Goal: Task Accomplishment & Management: Manage account settings

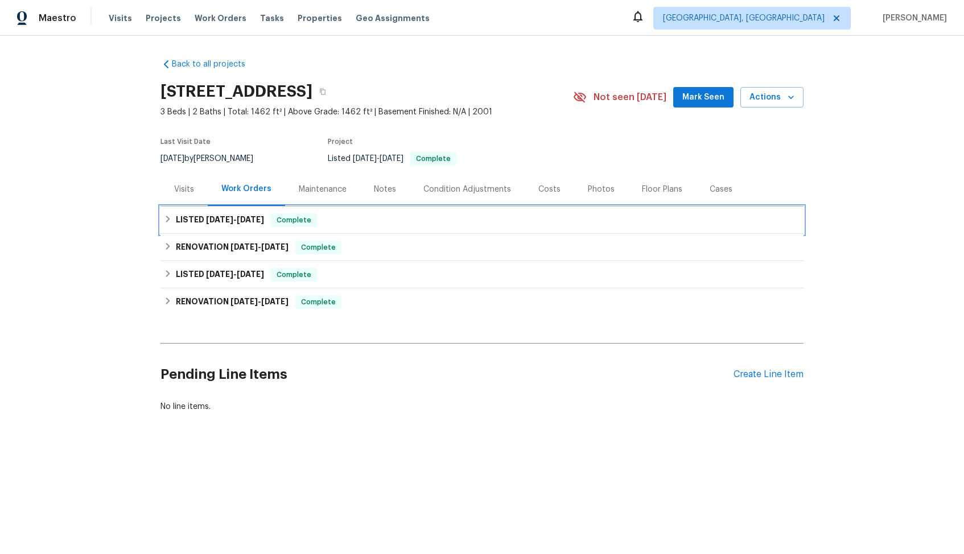
click at [191, 220] on h6 "LISTED [DATE] - [DATE]" at bounding box center [220, 220] width 88 height 14
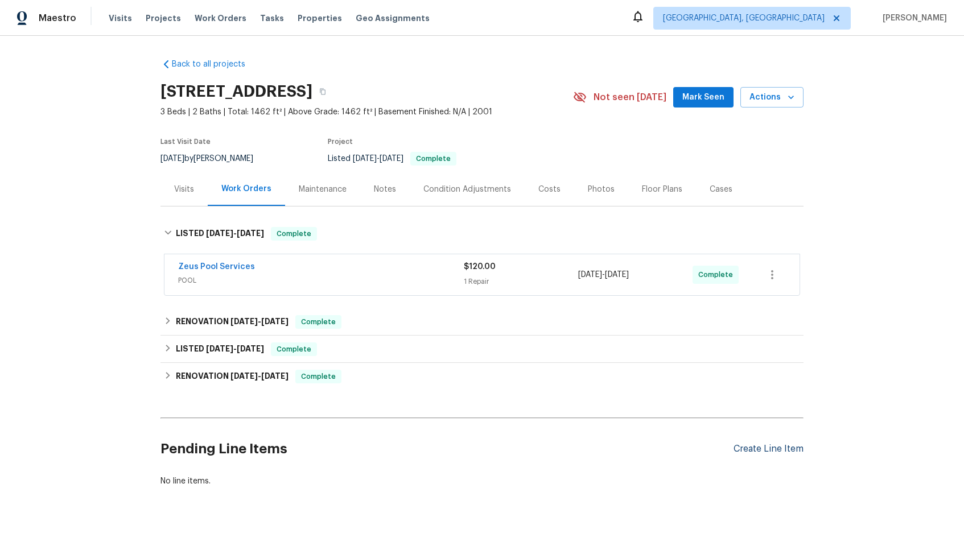
click at [755, 450] on div "Create Line Item" at bounding box center [769, 449] width 70 height 11
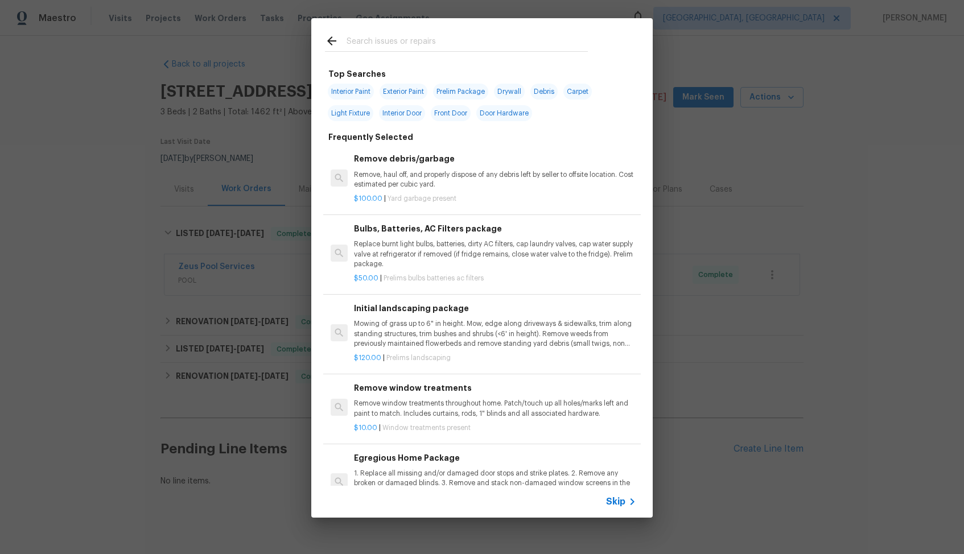
click at [418, 48] on input "text" at bounding box center [467, 42] width 241 height 17
type input "pool"
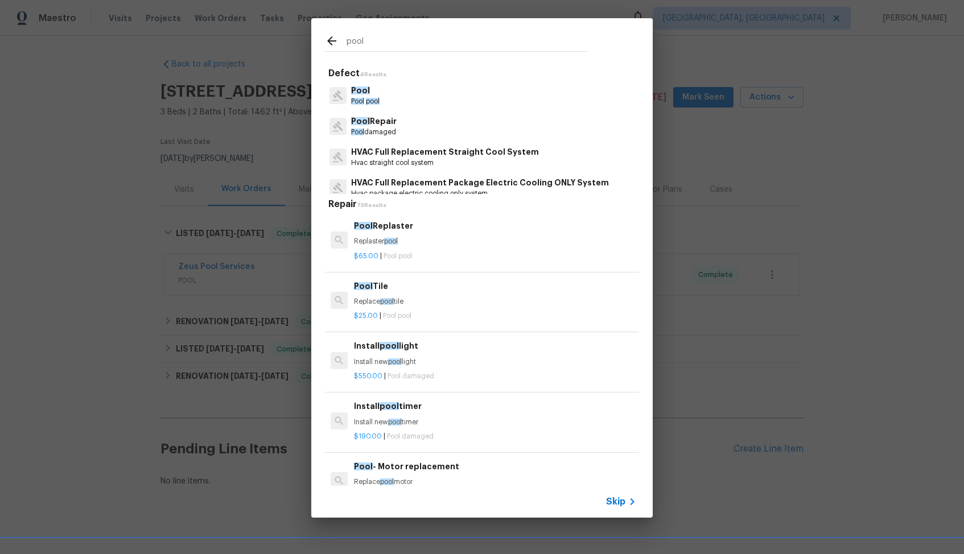
click at [372, 129] on p "Pool damaged" at bounding box center [374, 132] width 46 height 10
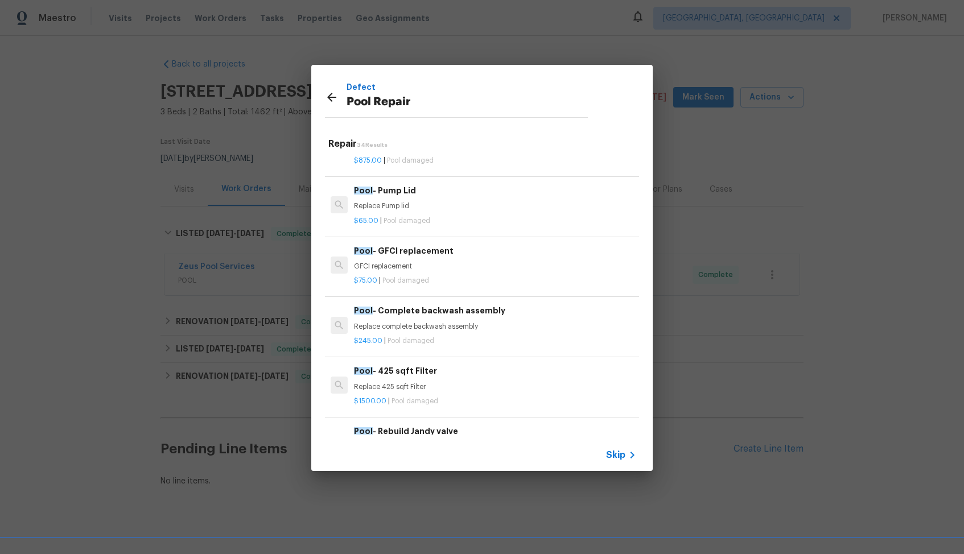
scroll to position [618, 0]
click at [400, 195] on div "Pool - Pump Lid Replace Pump lid" at bounding box center [495, 195] width 282 height 27
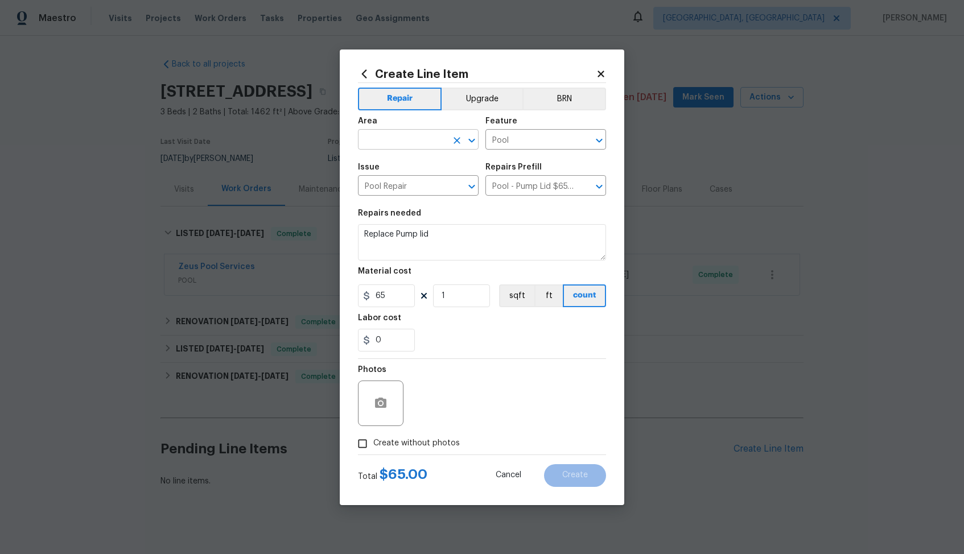
click at [405, 135] on input "text" at bounding box center [402, 141] width 89 height 18
click at [395, 183] on li "Exterior Overall" at bounding box center [418, 184] width 121 height 19
type input "Exterior Overall"
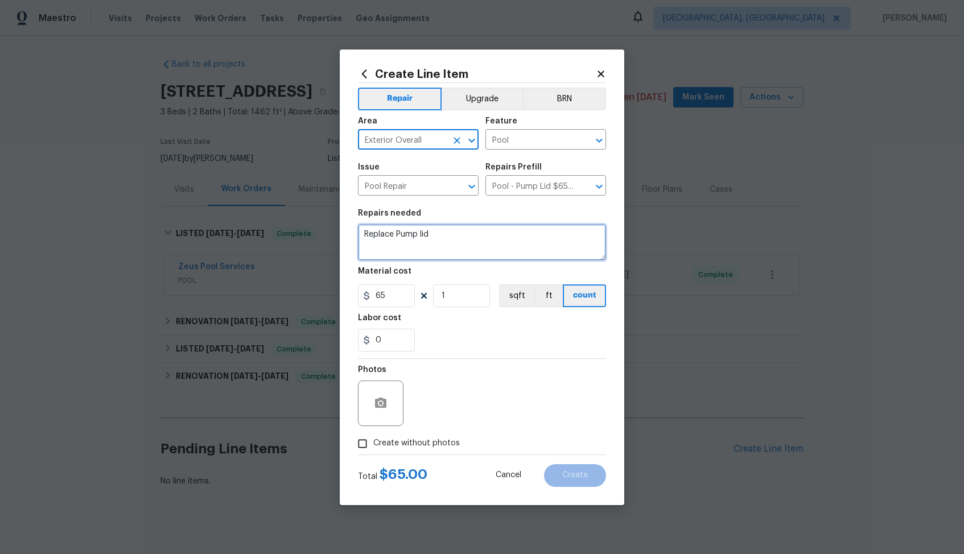
click at [425, 237] on textarea "Replace Pump lid" at bounding box center [482, 242] width 248 height 36
paste textarea "The pump is not working, and the motor is burned out. Please replace the pump w…"
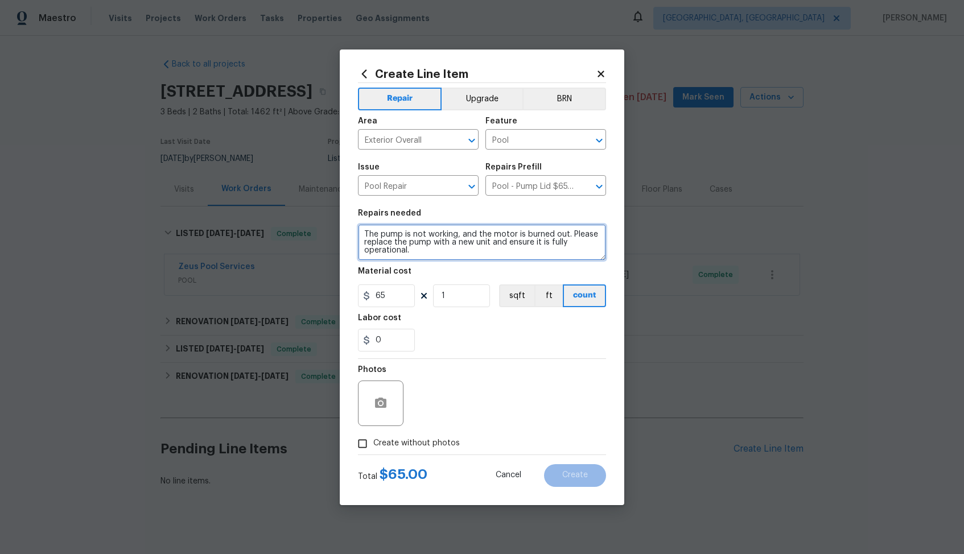
type textarea "The pump is not working, and the motor is burned out. Please replace the pump w…"
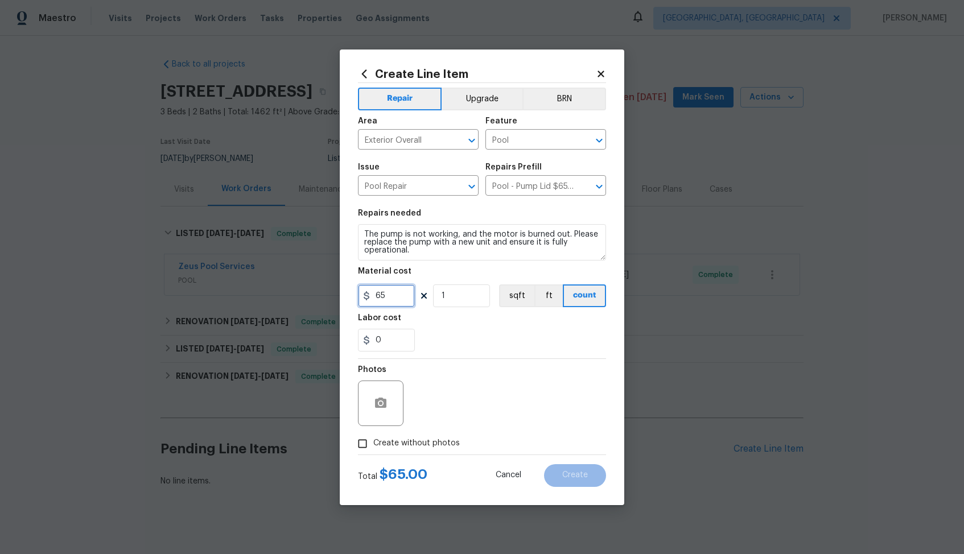
click at [397, 302] on input "65" at bounding box center [386, 296] width 57 height 23
type input "1200"
click at [470, 344] on div "0" at bounding box center [482, 340] width 248 height 23
click at [418, 449] on span "Create without photos" at bounding box center [416, 444] width 87 height 12
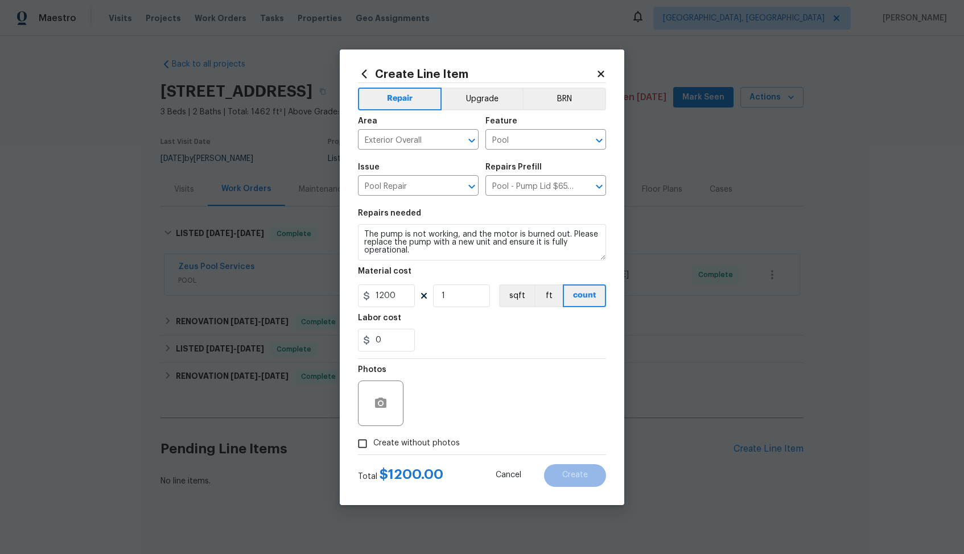
click at [373, 449] on input "Create without photos" at bounding box center [363, 444] width 22 height 22
checkbox input "true"
click at [441, 394] on textarea at bounding box center [510, 404] width 194 height 46
click at [574, 475] on span "Create" at bounding box center [575, 475] width 26 height 9
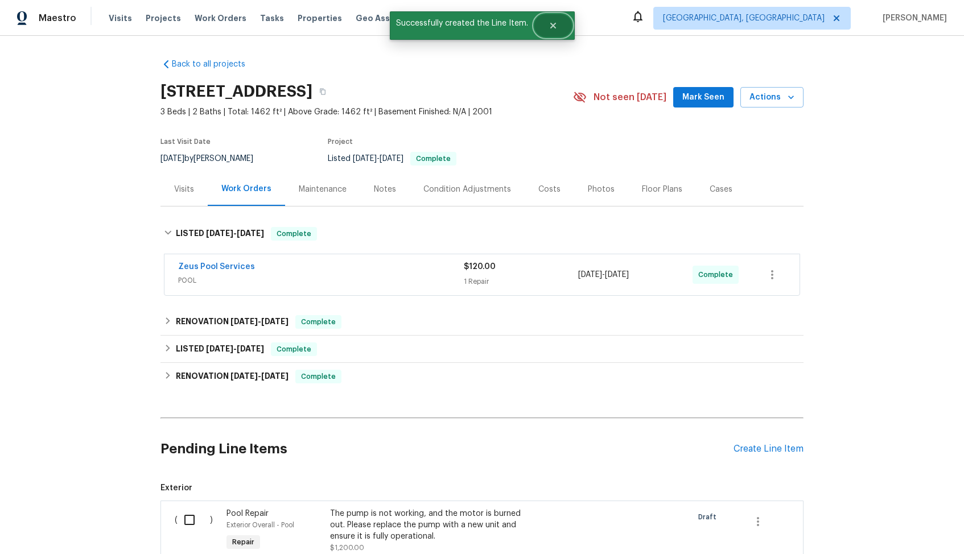
click at [553, 28] on icon "Close" at bounding box center [553, 26] width 6 height 6
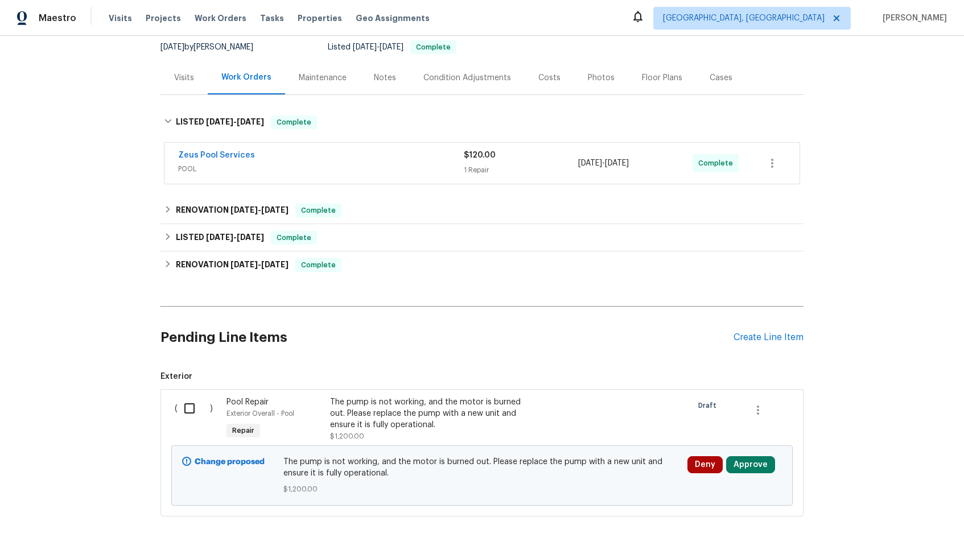
scroll to position [151, 0]
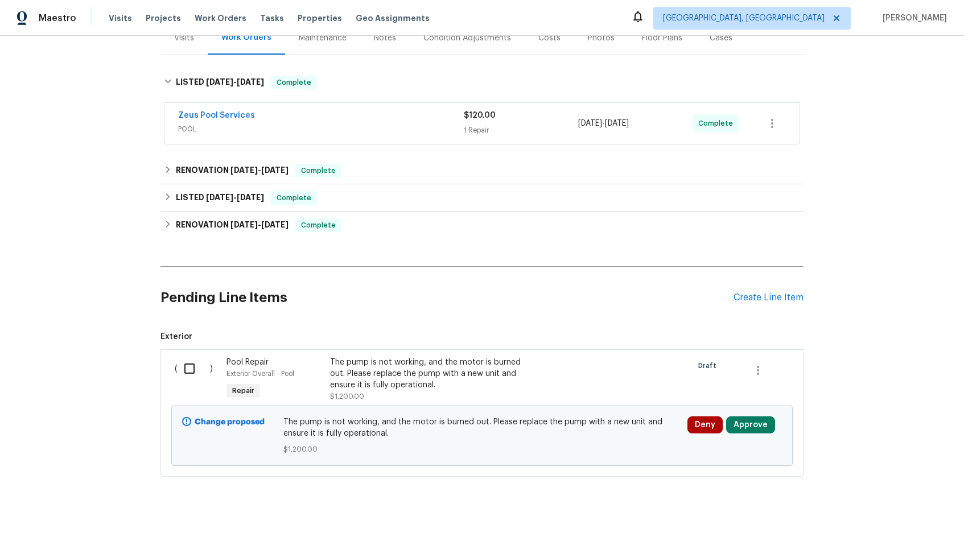
click at [189, 371] on input "checkbox" at bounding box center [194, 369] width 32 height 24
checkbox input "true"
click at [902, 525] on span "Create Work Order" at bounding box center [899, 526] width 76 height 14
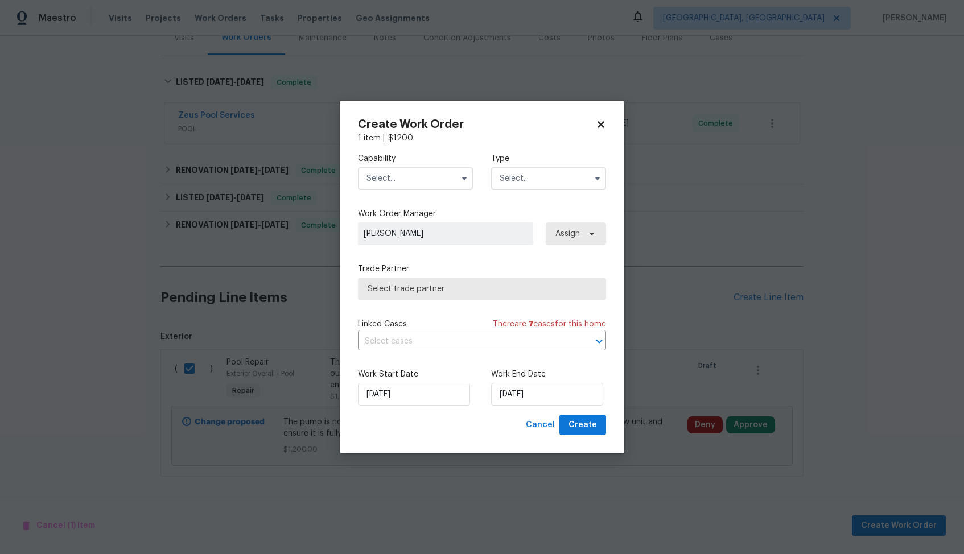
click at [439, 182] on input "text" at bounding box center [415, 178] width 115 height 23
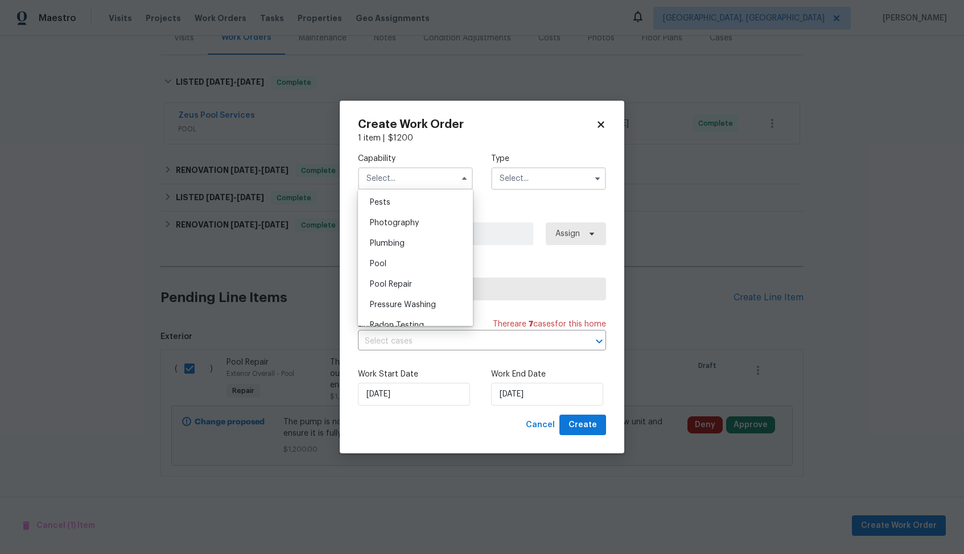
scroll to position [985, 0]
click at [411, 276] on span "Pool Repair" at bounding box center [391, 277] width 42 height 8
type input "Pool Repair"
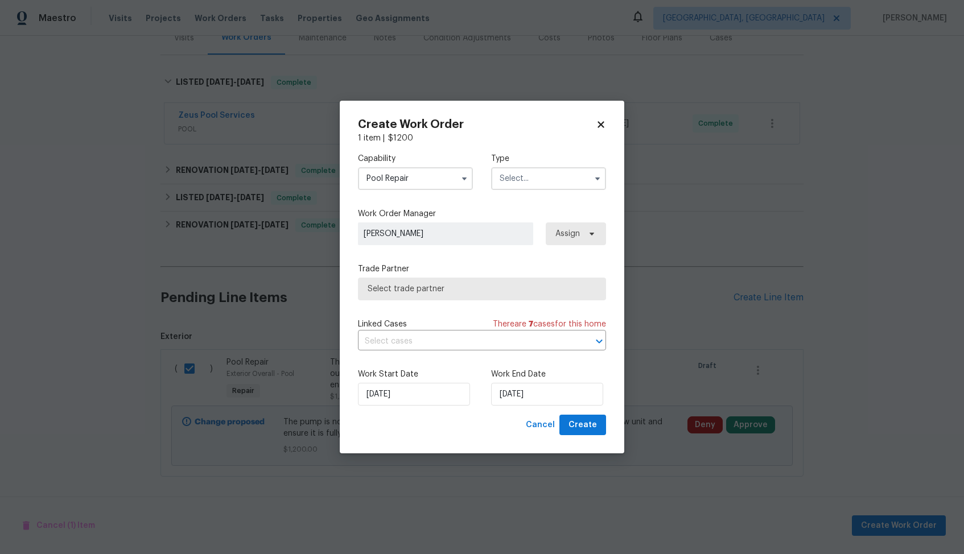
click at [527, 173] on input "text" at bounding box center [548, 178] width 115 height 23
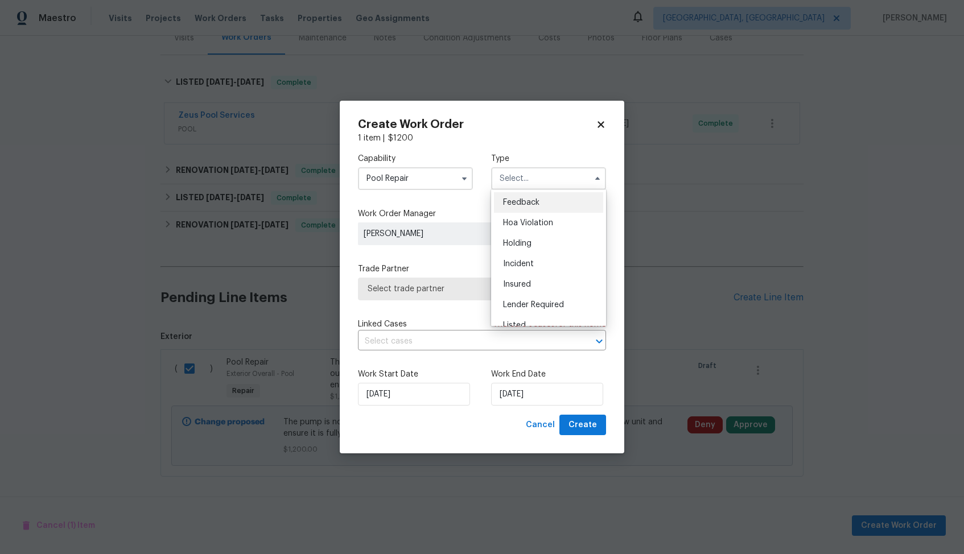
click at [533, 200] on span "Feedback" at bounding box center [521, 203] width 36 height 8
type input "Feedback"
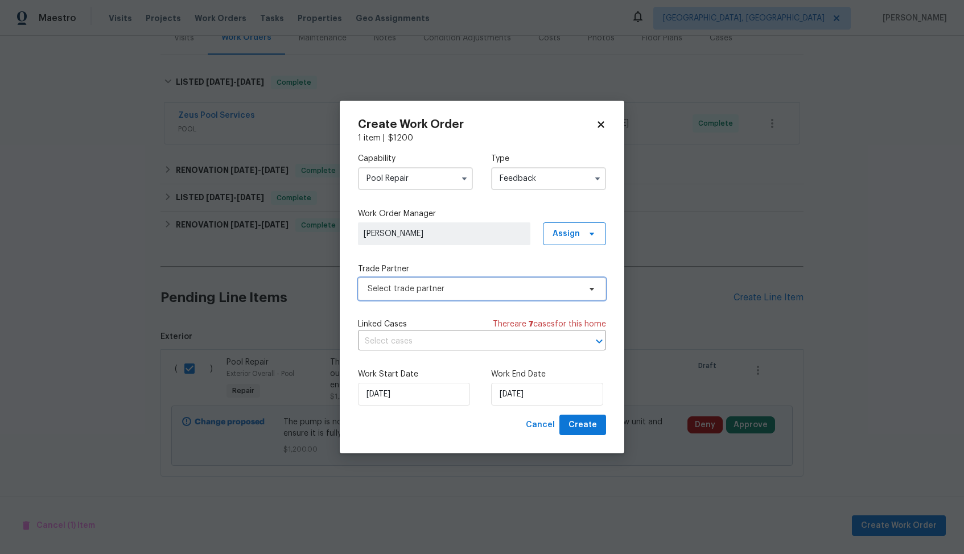
click at [456, 293] on span "Select trade partner" at bounding box center [474, 288] width 212 height 11
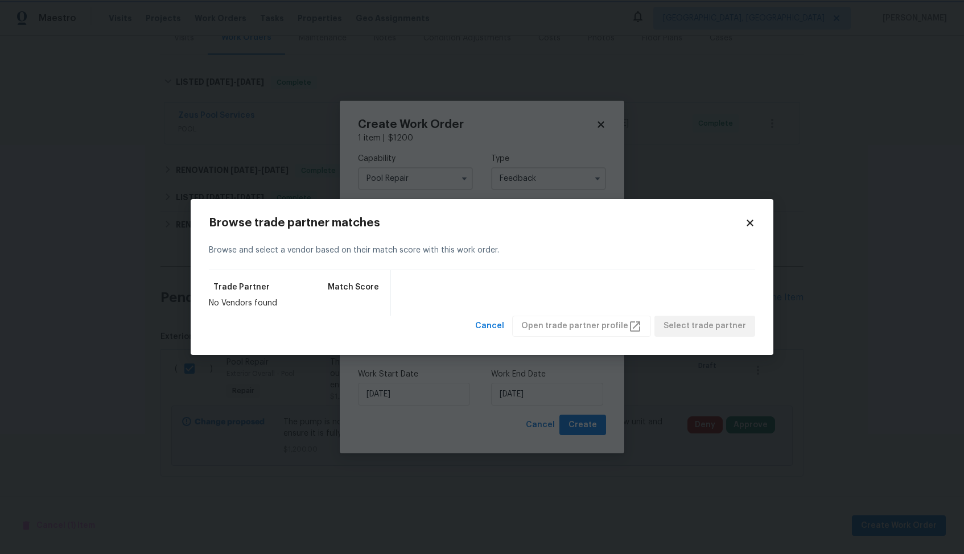
click at [492, 149] on body "Maestro Visits Projects Work Orders Tasks Properties Geo Assignments Albuquerqu…" at bounding box center [482, 277] width 964 height 554
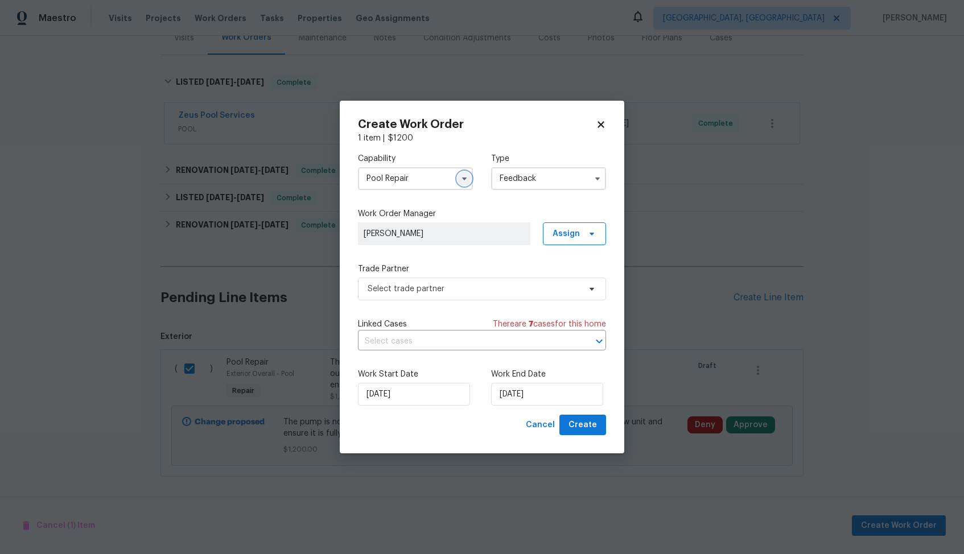
click at [464, 176] on icon "button" at bounding box center [464, 178] width 9 height 9
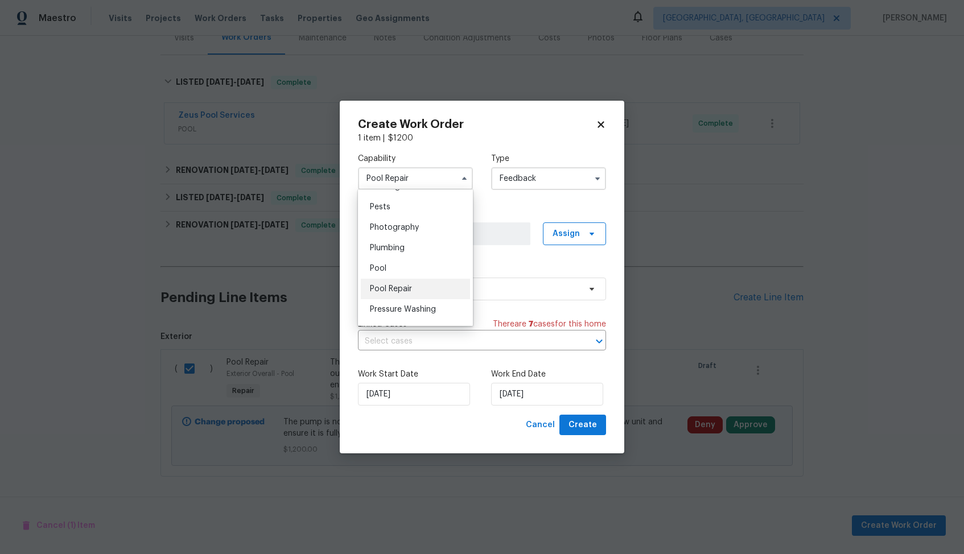
scroll to position [994, 0]
click at [408, 251] on div "Pool" at bounding box center [415, 246] width 109 height 20
type input "Pool"
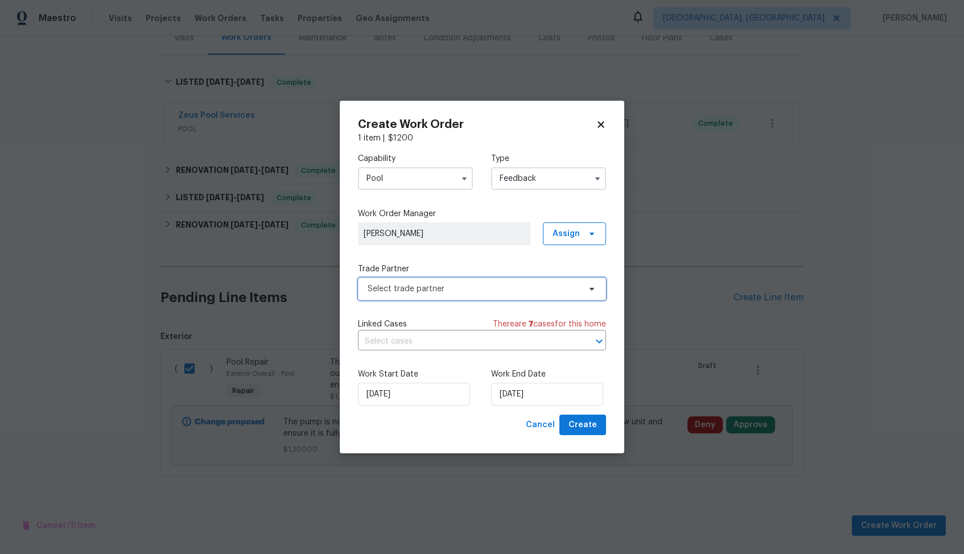
click at [458, 286] on span "Select trade partner" at bounding box center [474, 288] width 212 height 11
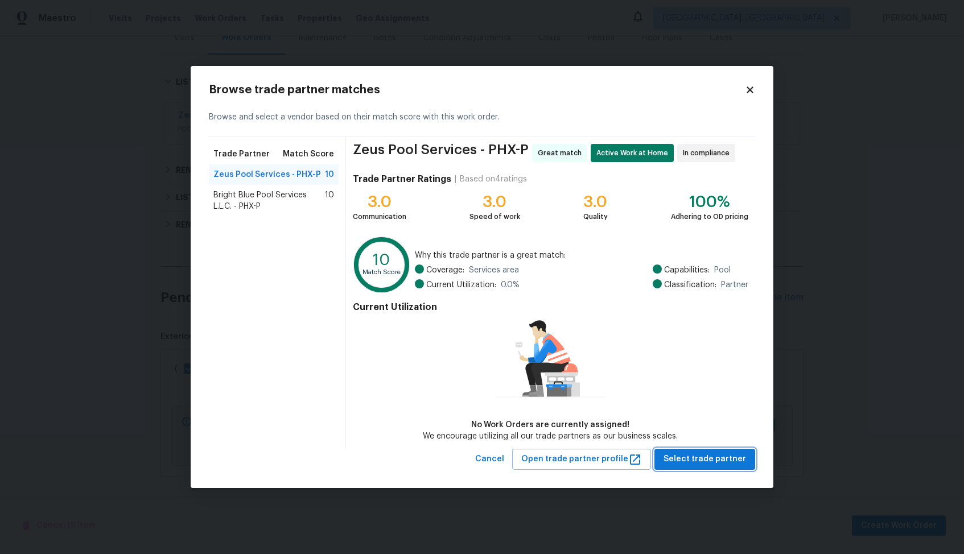
click at [690, 466] on span "Select trade partner" at bounding box center [705, 460] width 83 height 14
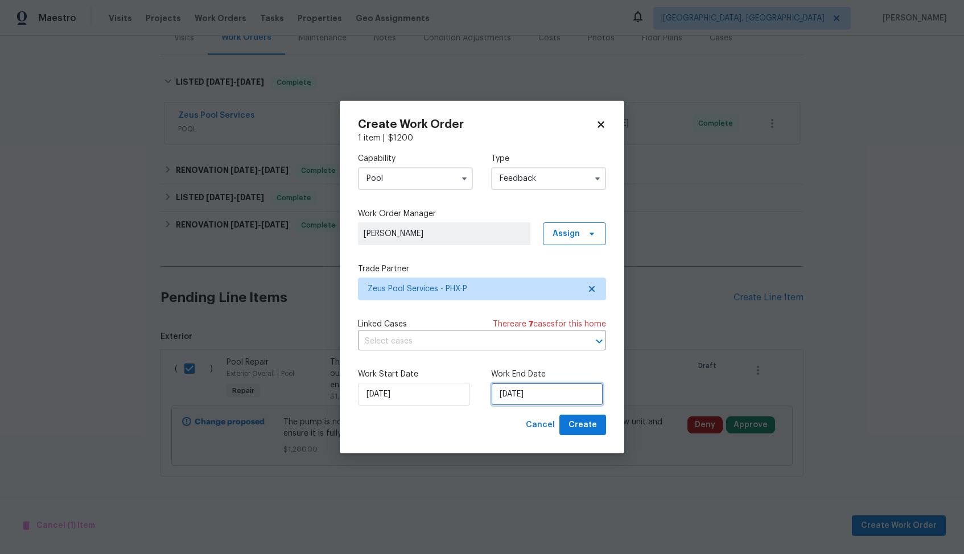
click at [557, 389] on input "21/08/2025" at bounding box center [547, 394] width 112 height 23
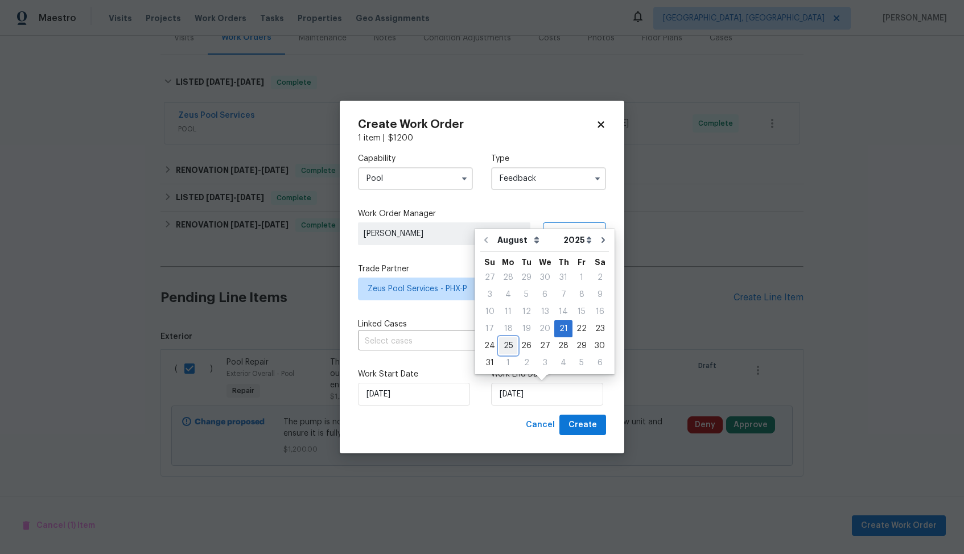
click at [508, 348] on div "25" at bounding box center [508, 346] width 18 height 16
type input "25/08/2025"
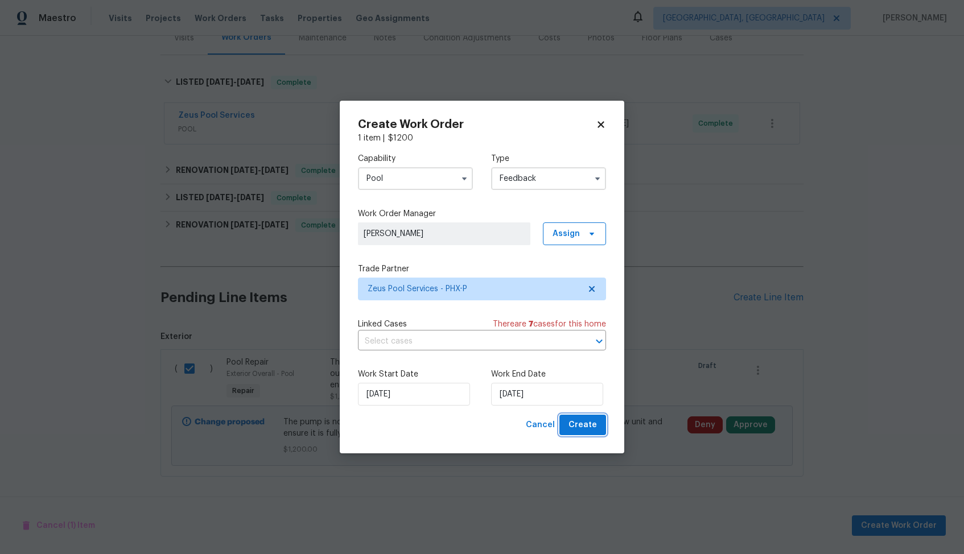
click at [582, 424] on span "Create" at bounding box center [583, 425] width 28 height 14
checkbox input "false"
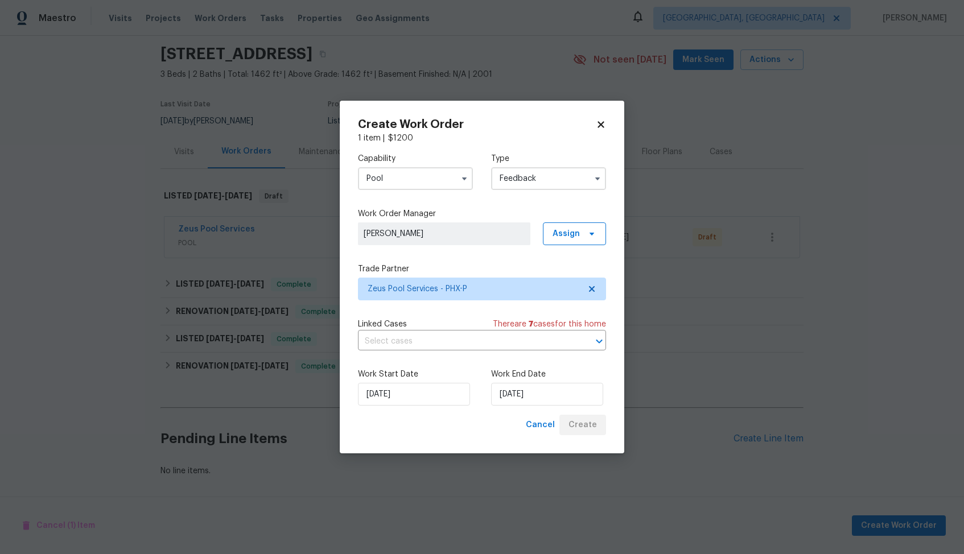
scroll to position [38, 0]
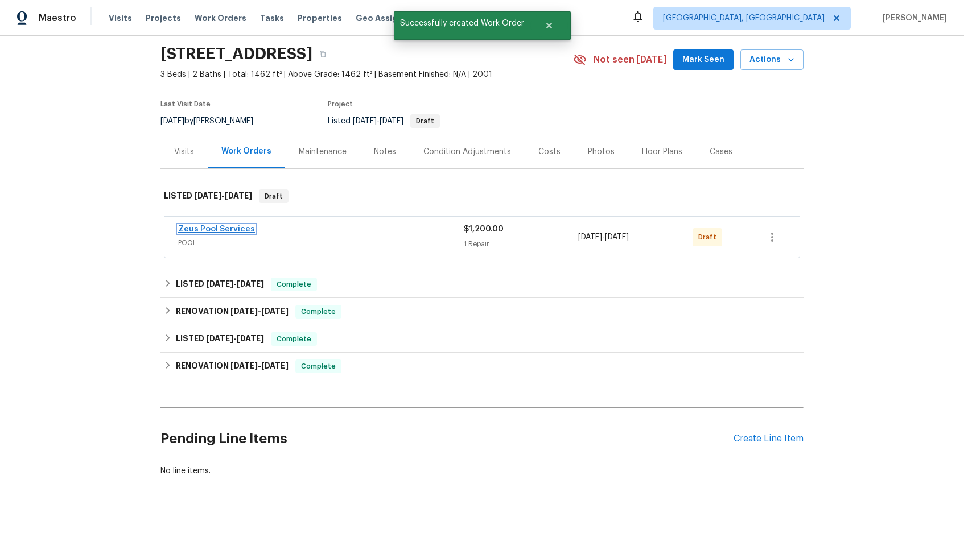
click at [211, 232] on link "Zeus Pool Services" at bounding box center [216, 229] width 77 height 8
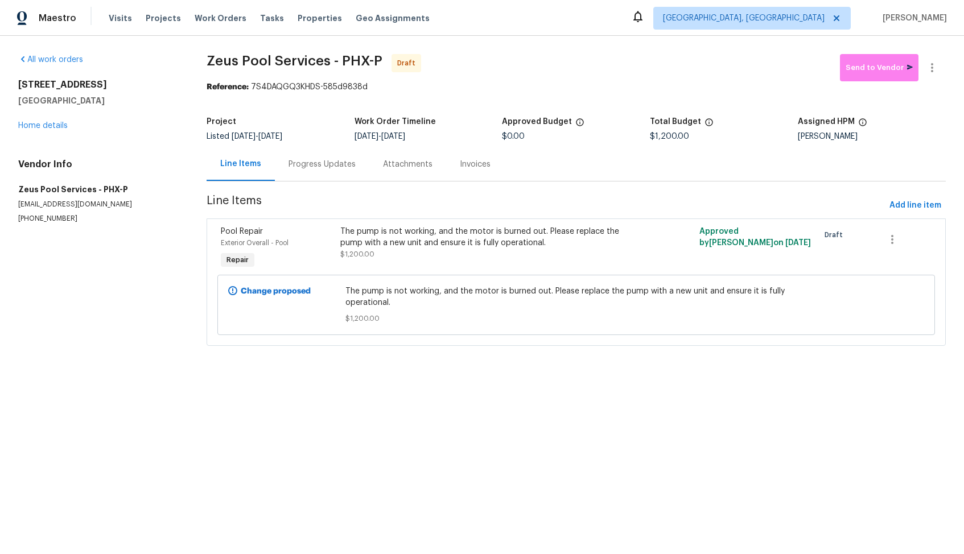
click at [328, 173] on div "Progress Updates" at bounding box center [322, 164] width 94 height 34
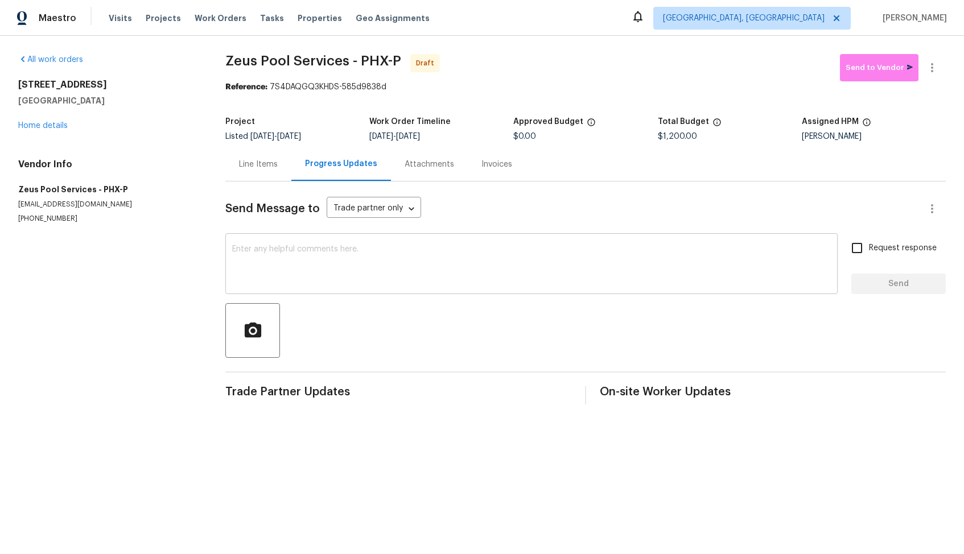
click at [404, 250] on textarea at bounding box center [531, 265] width 599 height 40
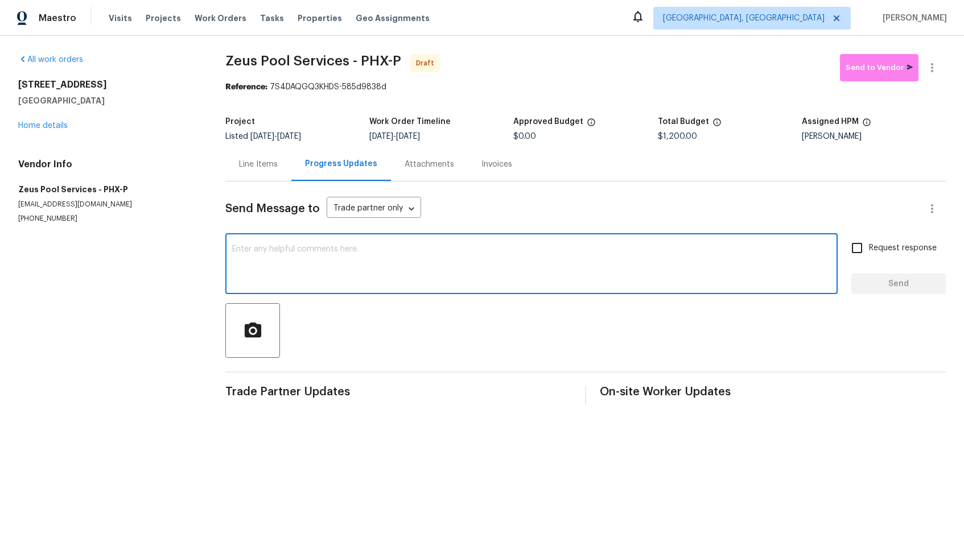
click at [443, 264] on textarea at bounding box center [531, 265] width 599 height 40
paste textarea "Hi, this is Arvind with Opendoor. I’m confirming you received the WO for the pr…"
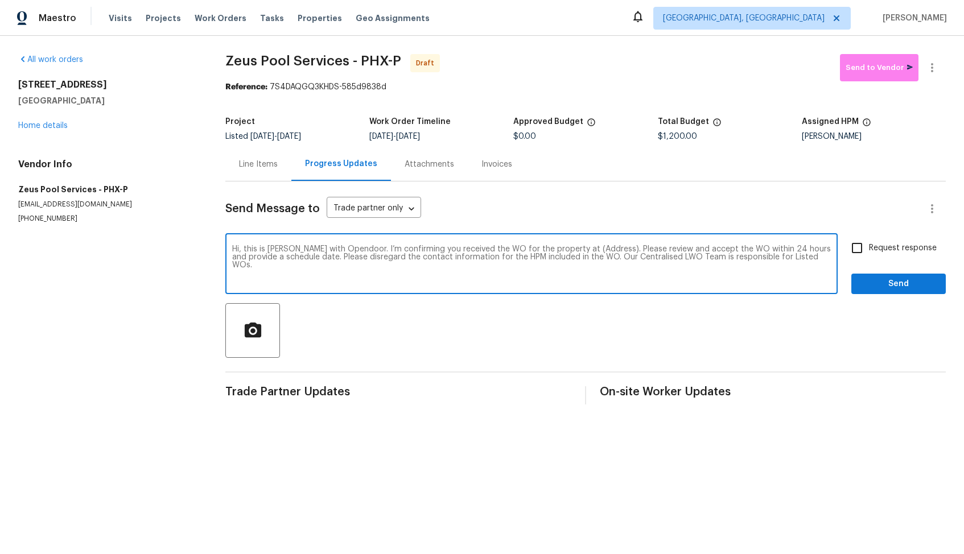
drag, startPoint x: 596, startPoint y: 250, endPoint x: 562, endPoint y: 250, distance: 34.2
click at [562, 250] on textarea "Hi, this is Arvind with Opendoor. I’m confirming you received the WO for the pr…" at bounding box center [531, 265] width 599 height 40
paste textarea "323 E Senna Way, San Tan Valley, AZ 85143"
click at [512, 266] on textarea "Hi, this is Arvind with Opendoor. I’m confirming you received the WO for the pr…" at bounding box center [531, 265] width 599 height 40
type textarea "Hi, this is Arvind with Opendoor. I’m confirming you received the WO for the pr…"
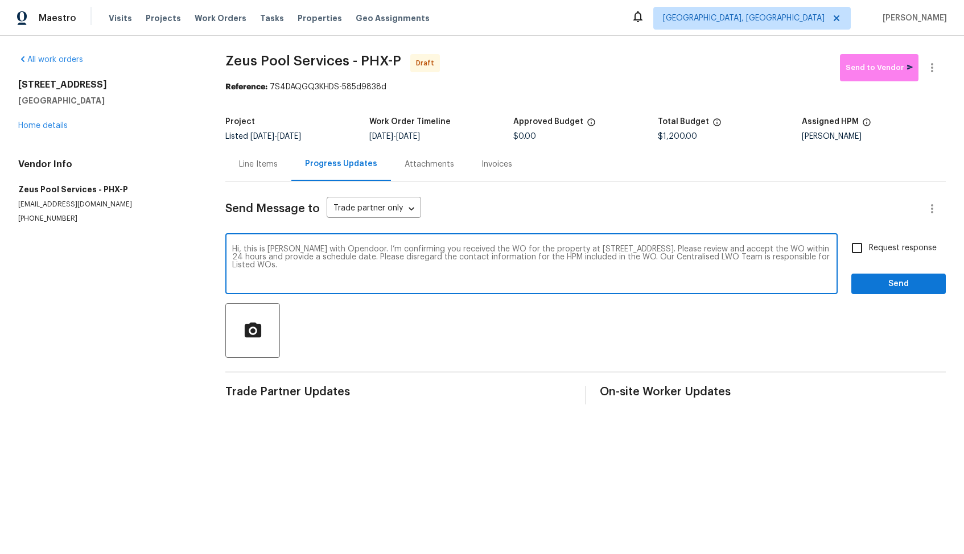
click at [866, 248] on input "Request response" at bounding box center [857, 248] width 24 height 24
checkbox input "true"
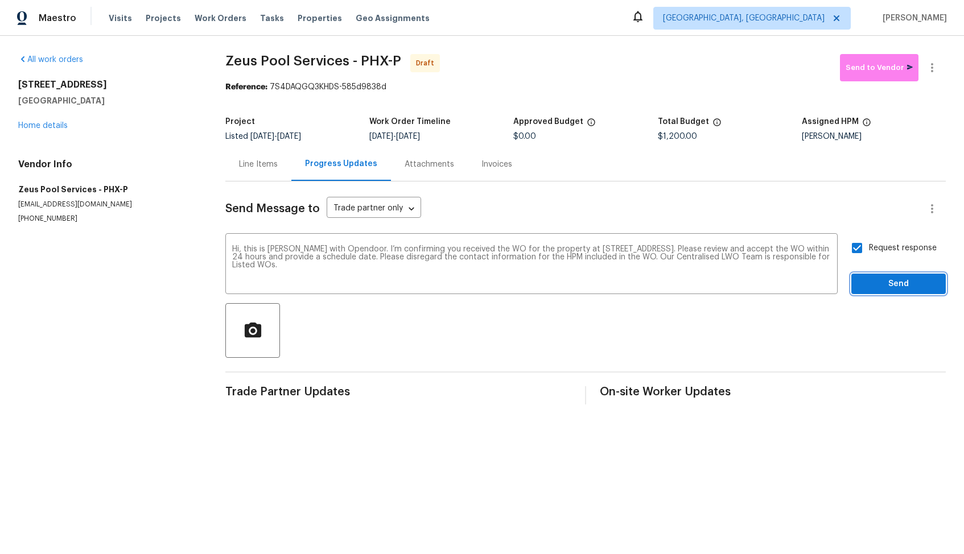
click at [870, 278] on span "Send" at bounding box center [899, 284] width 76 height 14
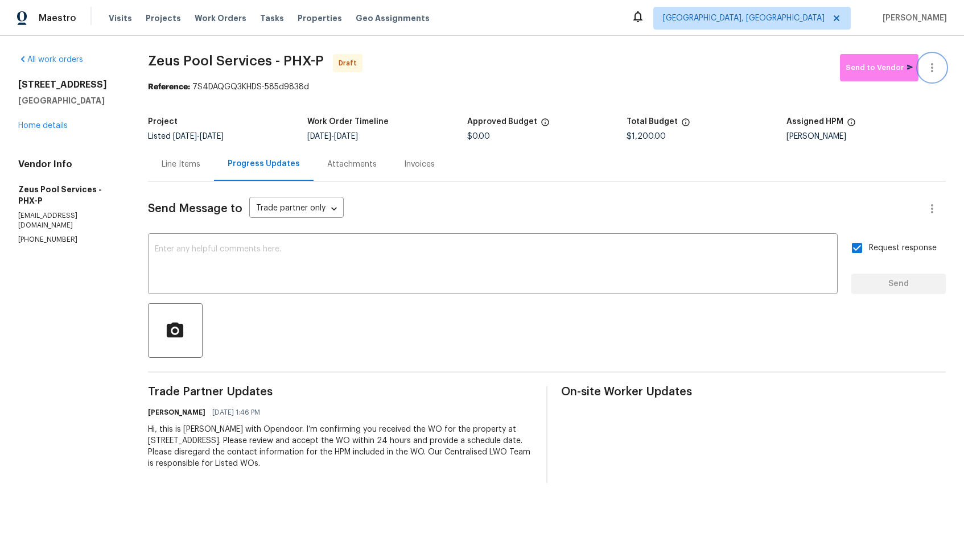
click at [931, 70] on icon "button" at bounding box center [933, 68] width 14 height 14
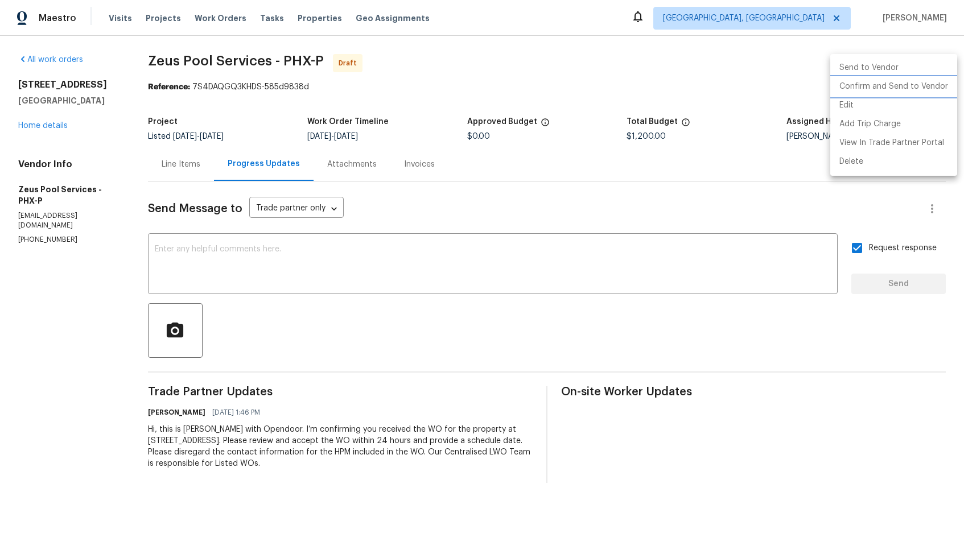
click at [892, 86] on li "Confirm and Send to Vendor" at bounding box center [893, 86] width 127 height 19
click at [559, 76] on div at bounding box center [482, 277] width 964 height 554
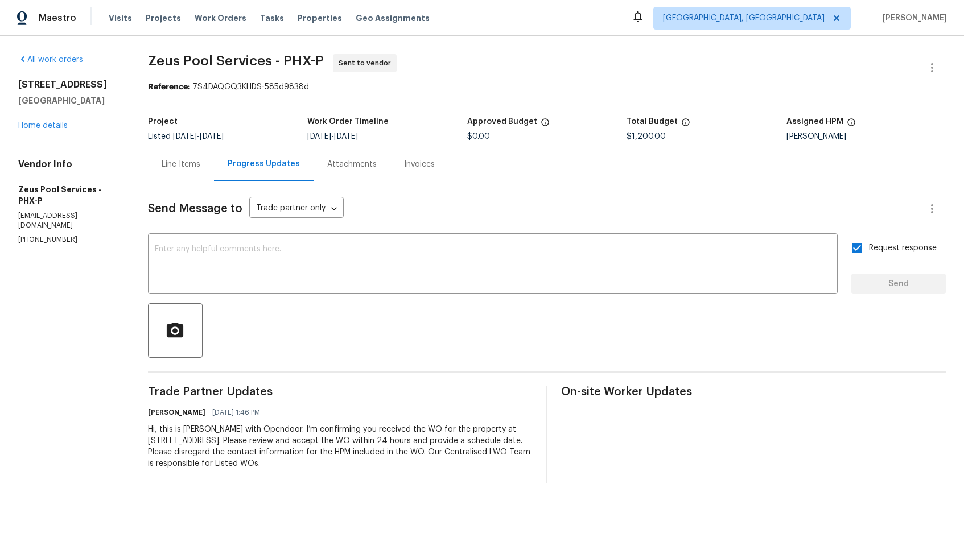
click at [311, 110] on section "Zeus Pool Services - PHX-P Sent to vendor Reference: 7S4DAQGQ3KHDS-585d9838d Pr…" at bounding box center [547, 268] width 798 height 429
click at [43, 127] on link "Home details" at bounding box center [43, 126] width 50 height 8
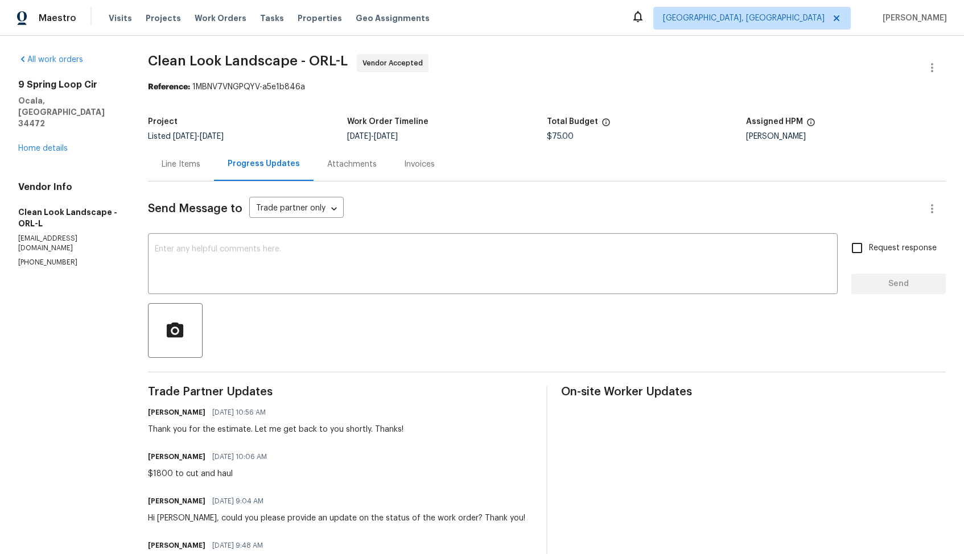
click at [170, 163] on div "Line Items" at bounding box center [181, 164] width 39 height 11
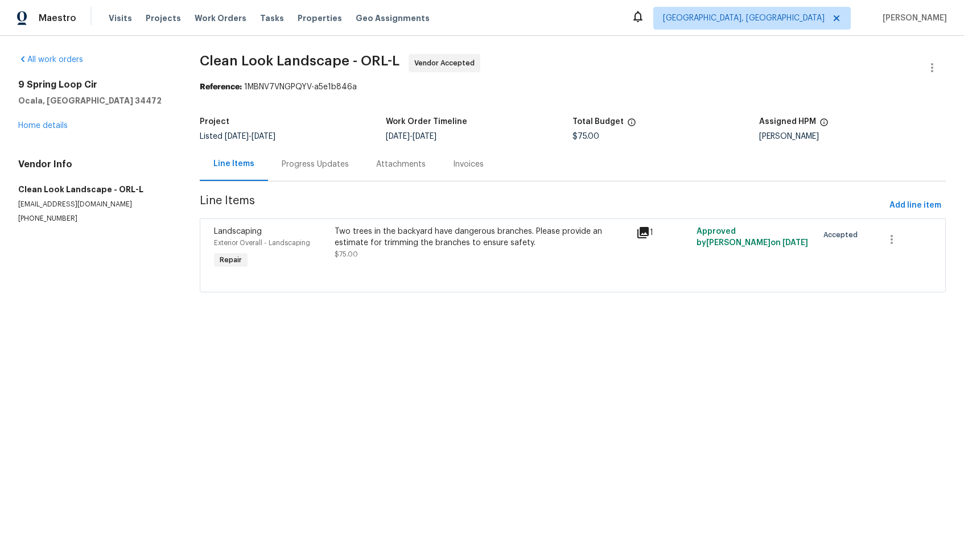
click at [476, 238] on div "Two trees in the backyard have dangerous branches. Please provide an estimate f…" at bounding box center [482, 237] width 295 height 23
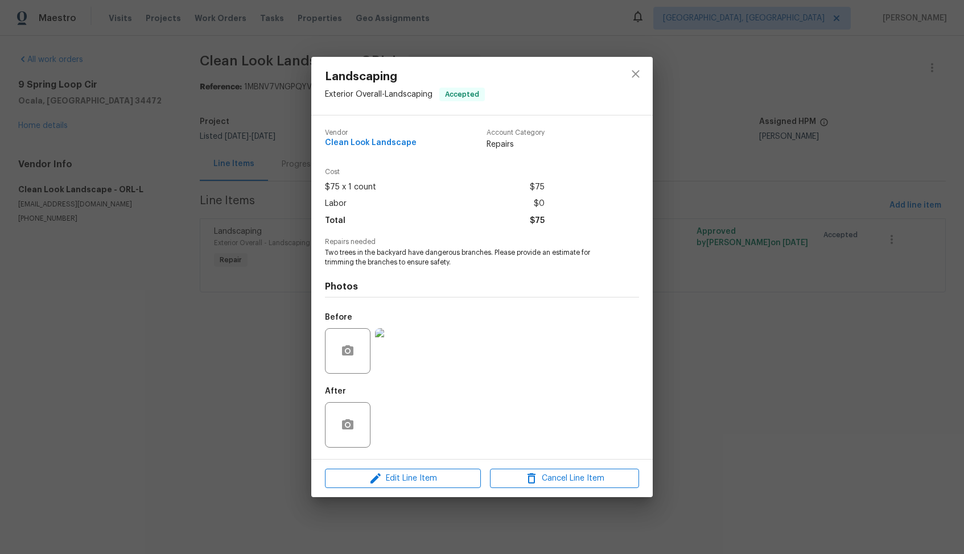
click at [393, 360] on img at bounding box center [398, 351] width 46 height 46
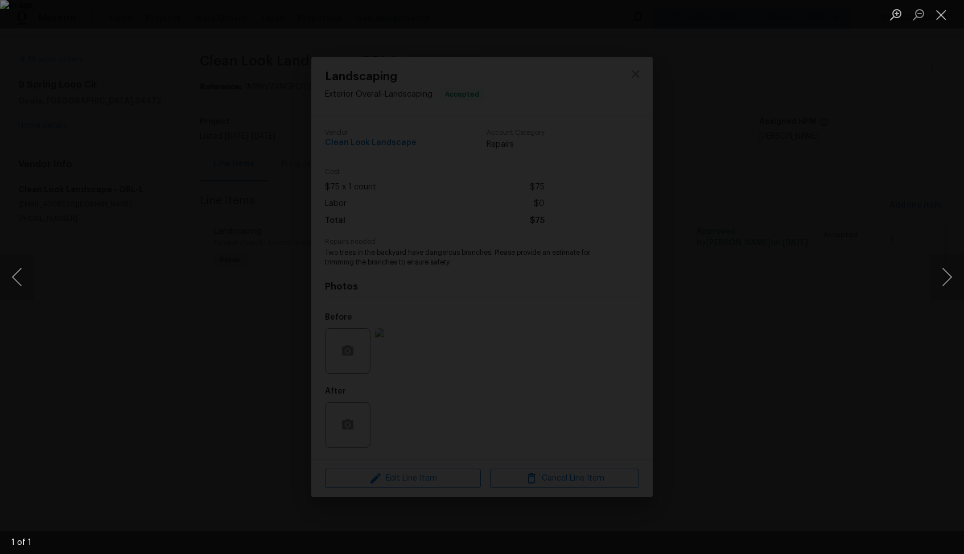
click at [852, 191] on div "Lightbox" at bounding box center [482, 277] width 964 height 554
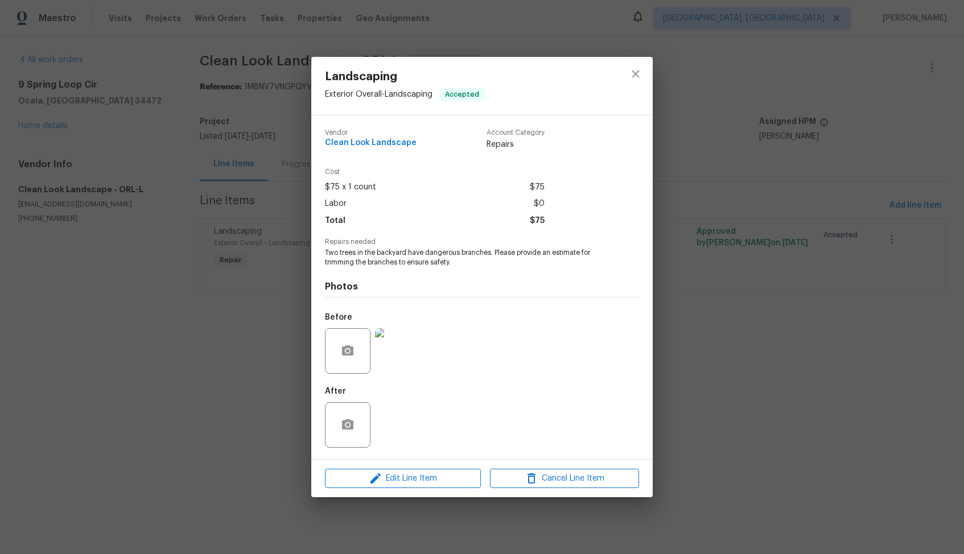
click at [713, 293] on div "Landscaping Exterior Overall - Landscaping Accepted Vendor Clean Look Landscape…" at bounding box center [482, 277] width 964 height 554
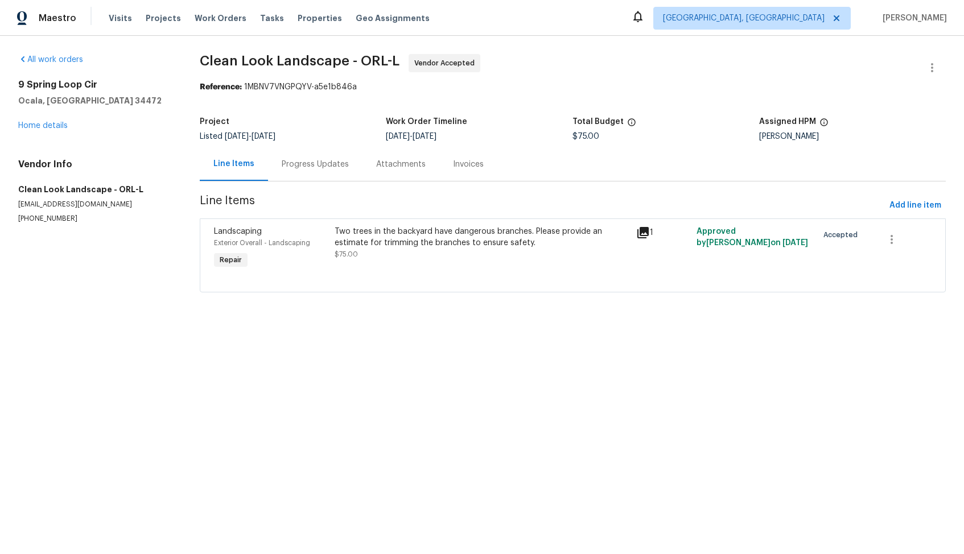
click at [284, 146] on div "Project Listed 7/23/2025 - 8/14/2025 Work Order Timeline 8/11/2025 - 8/13/2025 …" at bounding box center [573, 129] width 746 height 36
click at [310, 166] on div "Progress Updates" at bounding box center [315, 164] width 67 height 11
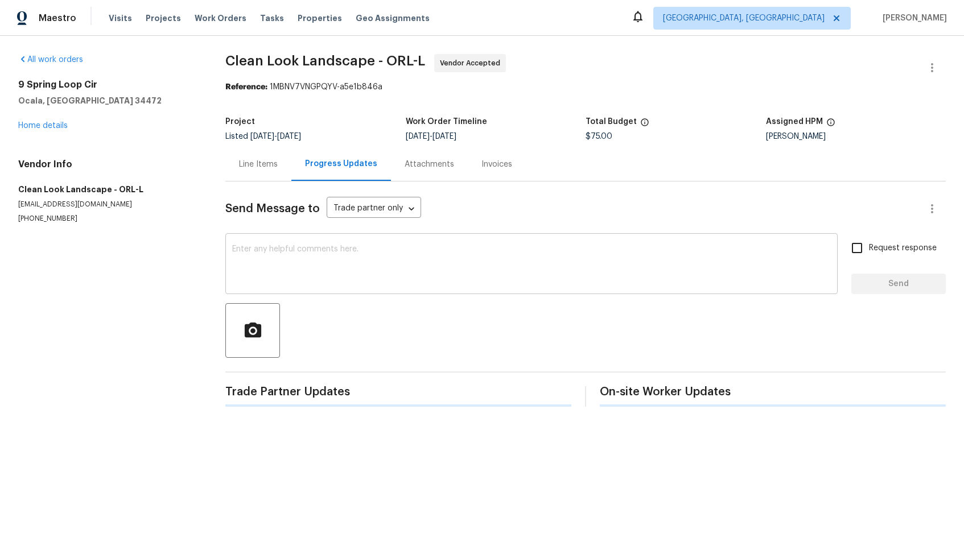
click at [343, 284] on textarea at bounding box center [531, 265] width 599 height 40
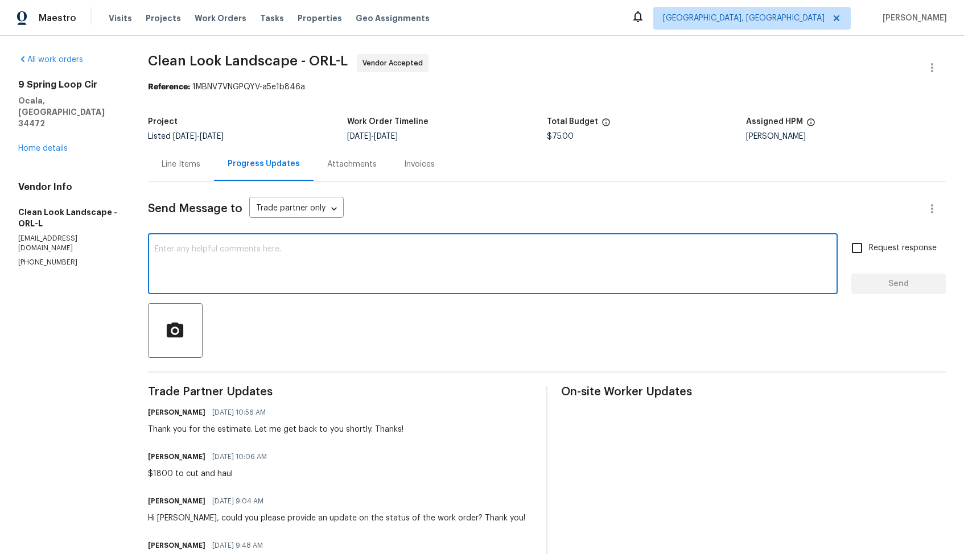
paste textarea "Hi [TP Name], We only see one photo from the front of the house. Are you referr…"
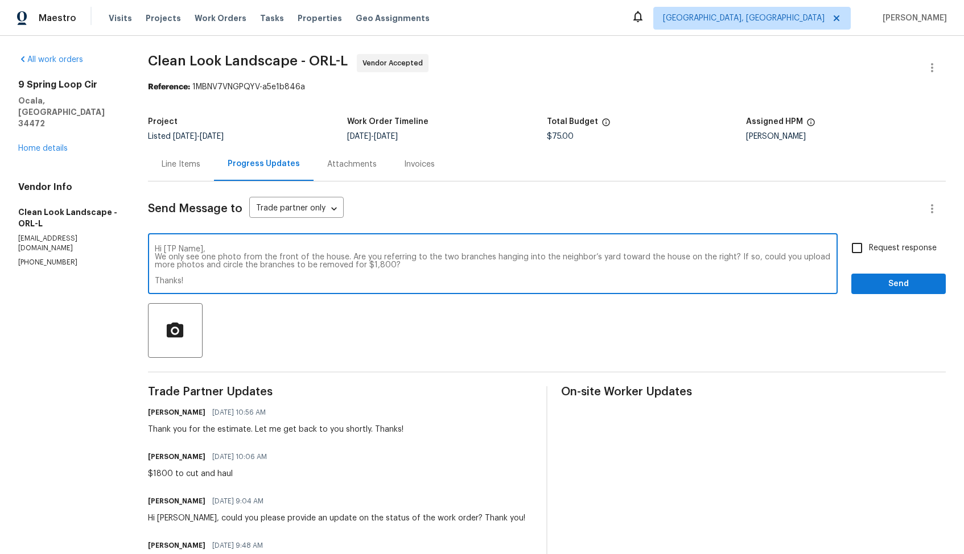
click at [160, 459] on h6 "Anthony herring" at bounding box center [176, 456] width 57 height 11
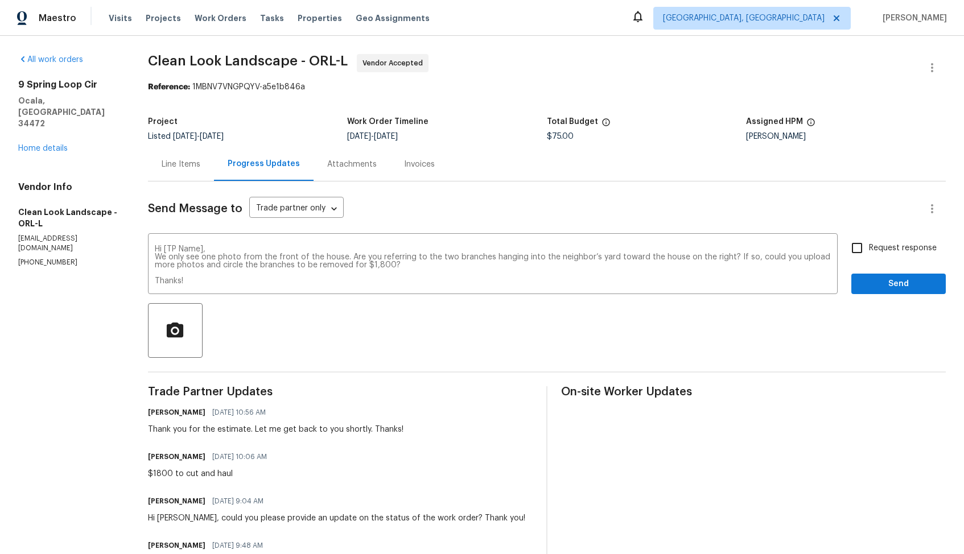
click at [160, 459] on h6 "Anthony herring" at bounding box center [176, 456] width 57 height 11
copy h6 "Anthony"
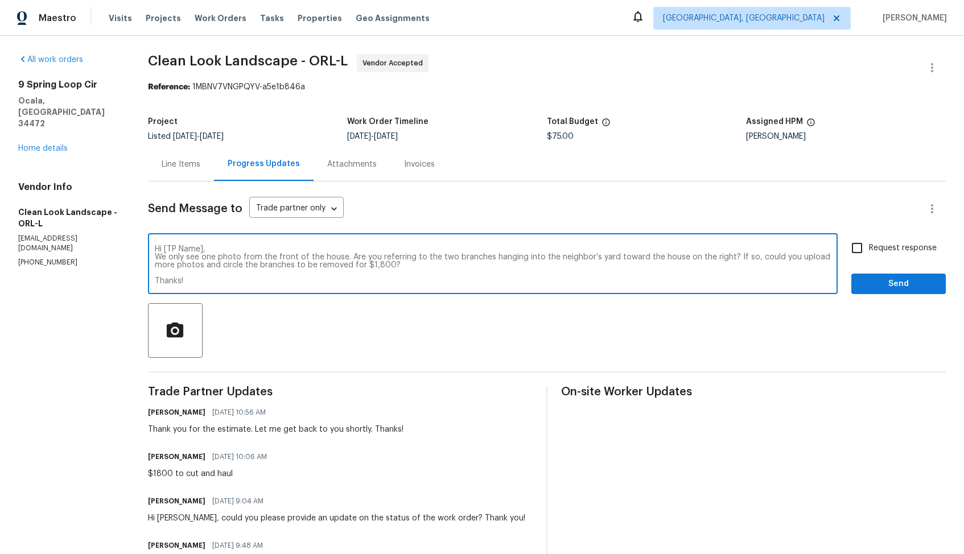
drag, startPoint x: 204, startPoint y: 250, endPoint x: 127, endPoint y: 249, distance: 76.3
click at [127, 249] on div "All work orders 9 Spring Loop Cir Ocala, FL 34472 Home details Vendor Info Clea…" at bounding box center [482, 502] width 964 height 932
paste textarea "Anthony"
type textarea "Anthony, We only see one photo from the front of the house. Are you referring t…"
click at [864, 248] on input "Request response" at bounding box center [857, 248] width 24 height 24
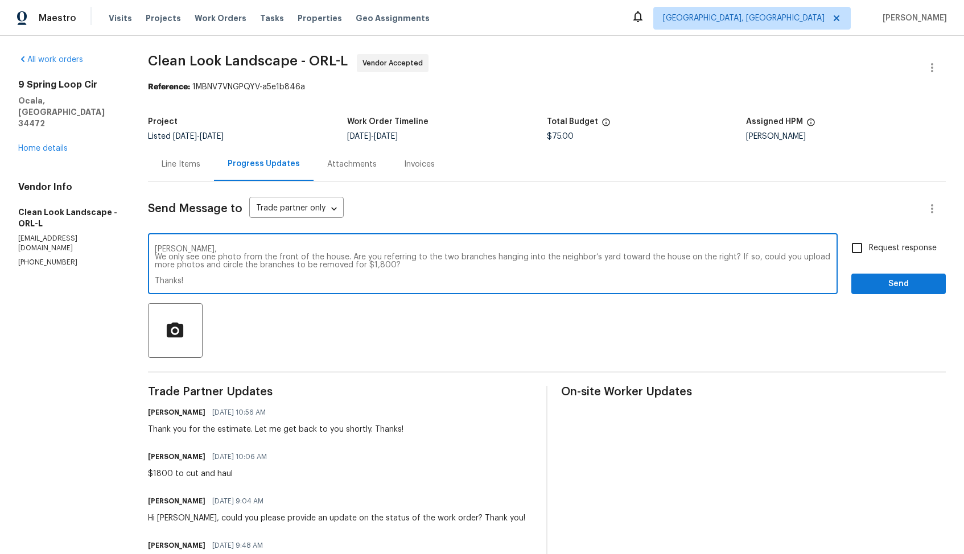
checkbox input "true"
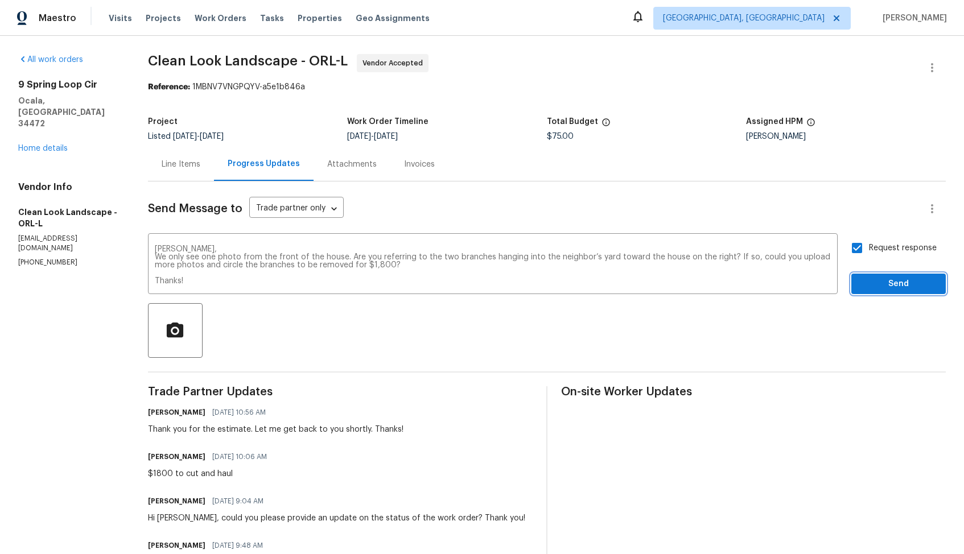
click at [873, 292] on button "Send" at bounding box center [899, 284] width 94 height 21
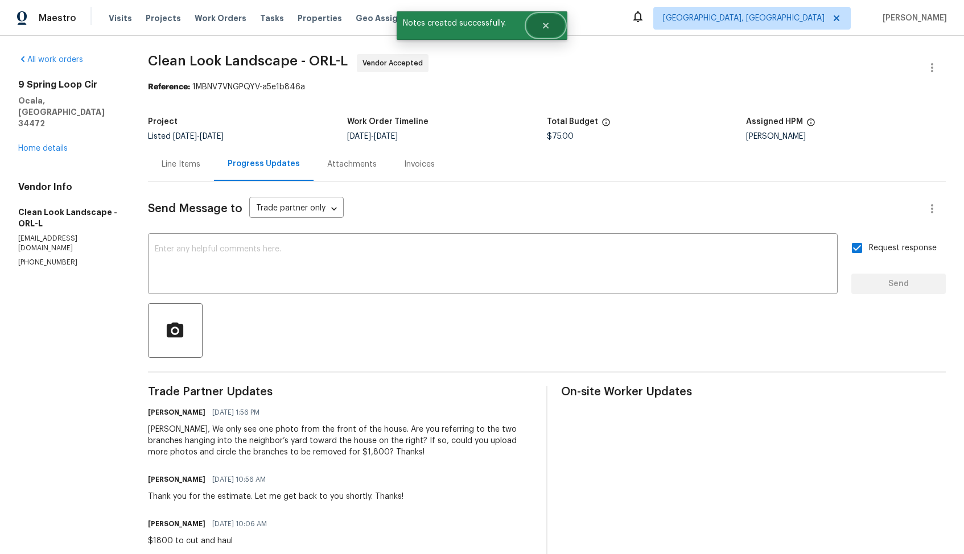
click at [548, 27] on icon "Close" at bounding box center [546, 26] width 6 height 6
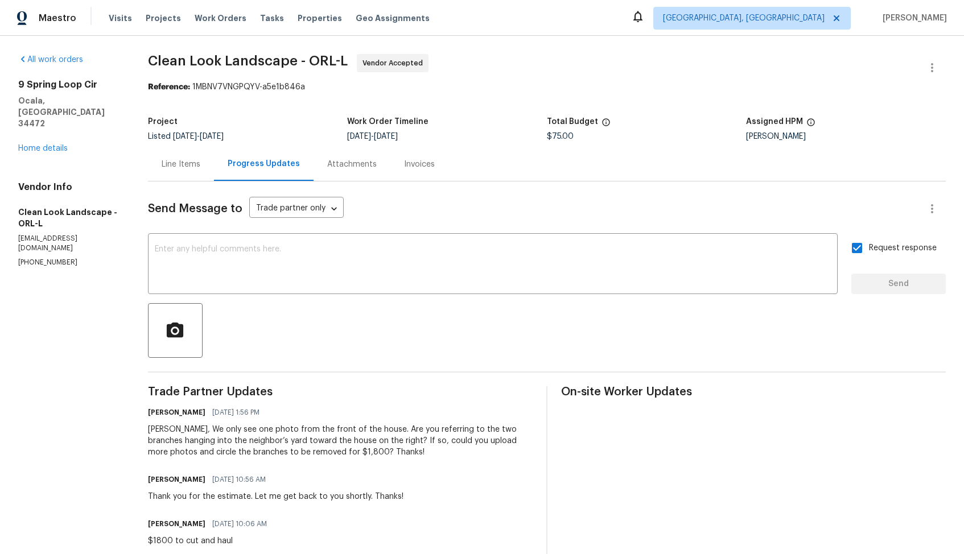
click at [184, 159] on div "Line Items" at bounding box center [181, 164] width 39 height 11
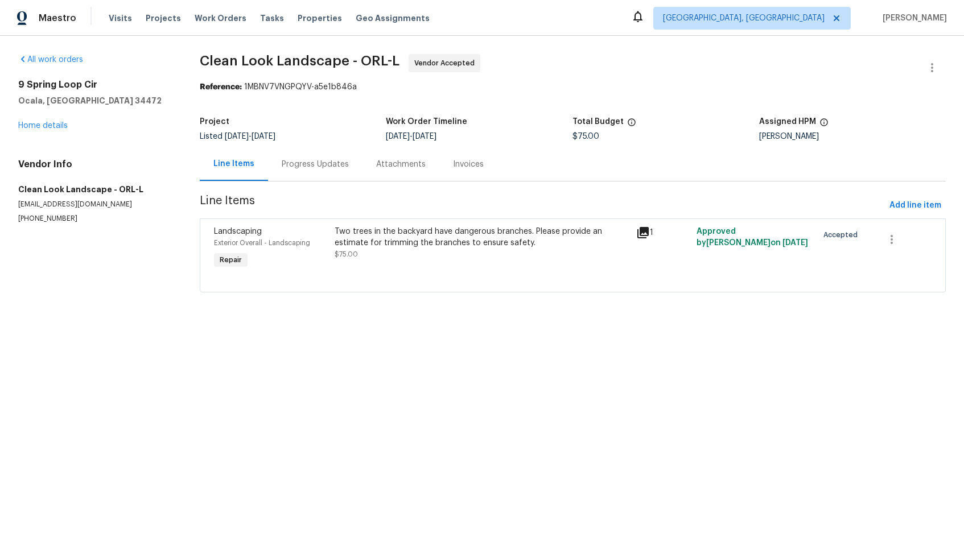
click at [304, 160] on div "Progress Updates" at bounding box center [315, 164] width 67 height 11
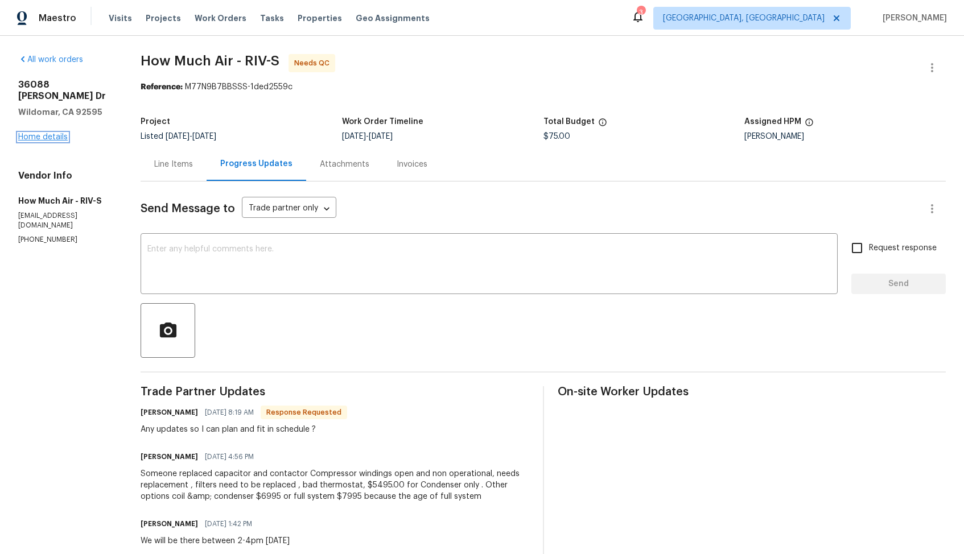
click at [52, 133] on link "Home details" at bounding box center [43, 137] width 50 height 8
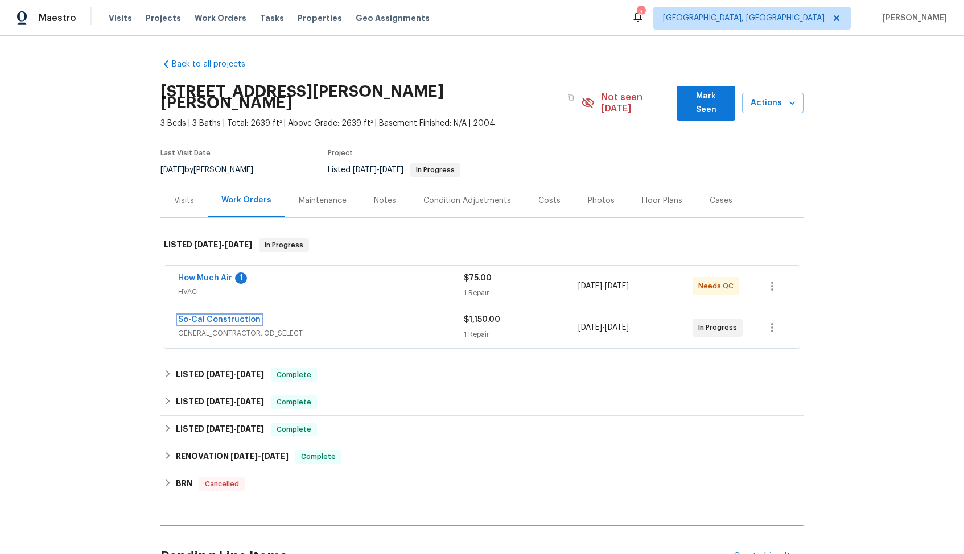
click at [193, 316] on link "So-Cal Construction" at bounding box center [219, 320] width 83 height 8
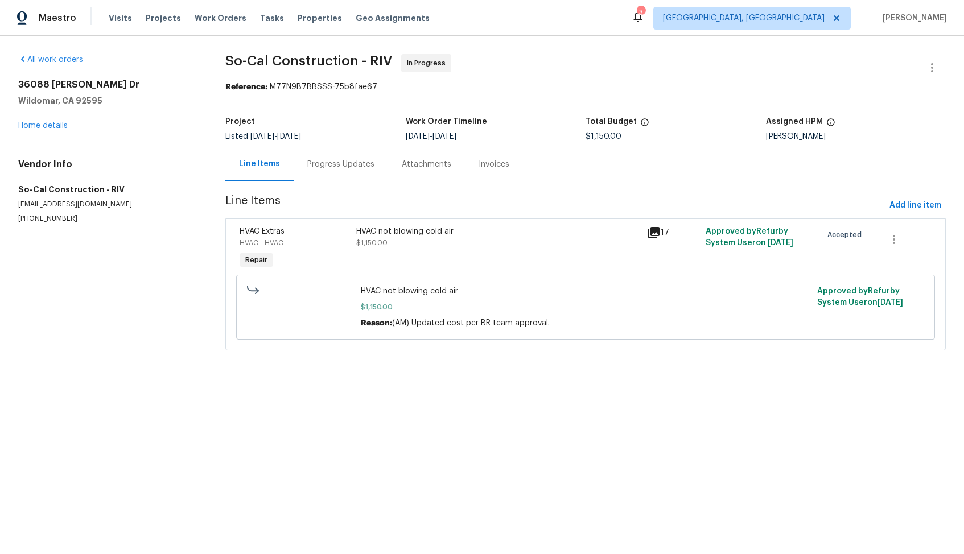
click at [326, 163] on div "Progress Updates" at bounding box center [340, 164] width 67 height 11
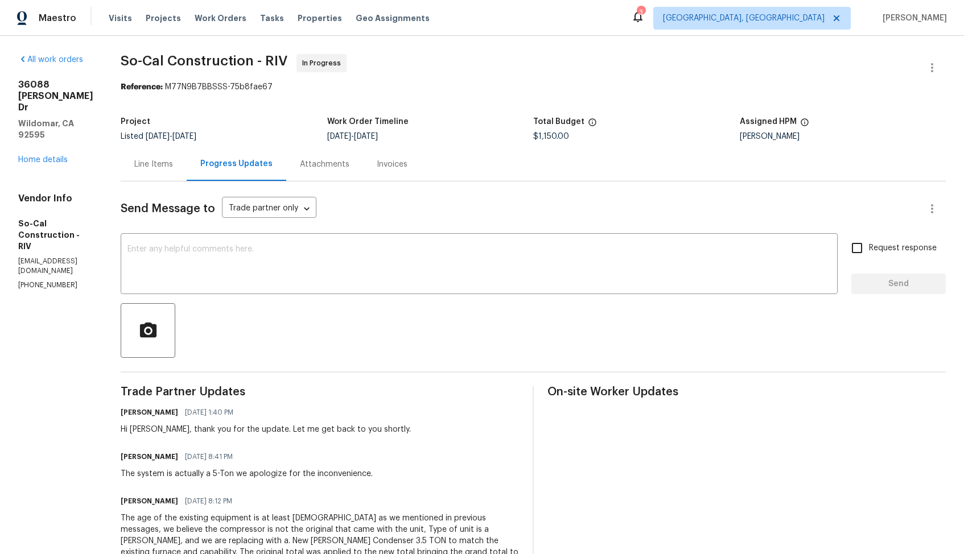
click at [171, 150] on div "Line Items" at bounding box center [154, 164] width 66 height 34
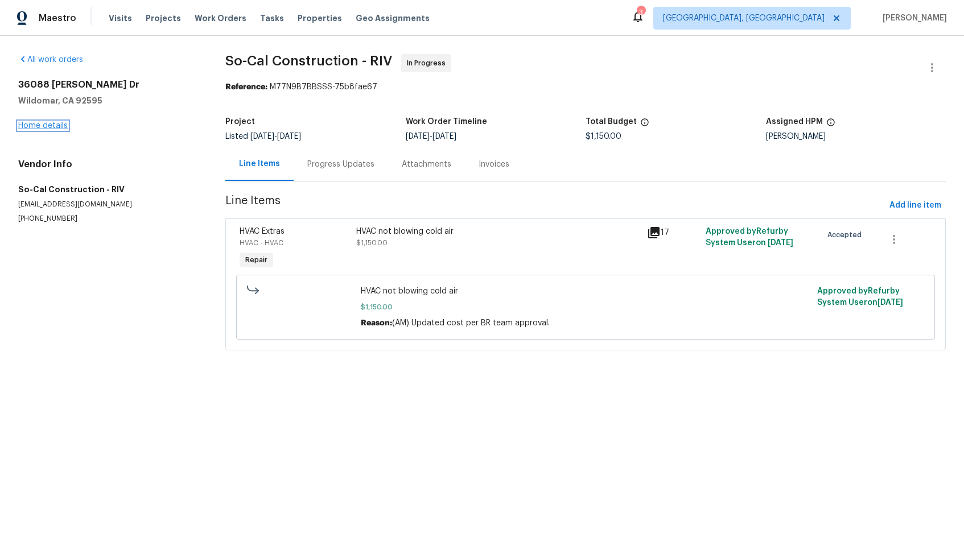
click at [49, 125] on link "Home details" at bounding box center [43, 126] width 50 height 8
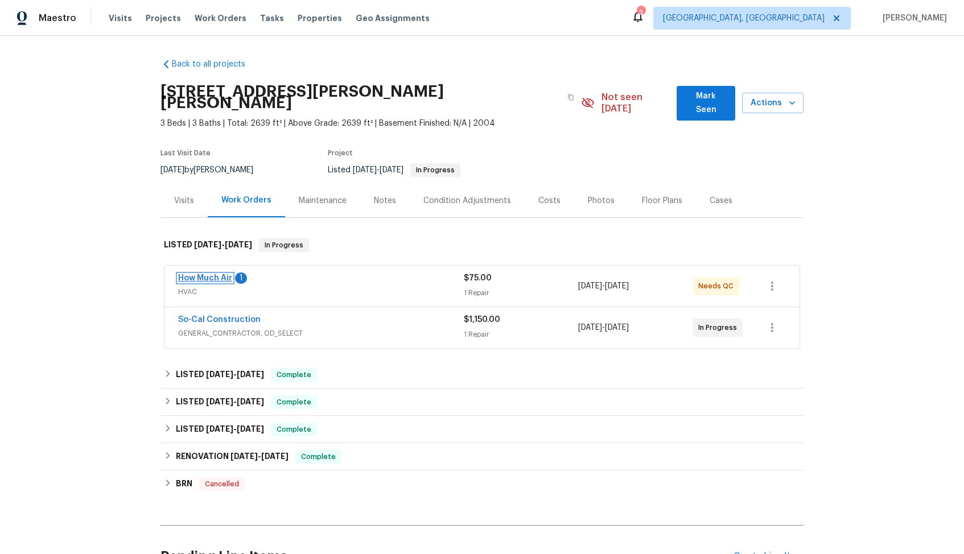
click at [196, 274] on link "How Much Air" at bounding box center [205, 278] width 54 height 8
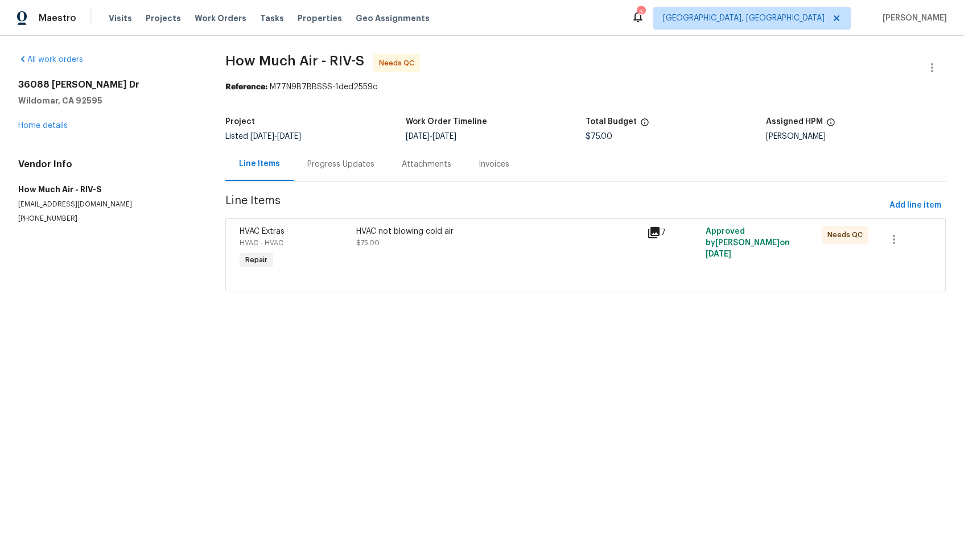
click at [336, 171] on div "Progress Updates" at bounding box center [341, 164] width 94 height 34
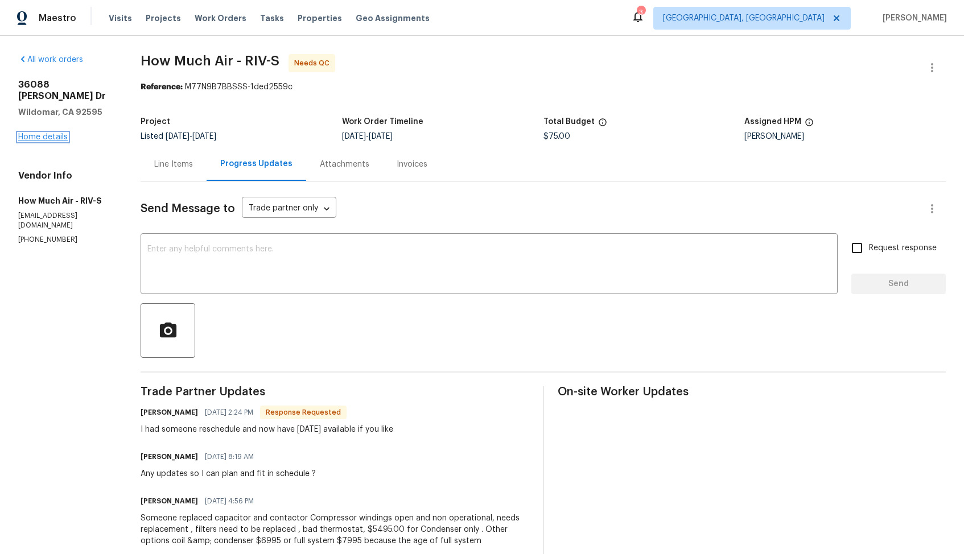
click at [44, 133] on link "Home details" at bounding box center [43, 137] width 50 height 8
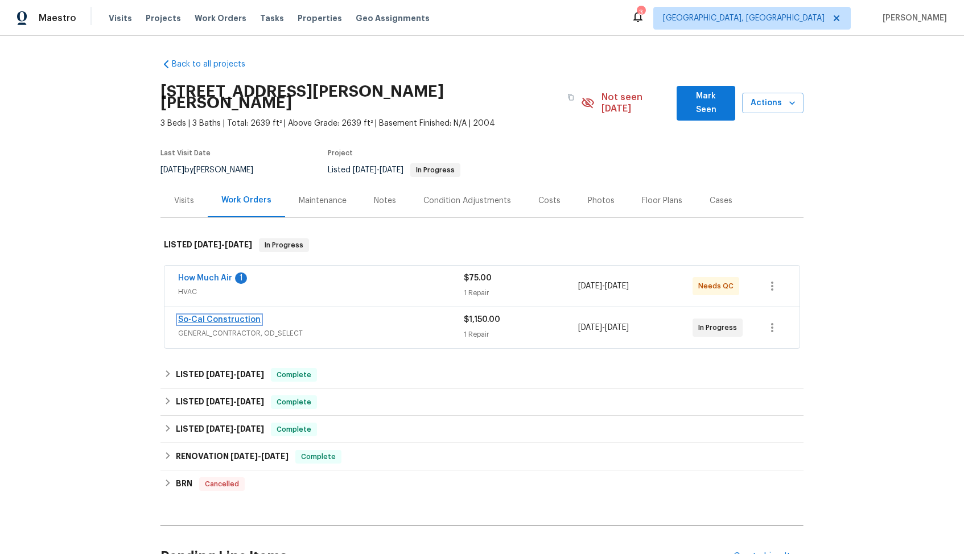
click at [204, 316] on link "So-Cal Construction" at bounding box center [219, 320] width 83 height 8
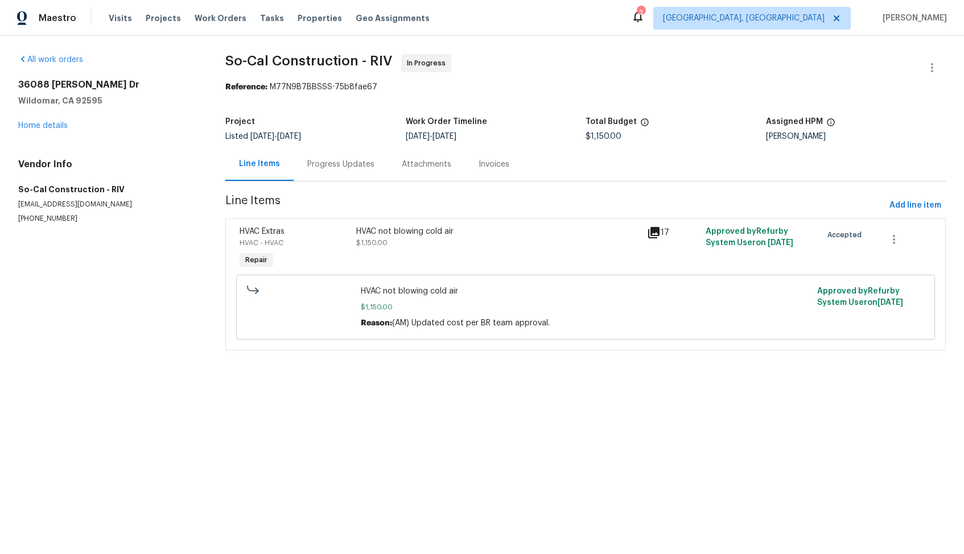
click at [322, 159] on div "Progress Updates" at bounding box center [340, 164] width 67 height 11
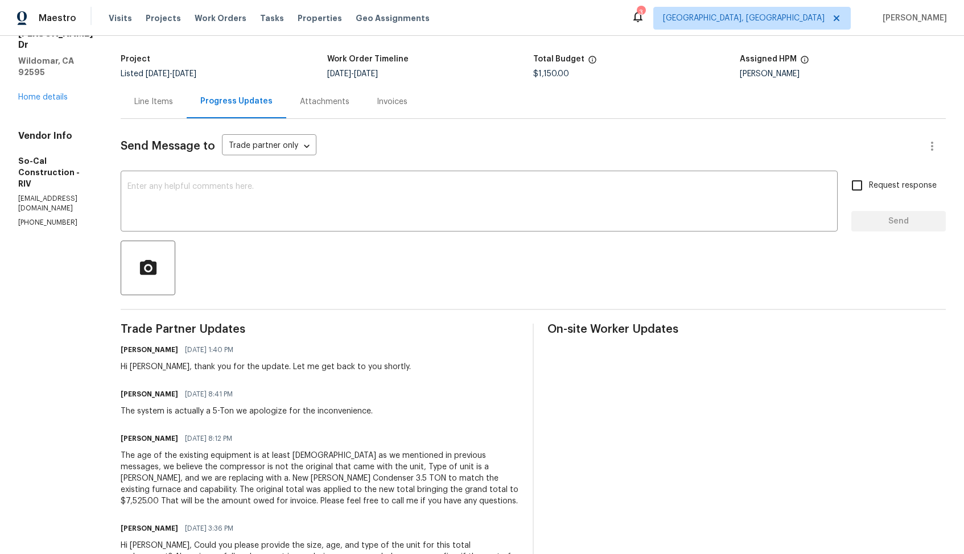
scroll to position [34, 0]
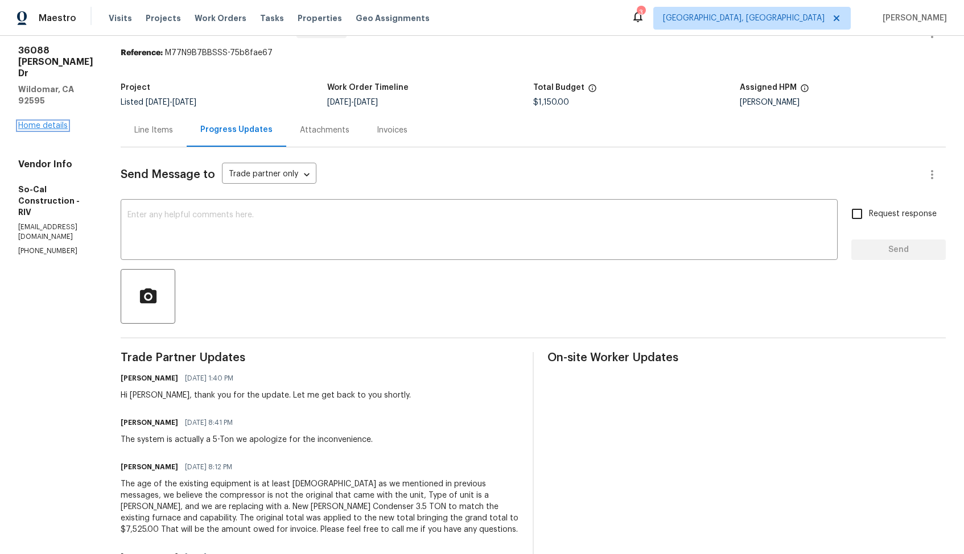
click at [50, 122] on link "Home details" at bounding box center [43, 126] width 50 height 8
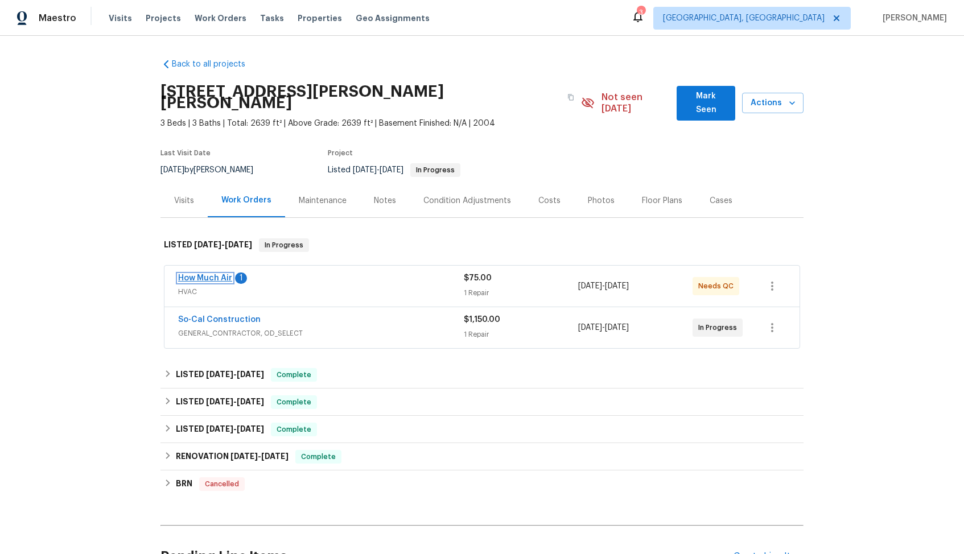
click at [197, 274] on link "How Much Air" at bounding box center [205, 278] width 54 height 8
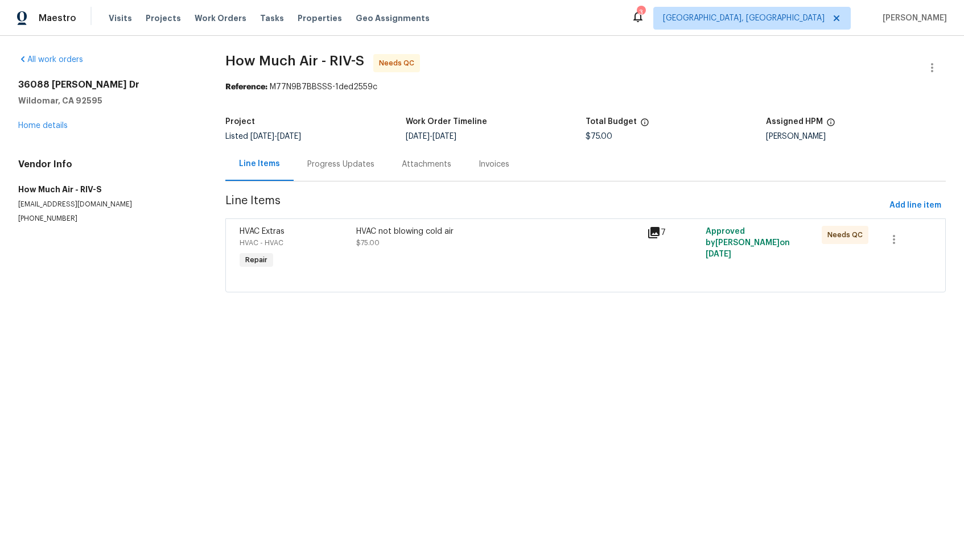
click at [332, 168] on div "Progress Updates" at bounding box center [340, 164] width 67 height 11
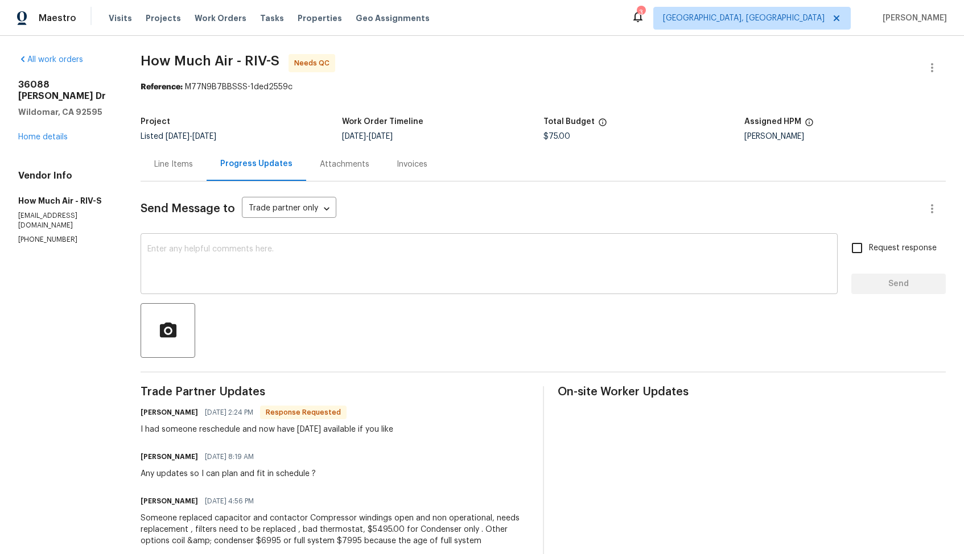
click at [295, 261] on textarea at bounding box center [489, 265] width 684 height 40
click at [156, 416] on h6 "Andy Mejia" at bounding box center [169, 412] width 57 height 11
copy h6 "Andy"
click at [328, 280] on textarea at bounding box center [489, 265] width 684 height 40
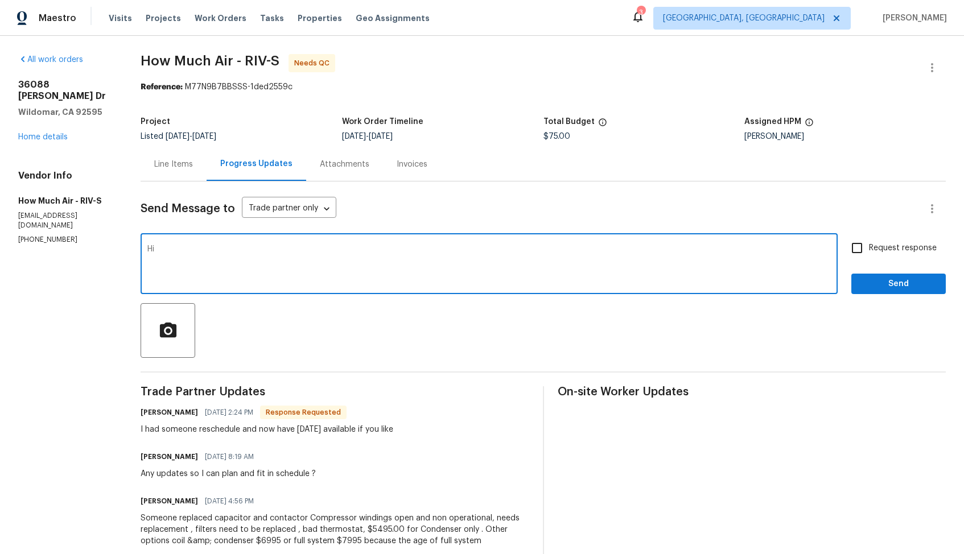
paste textarea "Andy"
click at [505, 252] on textarea "Hi Andy, thank you for the update and the estimate. Let me check with our BR an…" at bounding box center [489, 265] width 684 height 40
type textarea "Hi Andy, thank you for the update and the estimate. Let me check with our BR an…"
click at [863, 249] on input "Request response" at bounding box center [857, 248] width 24 height 24
checkbox input "true"
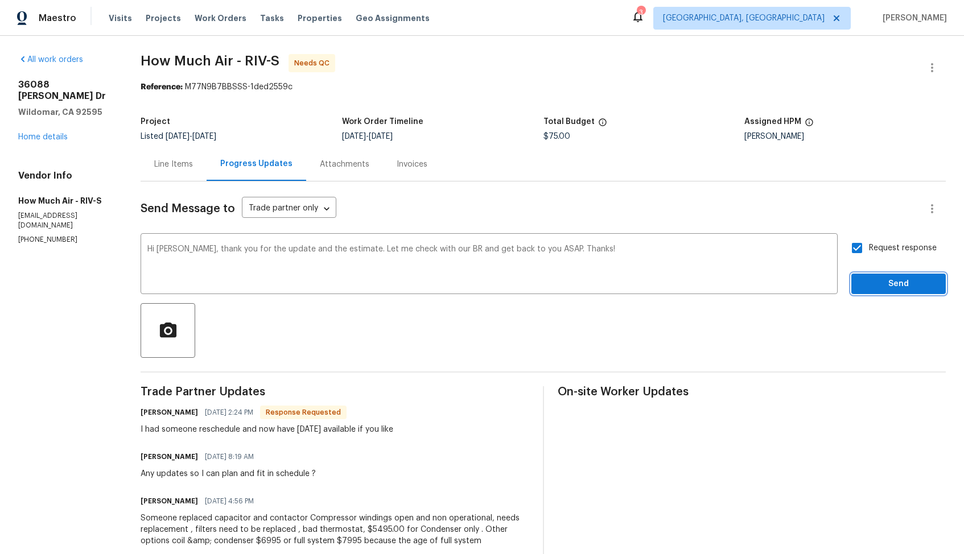
click at [869, 280] on span "Send" at bounding box center [899, 284] width 76 height 14
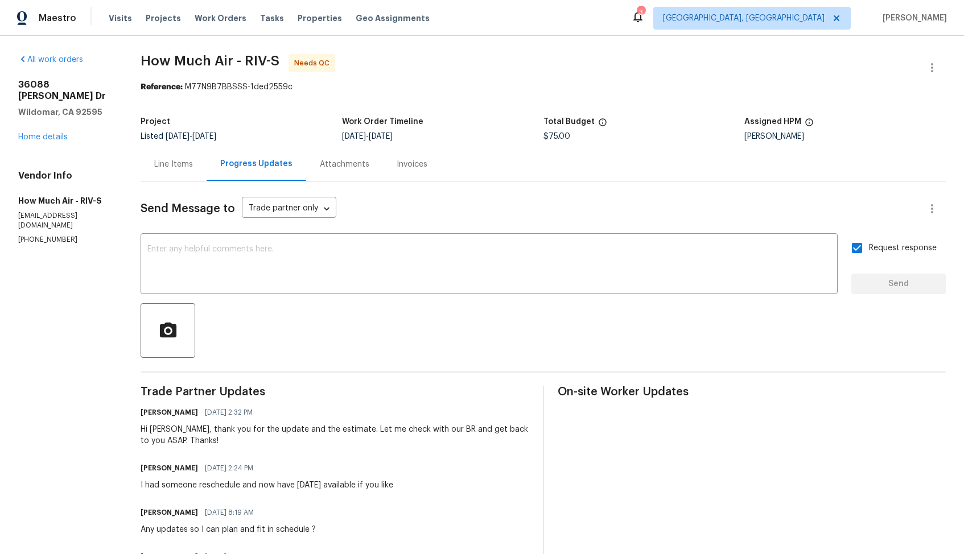
scroll to position [111, 0]
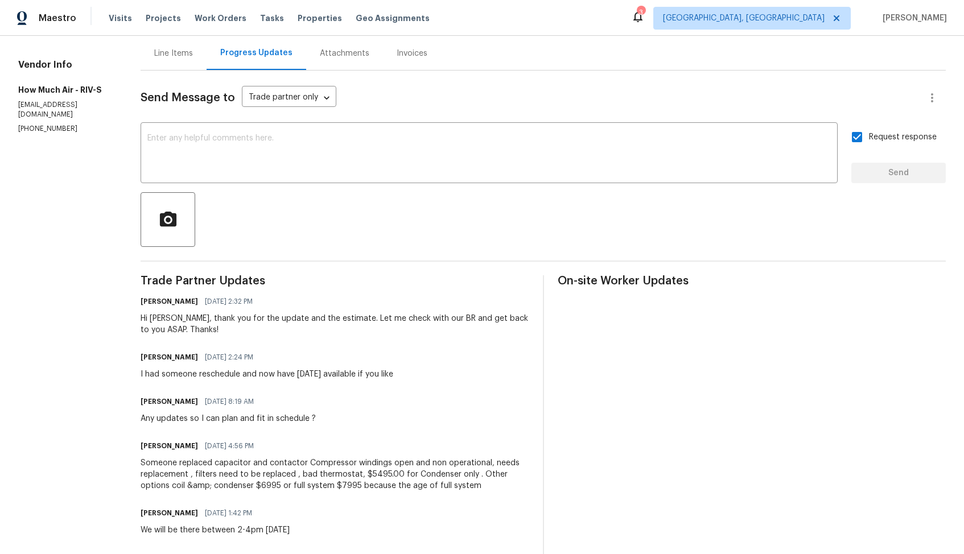
click at [225, 471] on div "Someone replaced capacitor and contactor Compressor windings open and non opera…" at bounding box center [335, 475] width 388 height 34
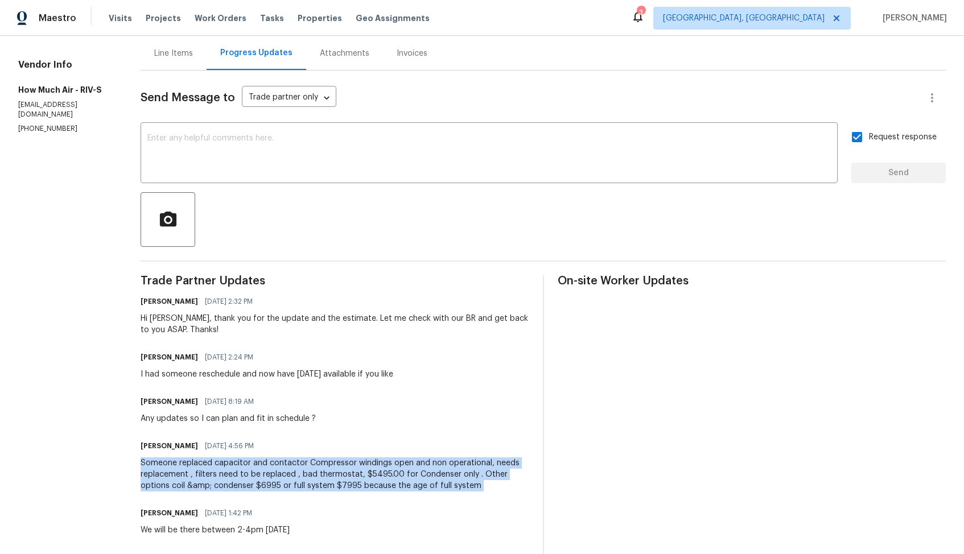
copy div "Someone replaced capacitor and contactor Compressor windings open and non opera…"
click at [602, 60] on div "Line Items Progress Updates Attachments Invoices" at bounding box center [543, 53] width 805 height 34
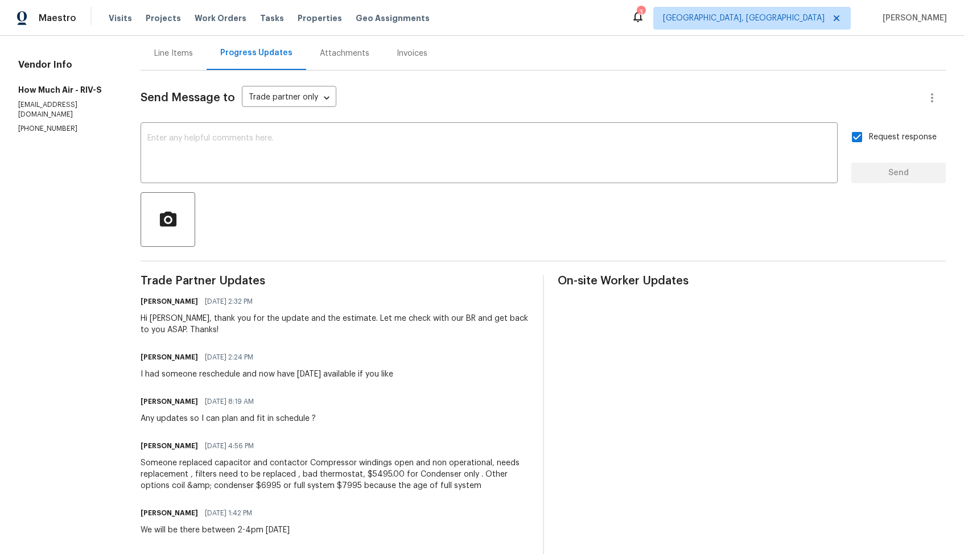
scroll to position [0, 0]
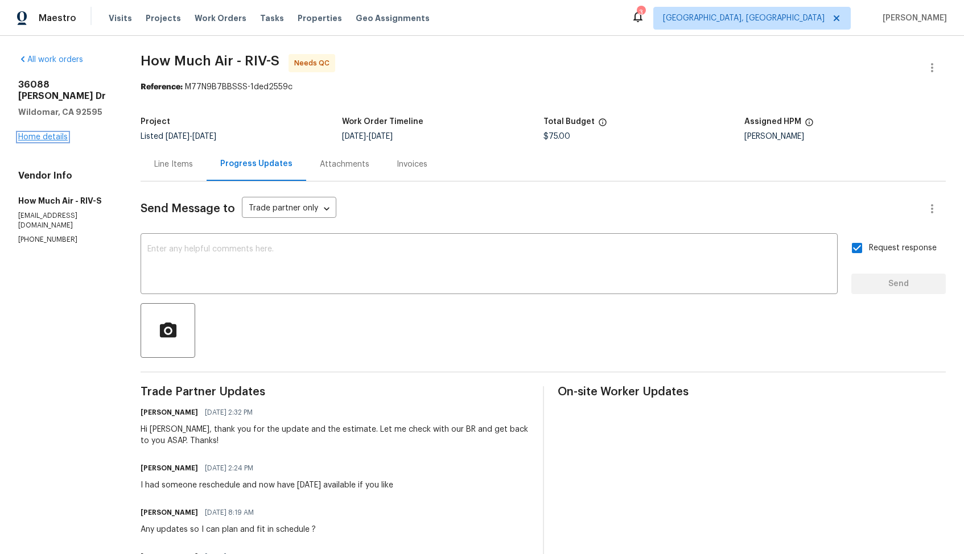
click at [36, 133] on link "Home details" at bounding box center [43, 137] width 50 height 8
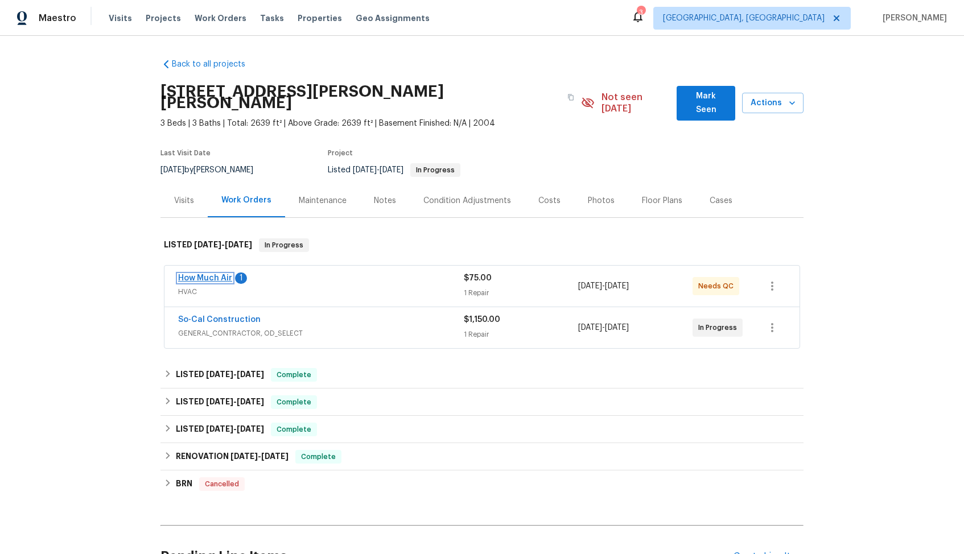
click at [188, 274] on link "How Much Air" at bounding box center [205, 278] width 54 height 8
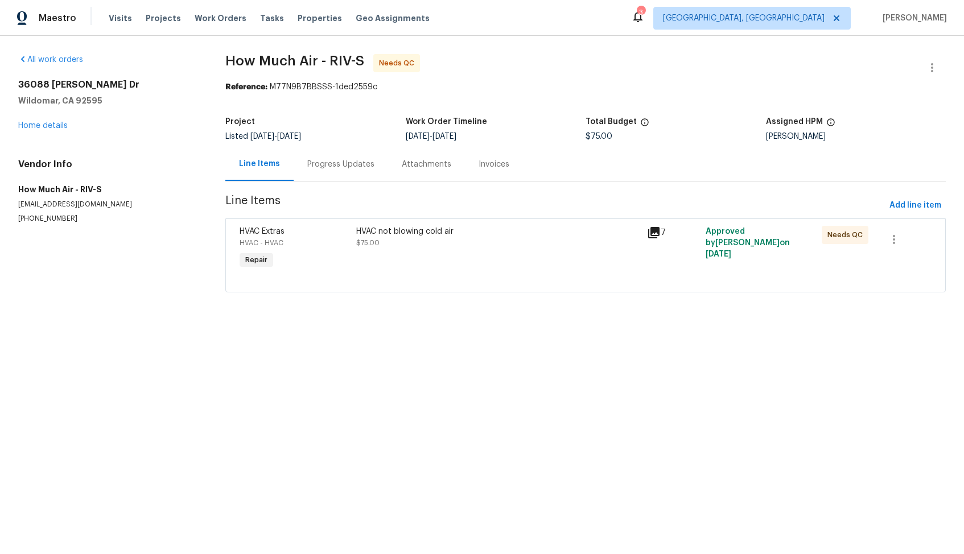
click at [334, 163] on div "Progress Updates" at bounding box center [340, 164] width 67 height 11
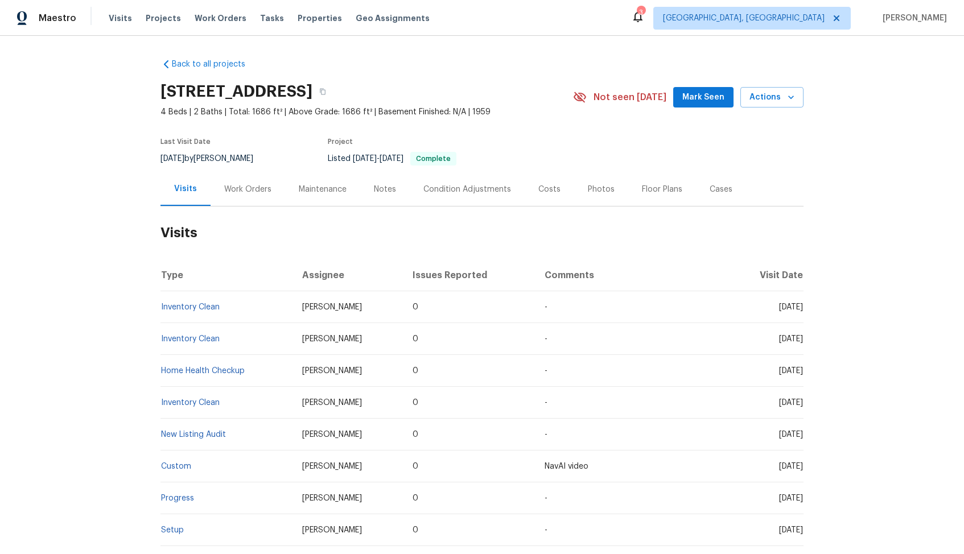
click at [250, 185] on div "Work Orders" at bounding box center [247, 189] width 47 height 11
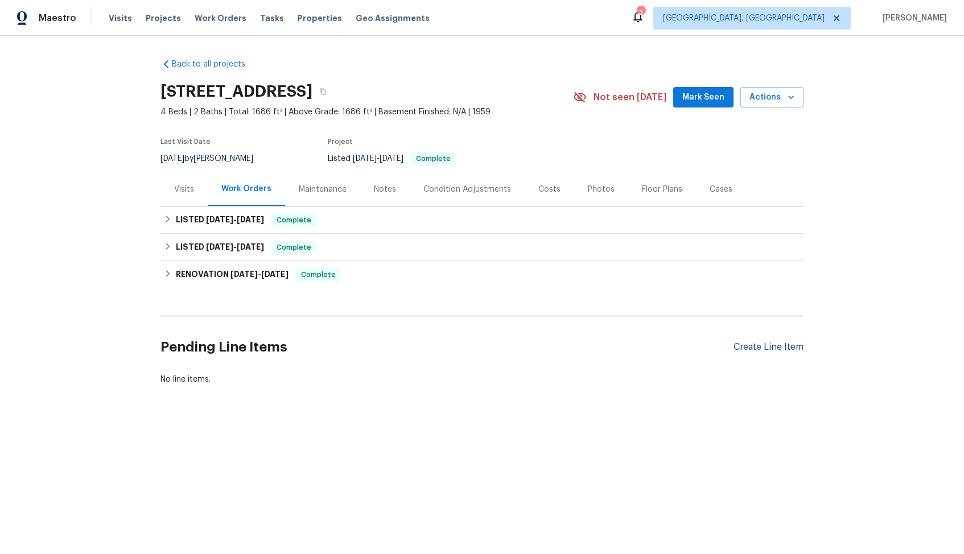
click at [759, 350] on div "Create Line Item" at bounding box center [769, 347] width 70 height 11
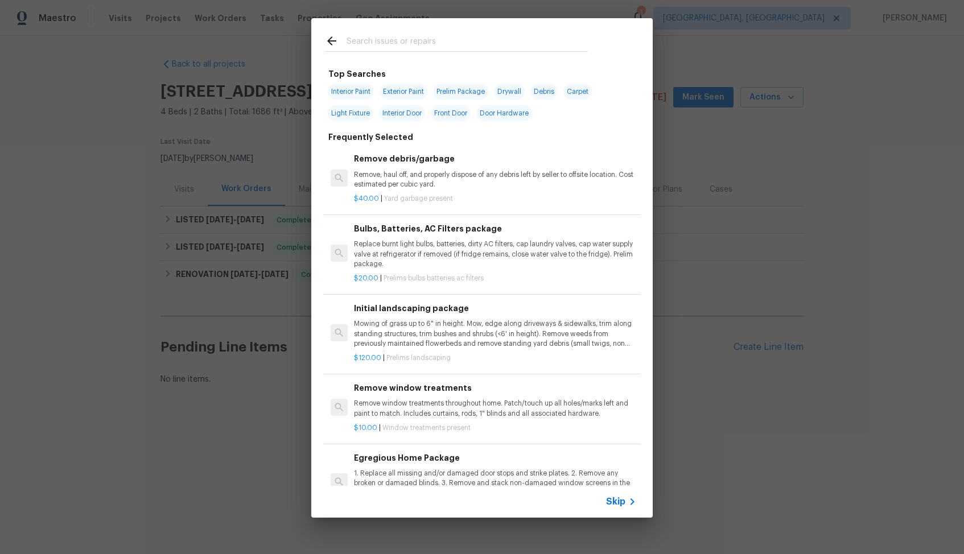
click at [414, 39] on input "text" at bounding box center [467, 42] width 241 height 17
type input "pest"
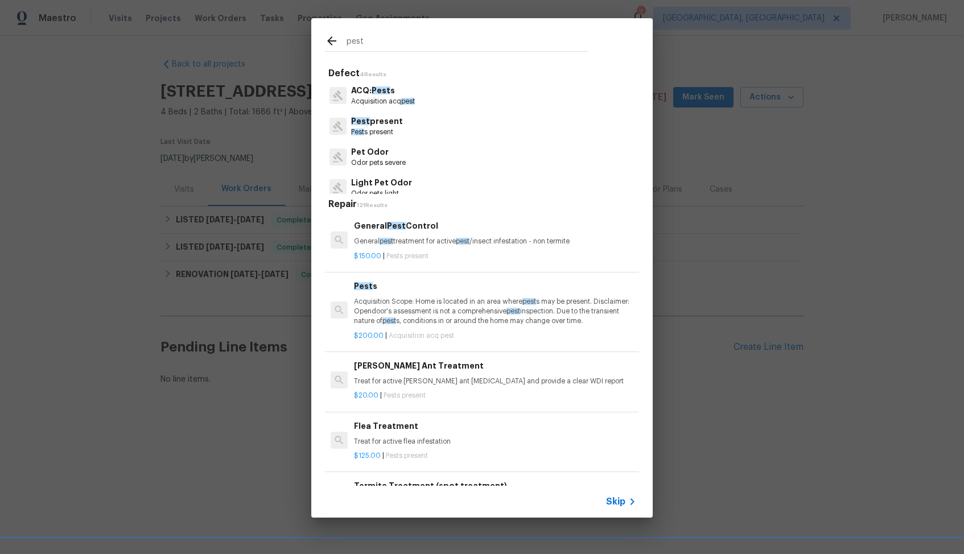
click at [414, 238] on p "General pest treatment for active pest /insect infestation - non termite" at bounding box center [495, 242] width 282 height 10
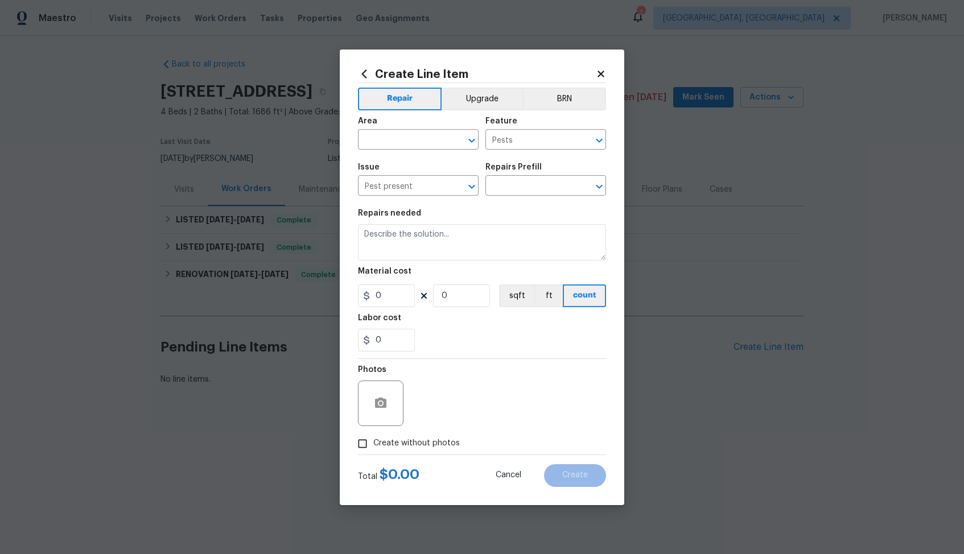
type input "General Pest Control $150.00"
type textarea "General pest treatment for active pest/insect infestation - non termite"
type input "150"
type input "1"
click at [410, 146] on input "text" at bounding box center [402, 141] width 89 height 18
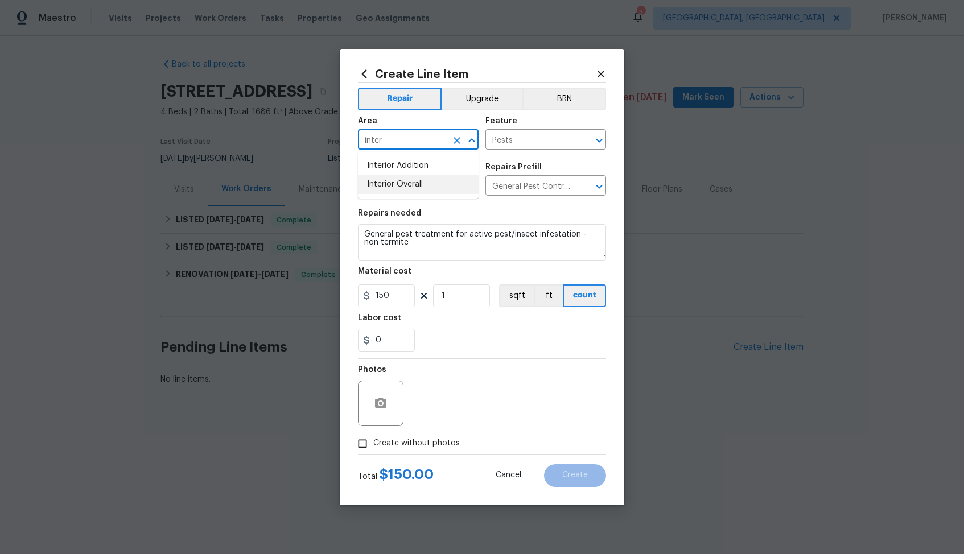
click at [402, 185] on li "Interior Overall" at bounding box center [418, 184] width 121 height 19
type input "Interior Overall"
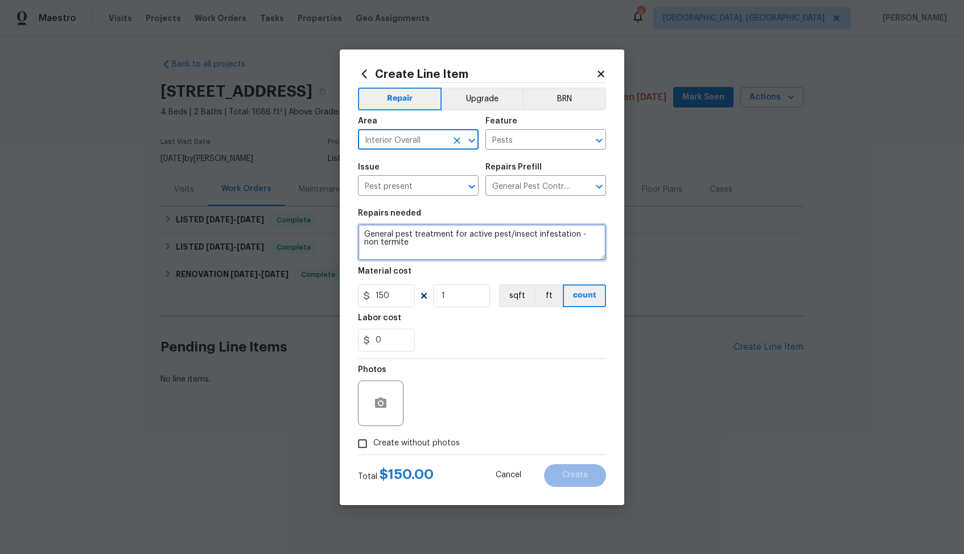
click at [409, 237] on textarea "General pest treatment for active pest/insect infestation - non termite" at bounding box center [482, 242] width 248 height 36
paste textarea "There are spiders throughout the home as reported by a visitor. Please perform …"
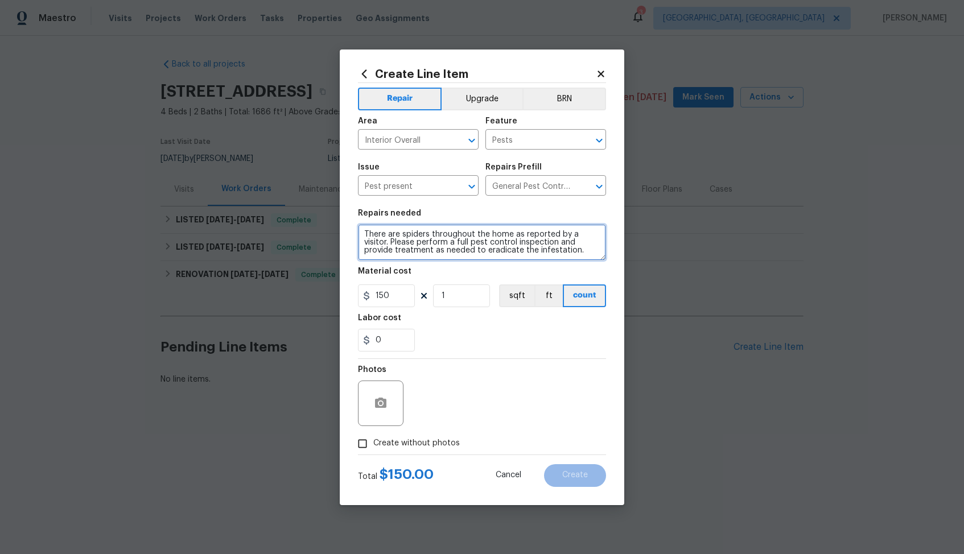
type textarea "There are spiders throughout the home as reported by a visitor. Please perform …"
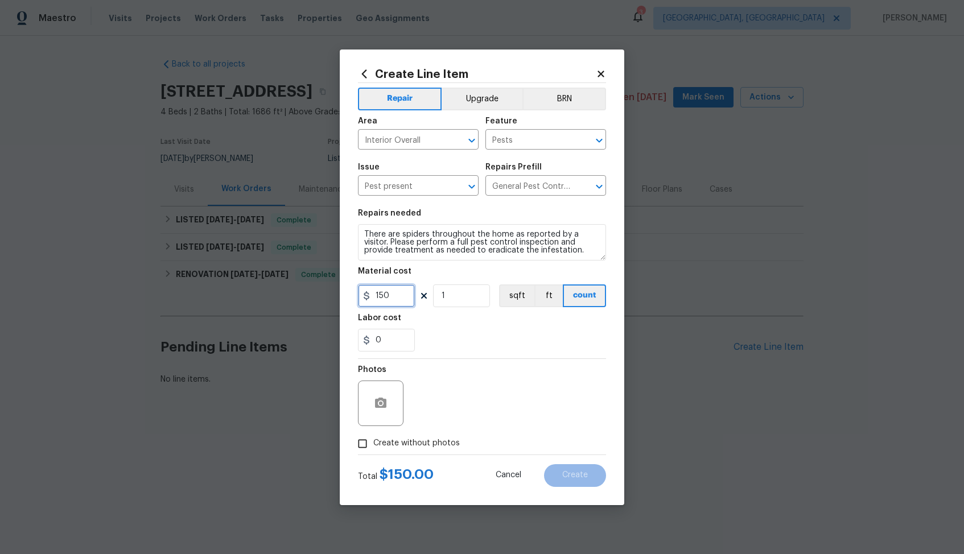
click at [394, 294] on input "150" at bounding box center [386, 296] width 57 height 23
type input "75"
click at [390, 449] on span "Create without photos" at bounding box center [416, 444] width 87 height 12
click at [373, 449] on input "Create without photos" at bounding box center [363, 444] width 22 height 22
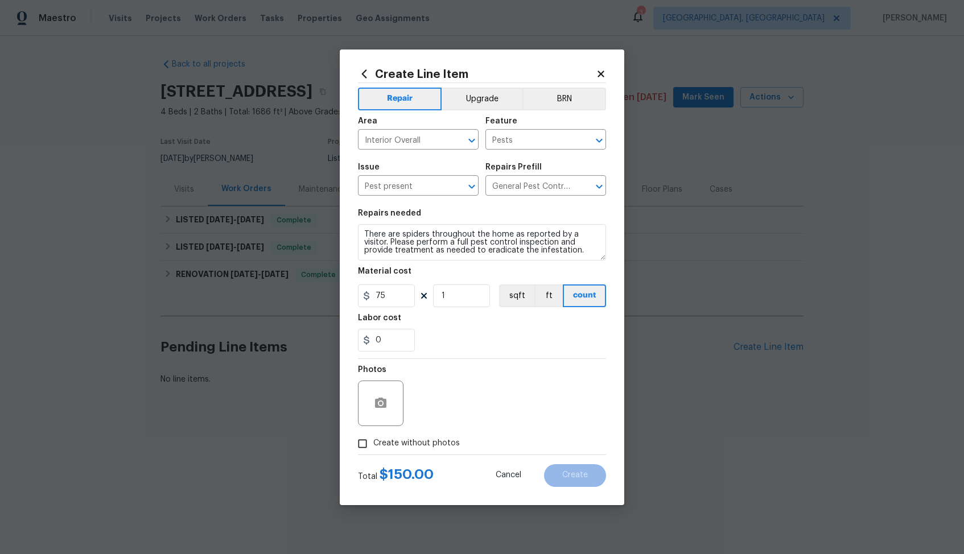
checkbox input "true"
click at [466, 402] on textarea at bounding box center [510, 404] width 194 height 46
click at [567, 474] on span "Create" at bounding box center [575, 475] width 26 height 9
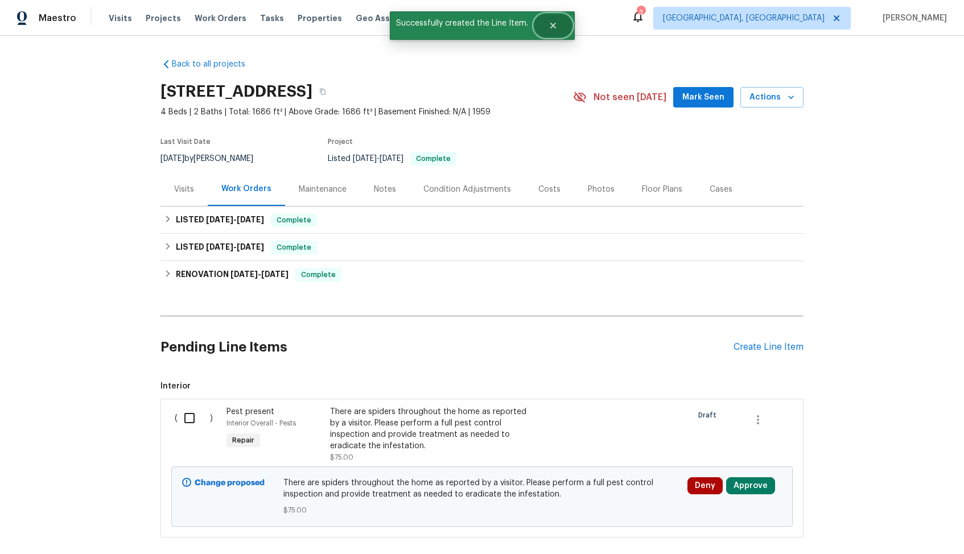
click at [556, 24] on icon "Close" at bounding box center [553, 25] width 9 height 9
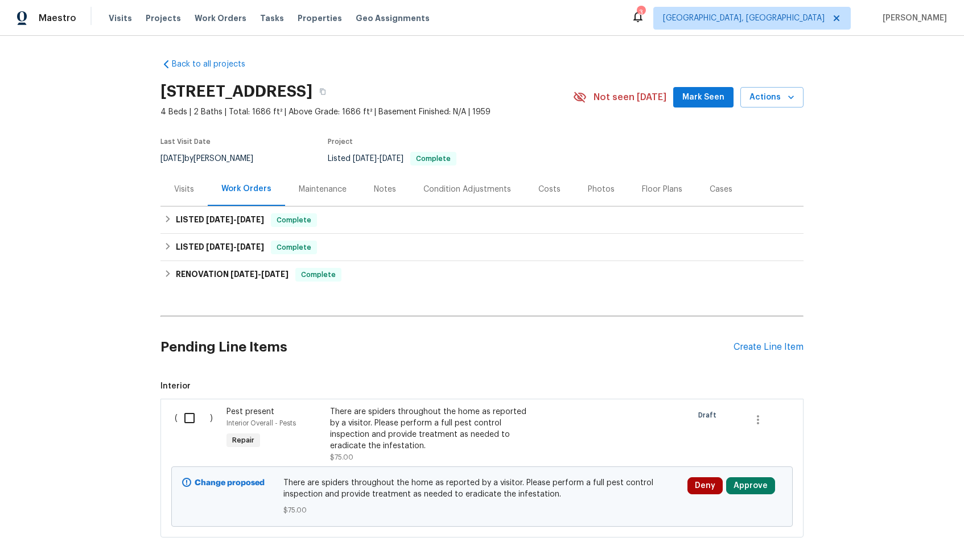
click at [191, 417] on input "checkbox" at bounding box center [194, 418] width 32 height 24
checkbox input "true"
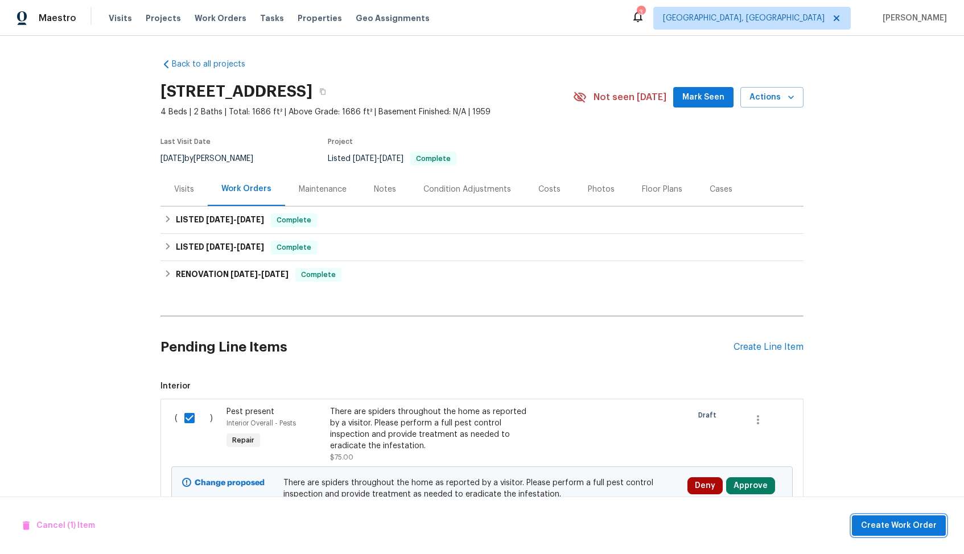
click at [883, 528] on span "Create Work Order" at bounding box center [899, 526] width 76 height 14
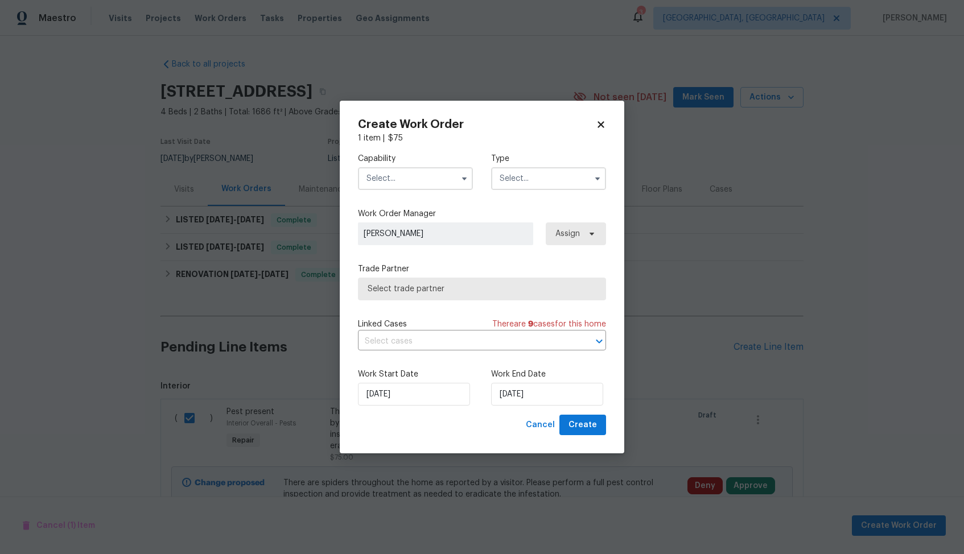
click at [411, 176] on input "text" at bounding box center [415, 178] width 115 height 23
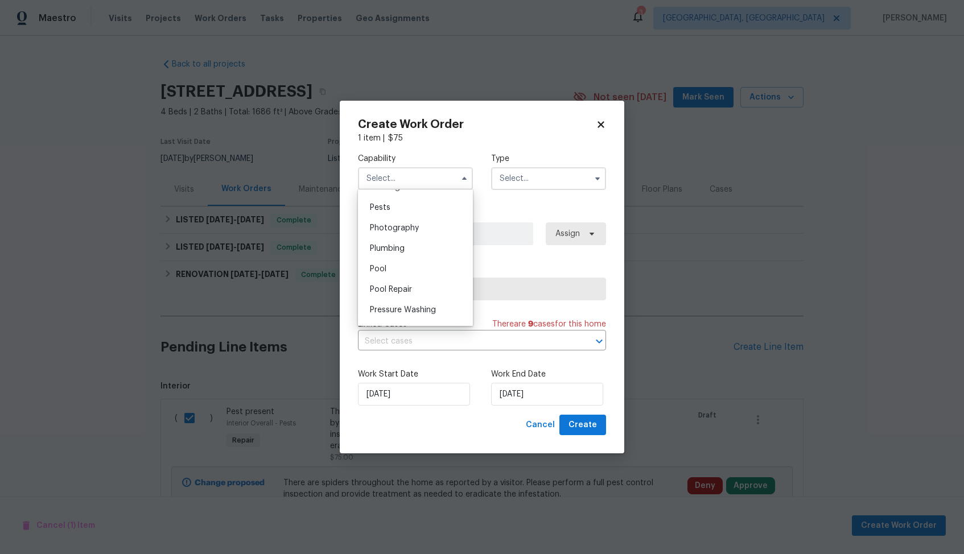
scroll to position [962, 0]
click at [411, 216] on div "Pests" at bounding box center [415, 217] width 109 height 20
type input "Pests"
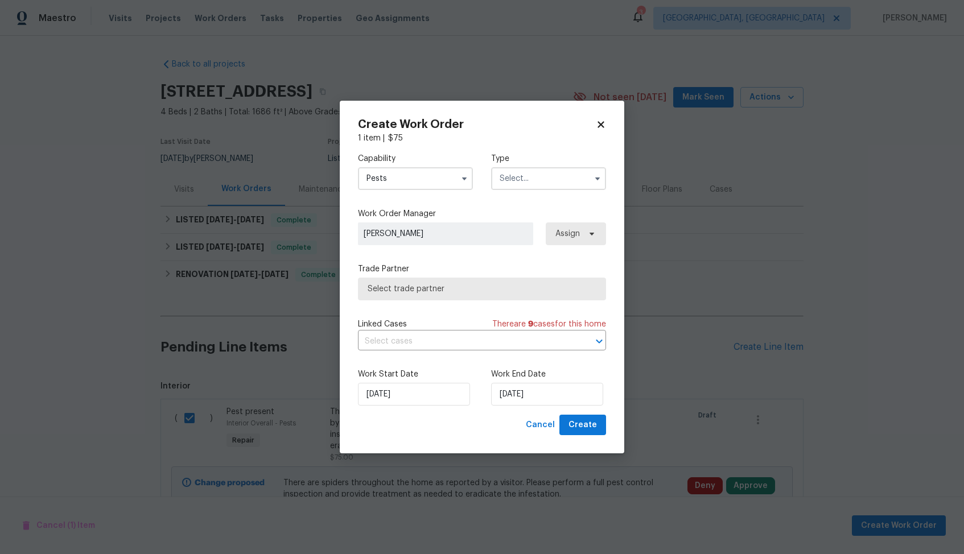
click at [531, 177] on input "text" at bounding box center [548, 178] width 115 height 23
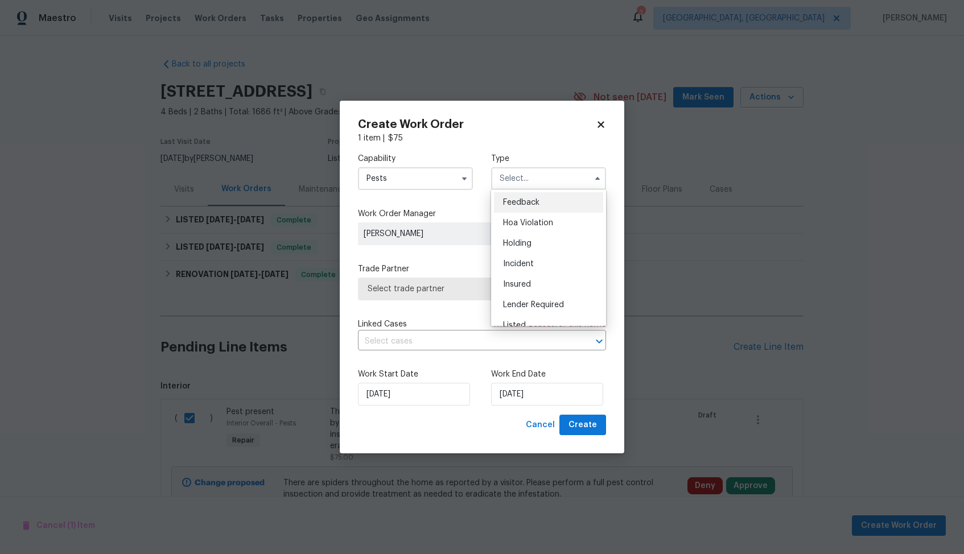
click at [517, 204] on span "Feedback" at bounding box center [521, 203] width 36 height 8
type input "Feedback"
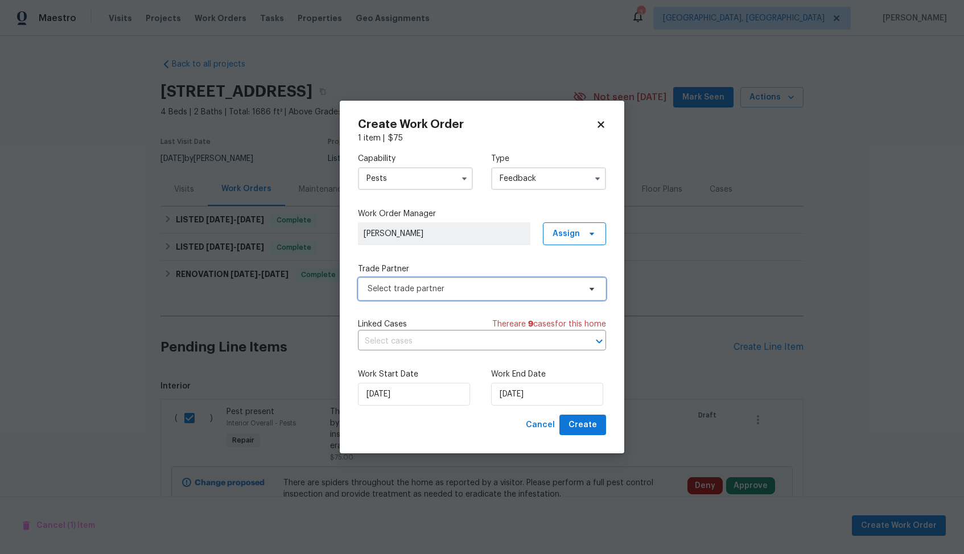
click at [470, 289] on span "Select trade partner" at bounding box center [474, 288] width 212 height 11
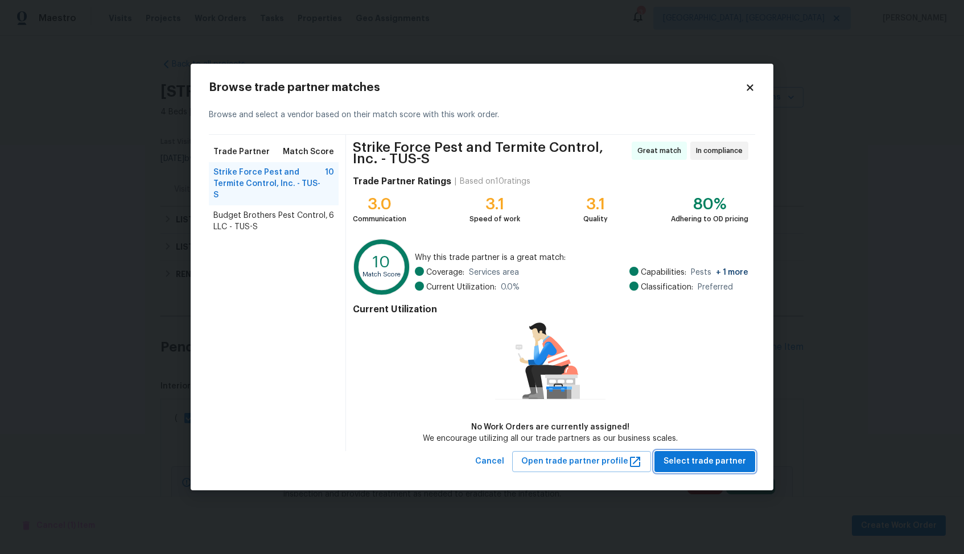
click at [712, 468] on span "Select trade partner" at bounding box center [705, 462] width 83 height 14
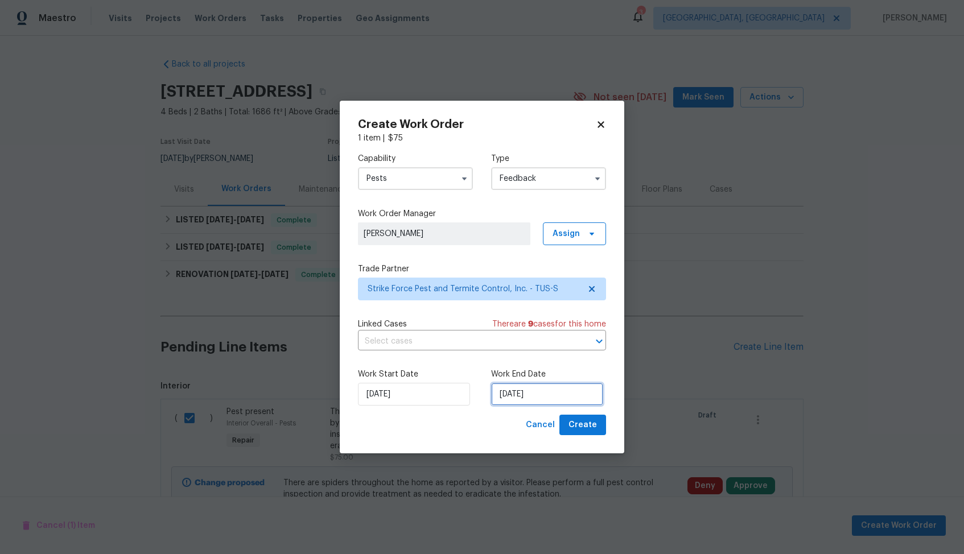
click at [528, 400] on input "21/08/2025" at bounding box center [547, 394] width 112 height 23
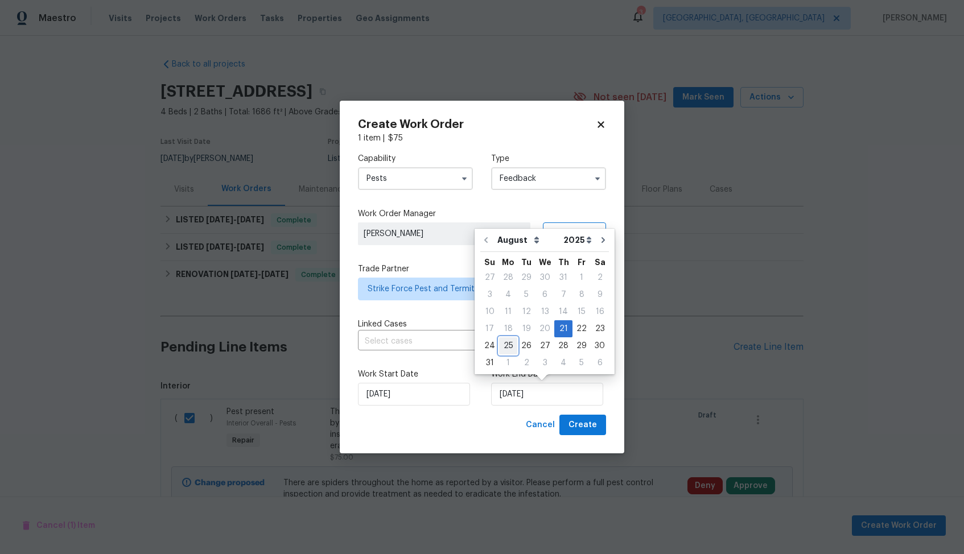
click at [511, 345] on div "25" at bounding box center [508, 346] width 18 height 16
type input "25/08/2025"
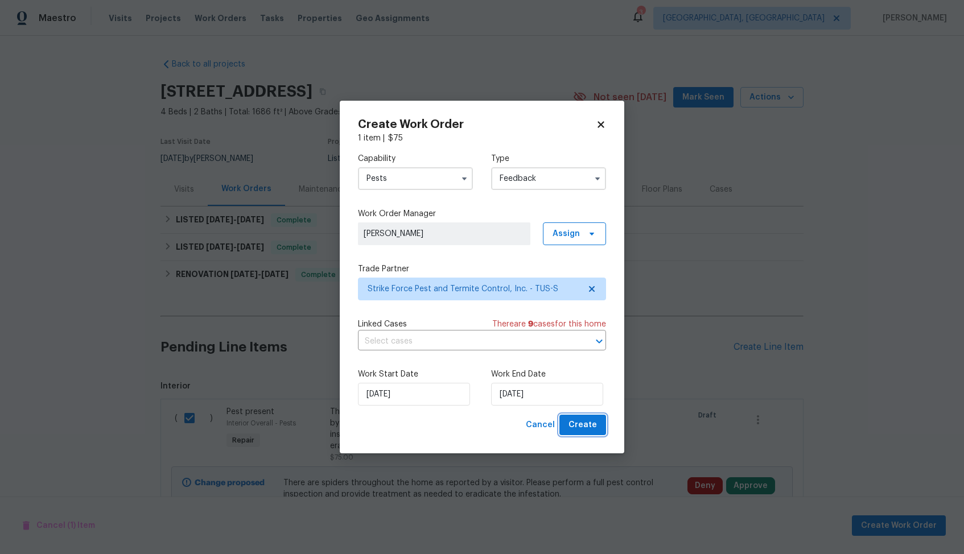
click at [577, 423] on span "Create" at bounding box center [583, 425] width 28 height 14
checkbox input "false"
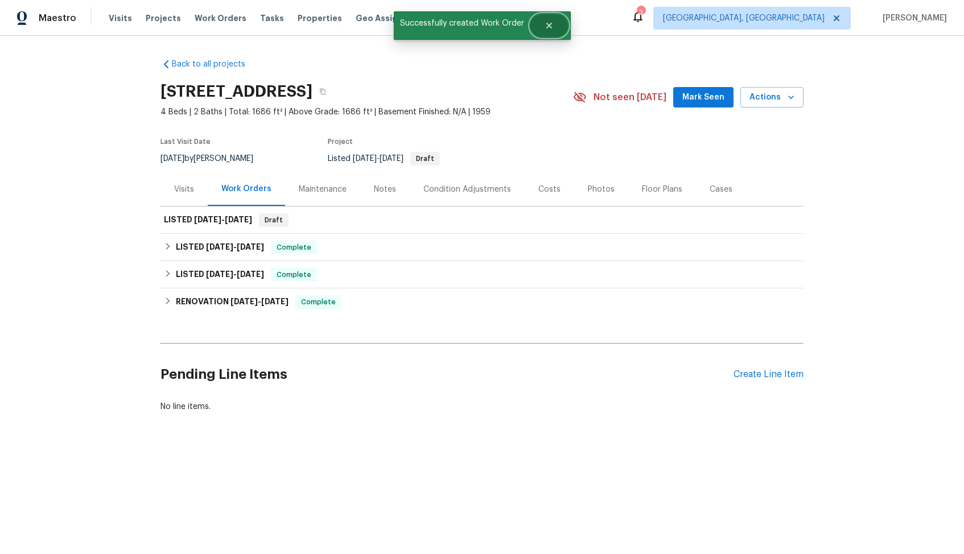
click at [557, 26] on button "Close" at bounding box center [549, 25] width 38 height 23
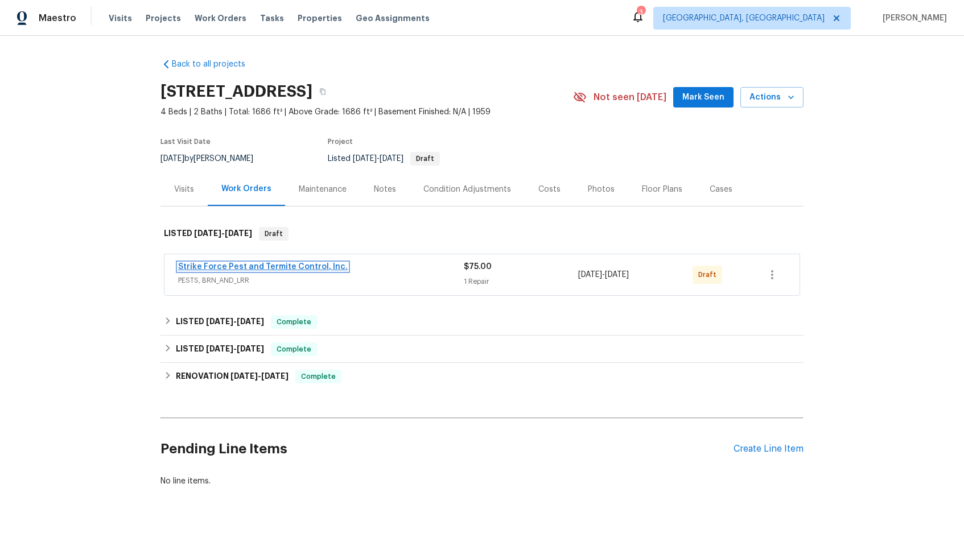
click at [233, 269] on link "Strike Force Pest and Termite Control, Inc." at bounding box center [263, 267] width 170 height 8
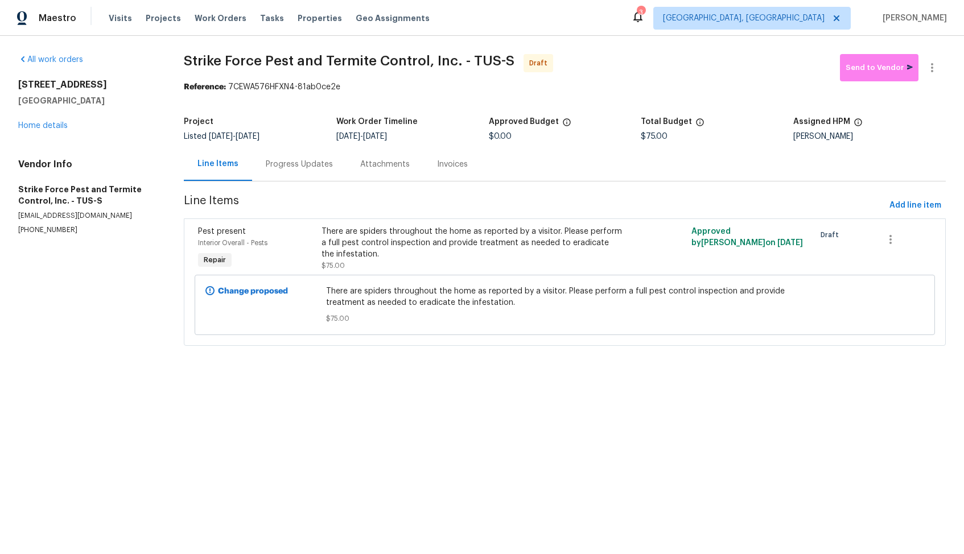
click at [296, 161] on div "Progress Updates" at bounding box center [299, 164] width 67 height 11
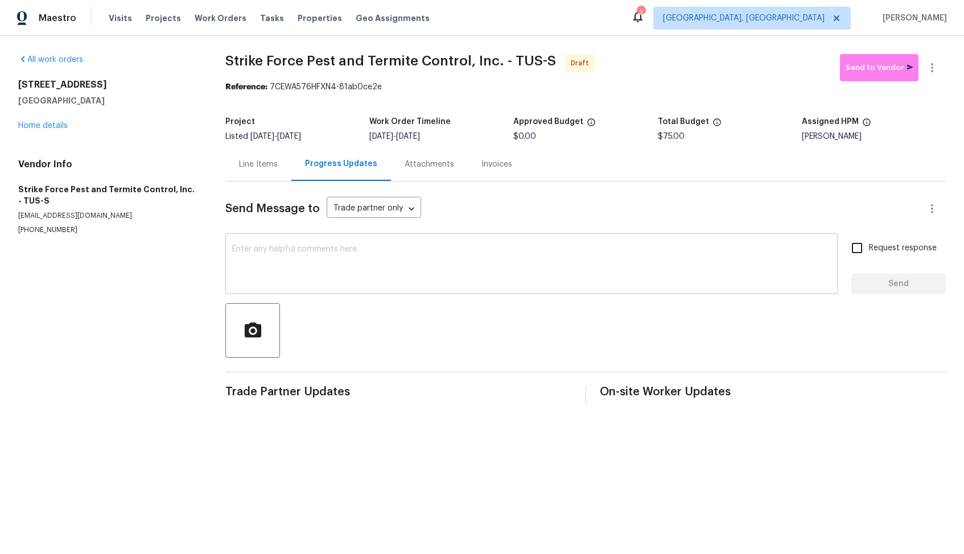
click at [312, 268] on textarea at bounding box center [531, 265] width 599 height 40
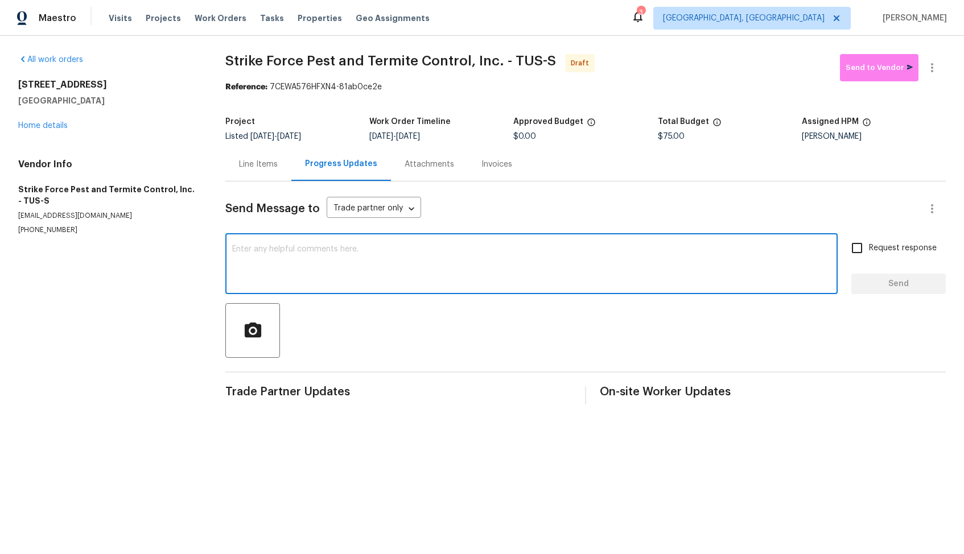
click at [384, 268] on textarea at bounding box center [531, 265] width 599 height 40
paste textarea "Hi, this is [PERSON_NAME] with Opendoor. I’m confirming you received the WO for…"
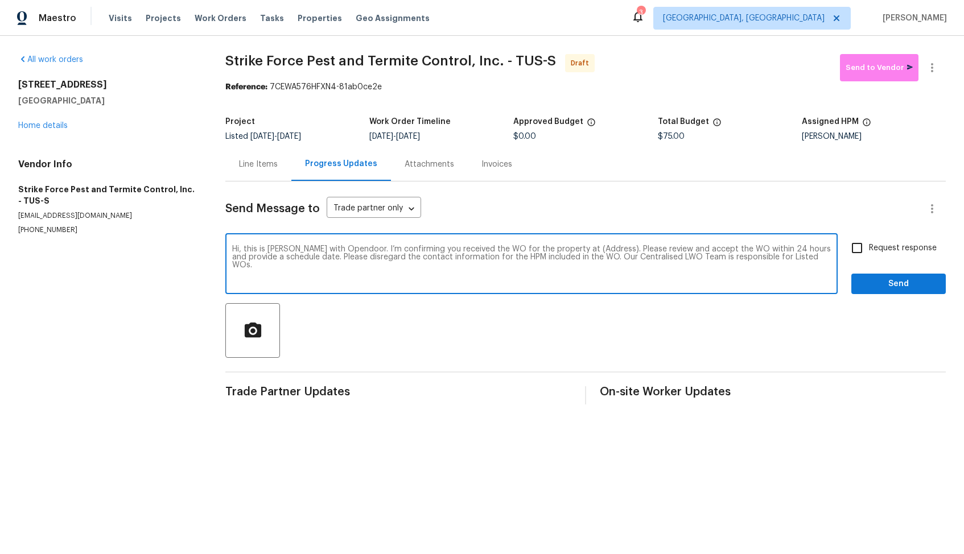
drag, startPoint x: 598, startPoint y: 248, endPoint x: 562, endPoint y: 246, distance: 35.9
click at [562, 246] on textarea "Hi, this is [PERSON_NAME] with Opendoor. I’m confirming you received the WO for…" at bounding box center [531, 265] width 599 height 40
paste textarea "[STREET_ADDRESS]"
type textarea "Hi, this is [PERSON_NAME] with Opendoor. I’m confirming you received the WO for…"
click at [867, 252] on input "Request response" at bounding box center [857, 248] width 24 height 24
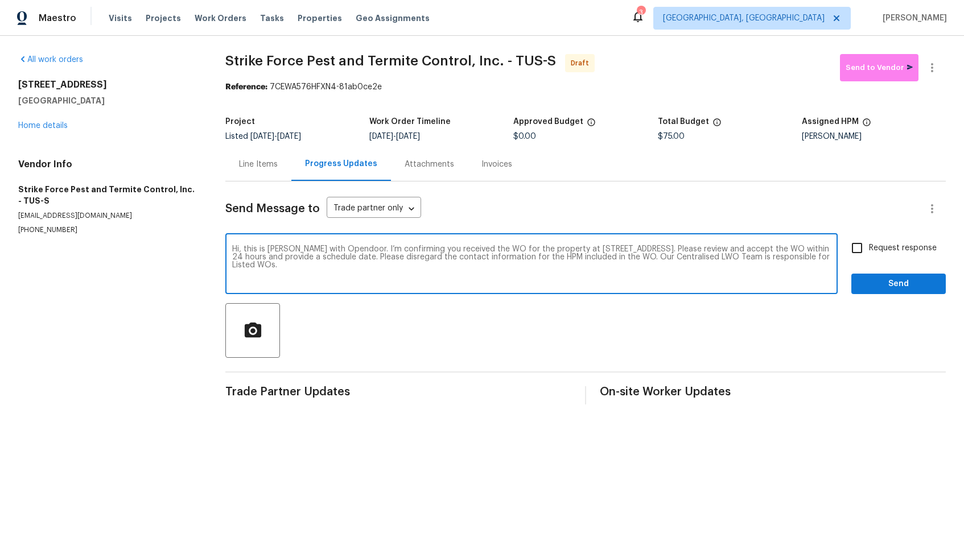
checkbox input "true"
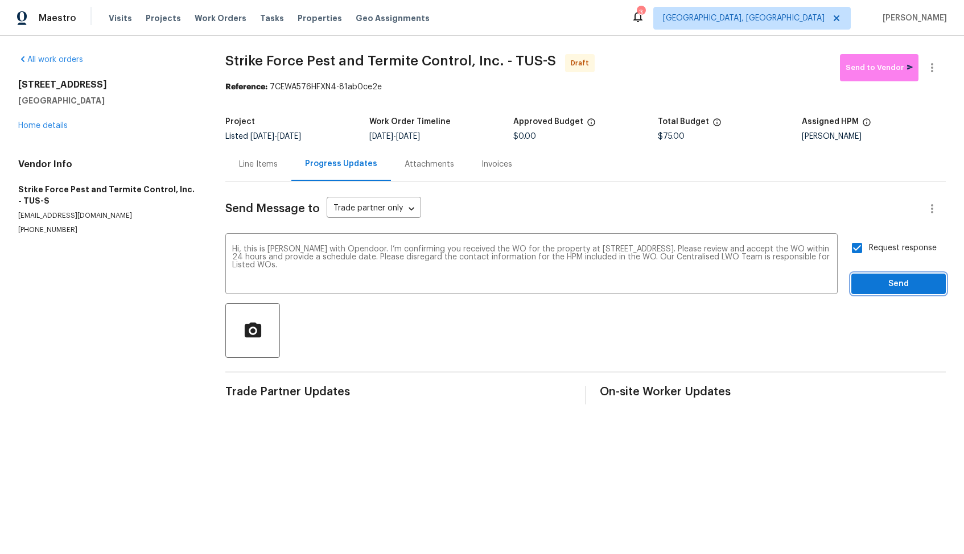
click at [873, 288] on span "Send" at bounding box center [899, 284] width 76 height 14
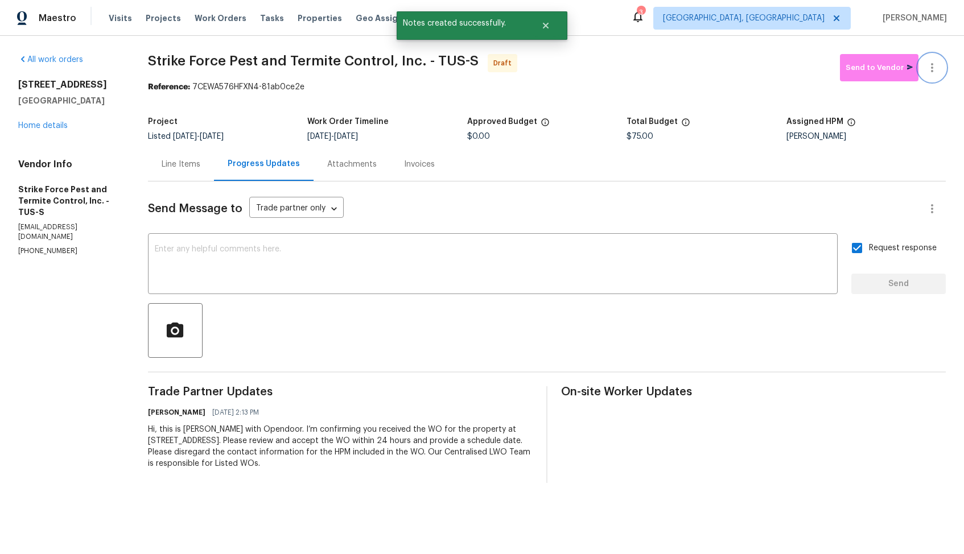
click at [941, 68] on button "button" at bounding box center [932, 67] width 27 height 27
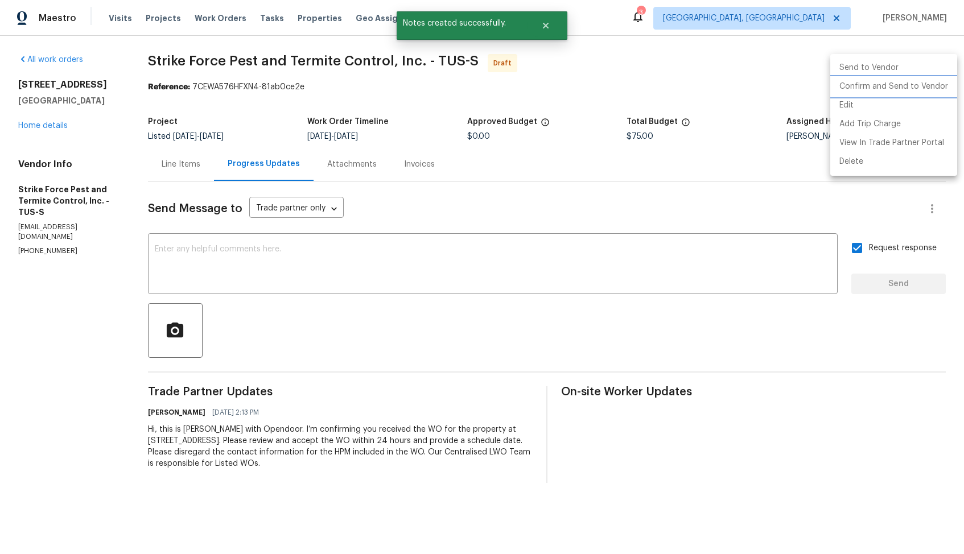
click at [855, 88] on li "Confirm and Send to Vendor" at bounding box center [893, 86] width 127 height 19
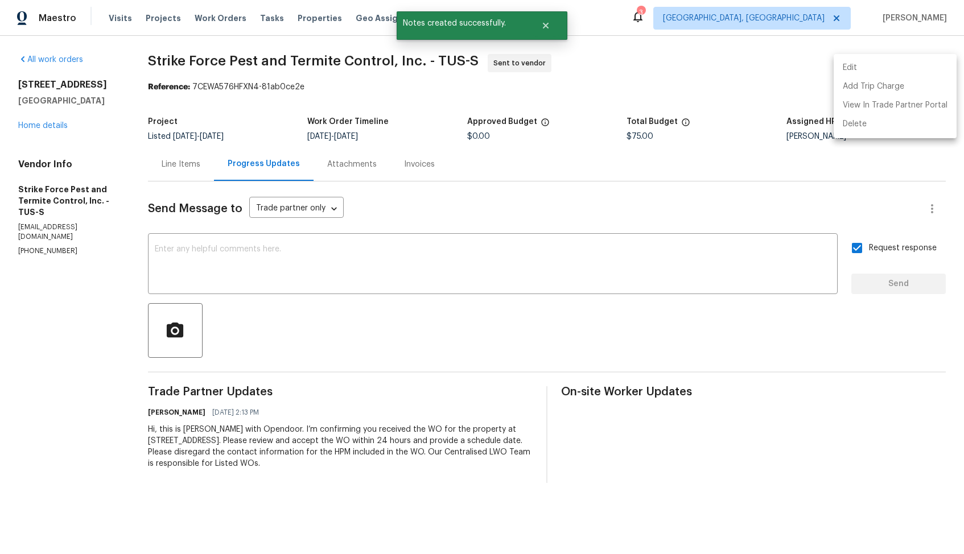
click at [534, 20] on div at bounding box center [482, 277] width 964 height 554
click at [545, 27] on icon "Close" at bounding box center [545, 25] width 9 height 9
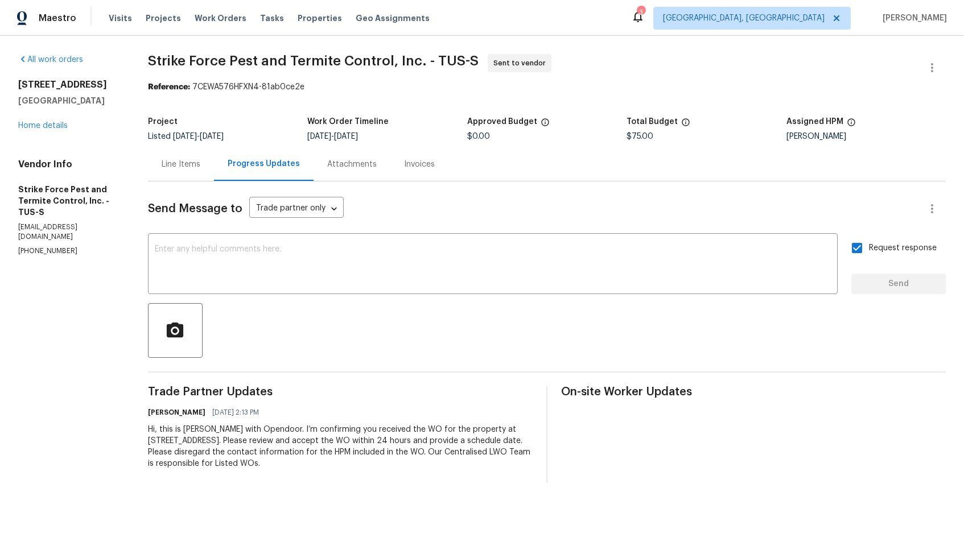
click at [201, 60] on span "Strike Force Pest and Termite Control, Inc. - TUS-S" at bounding box center [313, 61] width 331 height 14
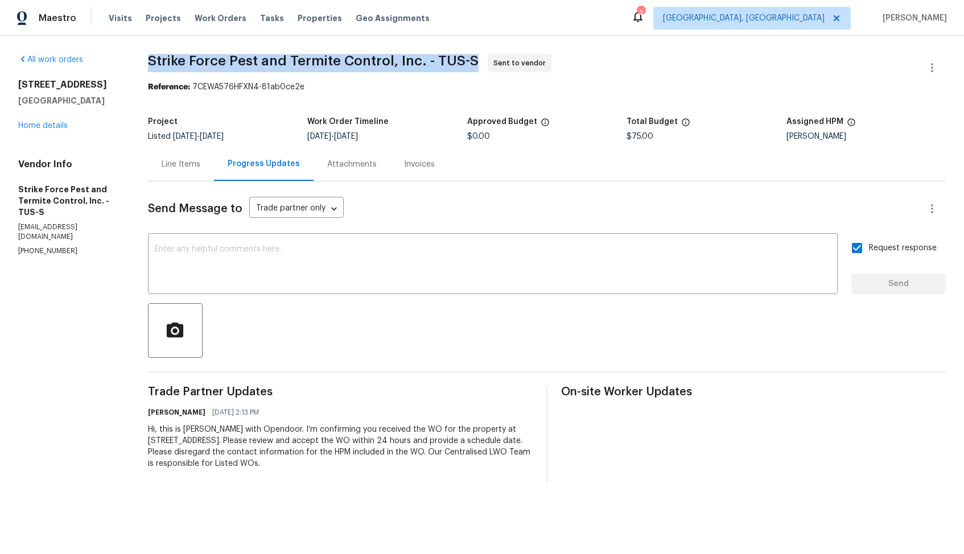
copy span "Strike Force Pest and Termite Control, Inc. - TUS-S"
click at [416, 134] on div "[DATE] - [DATE]" at bounding box center [386, 137] width 159 height 8
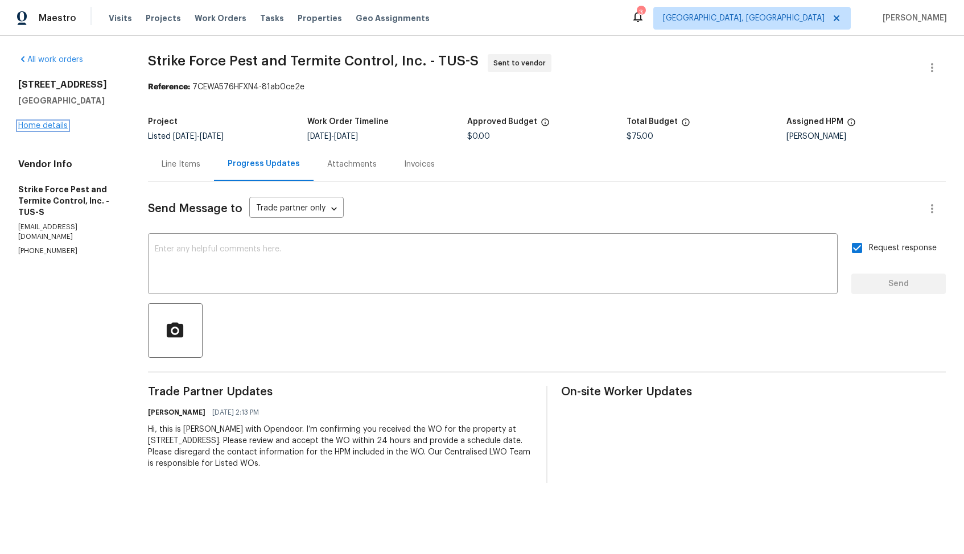
click at [40, 129] on link "Home details" at bounding box center [43, 126] width 50 height 8
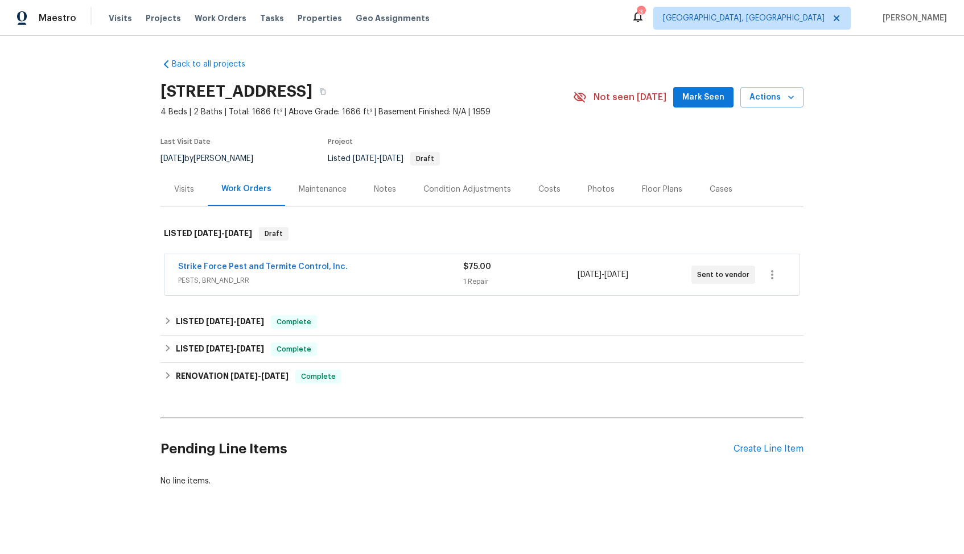
scroll to position [10, 0]
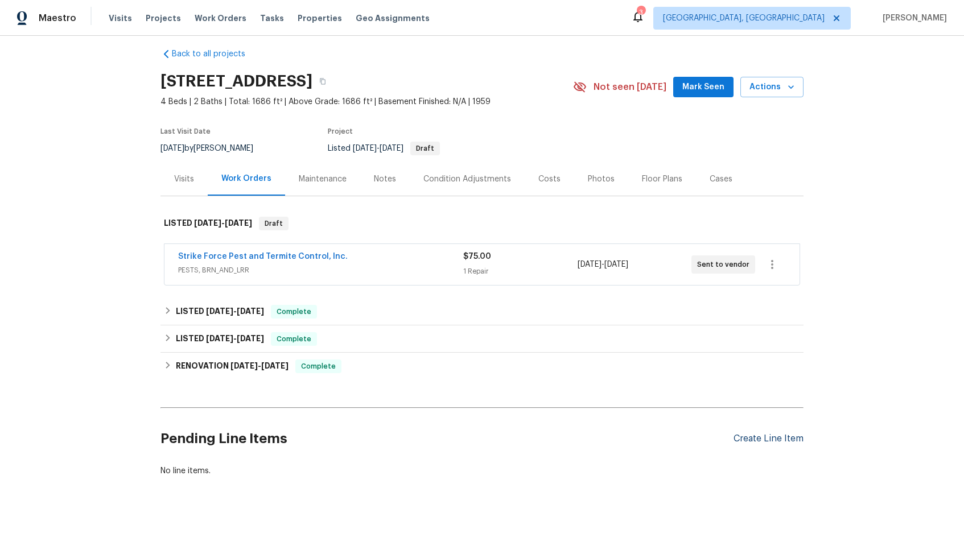
click at [745, 436] on div "Create Line Item" at bounding box center [769, 439] width 70 height 11
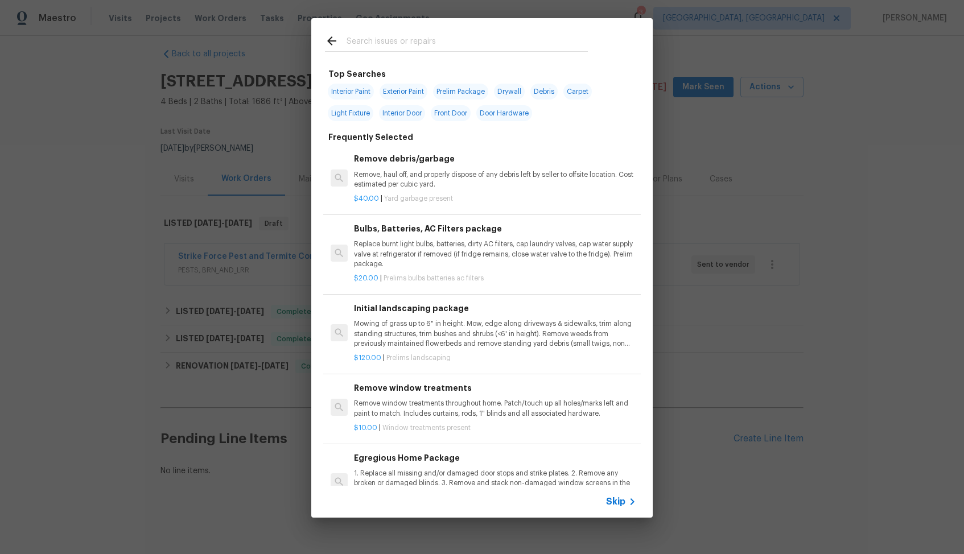
click at [450, 51] on input "text" at bounding box center [467, 42] width 241 height 17
type input "pest"
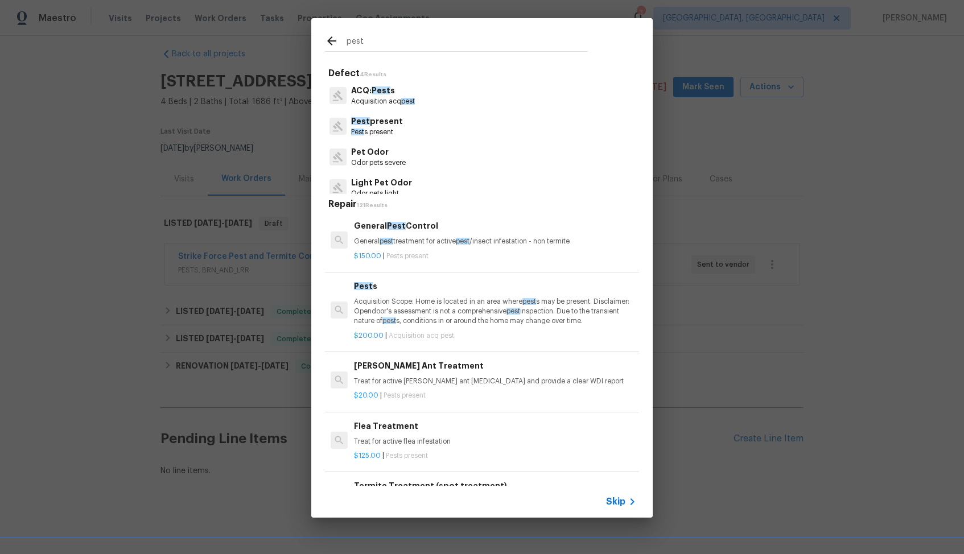
click at [400, 230] on h6 "General Pest Control" at bounding box center [495, 226] width 282 height 13
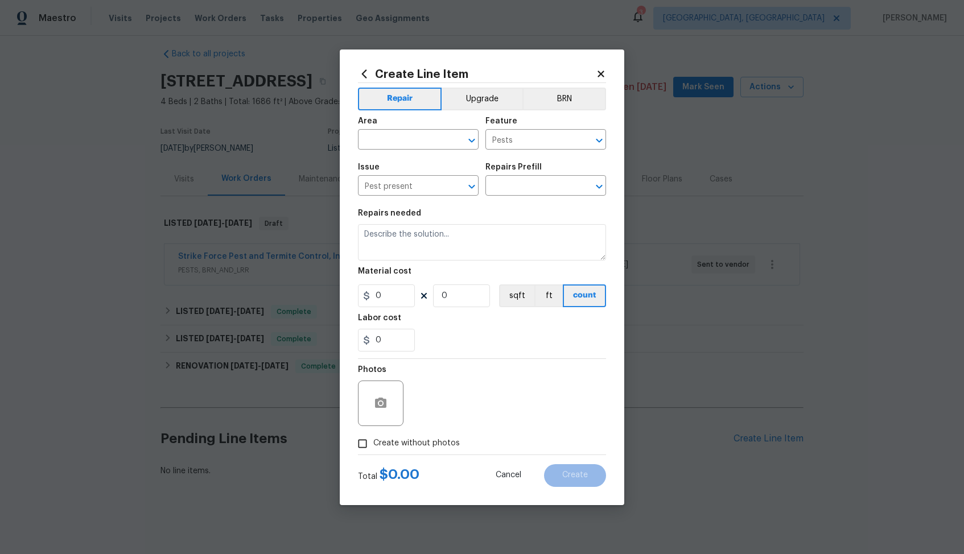
type input "General Pest Control $150.00"
type textarea "General pest treatment for active pest/insect infestation - non termite"
type input "150"
type input "1"
click at [416, 135] on input "text" at bounding box center [402, 141] width 89 height 18
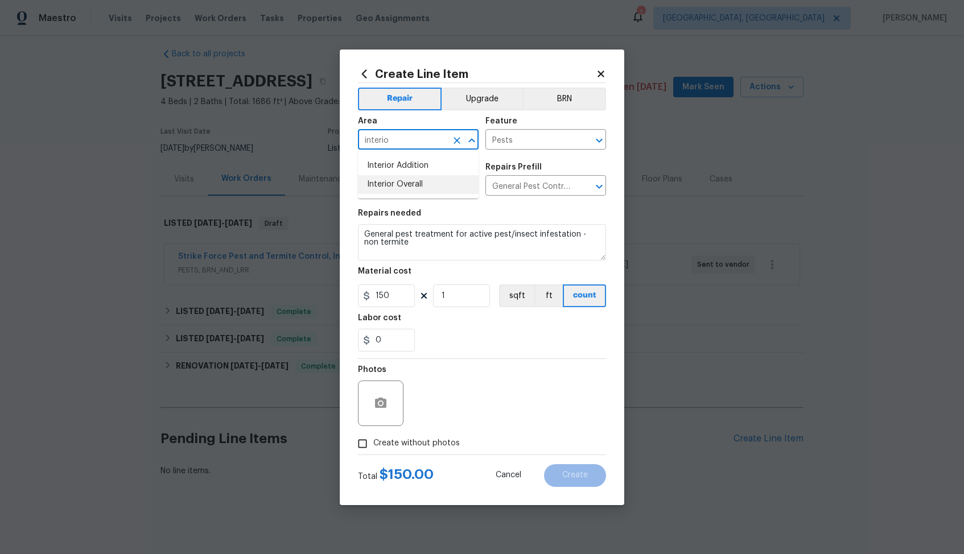
click at [390, 182] on li "Interior Overall" at bounding box center [418, 184] width 121 height 19
type input "Interior Overall"
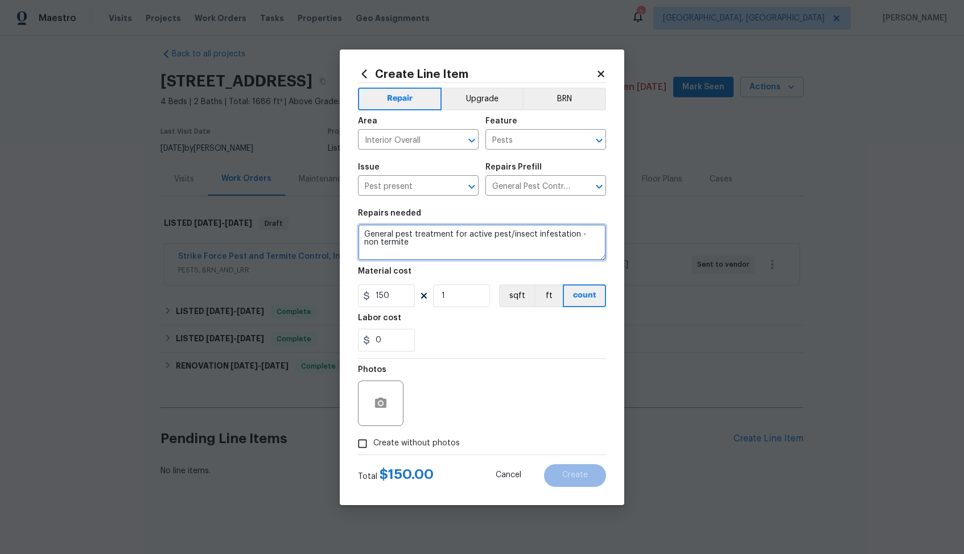
click at [445, 237] on textarea "General pest treatment for active pest/insect infestation - non termite" at bounding box center [482, 242] width 248 height 36
paste textarea "7051 E Rosewood St, Tucson, AZ 85710"
type textarea "General pest treatment for active pest/insect infestation - non termite"
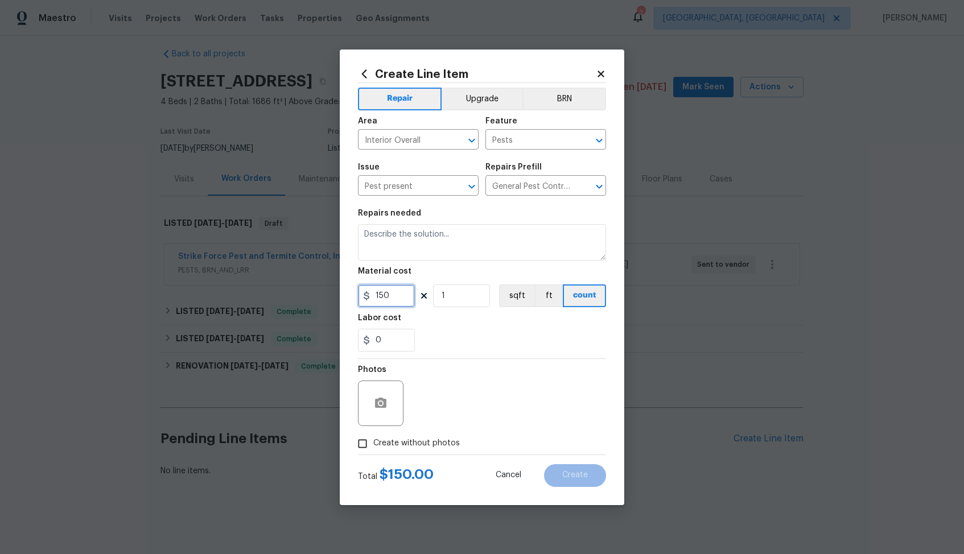
click at [382, 299] on input "150" at bounding box center [386, 296] width 57 height 23
type input "75"
click at [441, 439] on span "Create without photos" at bounding box center [416, 444] width 87 height 12
click at [373, 439] on input "Create without photos" at bounding box center [363, 444] width 22 height 22
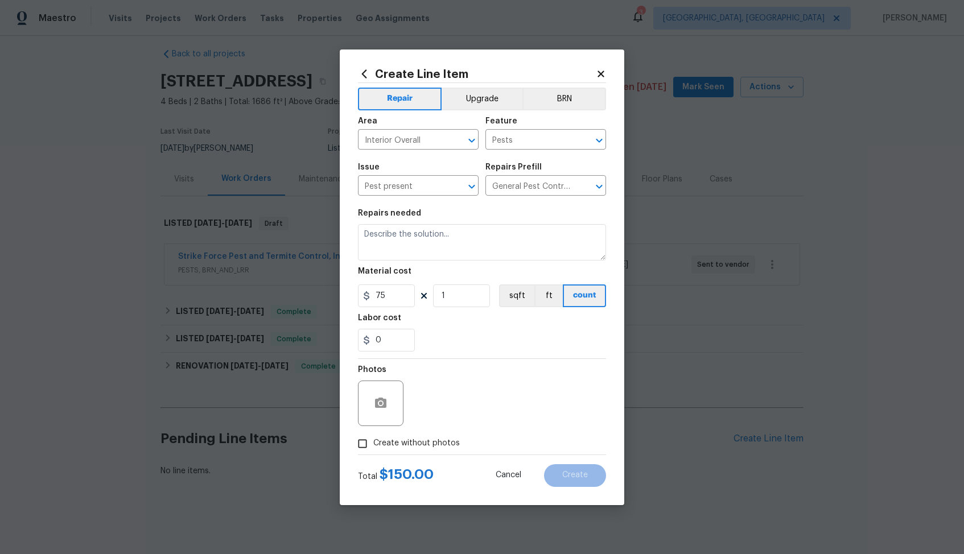
checkbox input "true"
click at [482, 411] on textarea at bounding box center [510, 404] width 194 height 46
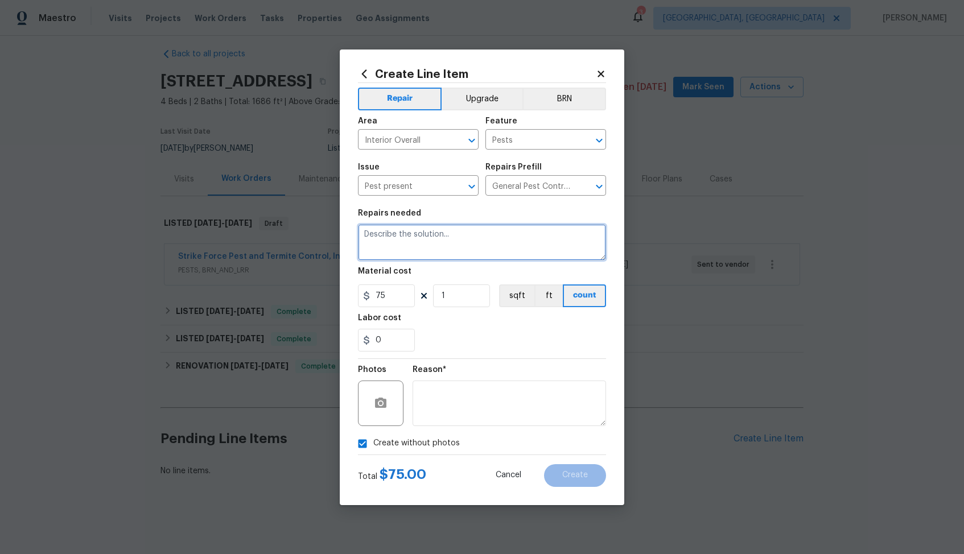
click at [441, 249] on textarea at bounding box center [482, 242] width 248 height 36
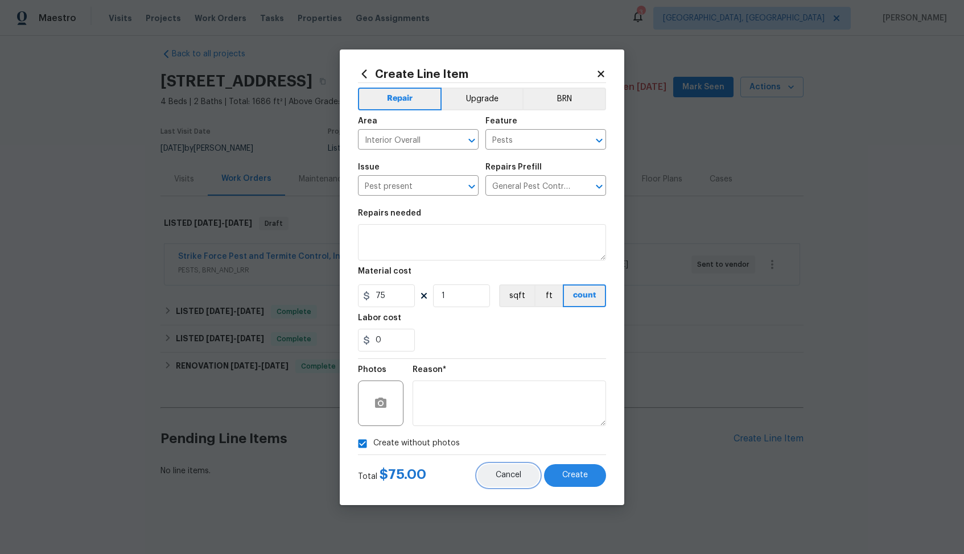
click at [502, 471] on span "Cancel" at bounding box center [509, 475] width 26 height 9
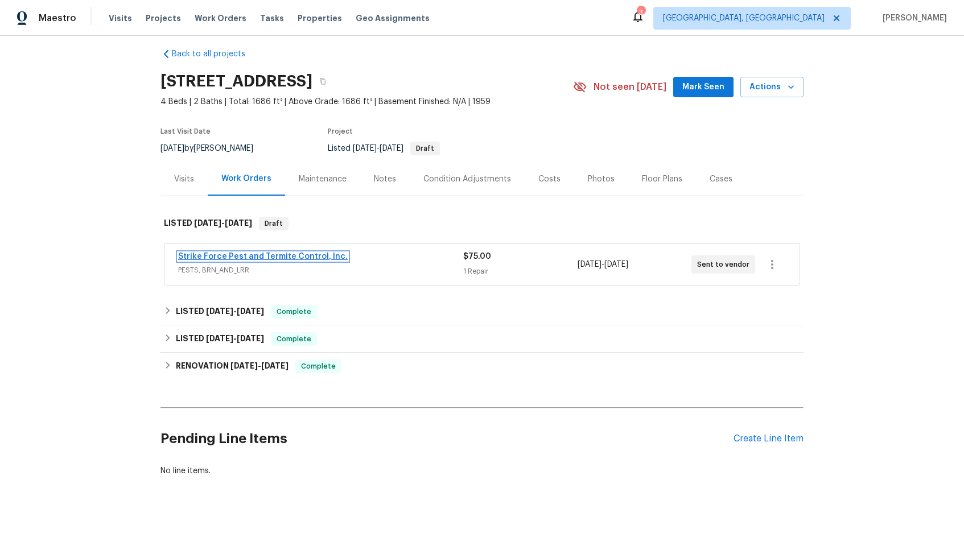
click at [277, 259] on link "Strike Force Pest and Termite Control, Inc." at bounding box center [263, 257] width 170 height 8
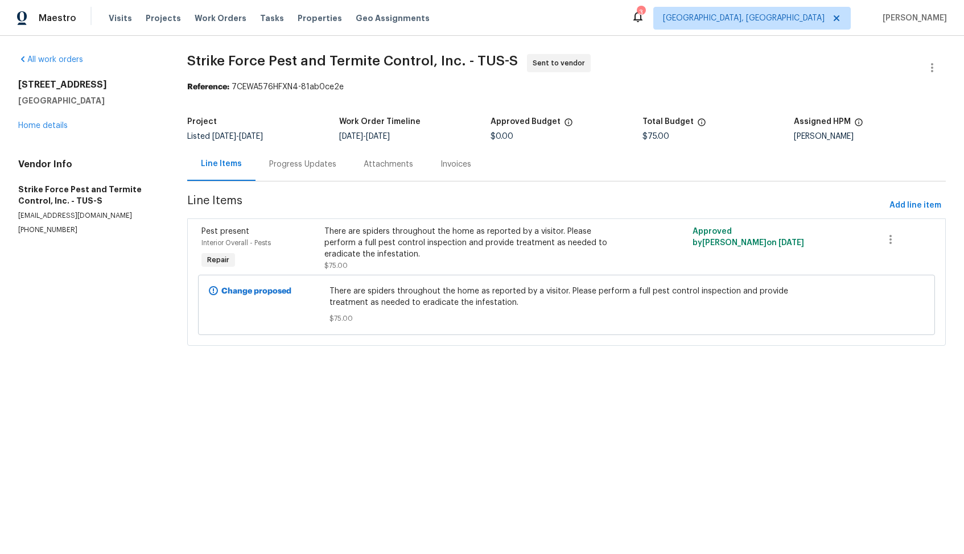
click at [295, 161] on div "Progress Updates" at bounding box center [302, 164] width 67 height 11
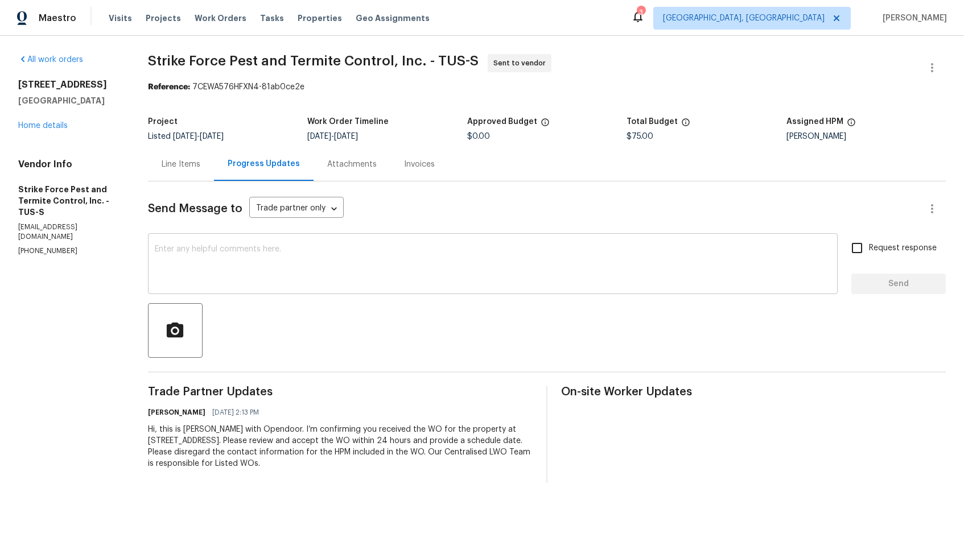
click at [384, 254] on textarea at bounding box center [493, 265] width 676 height 40
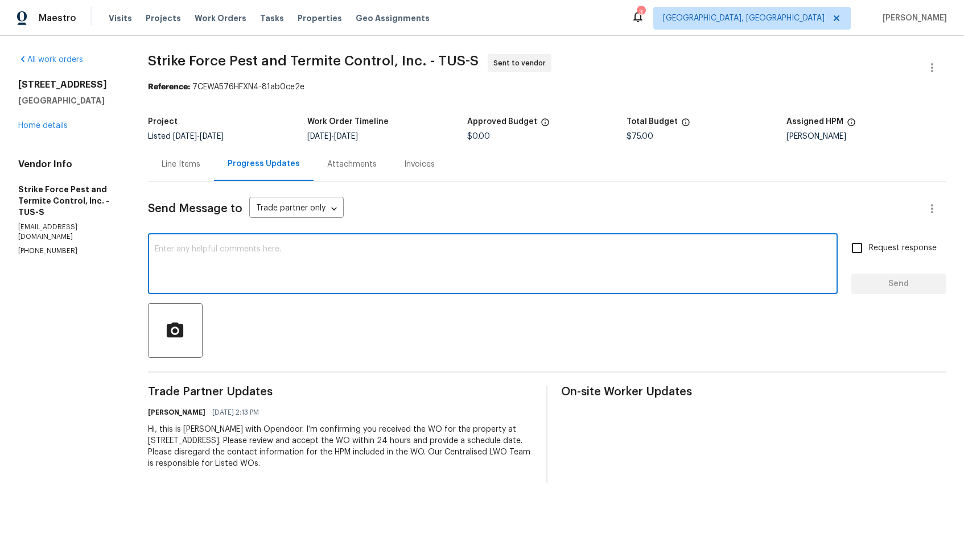
click at [371, 83] on div "Reference: 7CEWA576HFXN4-81ab0ce2e" at bounding box center [547, 86] width 798 height 11
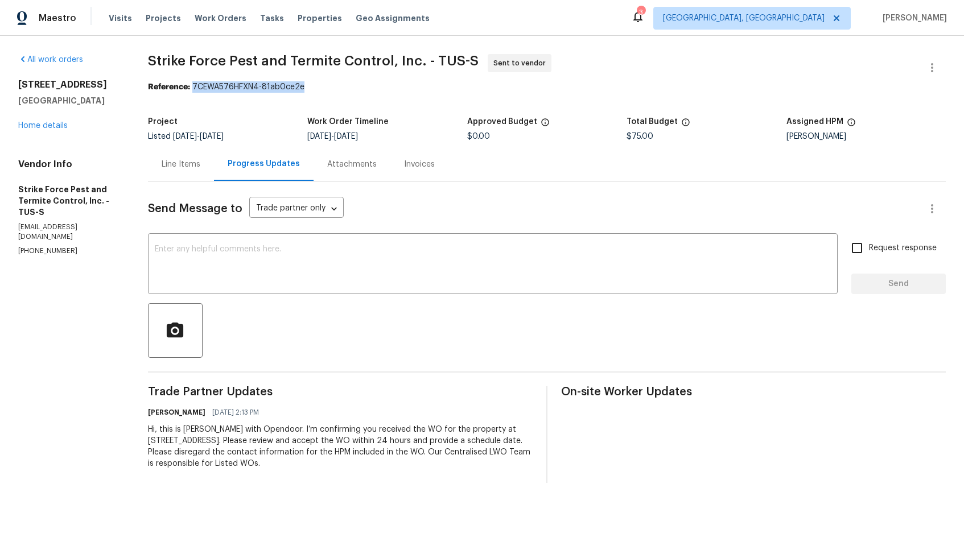
drag, startPoint x: 191, startPoint y: 87, endPoint x: 348, endPoint y: 88, distance: 157.1
click at [348, 88] on div "Reference: 7CEWA576HFXN4-81ab0ce2e" at bounding box center [547, 86] width 798 height 11
copy div "7CEWA576HFXN4-81ab0ce2e"
click at [683, 46] on div "All work orders 7051 E Rosewood St Tucson, AZ 85710 Home details Vendor Info St…" at bounding box center [482, 269] width 964 height 466
click at [188, 109] on section "Strike Force Pest and Termite Control, Inc. - TUS-S Sent to vendor Reference: 7…" at bounding box center [547, 268] width 798 height 429
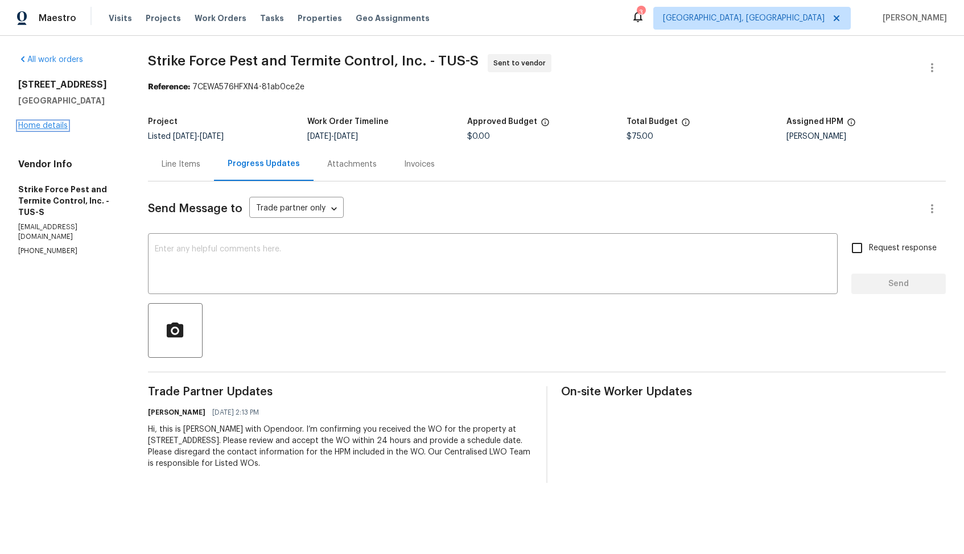
click at [52, 125] on link "Home details" at bounding box center [43, 126] width 50 height 8
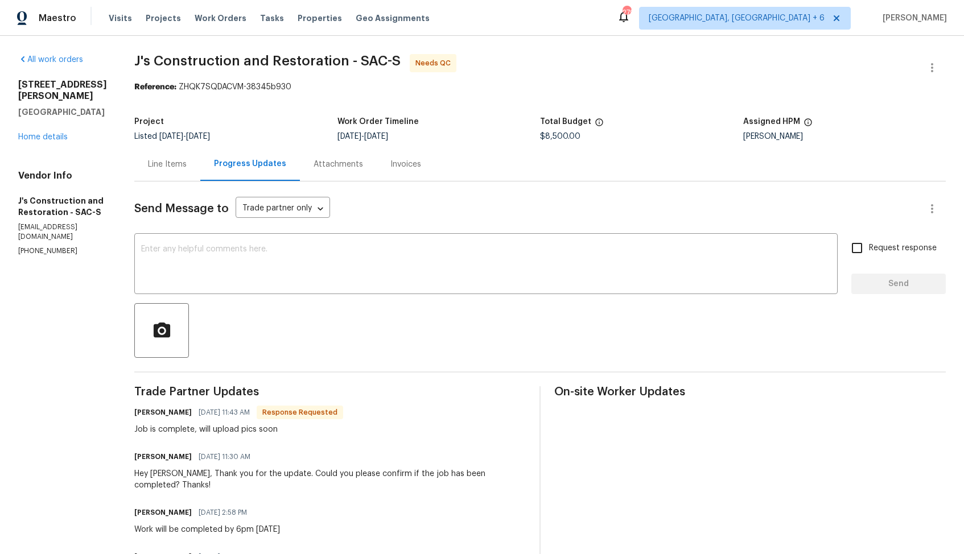
click at [186, 165] on div "Line Items" at bounding box center [167, 164] width 39 height 11
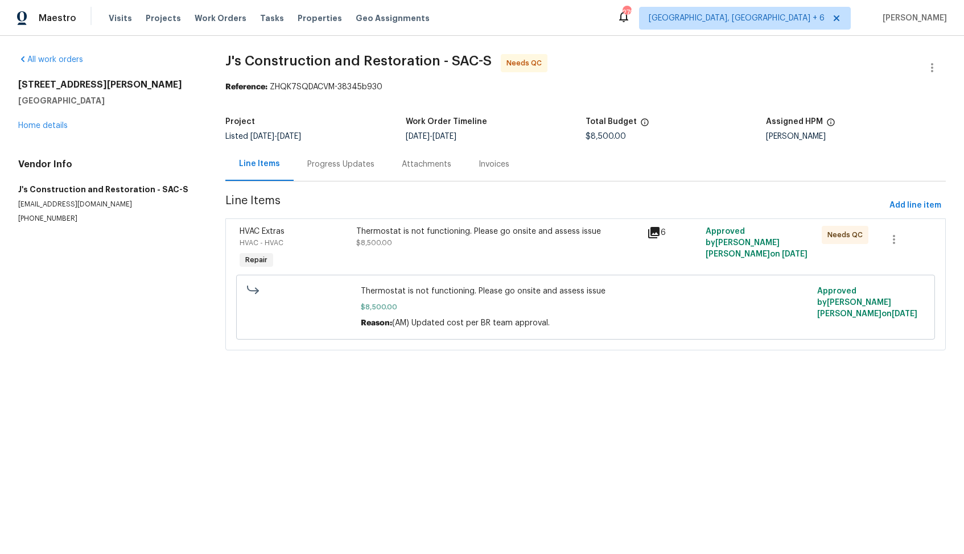
click at [446, 256] on div "Thermostat is not functioning. Please go onsite and assess issue $8,500.00" at bounding box center [498, 249] width 291 height 52
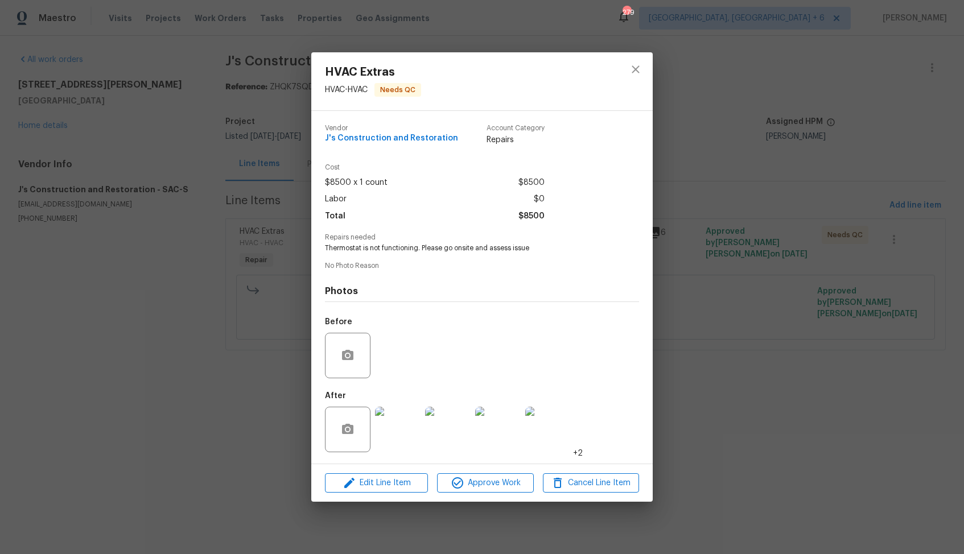
click at [401, 426] on img at bounding box center [398, 430] width 46 height 46
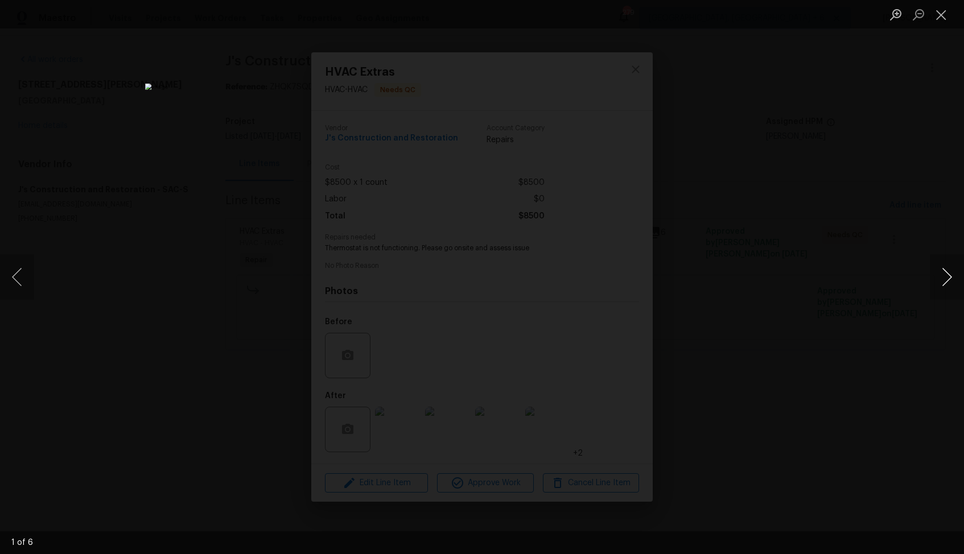
click at [949, 281] on button "Next image" at bounding box center [947, 277] width 34 height 46
click at [949, 279] on button "Next image" at bounding box center [947, 277] width 34 height 46
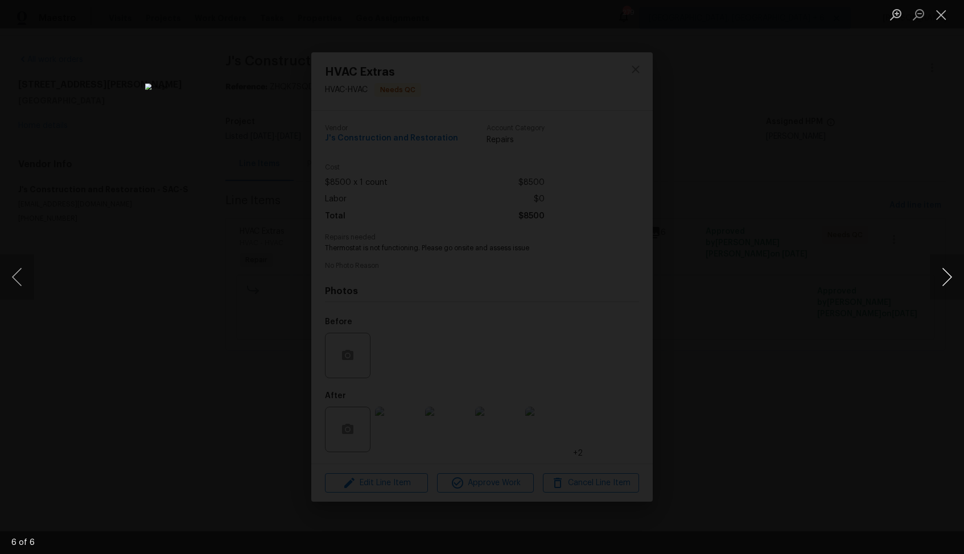
click at [949, 279] on button "Next image" at bounding box center [947, 277] width 34 height 46
click at [907, 282] on div "Lightbox" at bounding box center [482, 277] width 964 height 554
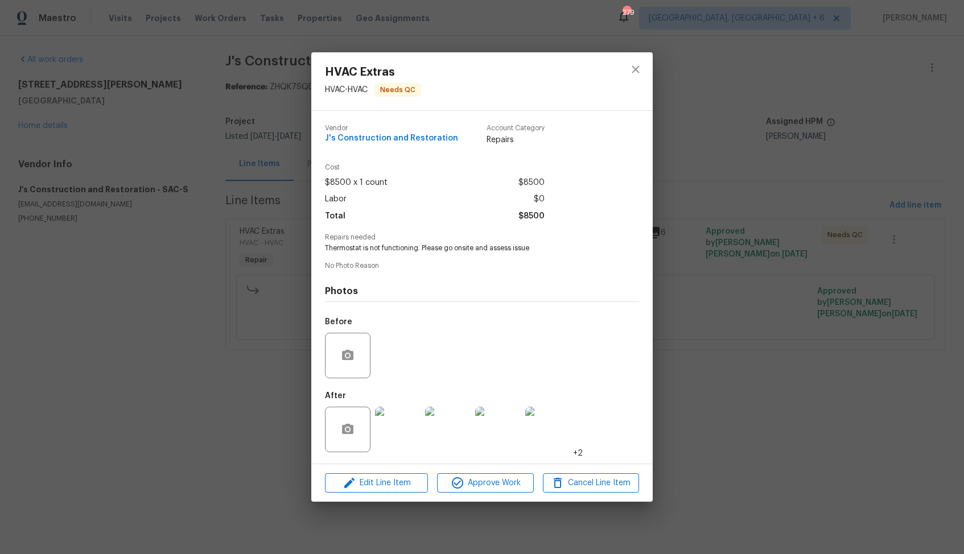
click at [793, 273] on div "HVAC Extras HVAC - HVAC Needs QC Vendor J's Construction and Restoration Accoun…" at bounding box center [482, 277] width 964 height 554
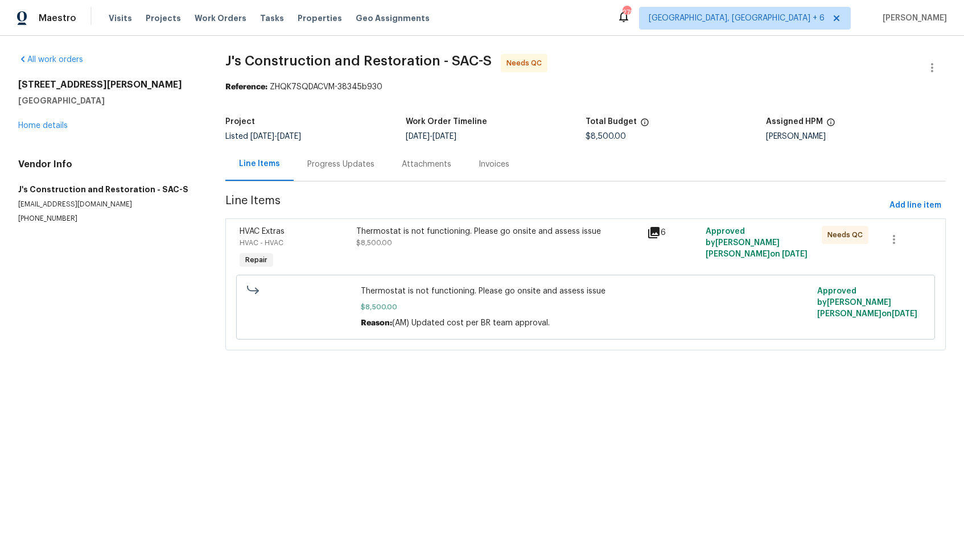
click at [396, 241] on div "Thermostat is not functioning. Please go onsite and assess issue $8,500.00" at bounding box center [498, 237] width 285 height 23
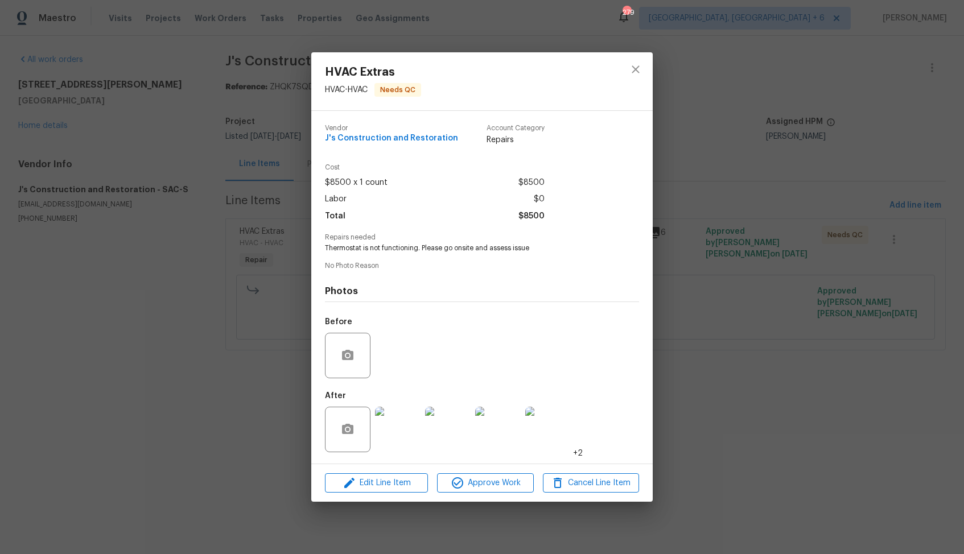
click at [386, 428] on img at bounding box center [398, 430] width 46 height 46
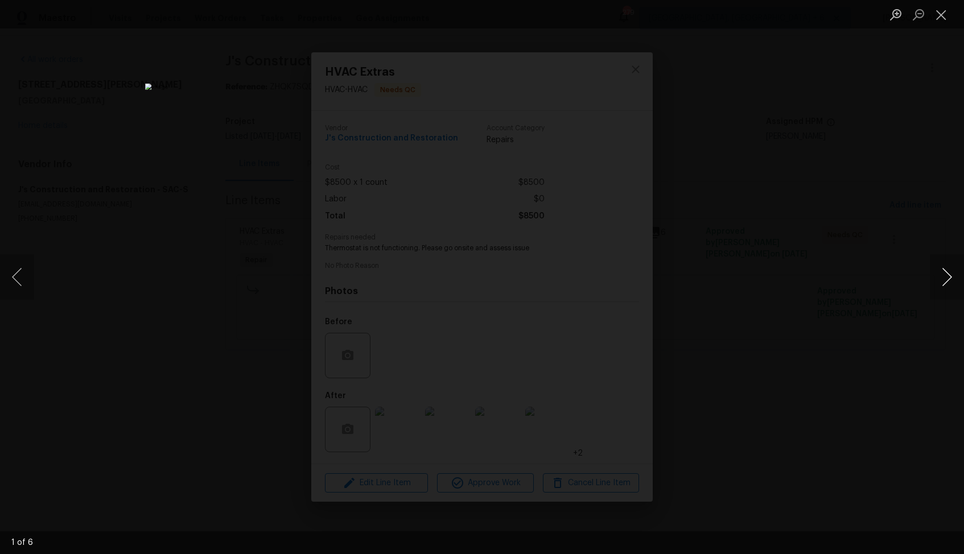
click at [954, 282] on button "Next image" at bounding box center [947, 277] width 34 height 46
click at [941, 291] on button "Next image" at bounding box center [947, 277] width 34 height 46
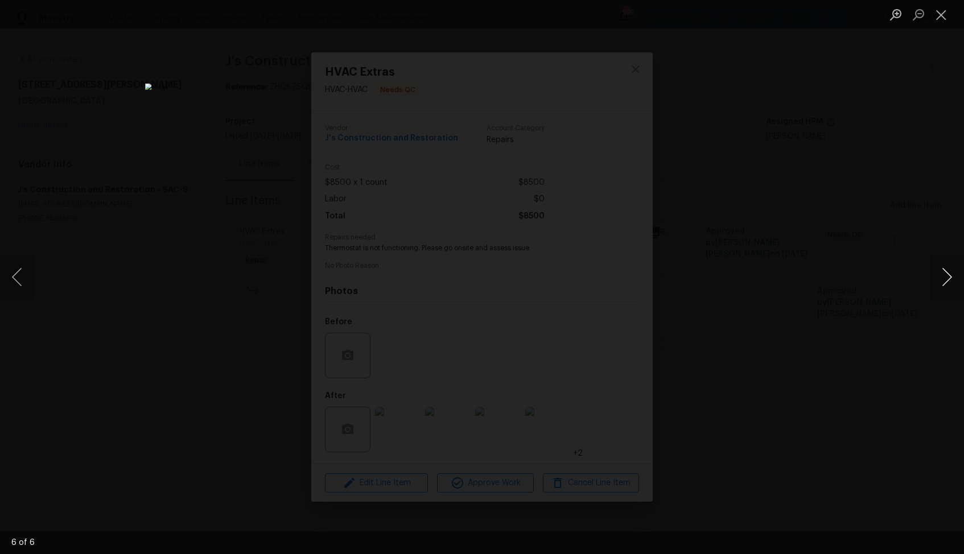
click at [941, 291] on button "Next image" at bounding box center [947, 277] width 34 height 46
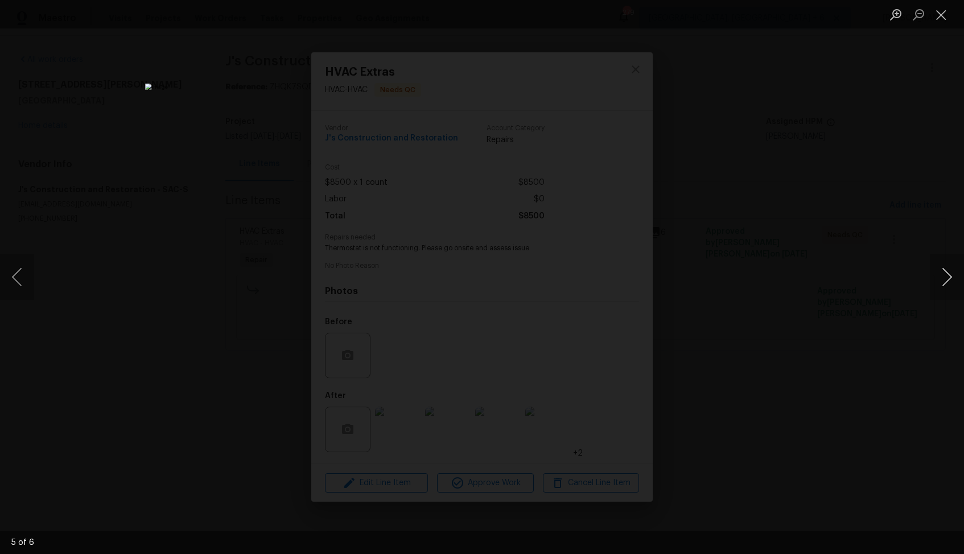
click at [941, 291] on button "Next image" at bounding box center [947, 277] width 34 height 46
click at [837, 229] on div "Lightbox" at bounding box center [482, 277] width 964 height 554
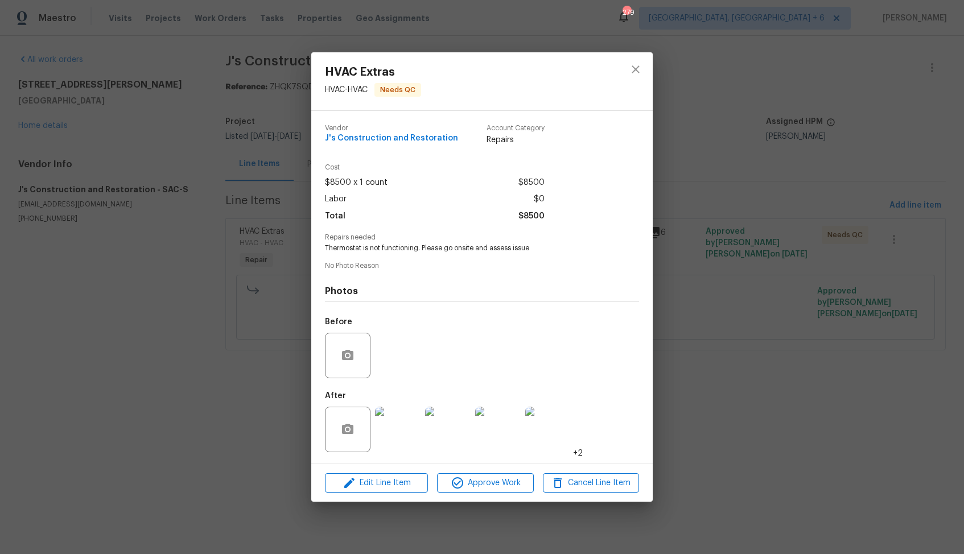
click at [683, 198] on div "HVAC Extras HVAC - HVAC Needs QC Vendor J's Construction and Restoration Accoun…" at bounding box center [482, 277] width 964 height 554
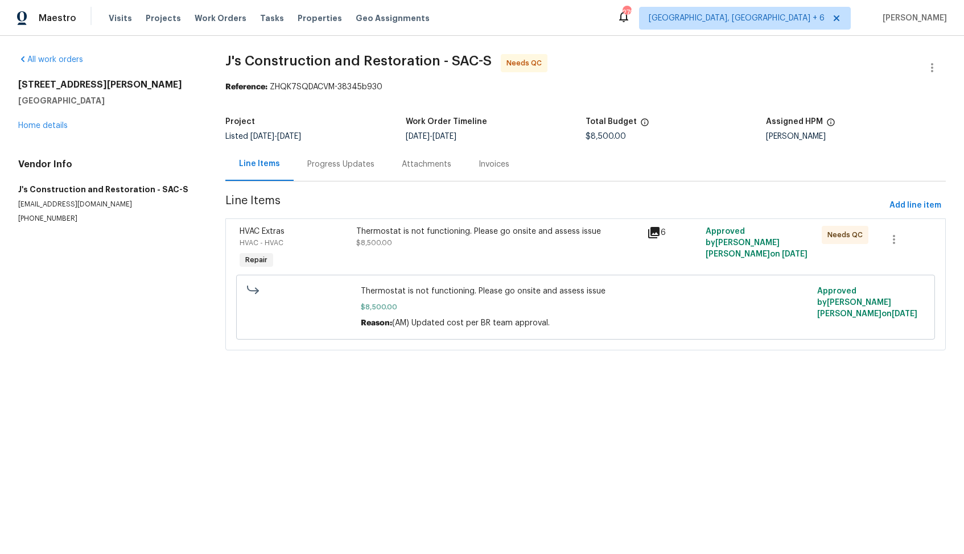
click at [351, 158] on div "Progress Updates" at bounding box center [341, 164] width 94 height 34
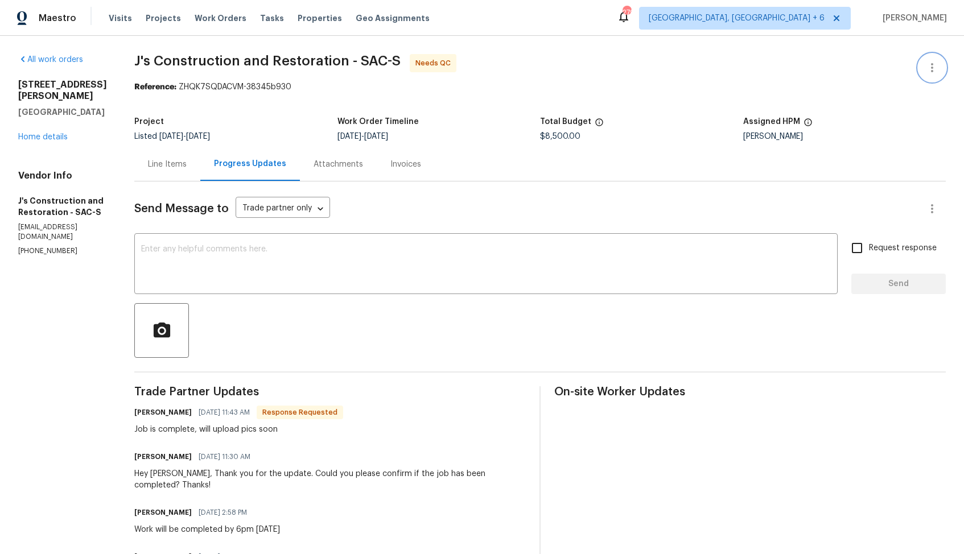
click at [940, 61] on button "button" at bounding box center [932, 67] width 27 height 27
click at [853, 65] on li "Edit" at bounding box center [895, 68] width 123 height 19
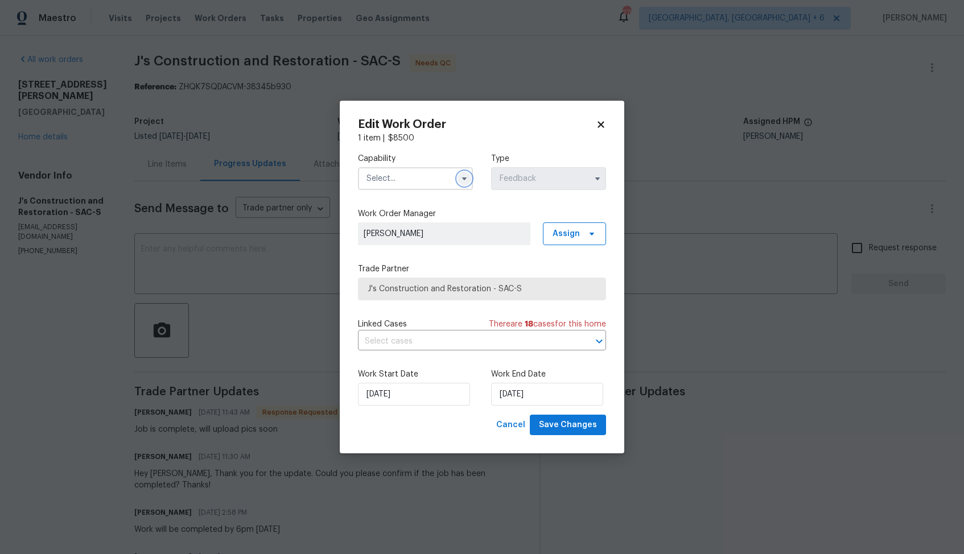
click at [467, 175] on icon "button" at bounding box center [464, 178] width 9 height 9
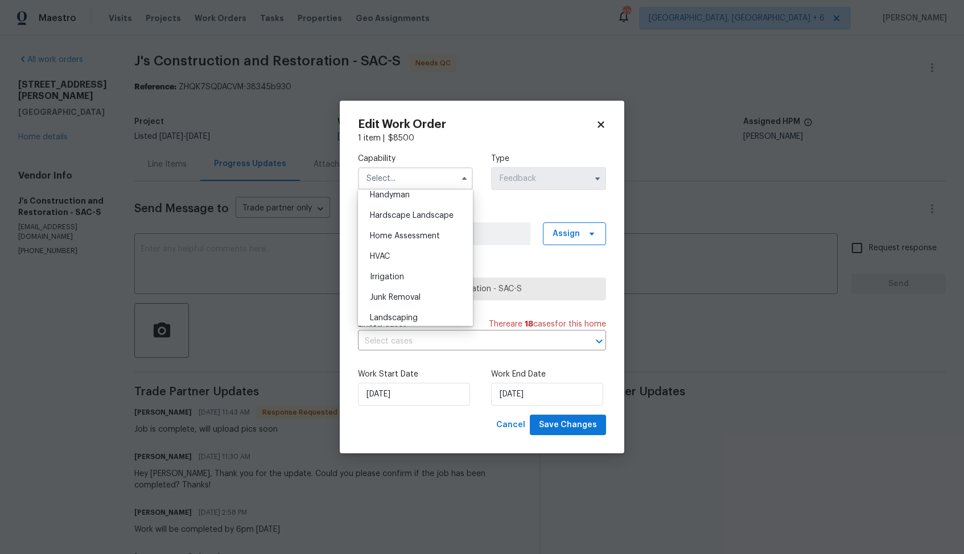
scroll to position [645, 0]
click at [411, 249] on div "HVAC" at bounding box center [415, 245] width 109 height 20
type input "HVAC"
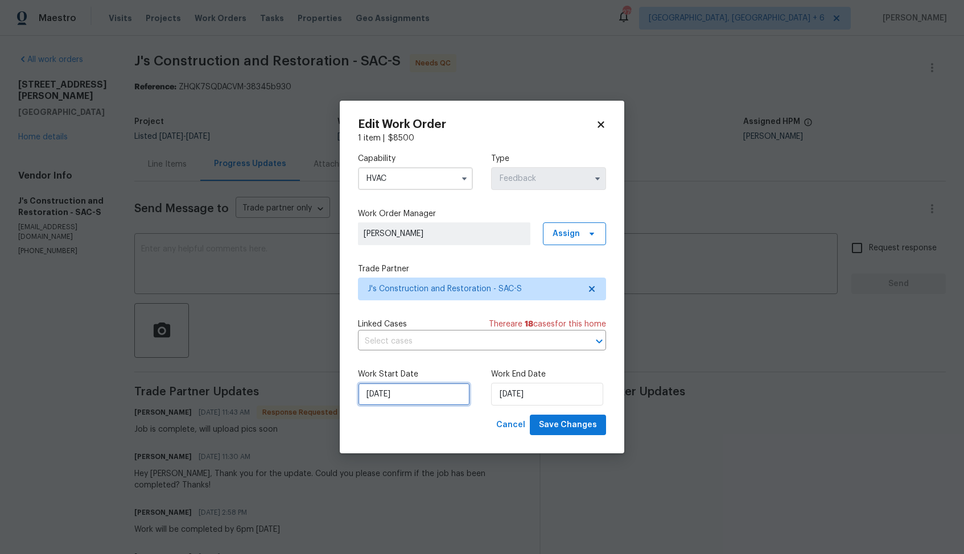
click at [401, 390] on input "18/06/2025" at bounding box center [414, 394] width 112 height 23
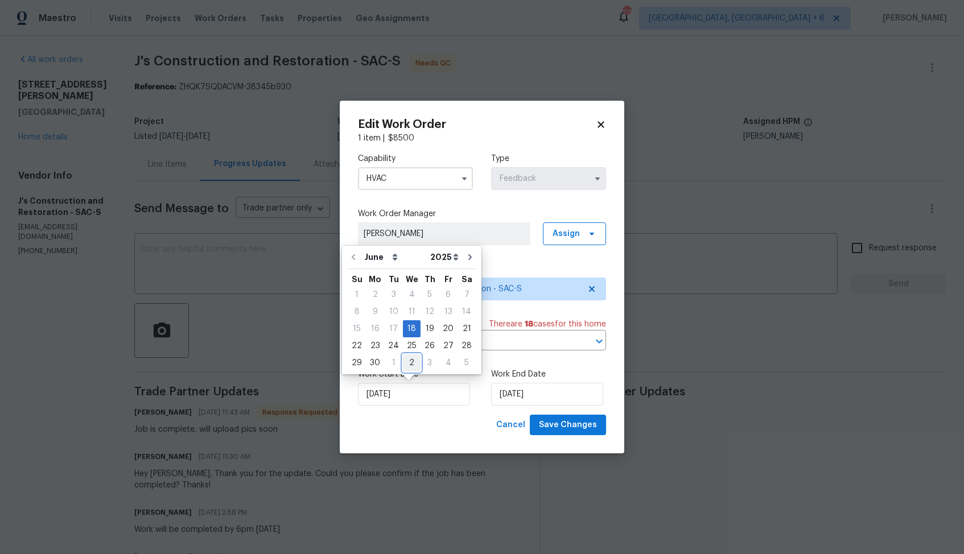
click at [407, 366] on div "2" at bounding box center [412, 363] width 18 height 16
type input "02/07/2025"
select select "6"
click at [549, 400] on input "02/07/2025" at bounding box center [547, 394] width 112 height 23
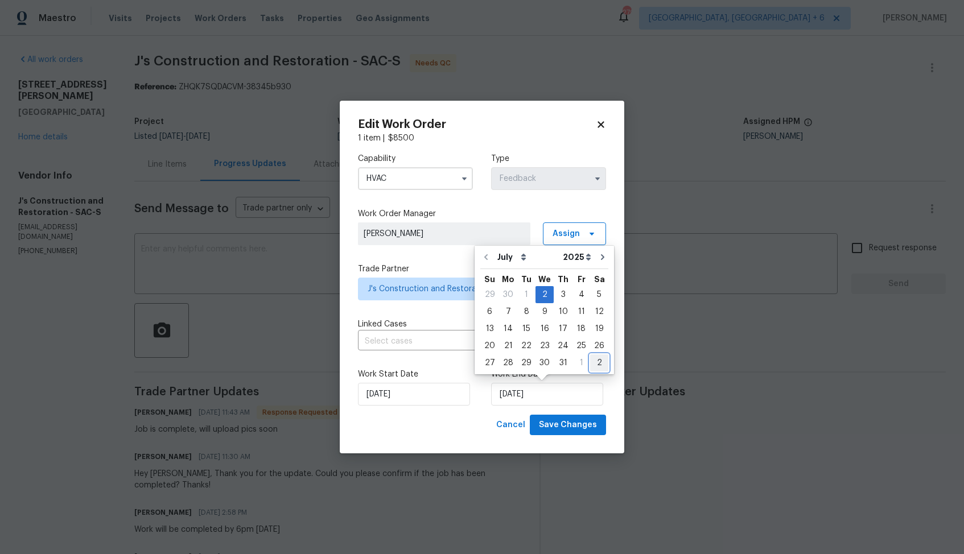
click at [591, 363] on div "2" at bounding box center [599, 363] width 18 height 16
type input "02/08/2025"
select select "7"
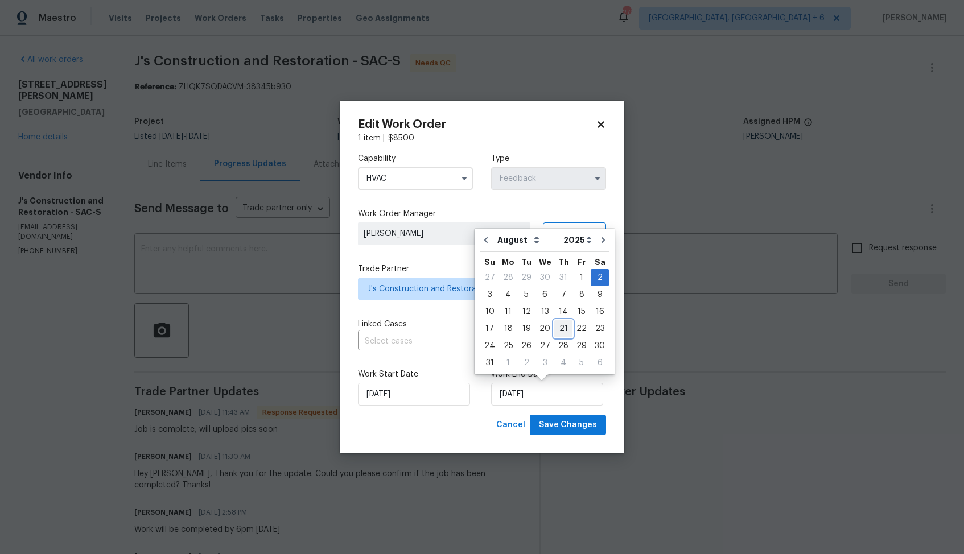
click at [560, 332] on div "21" at bounding box center [563, 329] width 18 height 16
type input "21/08/2025"
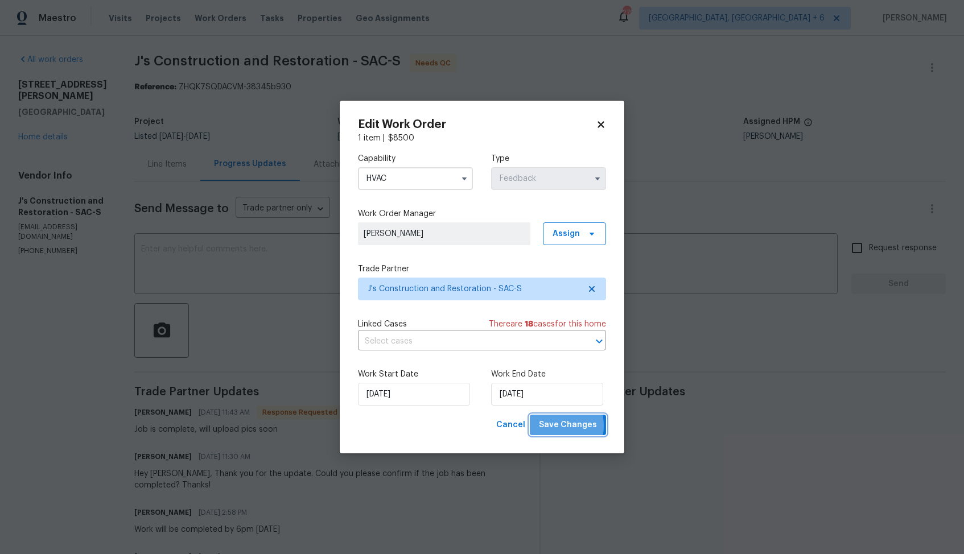
click at [556, 426] on span "Save Changes" at bounding box center [568, 425] width 58 height 14
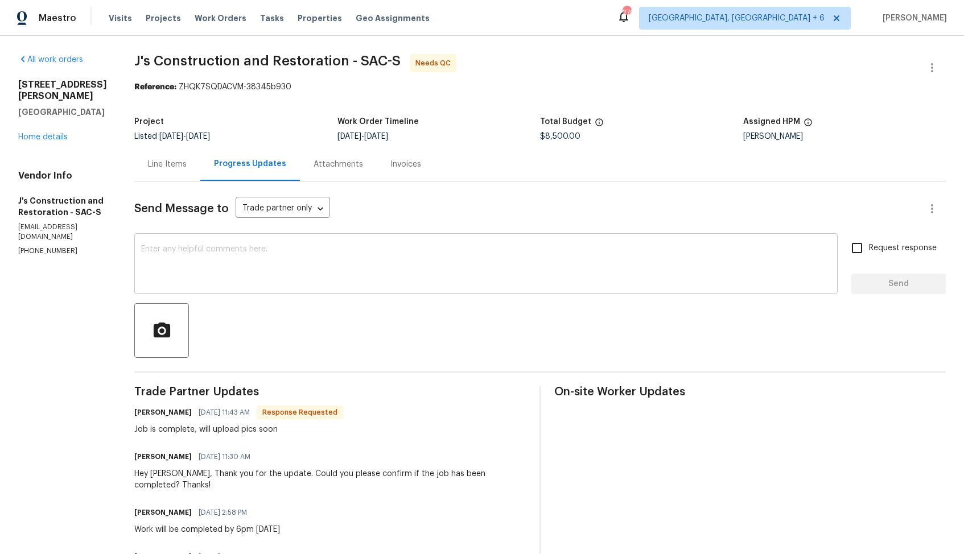
click at [307, 258] on textarea at bounding box center [486, 265] width 690 height 40
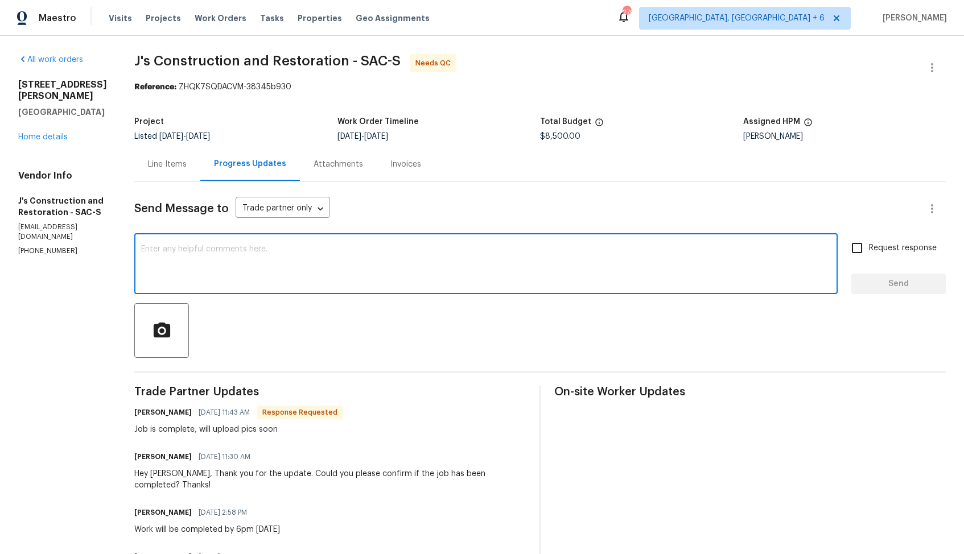
click at [161, 418] on h6 "[PERSON_NAME]" at bounding box center [162, 412] width 57 height 11
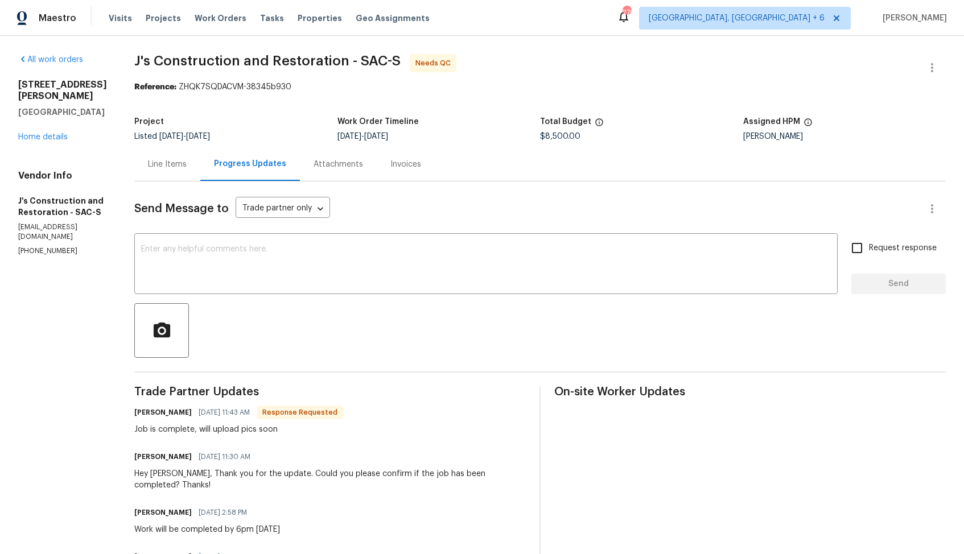
click at [161, 418] on h6 "[PERSON_NAME]" at bounding box center [162, 412] width 57 height 11
copy h6 "[PERSON_NAME]"
click at [302, 282] on textarea at bounding box center [486, 265] width 690 height 40
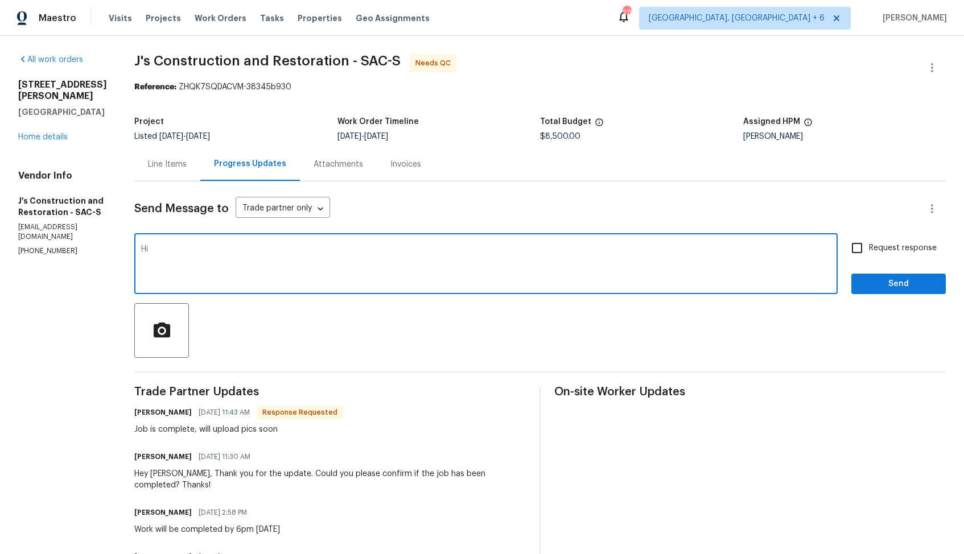
paste textarea "[PERSON_NAME]"
click at [325, 250] on textarea "Hi [PERSON_NAME], thank you for completing the job" at bounding box center [486, 265] width 690 height 40
type textarea "Hi [PERSON_NAME], thank you for completing the job, WO is approved. Thanks!!"
click at [881, 286] on span "Send" at bounding box center [899, 284] width 76 height 14
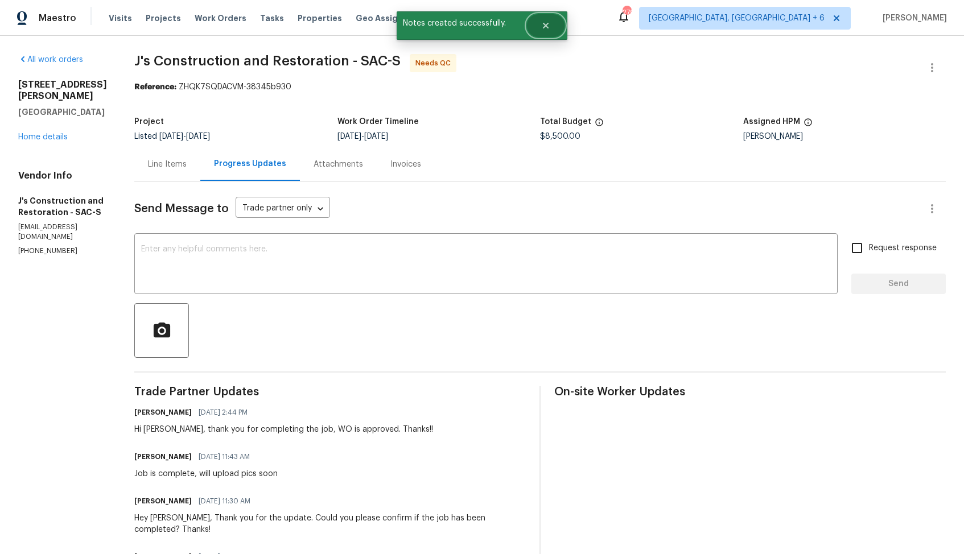
click at [553, 26] on button "Close" at bounding box center [546, 25] width 38 height 23
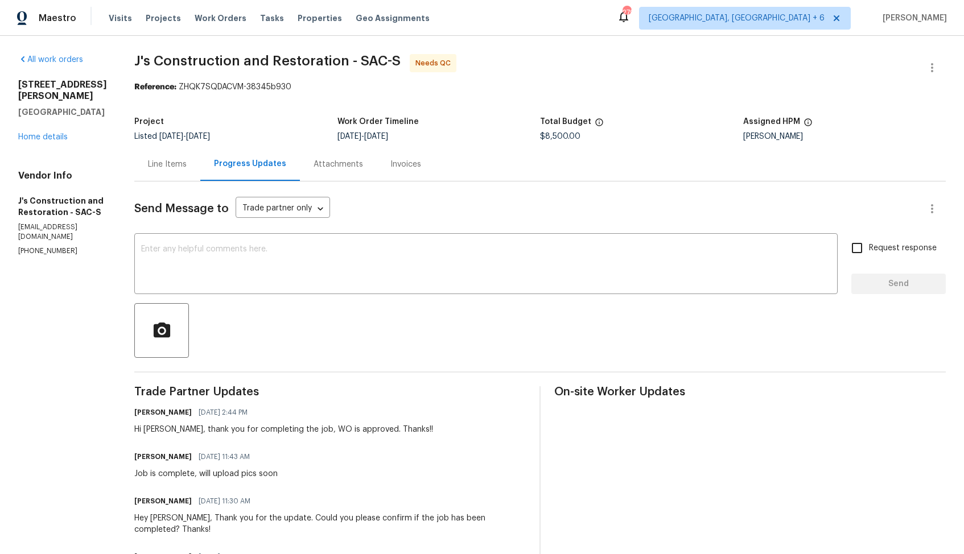
click at [178, 170] on div "Line Items" at bounding box center [167, 164] width 39 height 11
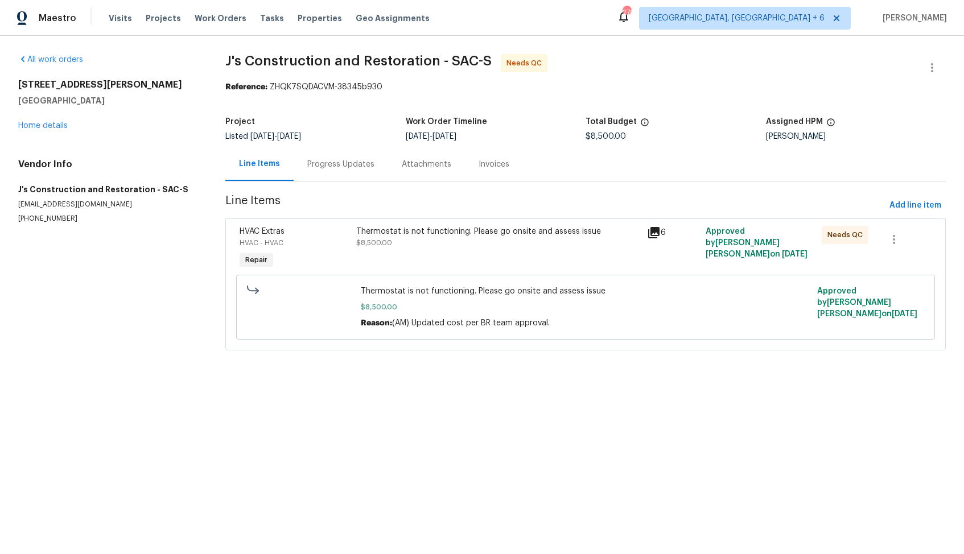
click at [447, 246] on div "Thermostat is not functioning. Please go onsite and assess issue $8,500.00" at bounding box center [498, 237] width 285 height 23
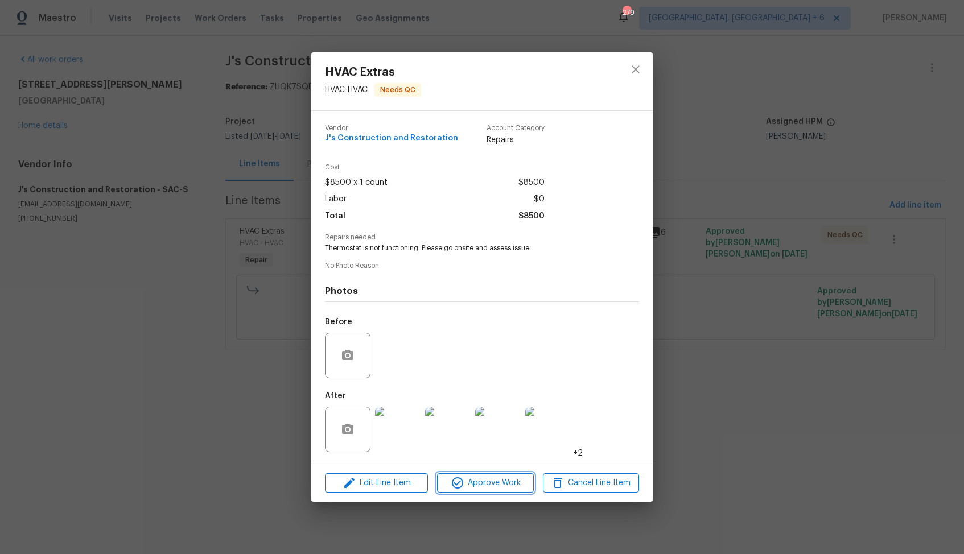
click at [468, 480] on span "Approve Work" at bounding box center [485, 483] width 89 height 14
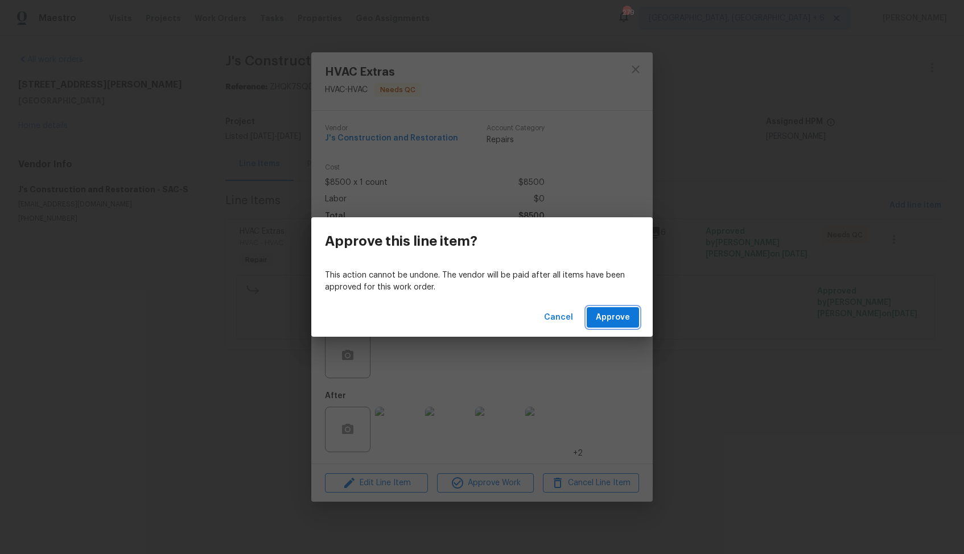
click at [610, 319] on span "Approve" at bounding box center [613, 318] width 34 height 14
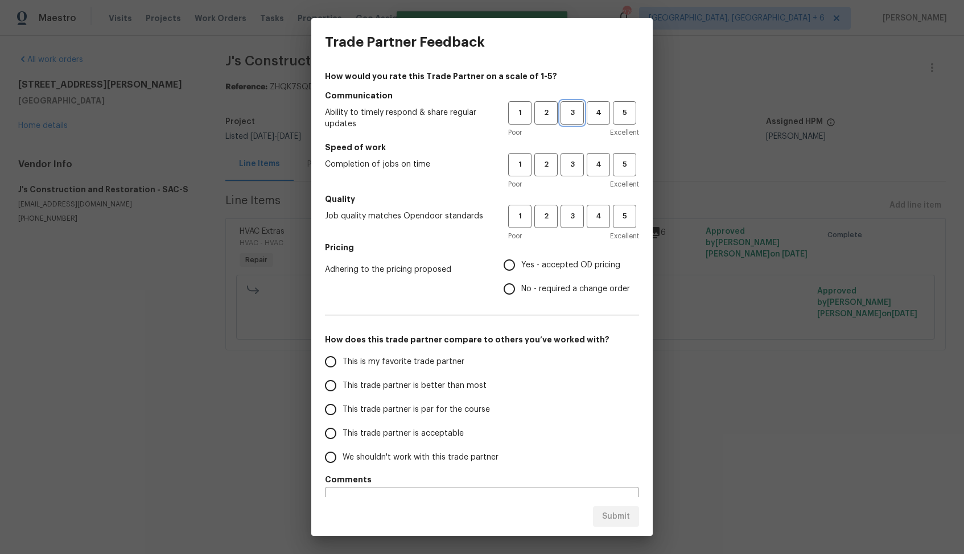
click at [581, 116] on span "3" at bounding box center [572, 112] width 21 height 13
click at [570, 161] on span "3" at bounding box center [572, 164] width 21 height 13
click at [545, 163] on span "2" at bounding box center [546, 164] width 21 height 13
click at [549, 112] on span "2" at bounding box center [546, 112] width 21 height 13
click at [577, 221] on span "3" at bounding box center [572, 216] width 21 height 13
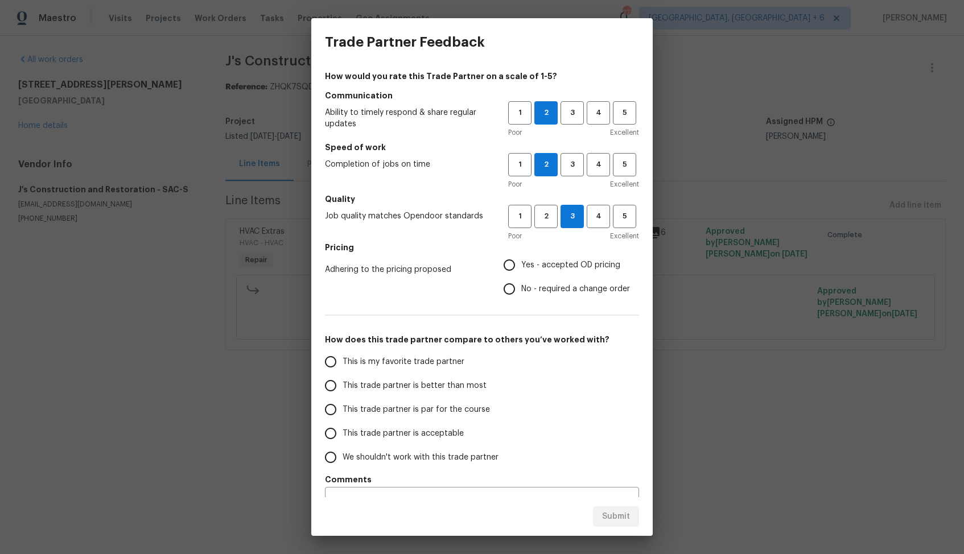
click at [515, 286] on input "No - required a change order" at bounding box center [509, 289] width 24 height 24
radio input "true"
click at [424, 407] on span "This trade partner is par for the course" at bounding box center [416, 410] width 147 height 12
click at [343, 407] on input "This trade partner is par for the course" at bounding box center [331, 410] width 24 height 24
click at [610, 517] on span "Submit" at bounding box center [616, 517] width 28 height 14
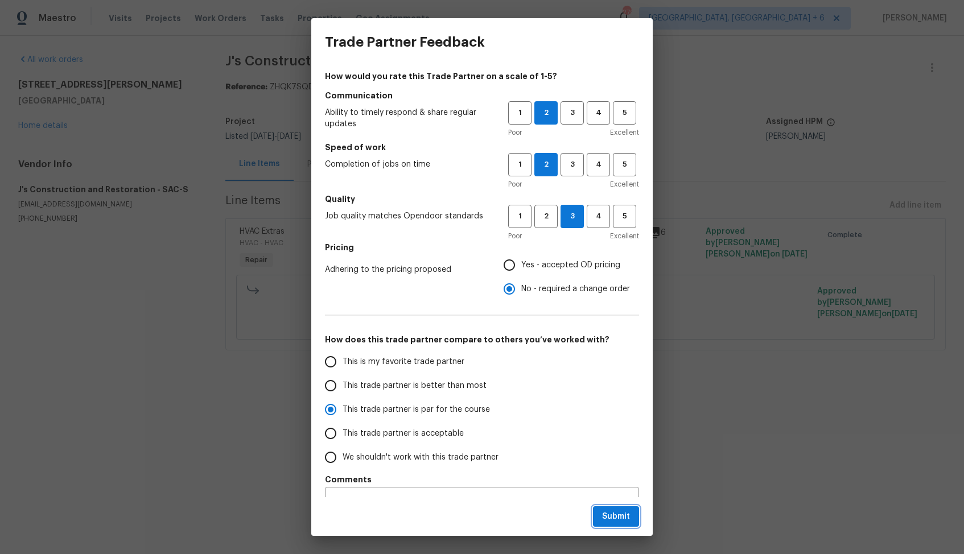
radio input "true"
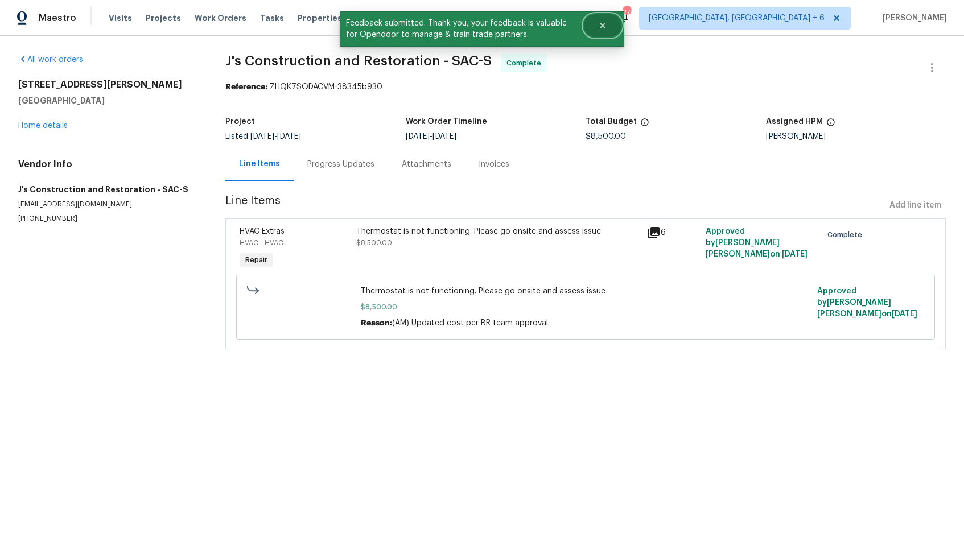
click at [619, 24] on button "Close" at bounding box center [603, 25] width 38 height 23
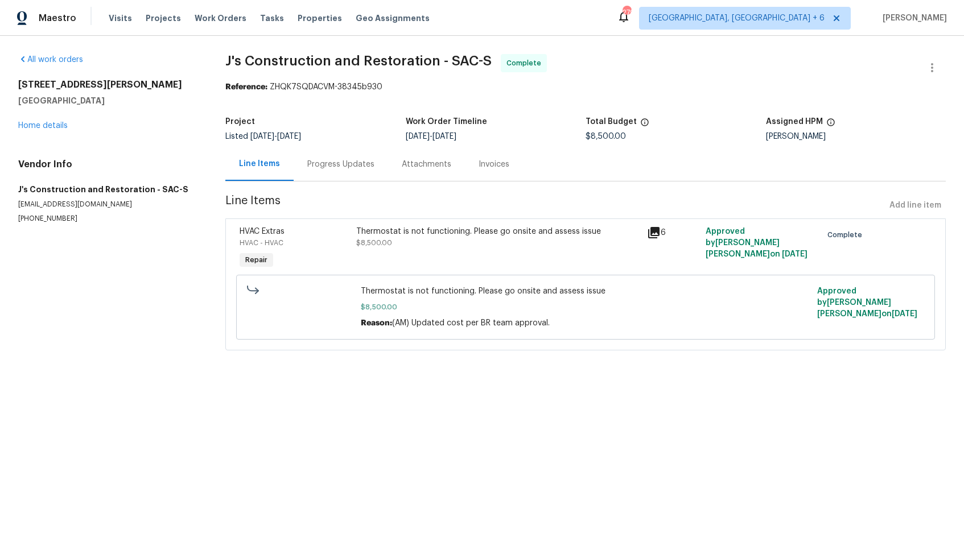
click at [343, 166] on div "Progress Updates" at bounding box center [340, 164] width 67 height 11
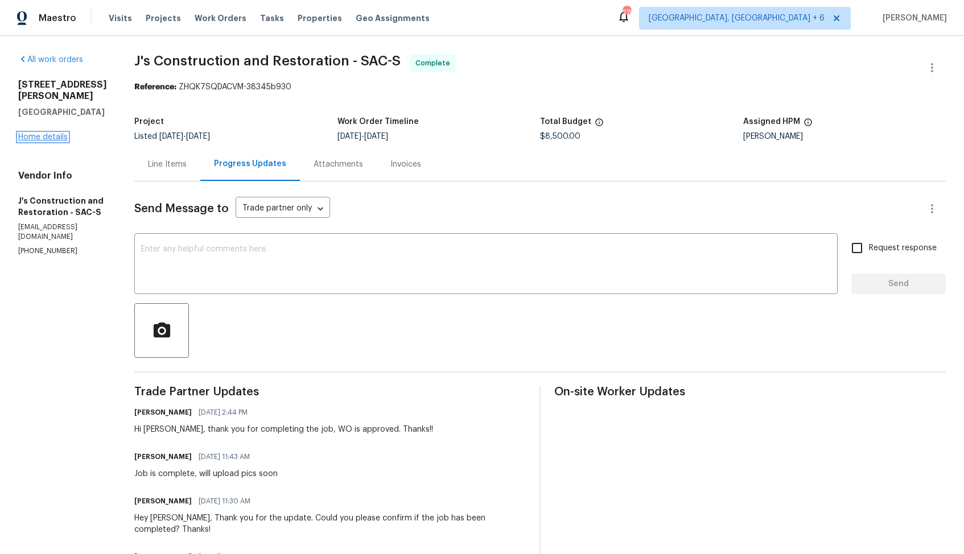
click at [56, 133] on link "Home details" at bounding box center [43, 137] width 50 height 8
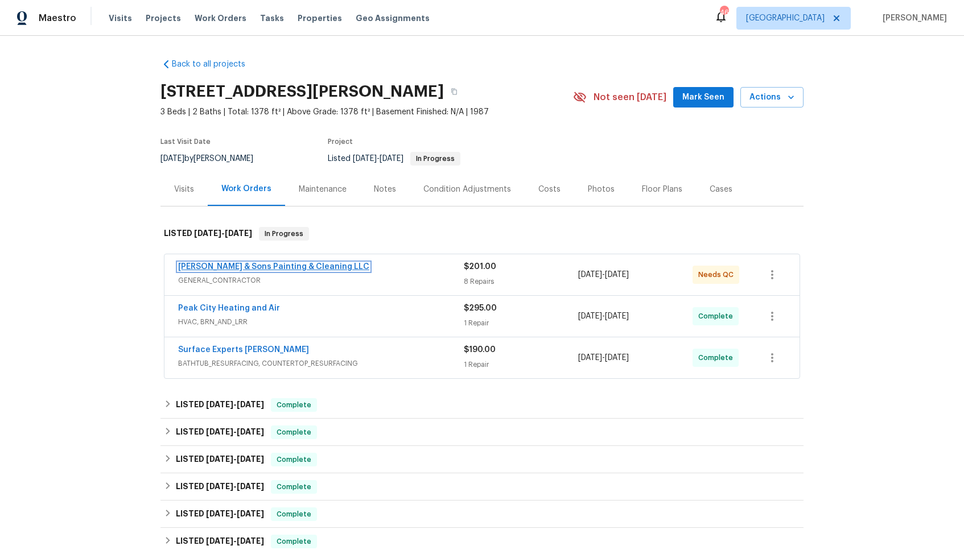
click at [228, 266] on link "[PERSON_NAME] & Sons Painting & Cleaning LLC" at bounding box center [273, 267] width 191 height 8
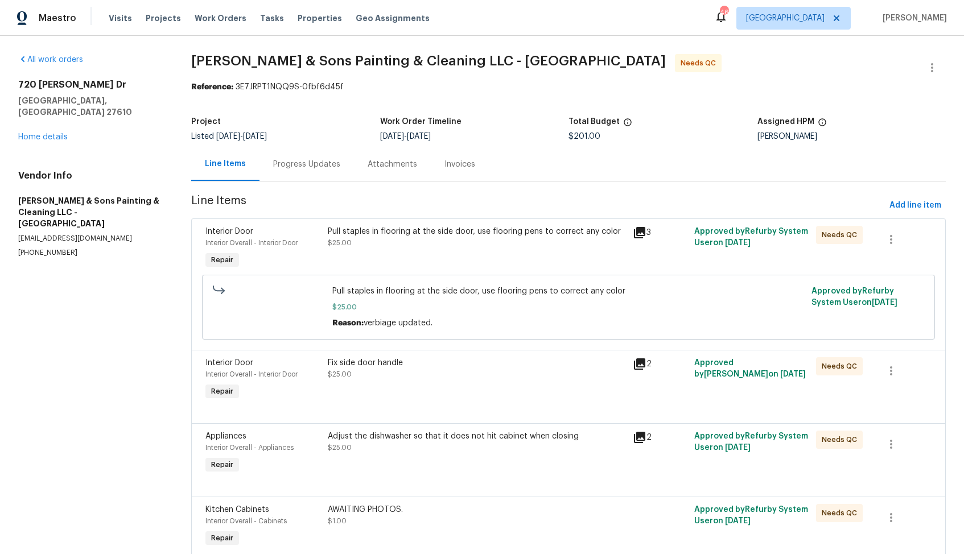
click at [322, 164] on div "Progress Updates" at bounding box center [306, 164] width 67 height 11
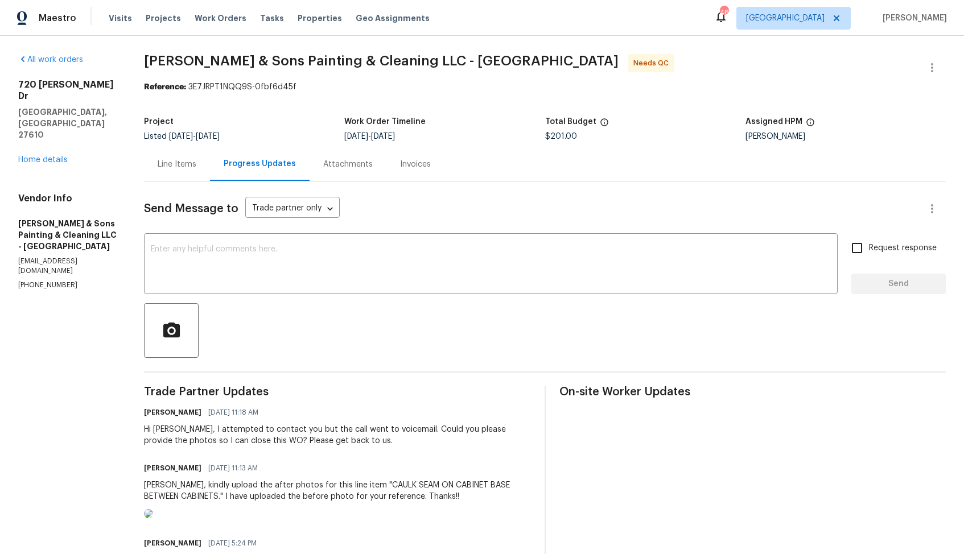
click at [171, 162] on div "Line Items" at bounding box center [177, 164] width 39 height 11
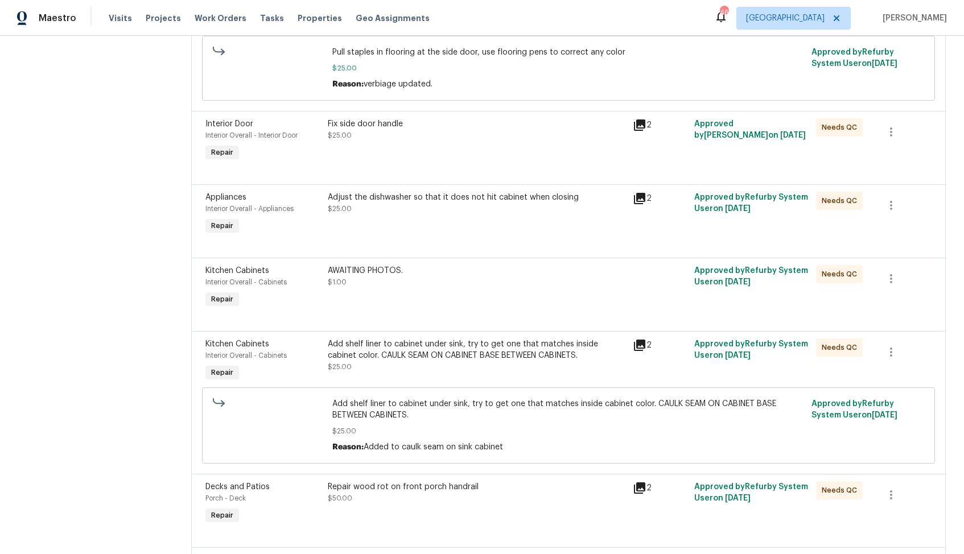
scroll to position [324, 0]
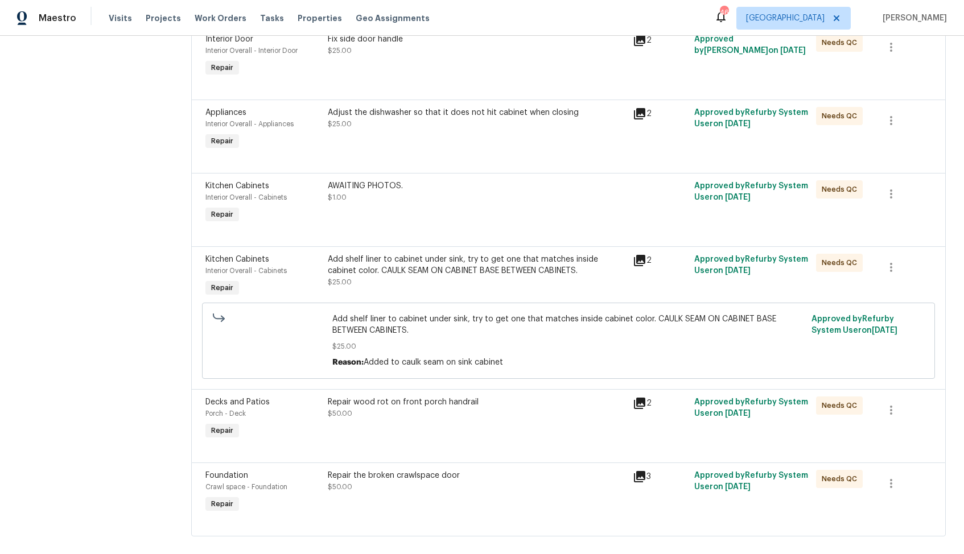
click at [378, 482] on div "Repair the broken crawlspace door" at bounding box center [477, 475] width 299 height 11
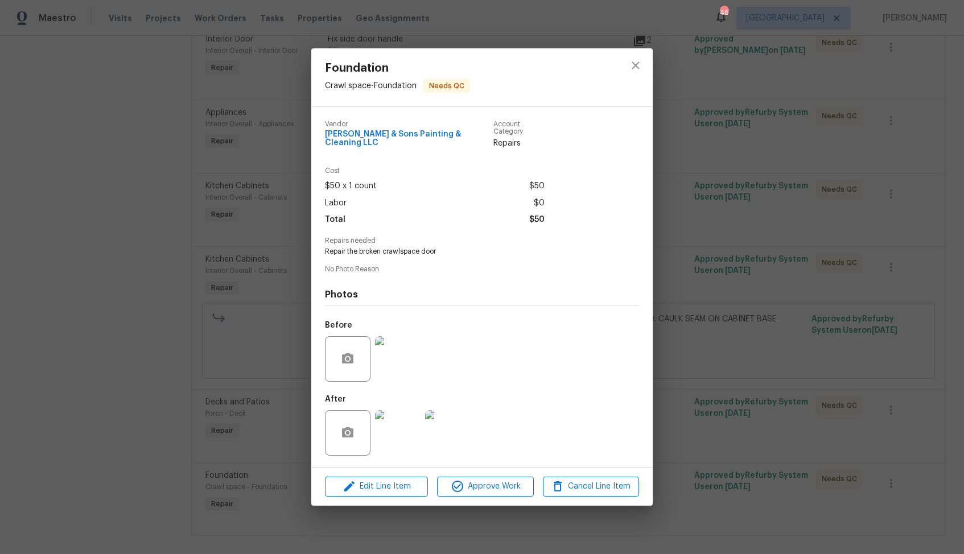
click at [262, 427] on div "Foundation Crawl space - Foundation Needs QC Vendor Hodge & Sons Painting & Cle…" at bounding box center [482, 277] width 964 height 554
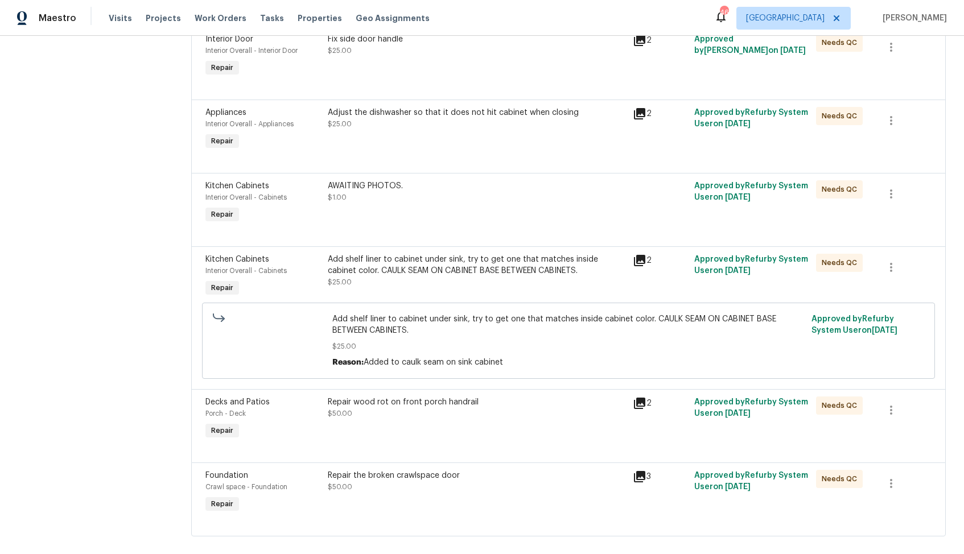
click at [501, 419] on div "Repair wood rot on front porch handrail $50.00" at bounding box center [477, 408] width 299 height 23
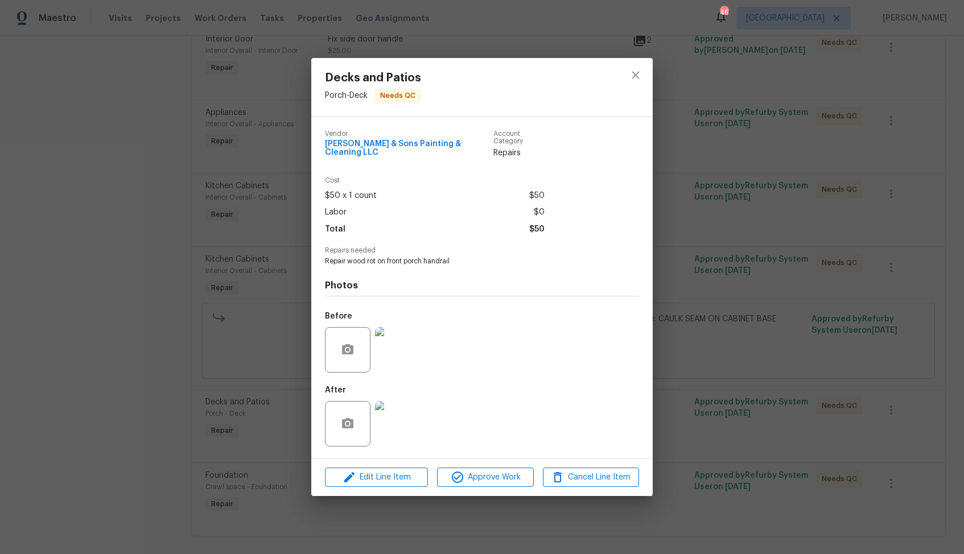
click at [259, 427] on div "Decks and Patios Porch - Deck Needs QC Vendor Hodge & Sons Painting & Cleaning …" at bounding box center [482, 277] width 964 height 554
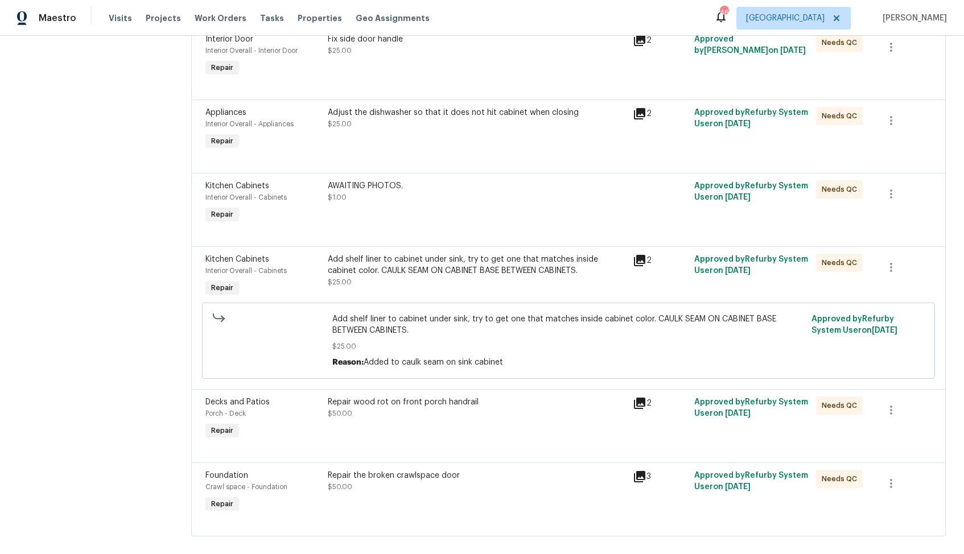
click at [469, 269] on div "Add shelf liner to cabinet under sink, try to get one that matches inside cabin…" at bounding box center [477, 265] width 299 height 23
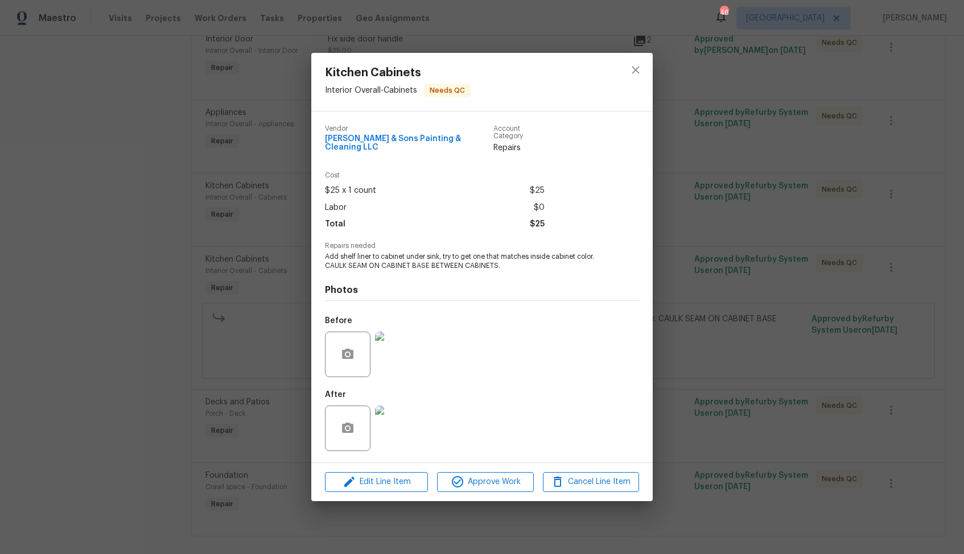
click at [391, 433] on img at bounding box center [398, 429] width 46 height 46
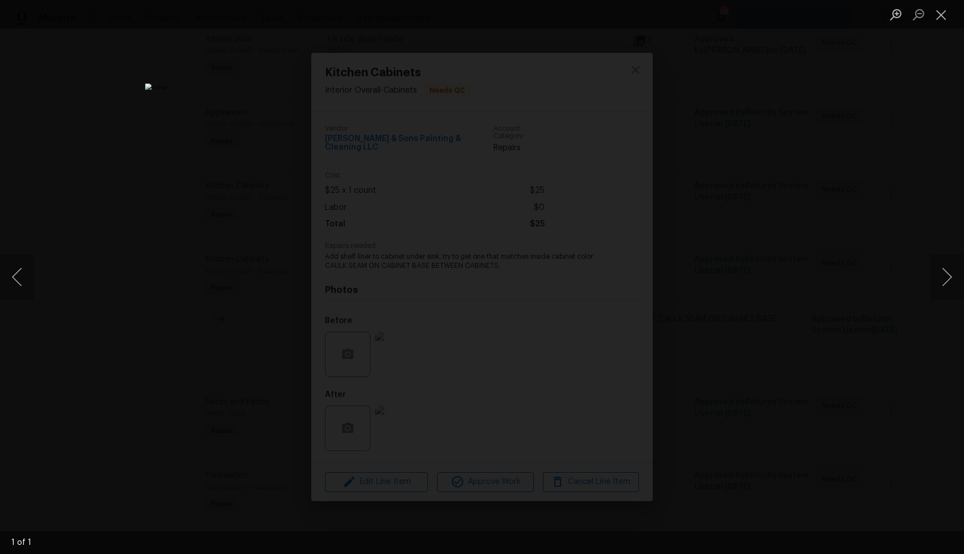
click at [138, 351] on div "Lightbox" at bounding box center [482, 277] width 964 height 554
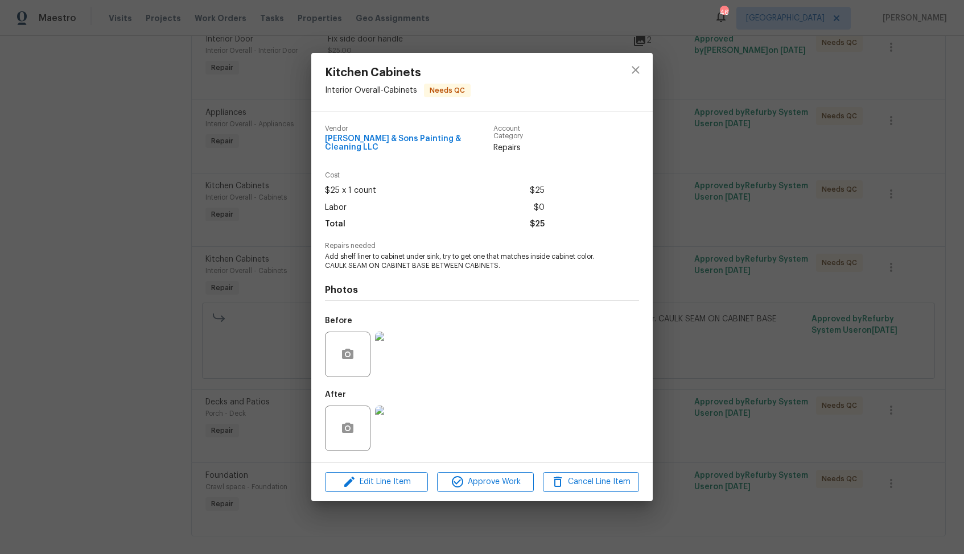
click at [263, 329] on div "Kitchen Cabinets Interior Overall - Cabinets Needs QC Vendor Hodge & Sons Paint…" at bounding box center [482, 277] width 964 height 554
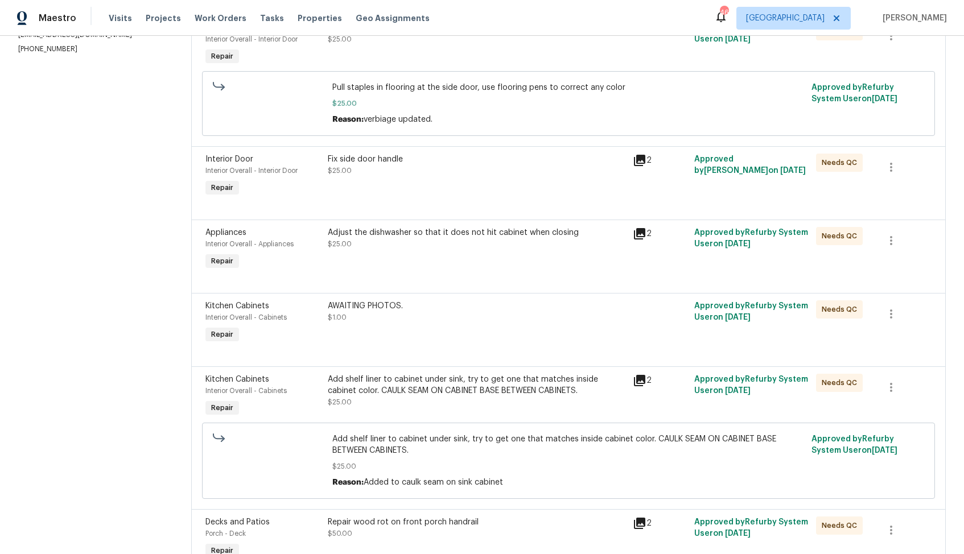
scroll to position [203, 0]
click at [453, 254] on div "Adjust the dishwasher so that it does not hit cabinet when closing $25.00" at bounding box center [477, 250] width 306 height 52
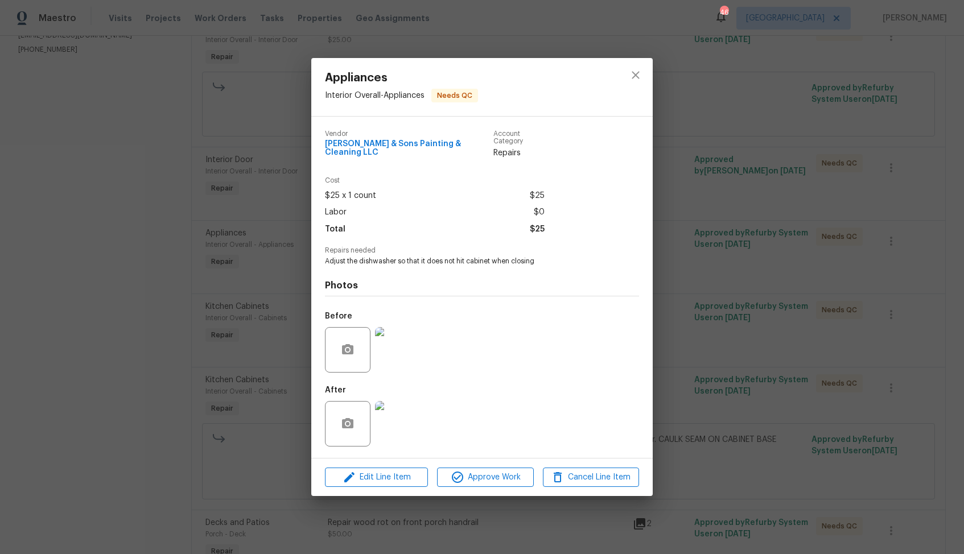
click at [400, 412] on img at bounding box center [398, 424] width 46 height 46
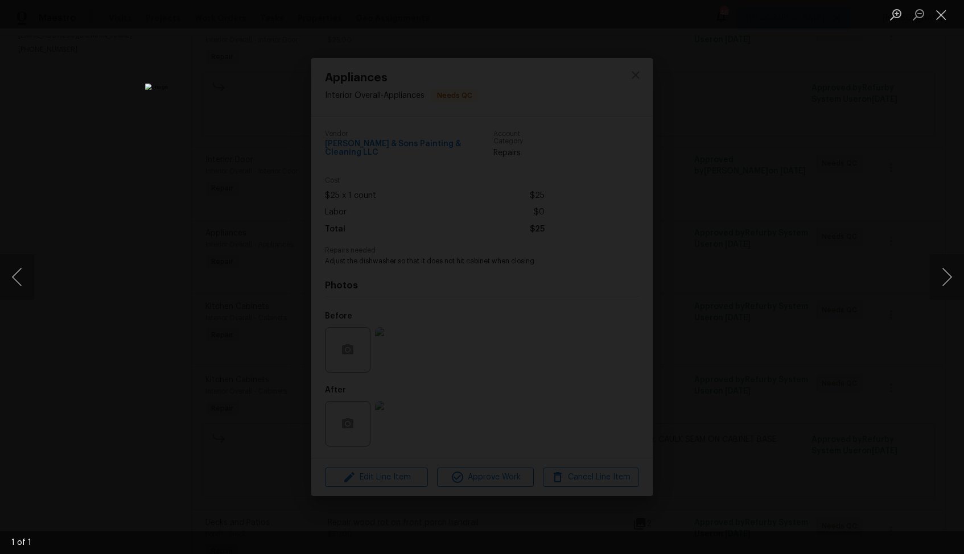
click at [750, 269] on div "Lightbox" at bounding box center [482, 277] width 964 height 554
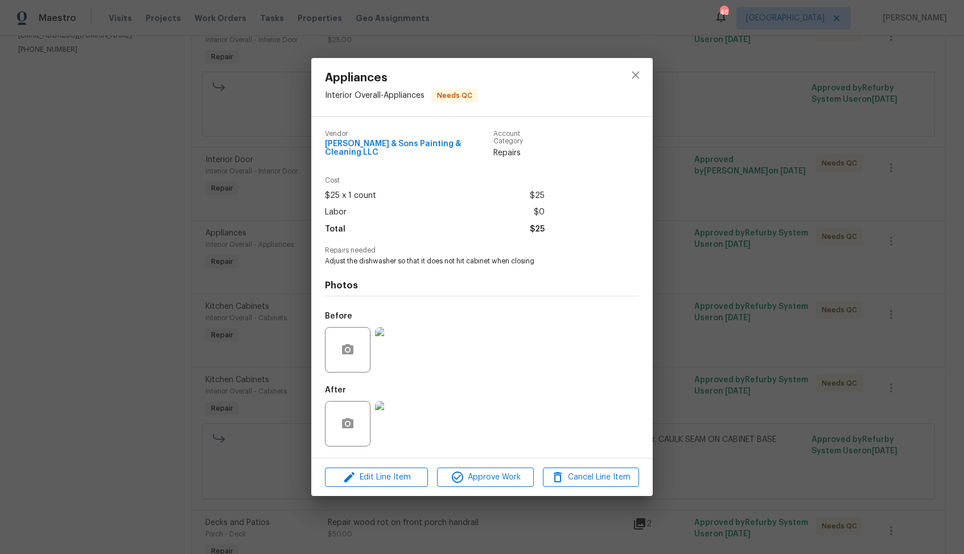
click at [220, 284] on div "Appliances Interior Overall - Appliances Needs QC Vendor Hodge & Sons Painting …" at bounding box center [482, 277] width 964 height 554
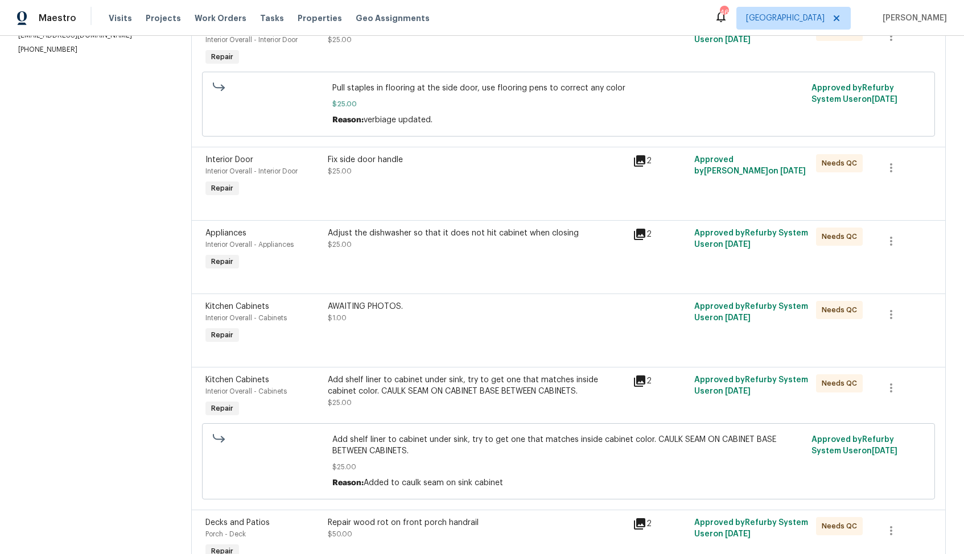
click at [464, 179] on div "Fix side door handle $25.00" at bounding box center [477, 177] width 306 height 52
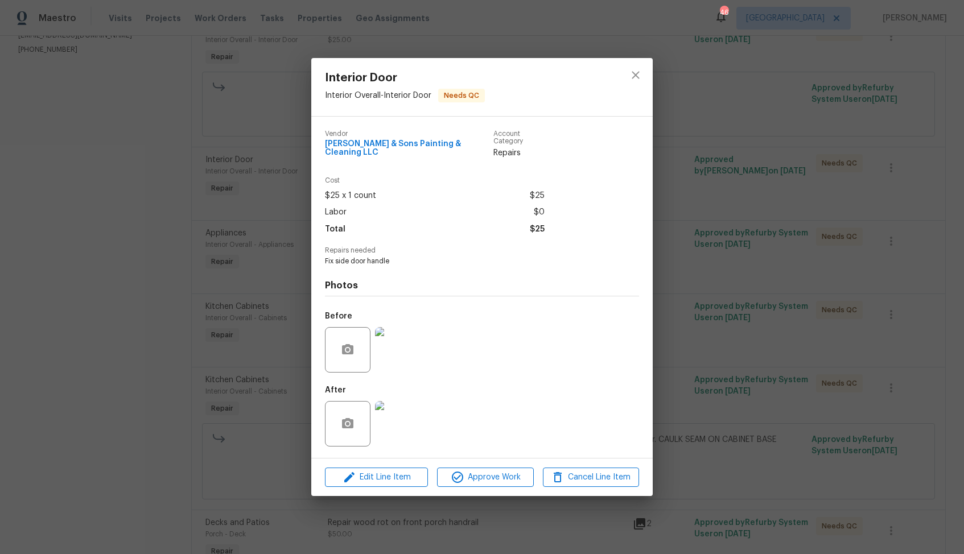
click at [244, 370] on div "Interior Door Interior Overall - Interior Door Needs QC Vendor Hodge & Sons Pai…" at bounding box center [482, 277] width 964 height 554
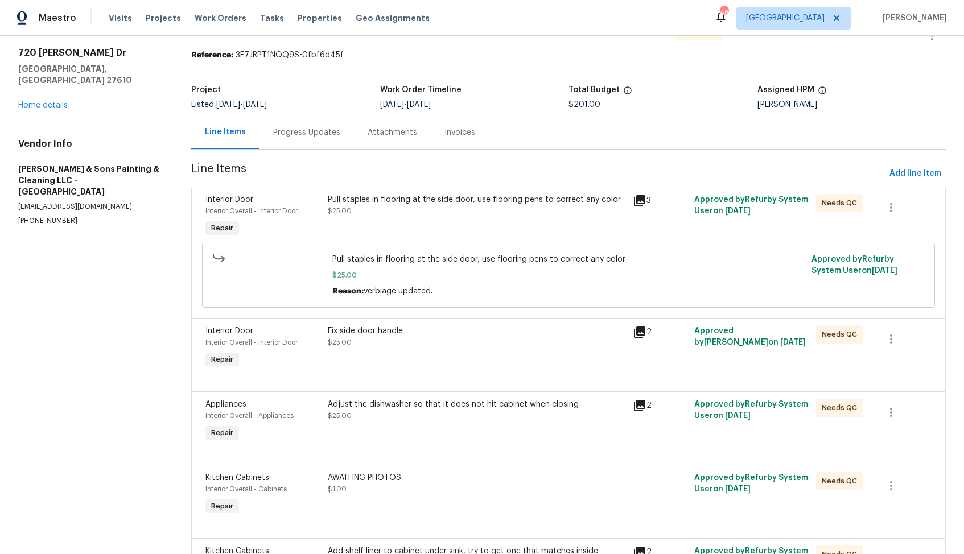
scroll to position [0, 0]
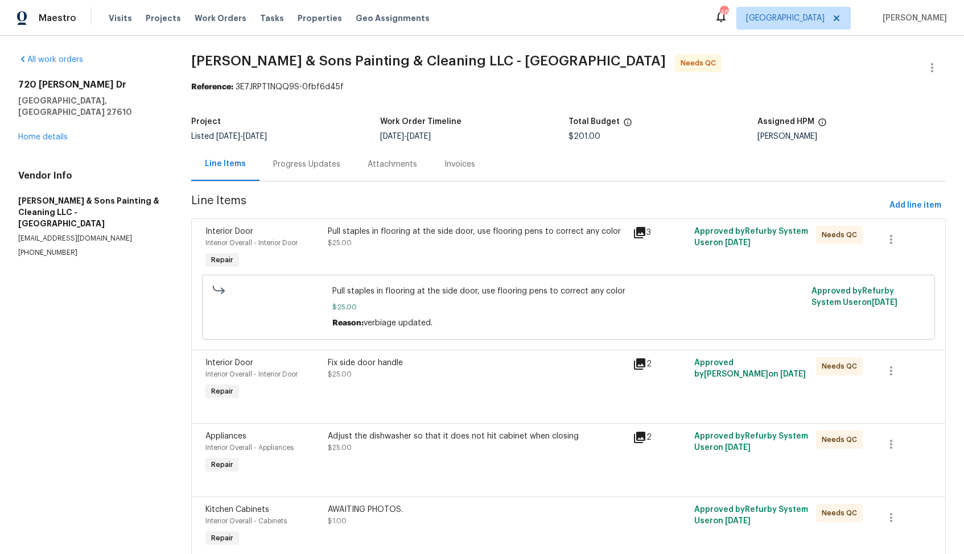
click at [458, 252] on div "Pull staples in flooring at the side door, use flooring pens to correct any col…" at bounding box center [477, 249] width 306 height 52
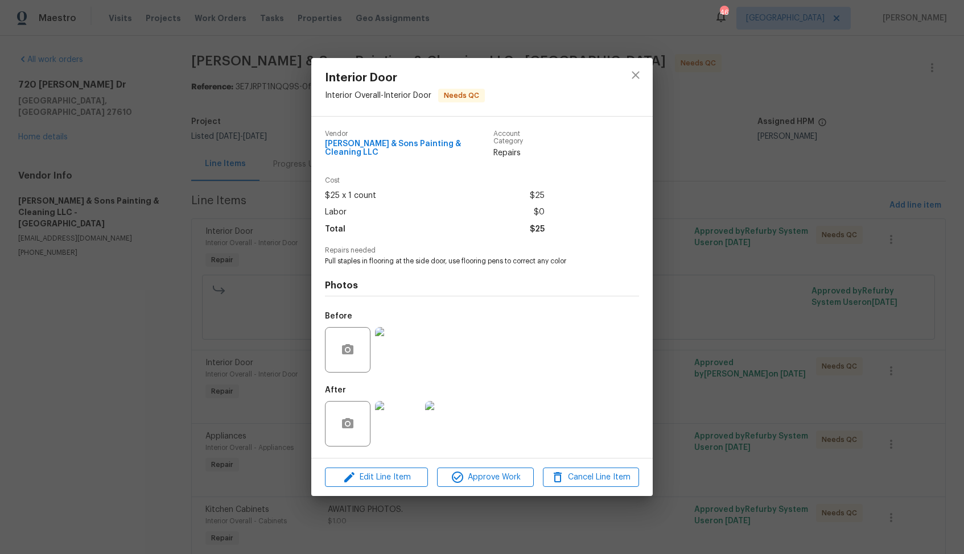
click at [399, 417] on img at bounding box center [398, 424] width 46 height 46
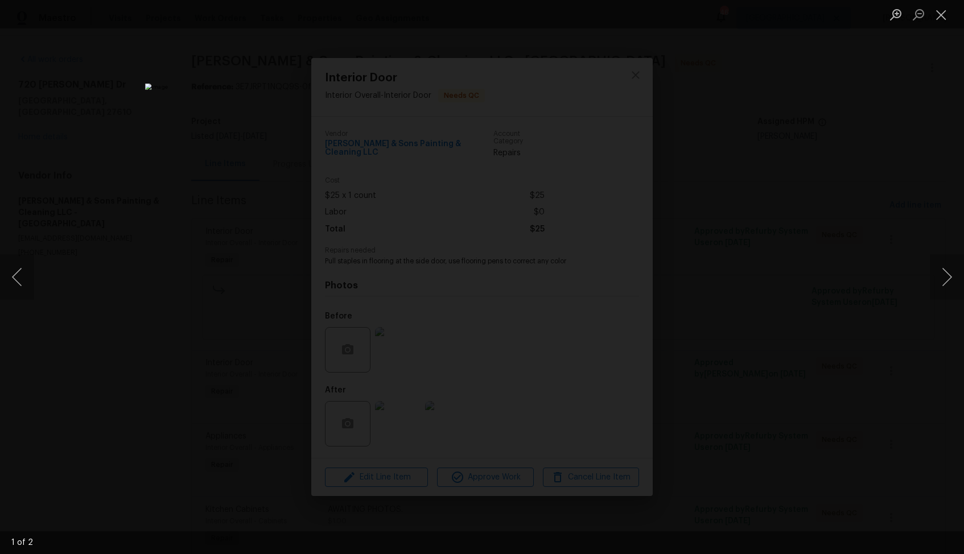
click at [770, 311] on div "Lightbox" at bounding box center [482, 277] width 964 height 554
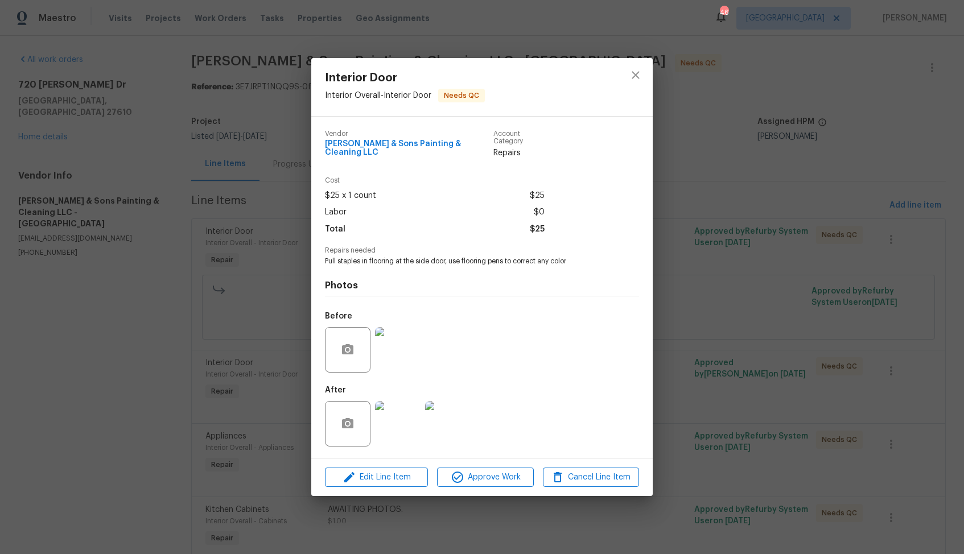
click at [451, 404] on img at bounding box center [448, 424] width 46 height 46
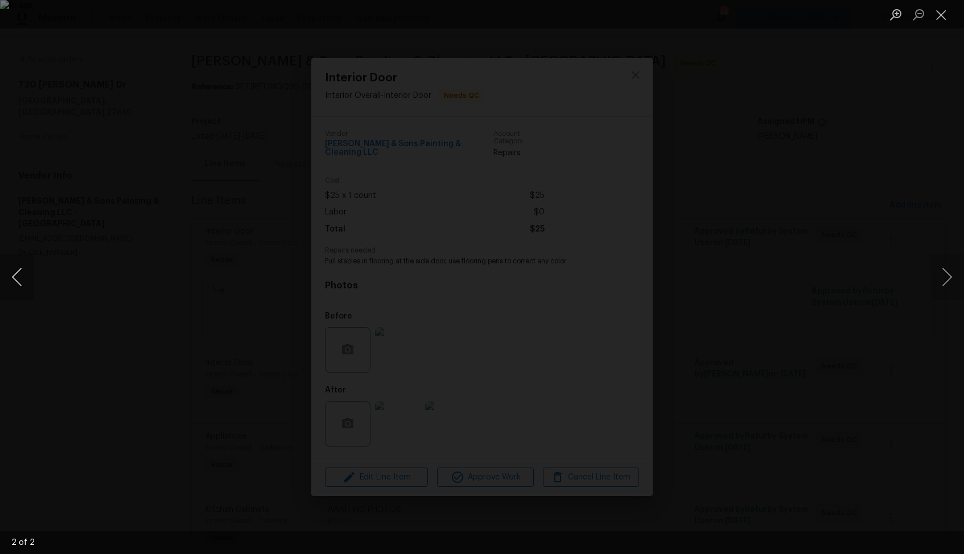
click at [15, 272] on button "Previous image" at bounding box center [17, 277] width 34 height 46
click at [422, 307] on img "Lightbox" at bounding box center [482, 278] width 674 height 388
click at [776, 274] on div "Lightbox" at bounding box center [482, 277] width 964 height 554
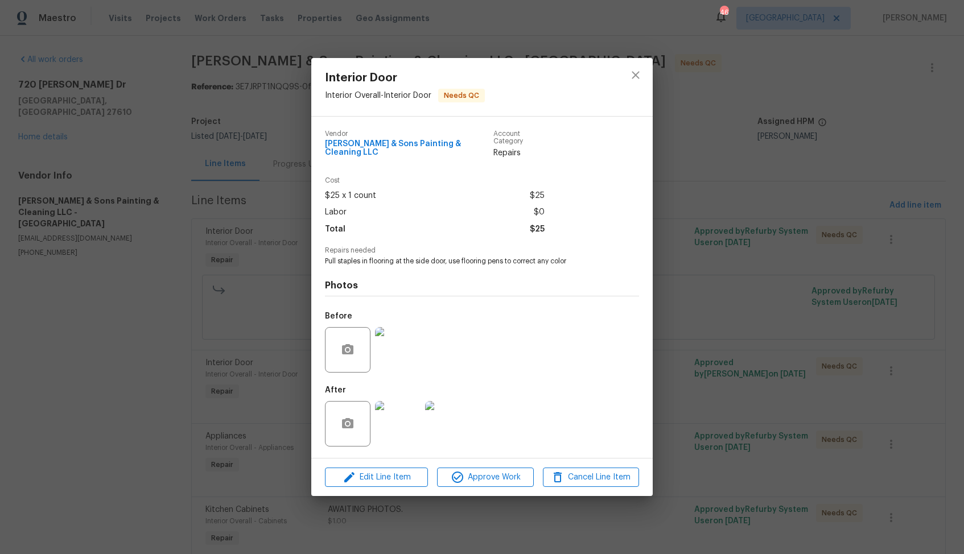
click at [725, 274] on div "Interior Door Interior Overall - Interior Door Needs QC Vendor Hodge & Sons Pai…" at bounding box center [482, 277] width 964 height 554
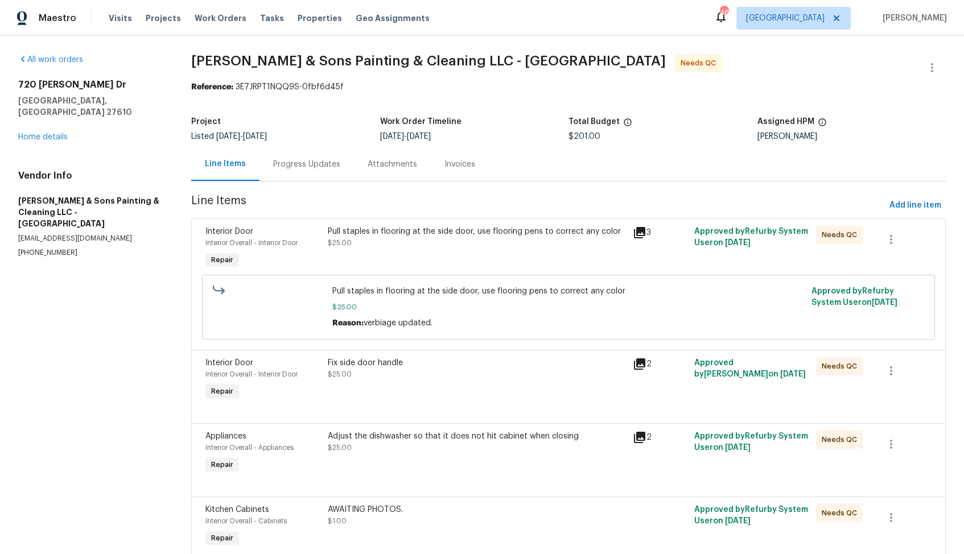
click at [303, 169] on div "Progress Updates" at bounding box center [306, 164] width 67 height 11
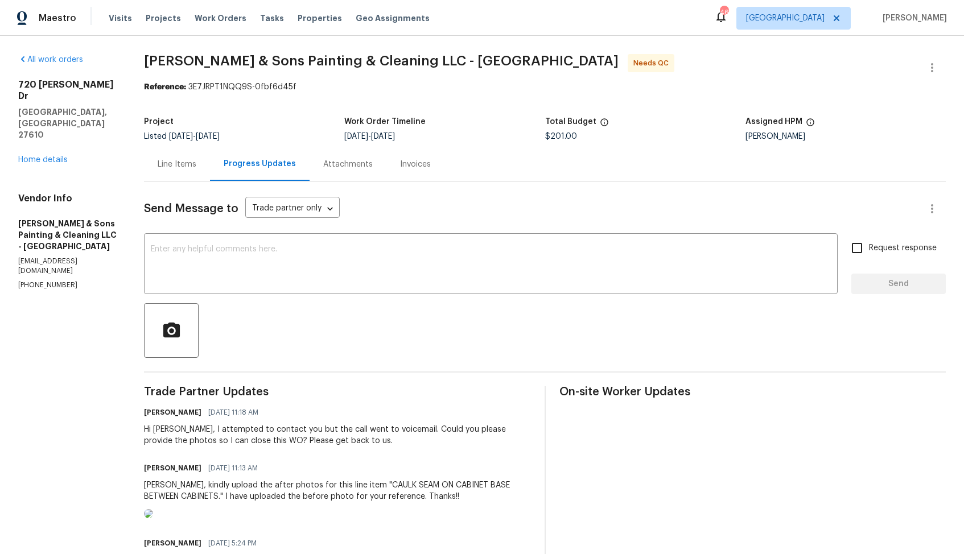
click at [50, 281] on p "(919) 671-9990" at bounding box center [67, 286] width 98 height 10
copy p "(919) 671-9990"
click at [115, 267] on section "All work orders 720 Rawls Dr Raleigh, NC 27610 Home details Vendor Info Hodge &…" at bounding box center [67, 495] width 98 height 883
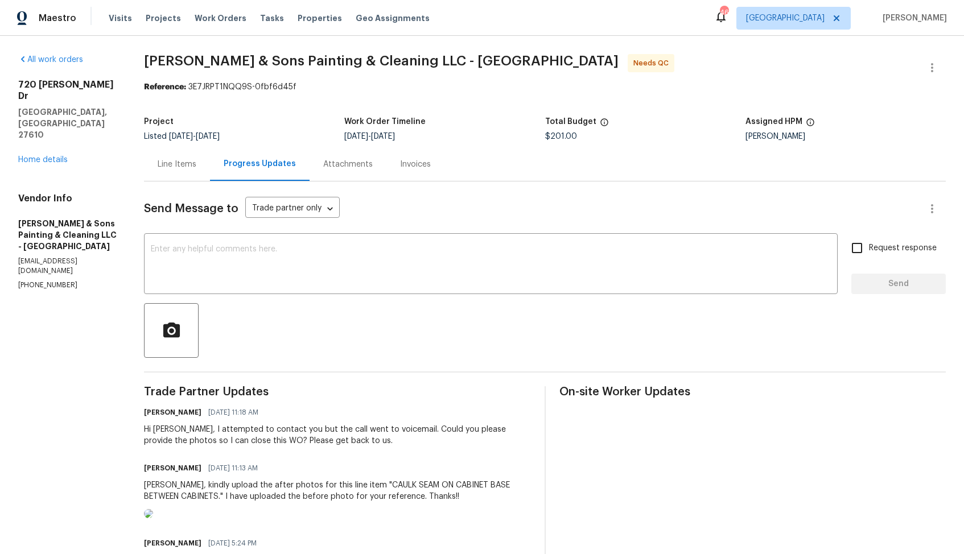
click at [35, 257] on p "elisastrick7@gmail.com" at bounding box center [67, 266] width 98 height 19
copy p "elisastrick7@gmail.com"
click at [246, 272] on textarea at bounding box center [491, 265] width 680 height 40
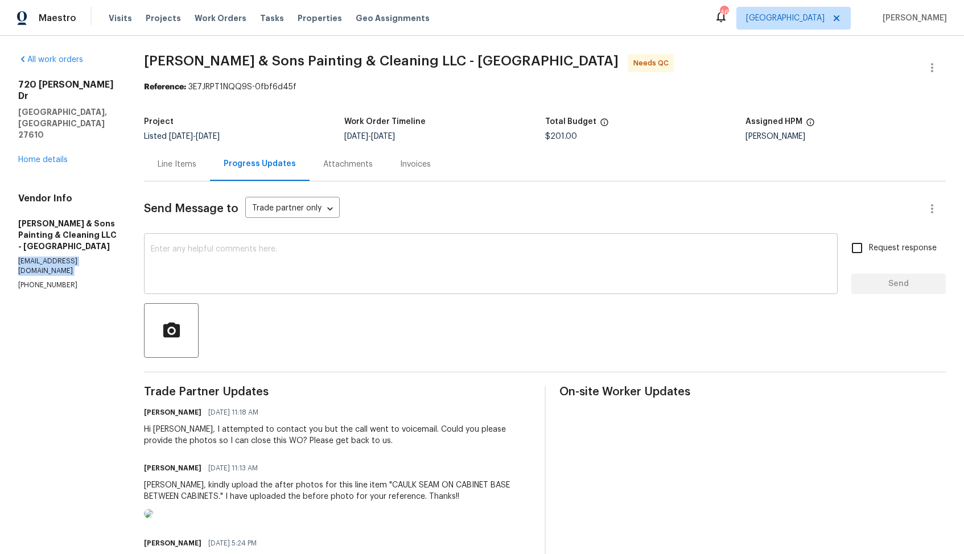
click at [246, 272] on textarea at bounding box center [491, 265] width 680 height 40
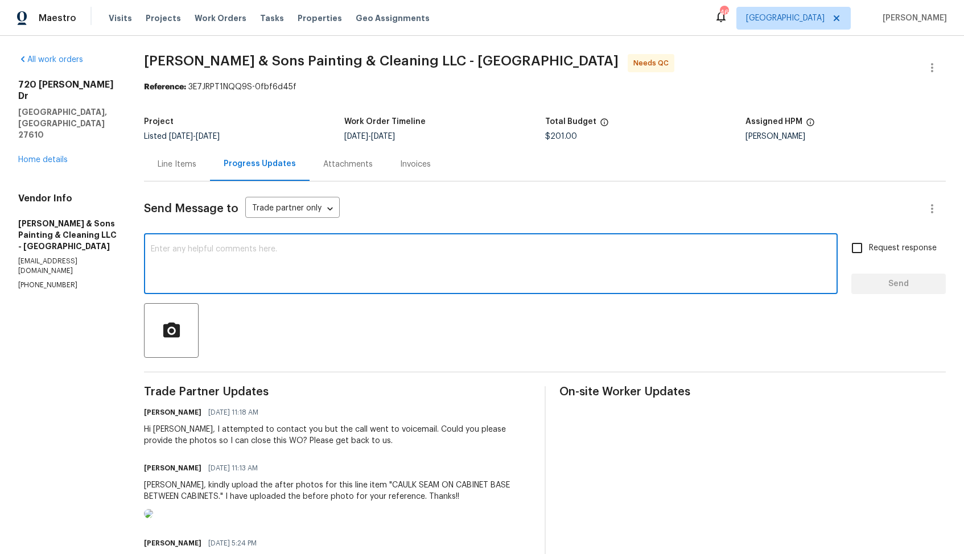
click at [176, 171] on div "Line Items" at bounding box center [177, 164] width 66 height 34
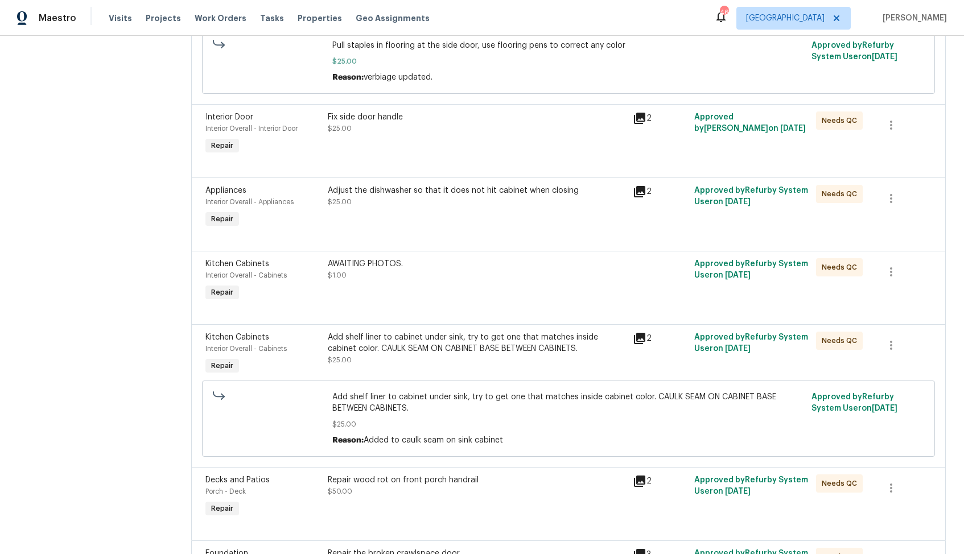
scroll to position [340, 0]
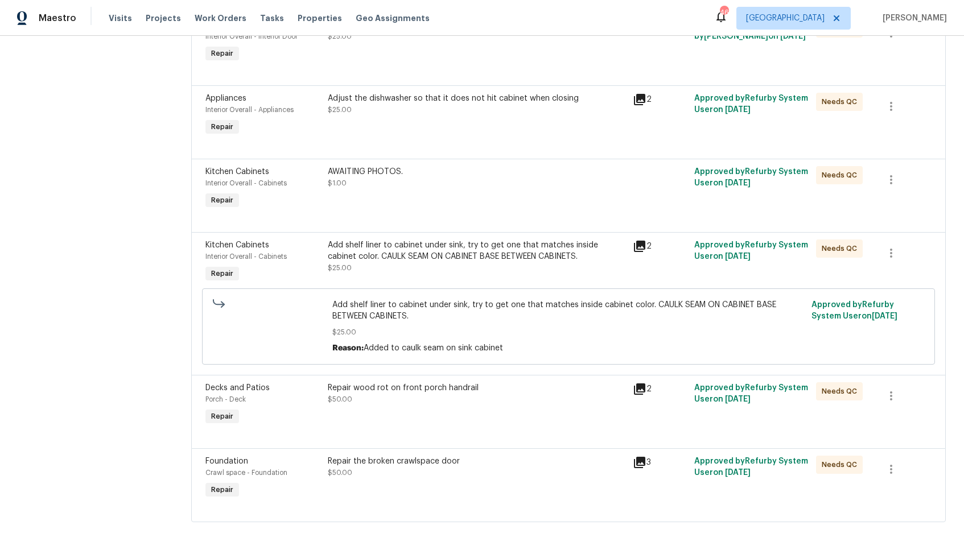
click at [375, 199] on div "AWAITING PHOTOS. $1.00" at bounding box center [477, 189] width 306 height 52
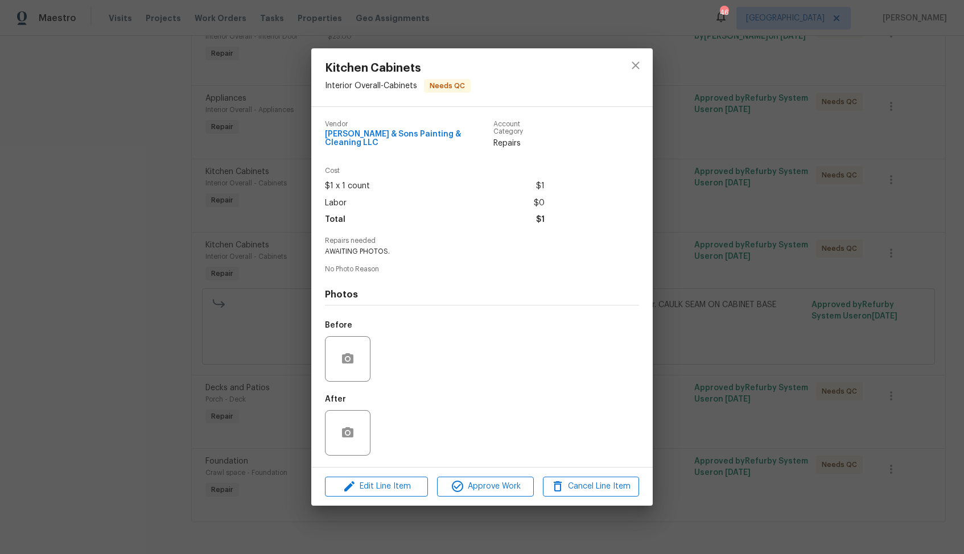
click at [260, 256] on div "Kitchen Cabinets Interior Overall - Cabinets Needs QC Vendor Hodge & Sons Paint…" at bounding box center [482, 277] width 964 height 554
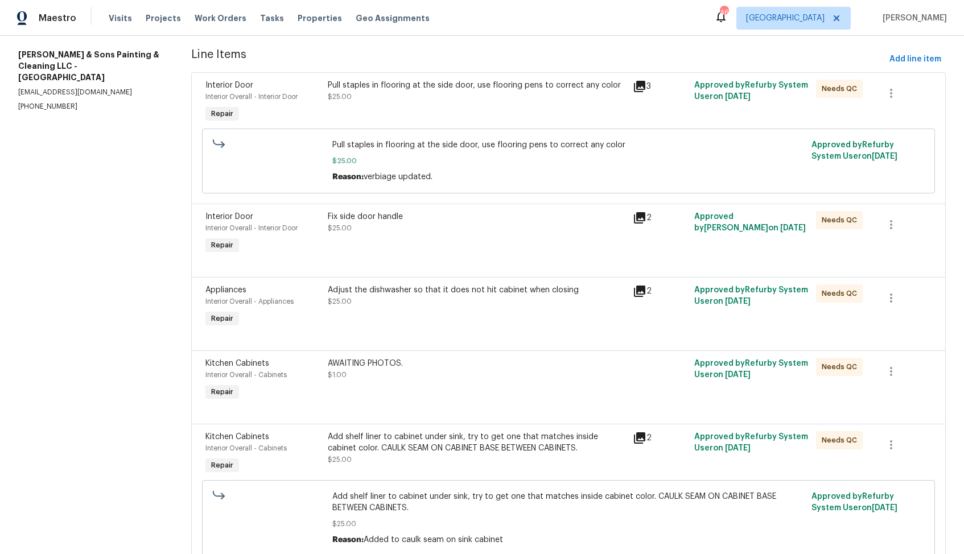
scroll to position [0, 0]
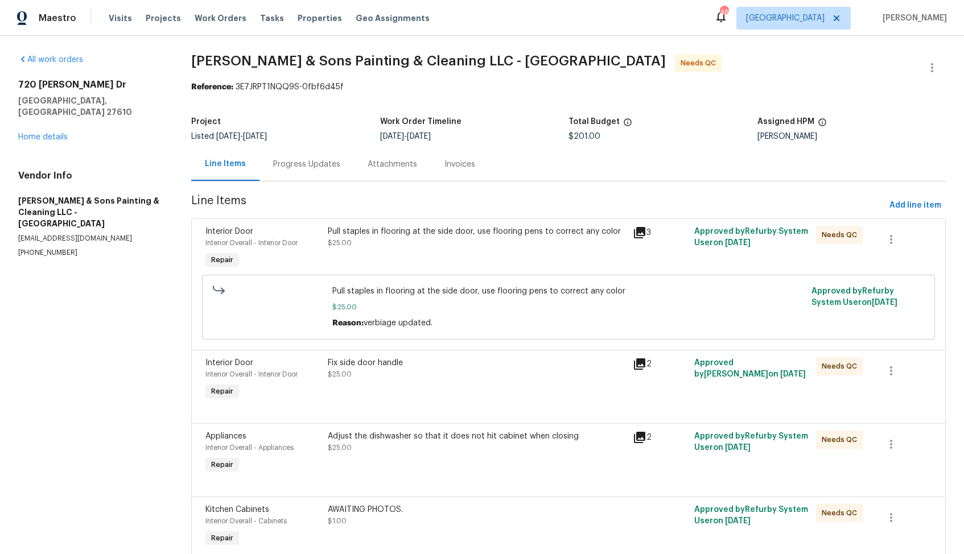
click at [298, 177] on div "Progress Updates" at bounding box center [307, 164] width 94 height 34
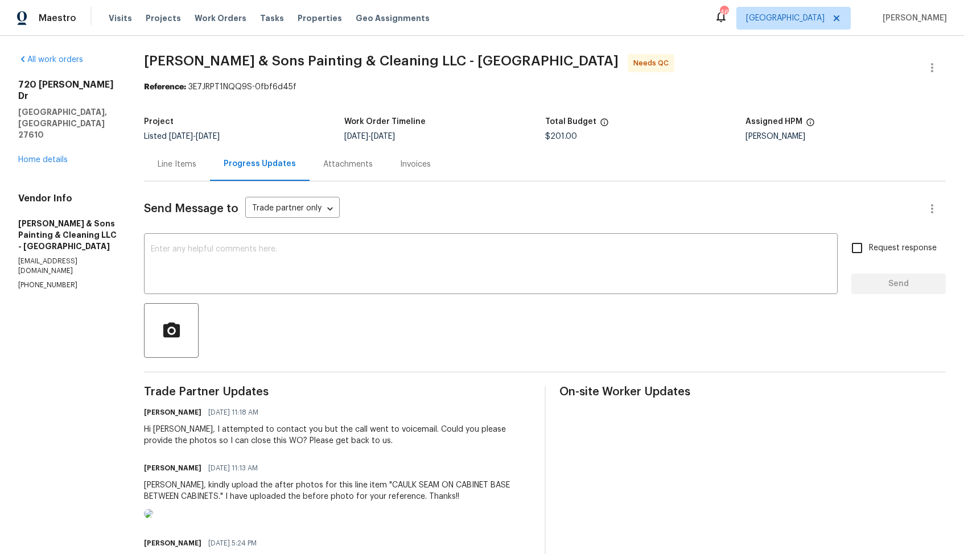
click at [567, 65] on span "Hodge & Sons Painting & Cleaning LLC - RDU Needs QC" at bounding box center [531, 67] width 775 height 27
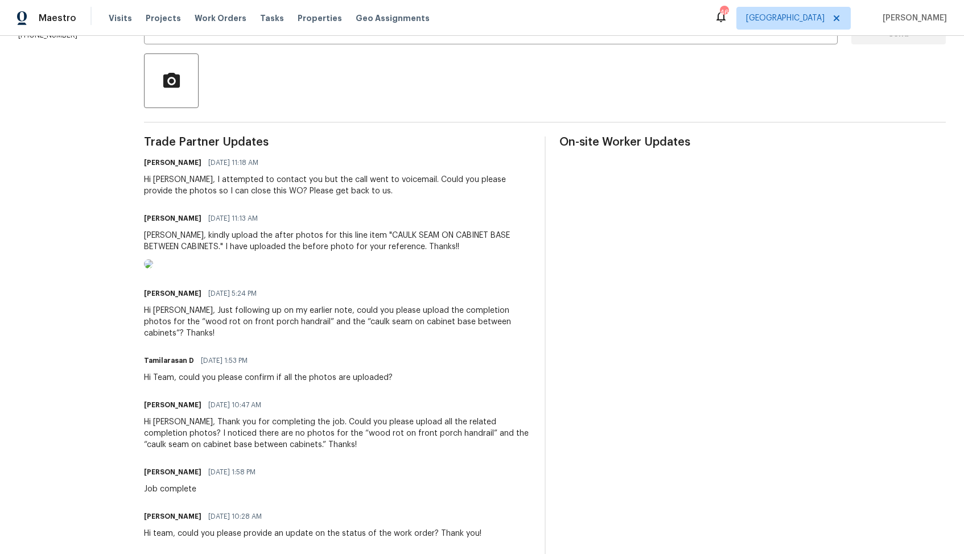
scroll to position [237, 0]
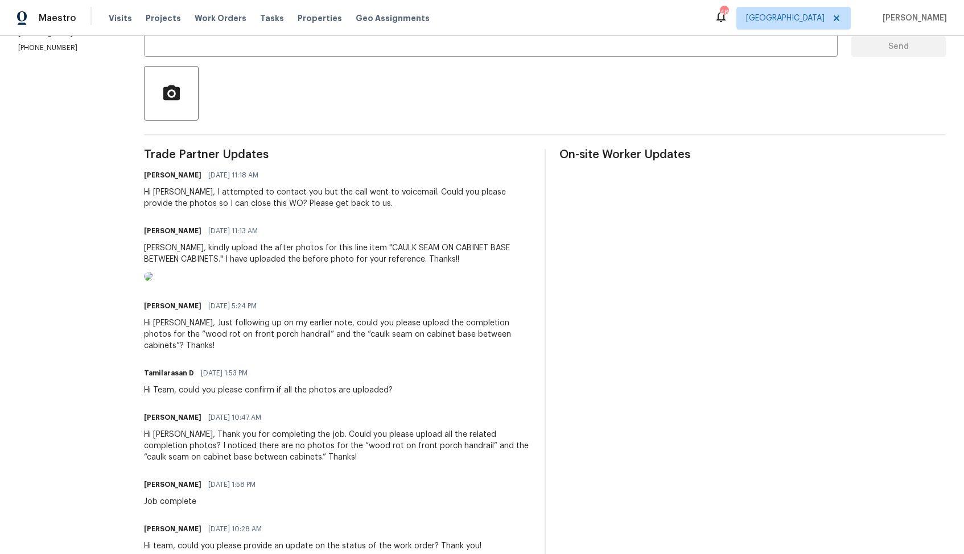
click at [311, 256] on div "Christopher, kindly upload the after photos for this line item "CAULK SEAM ON C…" at bounding box center [337, 253] width 386 height 23
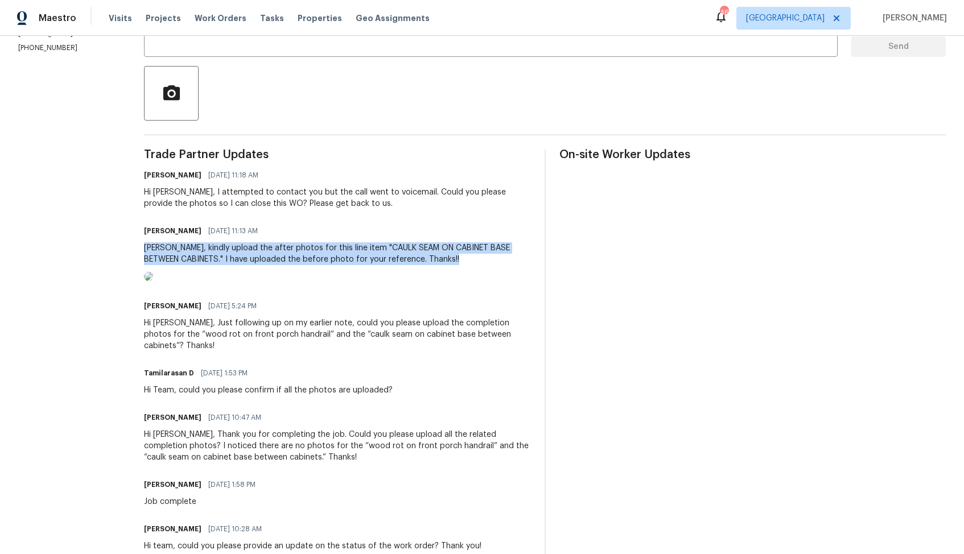
copy div "Christopher, kindly upload the after photos for this line item "CAULK SEAM ON C…"
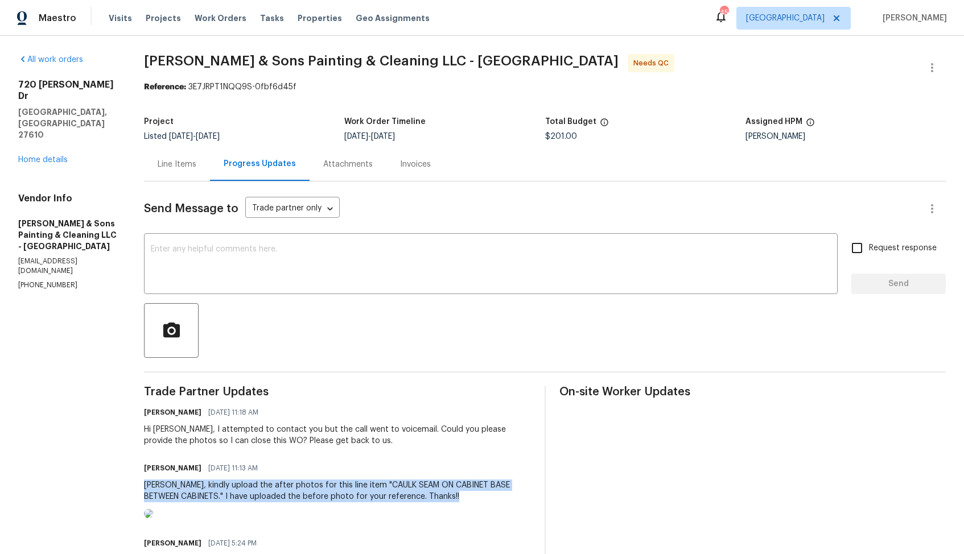
click at [69, 336] on section "All work orders 720 Rawls Dr Raleigh, NC 27610 Home details Vendor Info Hodge &…" at bounding box center [67, 495] width 98 height 883
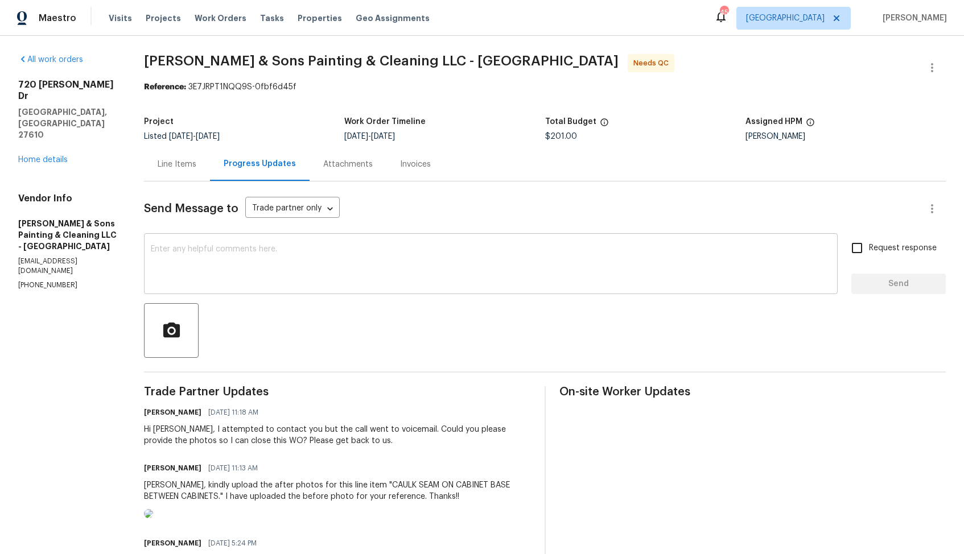
click at [262, 290] on div "x ​" at bounding box center [491, 265] width 694 height 58
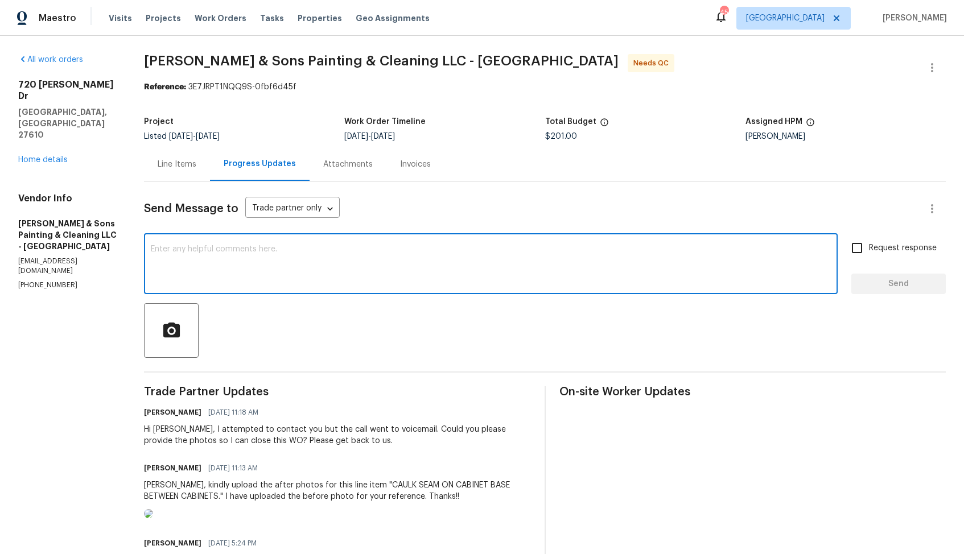
click at [297, 265] on textarea at bounding box center [491, 265] width 680 height 40
click at [174, 432] on div "Hi Christopher, I attempted to contact you but the call went to voicemail. Coul…" at bounding box center [337, 435] width 386 height 23
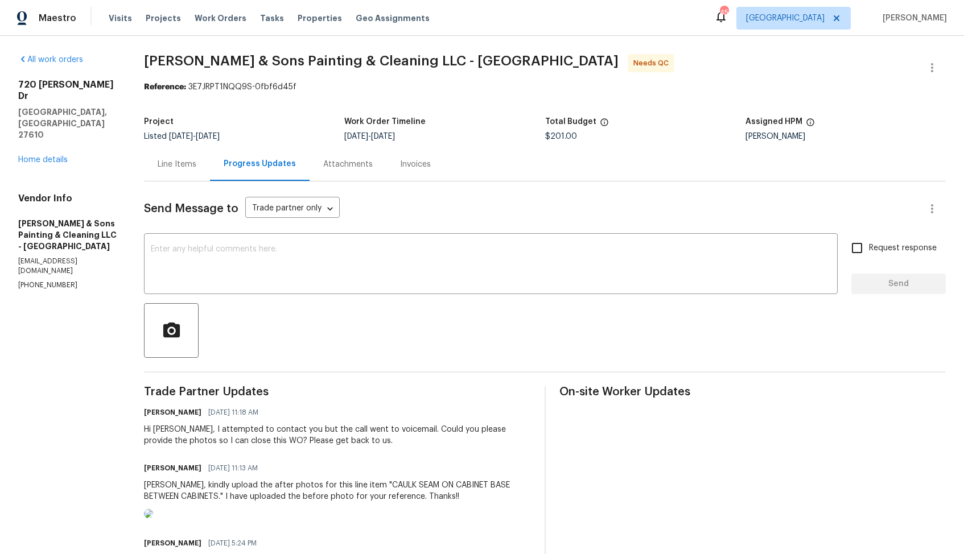
click at [174, 432] on div "Hi Christopher, I attempted to contact you but the call went to voicemail. Coul…" at bounding box center [337, 435] width 386 height 23
copy div "Christopher"
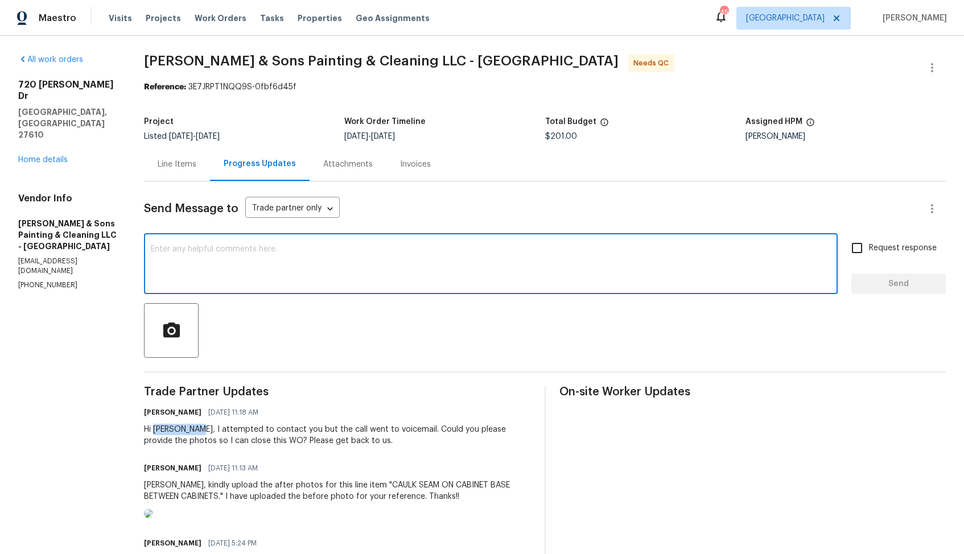
click at [361, 260] on textarea at bounding box center [491, 265] width 680 height 40
paste textarea "Christopher"
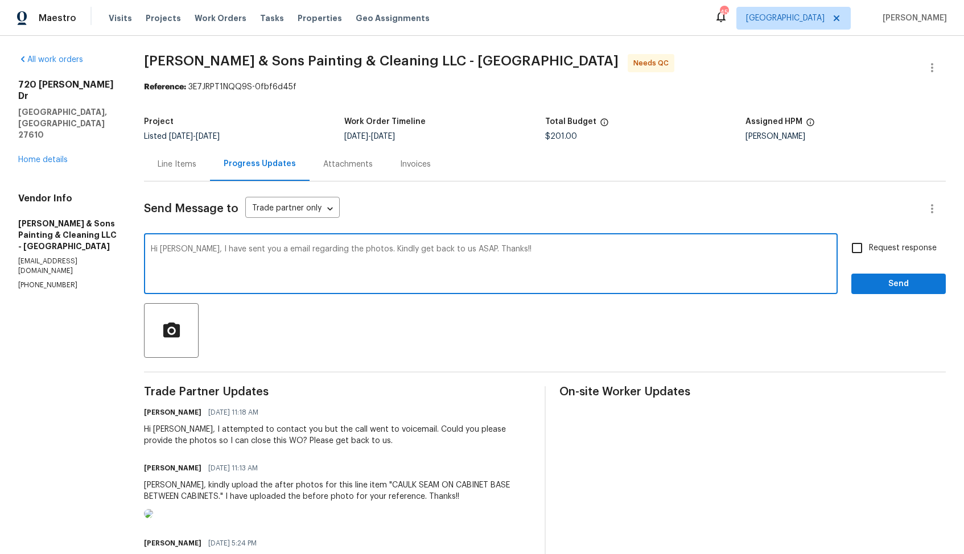
type textarea "Hi Christopher, I have sent you a email regarding the photos. Kindly get back t…"
click at [863, 251] on input "Request response" at bounding box center [857, 248] width 24 height 24
checkbox input "true"
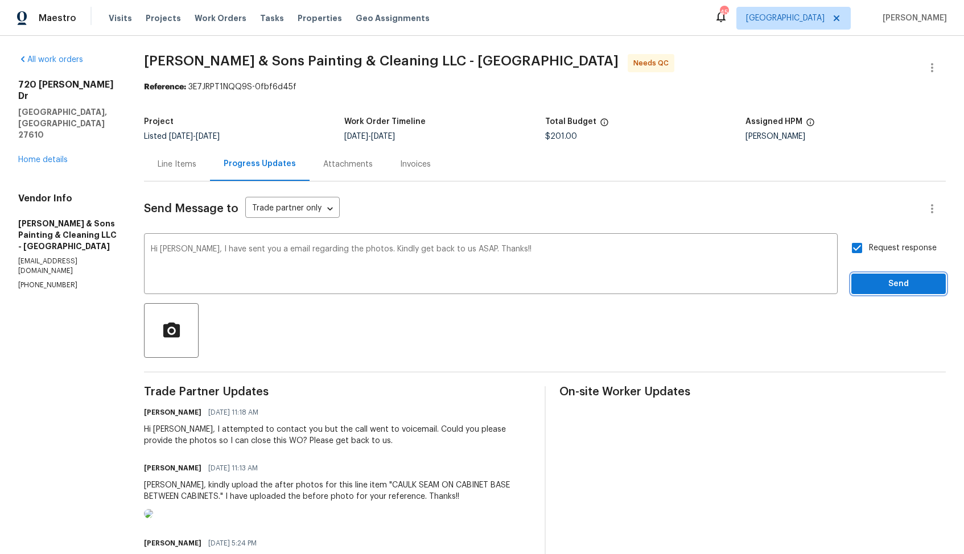
click at [877, 283] on span "Send" at bounding box center [899, 284] width 76 height 14
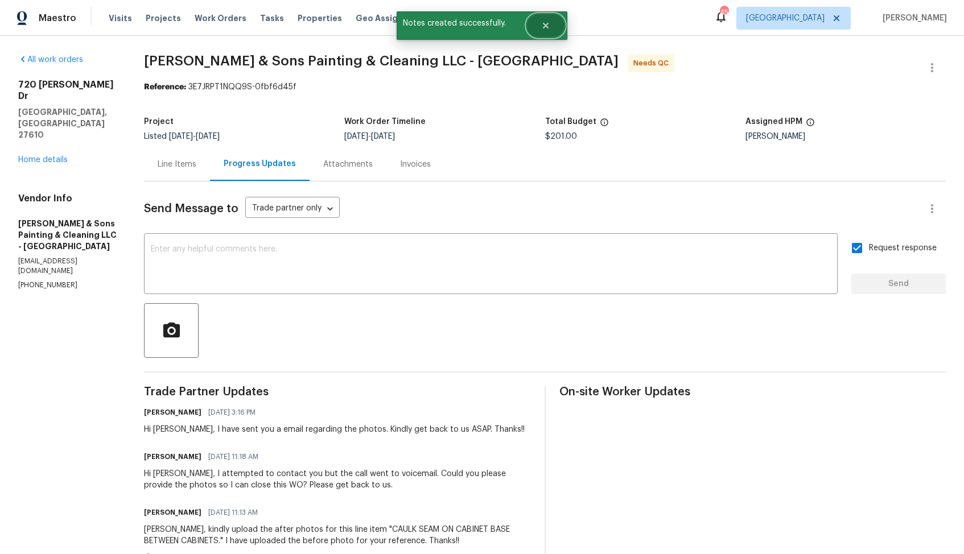
click at [544, 31] on button "Close" at bounding box center [546, 25] width 38 height 23
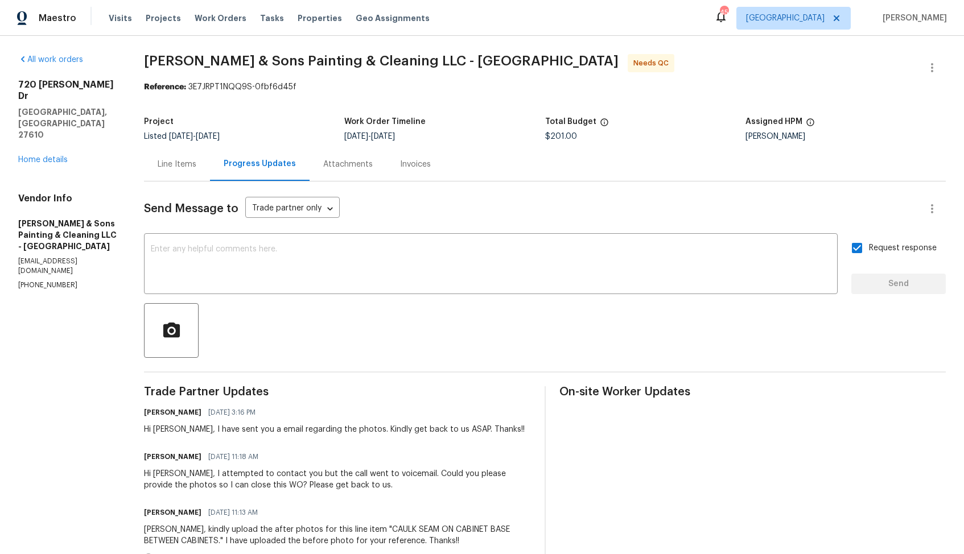
click at [182, 167] on div "Line Items" at bounding box center [177, 164] width 39 height 11
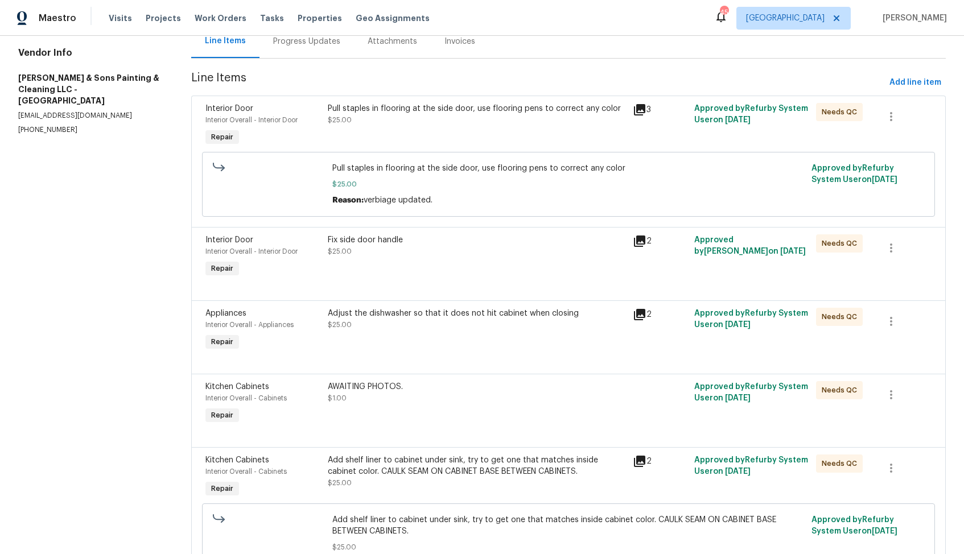
scroll to position [340, 0]
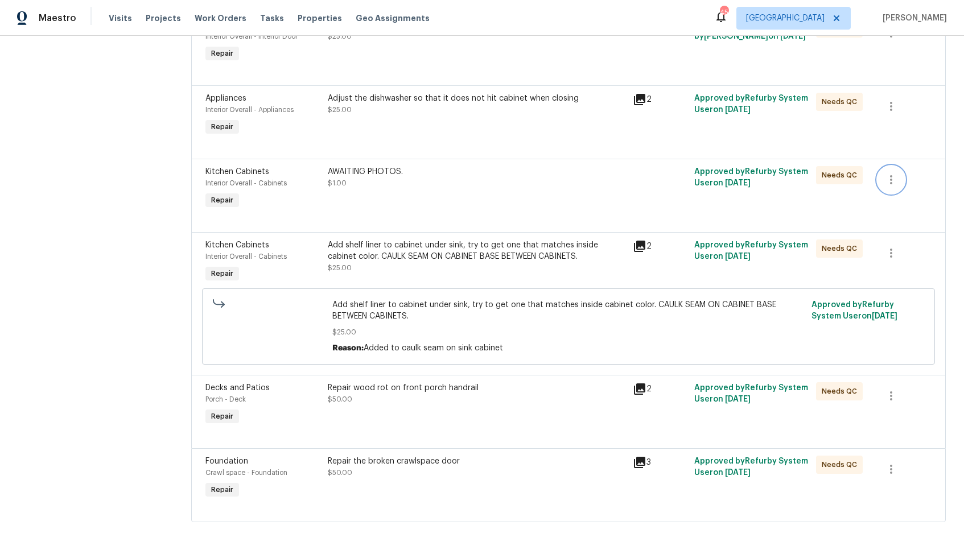
click at [883, 180] on button "button" at bounding box center [891, 179] width 27 height 27
click at [899, 178] on li "Cancel" at bounding box center [900, 179] width 44 height 19
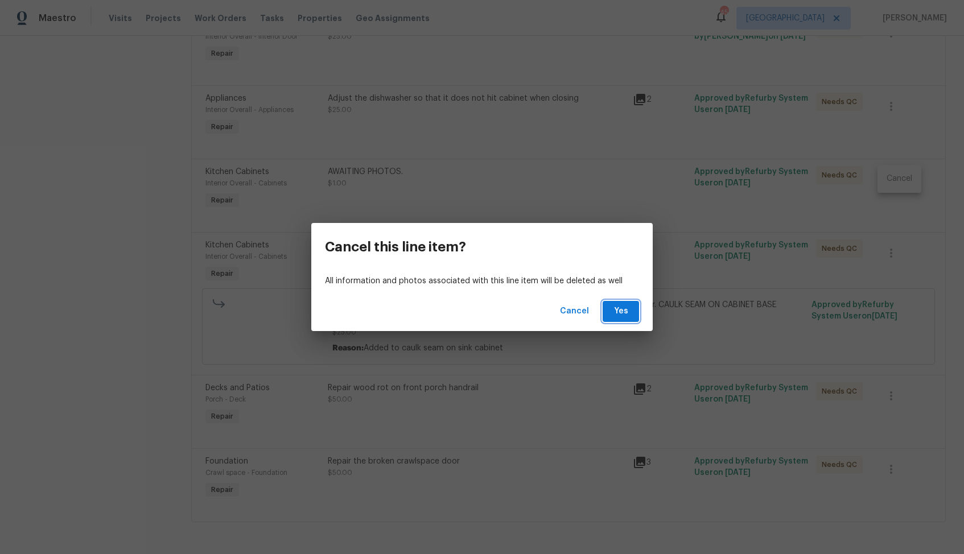
click at [616, 311] on span "Yes" at bounding box center [621, 312] width 18 height 14
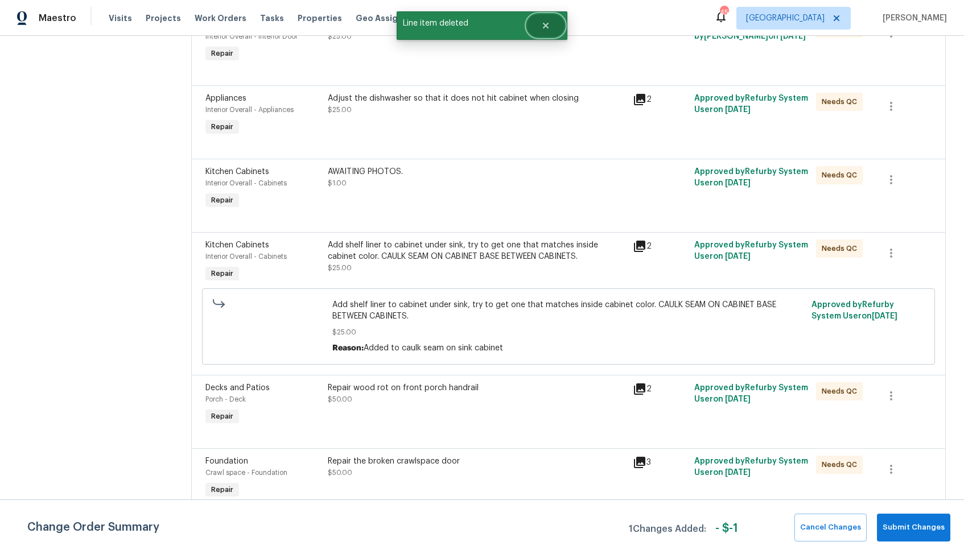
click at [544, 28] on icon "Close" at bounding box center [545, 25] width 9 height 9
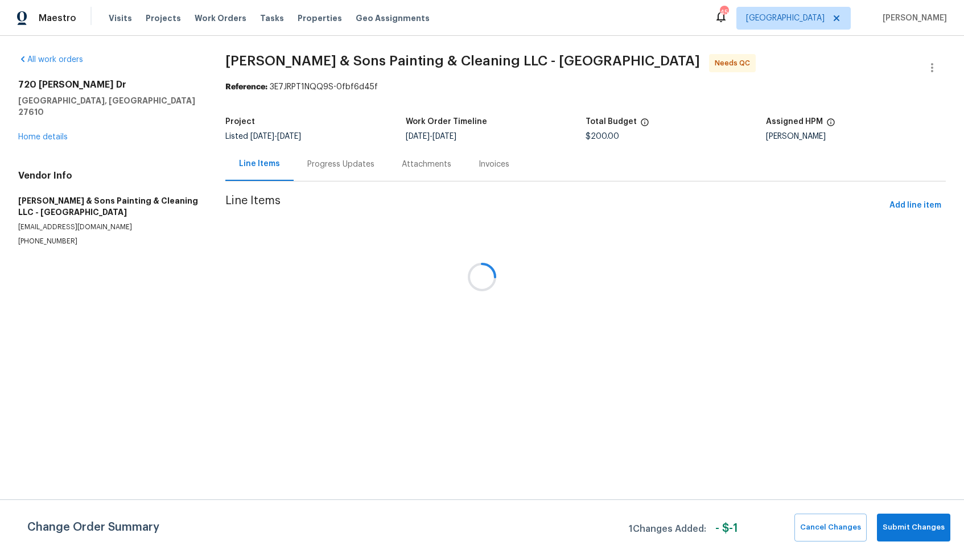
scroll to position [0, 0]
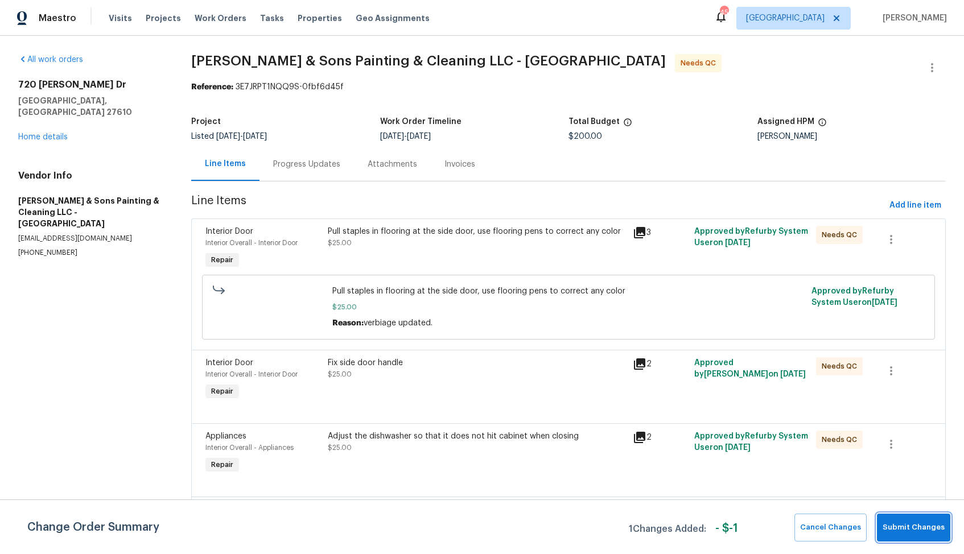
click at [900, 523] on span "Submit Changes" at bounding box center [914, 527] width 62 height 13
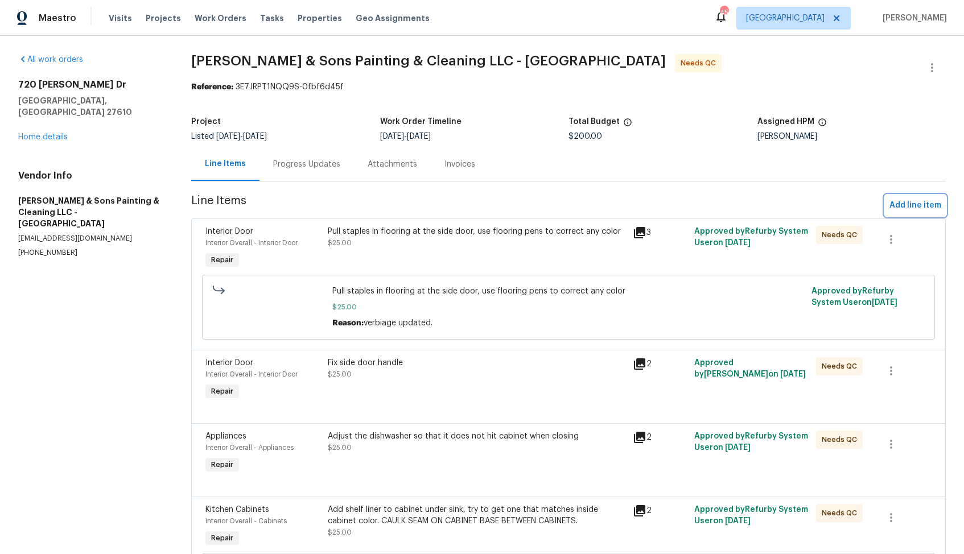
click at [918, 200] on span "Add line item" at bounding box center [916, 206] width 52 height 14
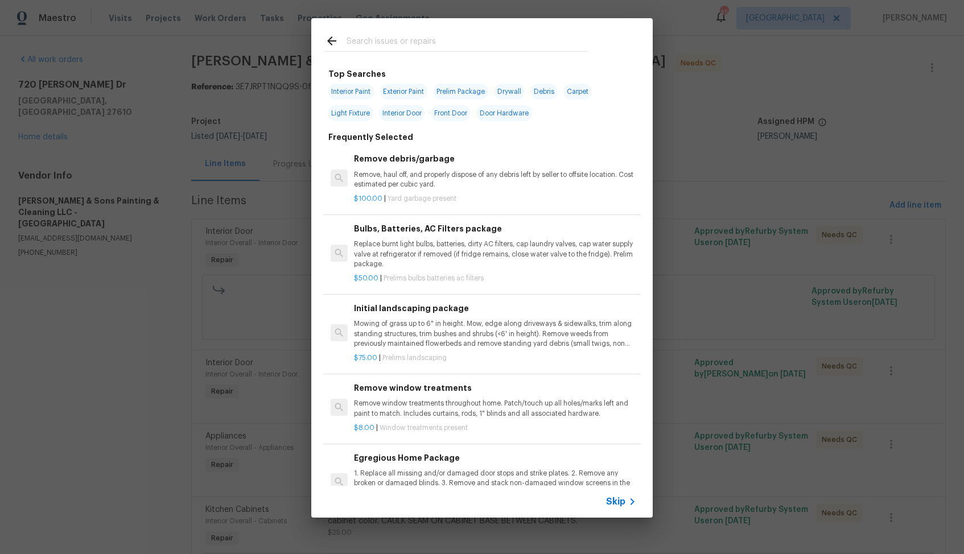
click at [405, 40] on input "text" at bounding box center [467, 42] width 241 height 17
type input "cabinet"
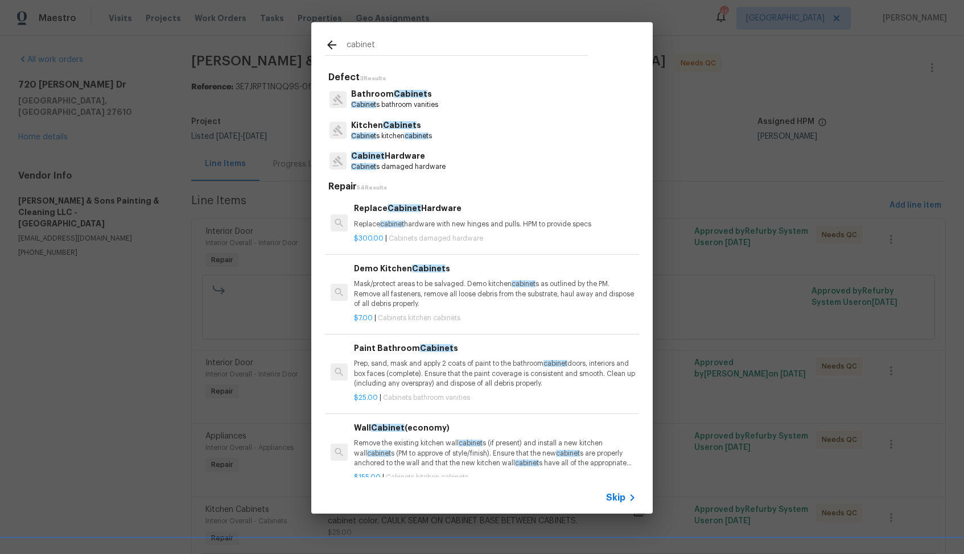
click at [401, 132] on p "Cabinet s kitchen cabinet s" at bounding box center [391, 136] width 81 height 10
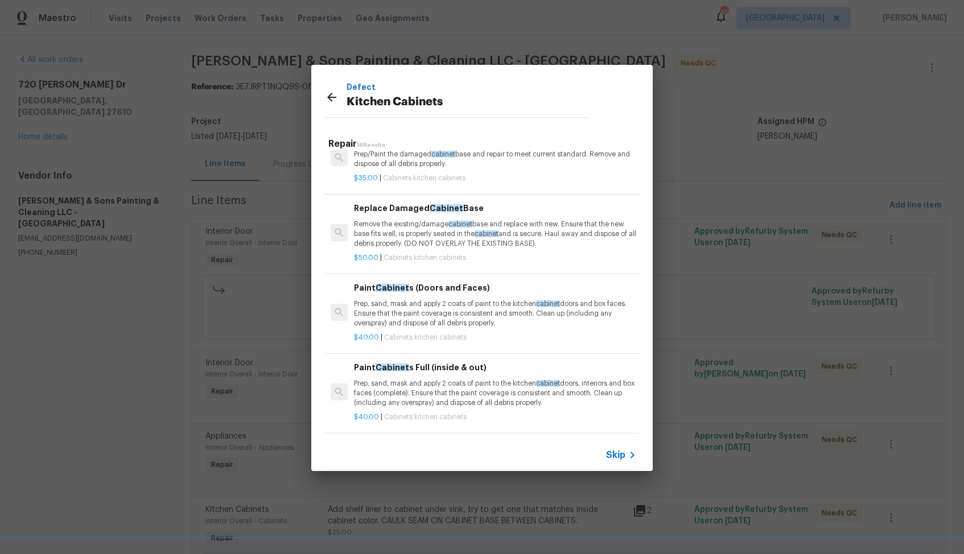
scroll to position [1103, 0]
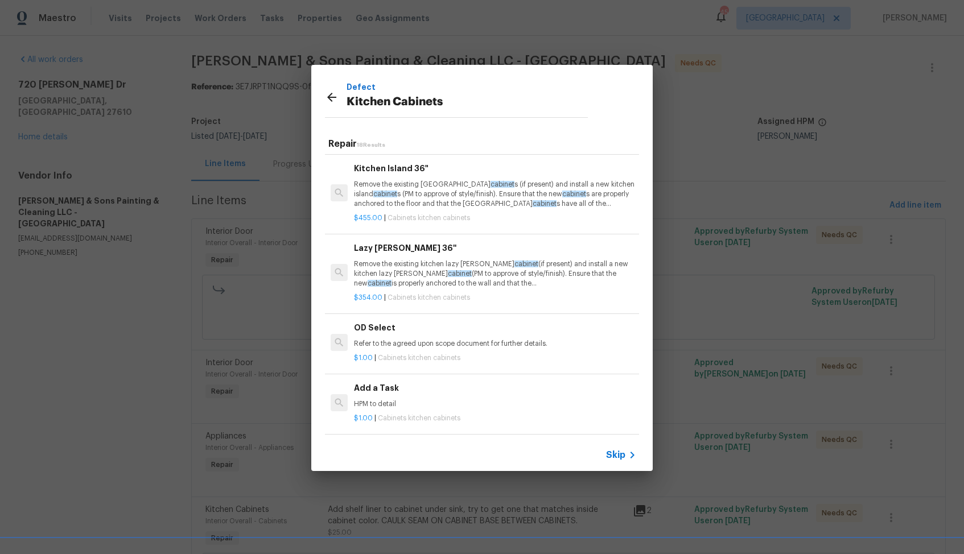
click at [392, 398] on div "Add a Task HPM to detail" at bounding box center [495, 395] width 282 height 27
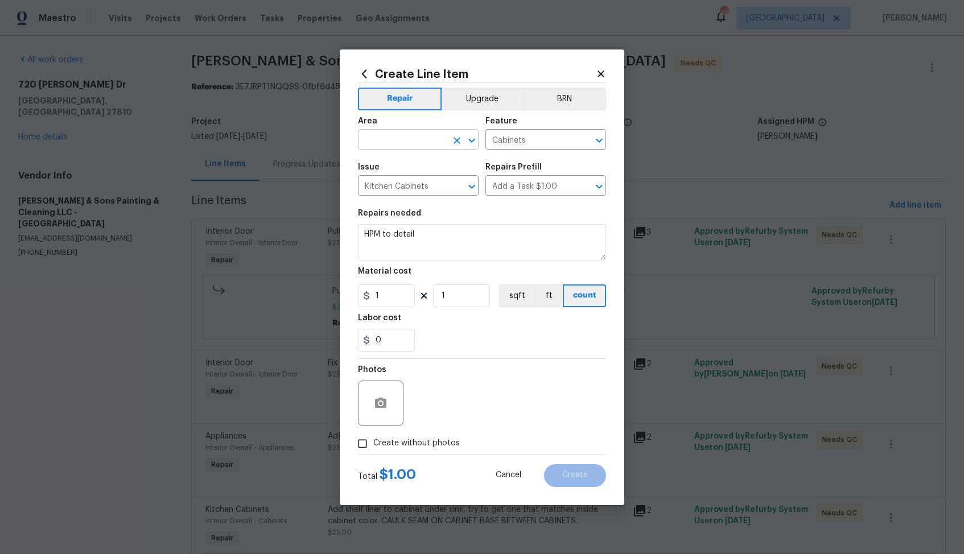
click at [412, 135] on input "text" at bounding box center [402, 141] width 89 height 18
click at [396, 191] on li "Interior Overall" at bounding box center [418, 184] width 121 height 19
type input "Interior Overall"
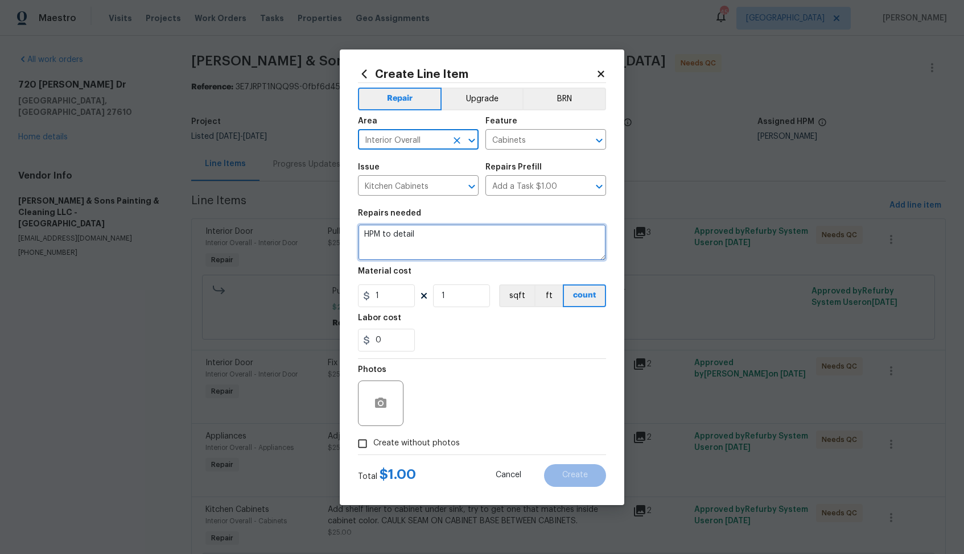
click at [410, 235] on textarea "HPM to detail" at bounding box center [482, 242] width 248 height 36
type textarea "Awaiting photos."
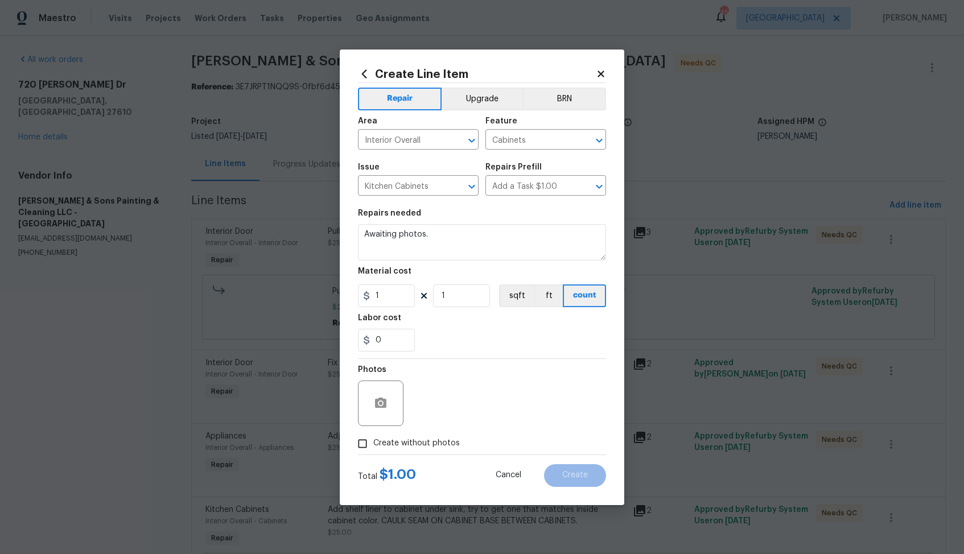
click at [410, 437] on label "Create without photos" at bounding box center [406, 444] width 108 height 22
click at [373, 437] on input "Create without photos" at bounding box center [363, 444] width 22 height 22
checkbox input "true"
click at [466, 413] on textarea at bounding box center [510, 404] width 194 height 46
click at [579, 484] on button "Create" at bounding box center [575, 475] width 62 height 23
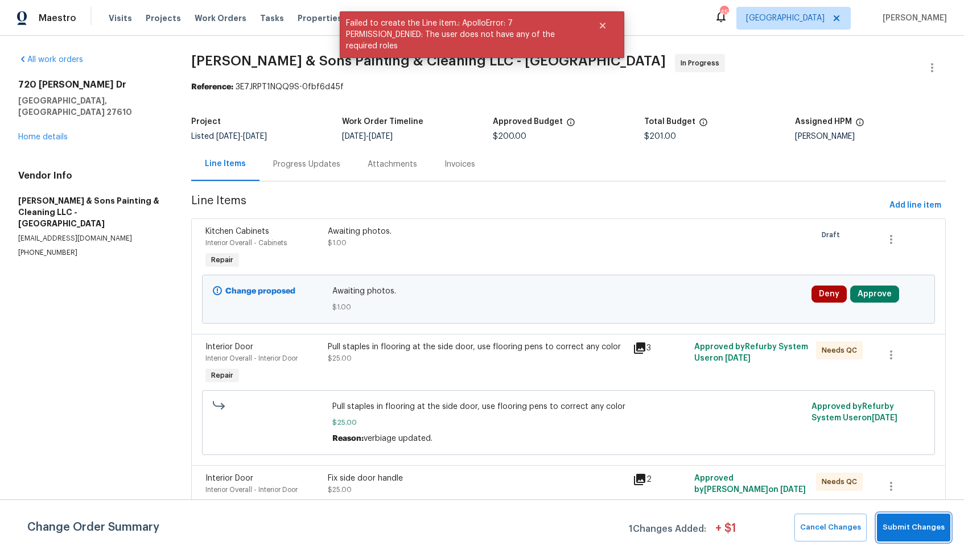
click at [923, 536] on button "Submit Changes" at bounding box center [913, 528] width 73 height 28
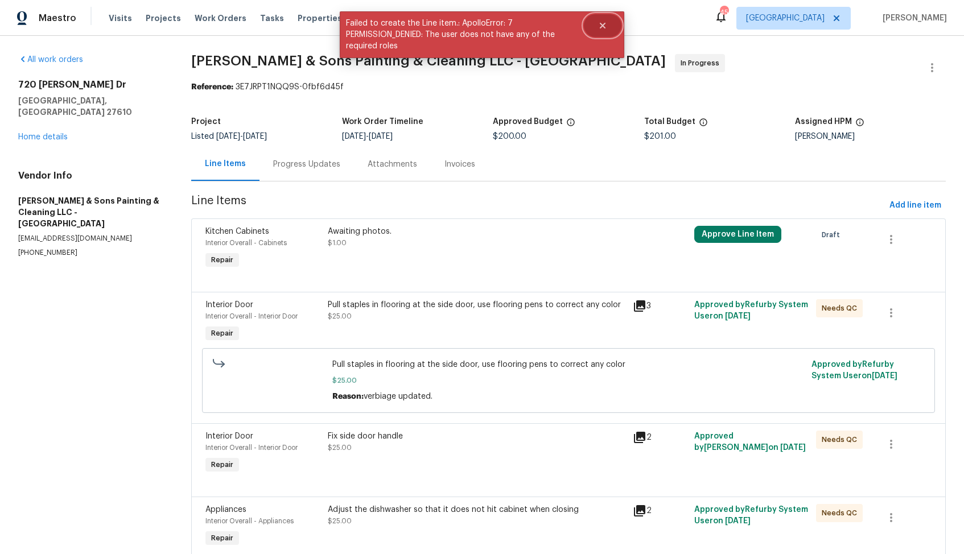
click at [606, 26] on icon "Close" at bounding box center [602, 25] width 9 height 9
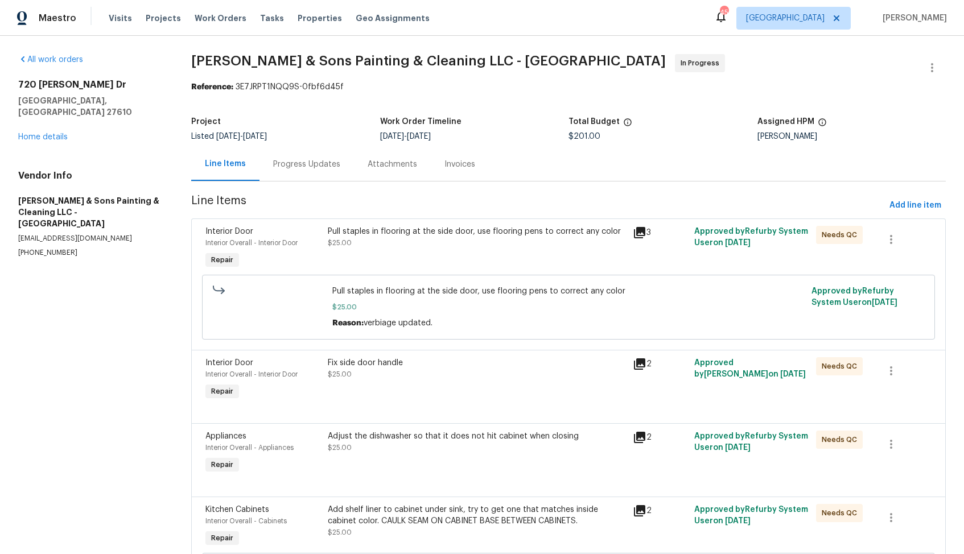
click at [306, 161] on div "Progress Updates" at bounding box center [306, 164] width 67 height 11
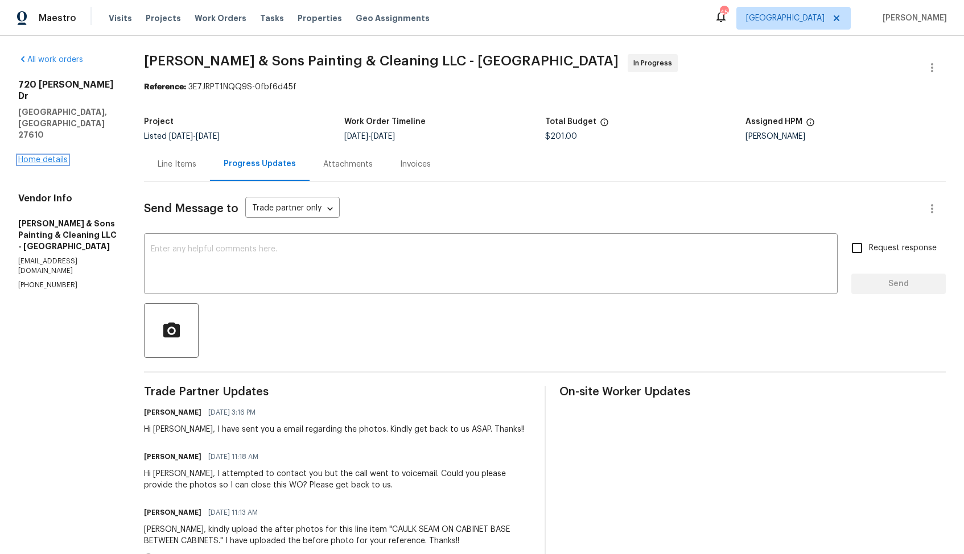
click at [63, 156] on link "Home details" at bounding box center [43, 160] width 50 height 8
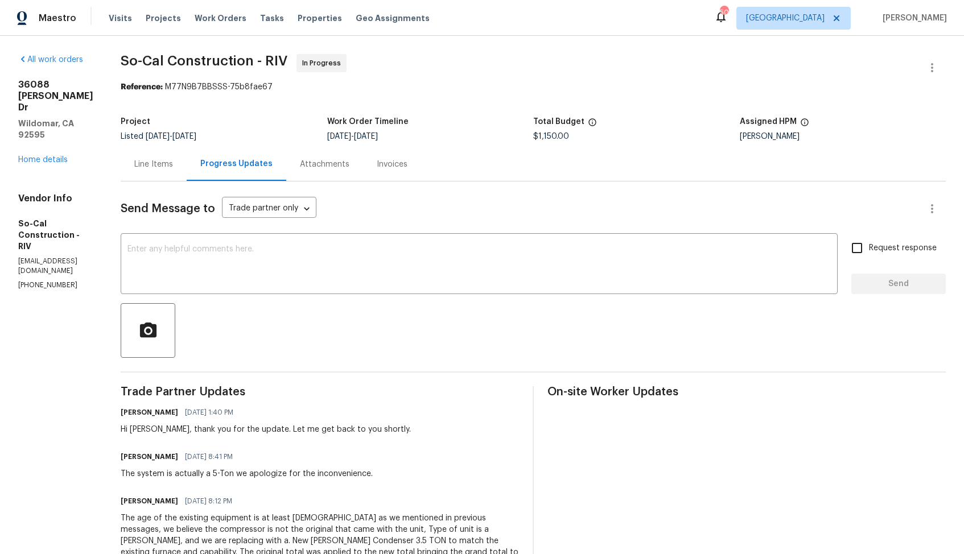
click at [178, 173] on div "Line Items" at bounding box center [154, 164] width 66 height 34
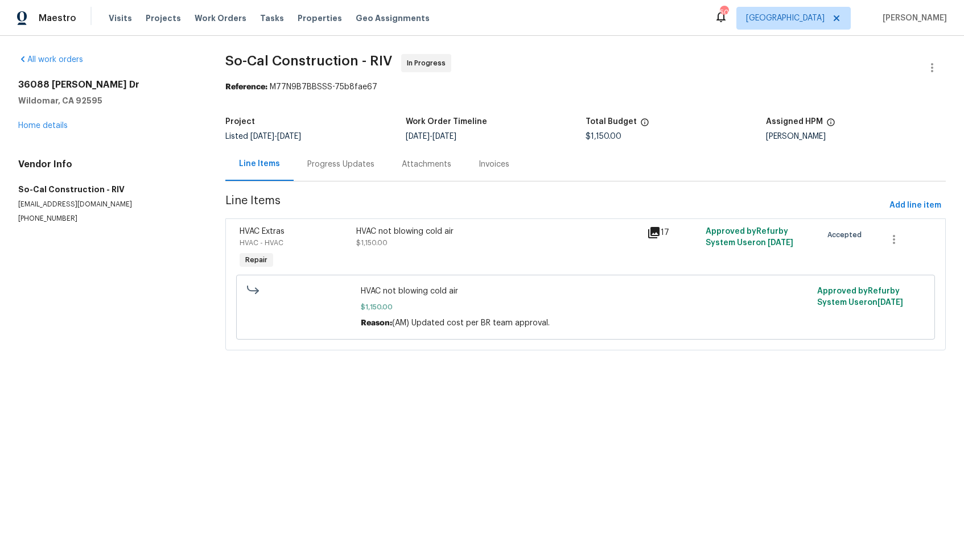
click at [430, 250] on div "HVAC not blowing cold air $1,150.00" at bounding box center [498, 249] width 291 height 52
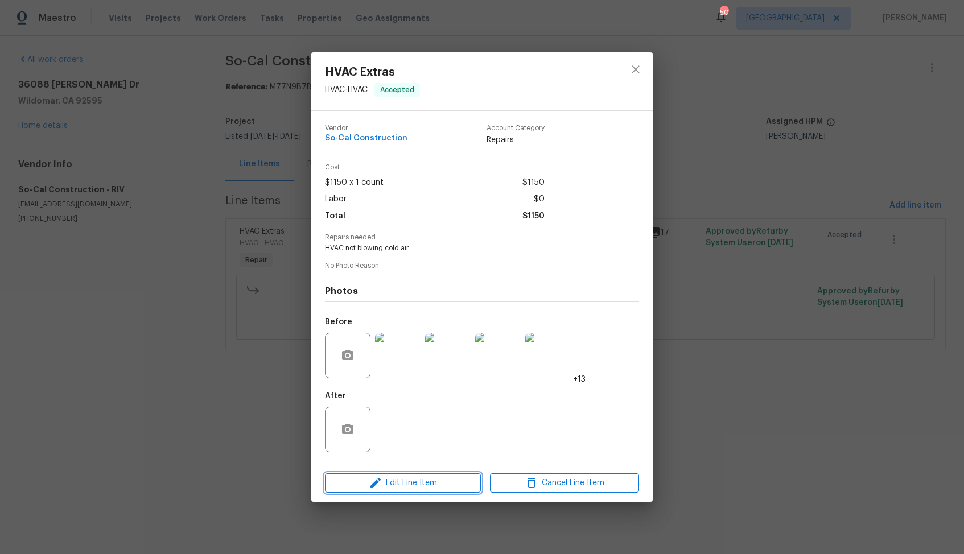
click at [388, 482] on span "Edit Line Item" at bounding box center [402, 483] width 149 height 14
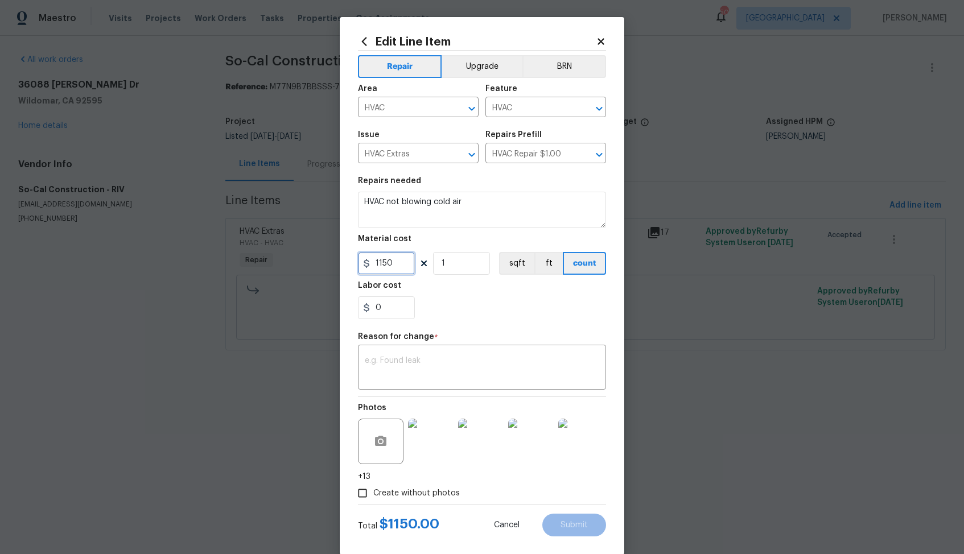
click at [400, 266] on input "1150" at bounding box center [386, 263] width 57 height 23
type input "7525"
click at [429, 368] on textarea at bounding box center [482, 369] width 235 height 24
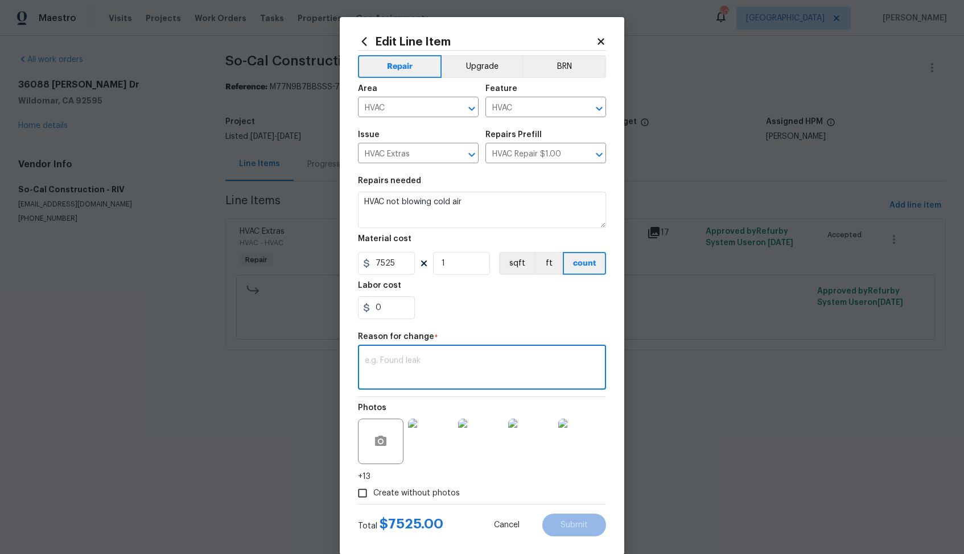
click at [447, 358] on textarea at bounding box center [482, 369] width 235 height 24
paste textarea "(AM) Updated cost per BR team approval."
type textarea "(AM) Updated cost per BR team approval."
click at [570, 524] on span "Submit" at bounding box center [574, 525] width 27 height 9
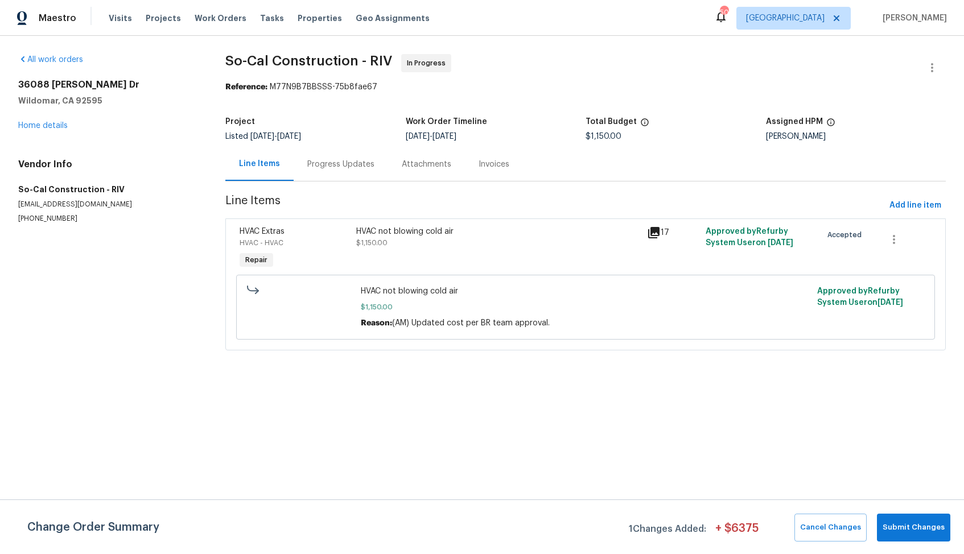
click at [322, 160] on div "Progress Updates" at bounding box center [340, 164] width 67 height 11
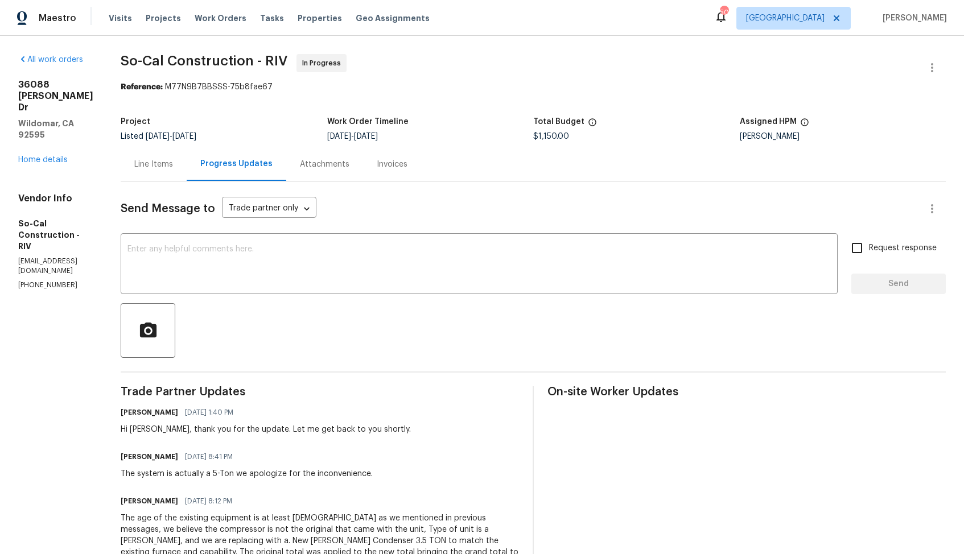
click at [173, 164] on div "Line Items" at bounding box center [153, 164] width 39 height 11
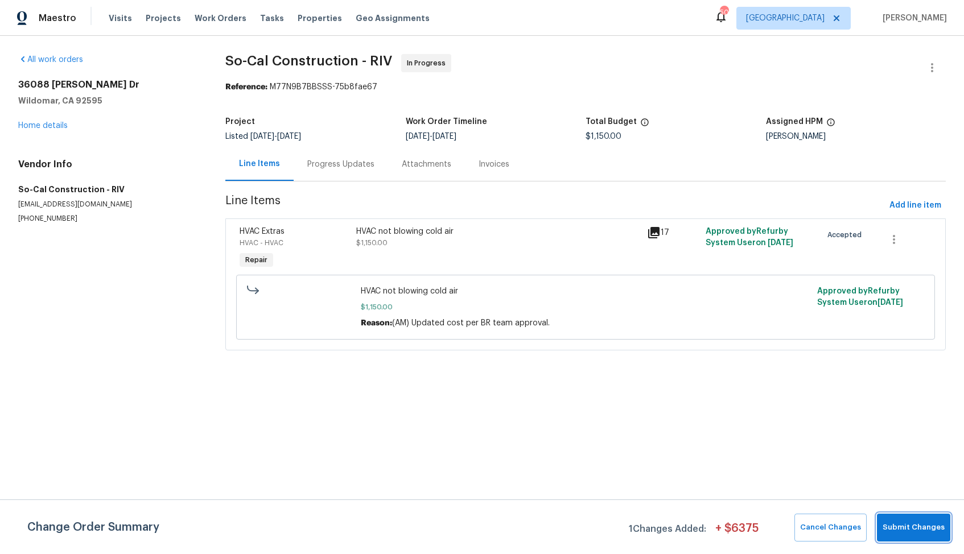
click at [911, 524] on span "Submit Changes" at bounding box center [914, 527] width 62 height 13
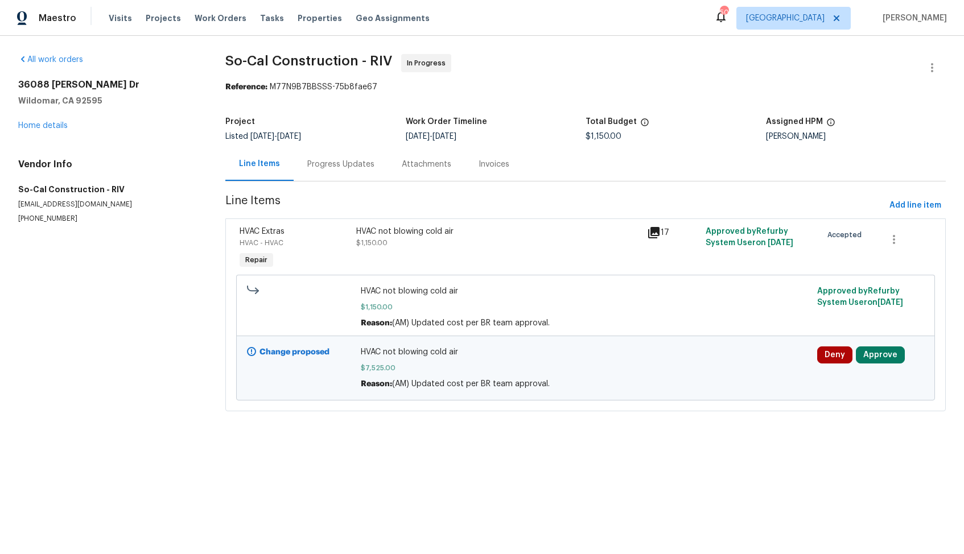
click at [699, 67] on span "So-Cal Construction - RIV In Progress" at bounding box center [571, 67] width 693 height 27
click at [572, 91] on div "Reference: M77N9B7BBSSS-75b8fae67" at bounding box center [585, 86] width 721 height 11
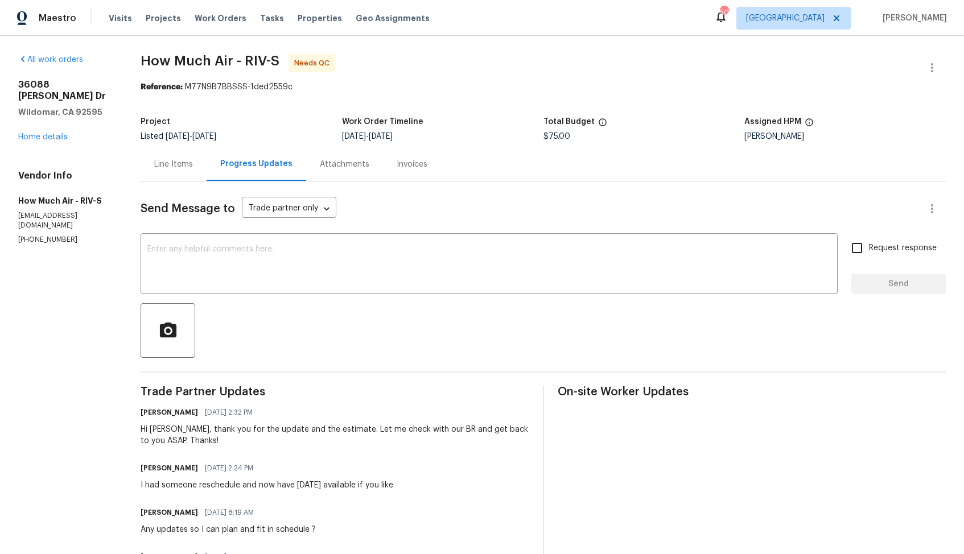
click at [168, 430] on div "Hi [PERSON_NAME], thank you for the update and the estimate. Let me check with …" at bounding box center [335, 435] width 388 height 23
copy div "[PERSON_NAME]"
click at [324, 273] on textarea at bounding box center [489, 265] width 684 height 40
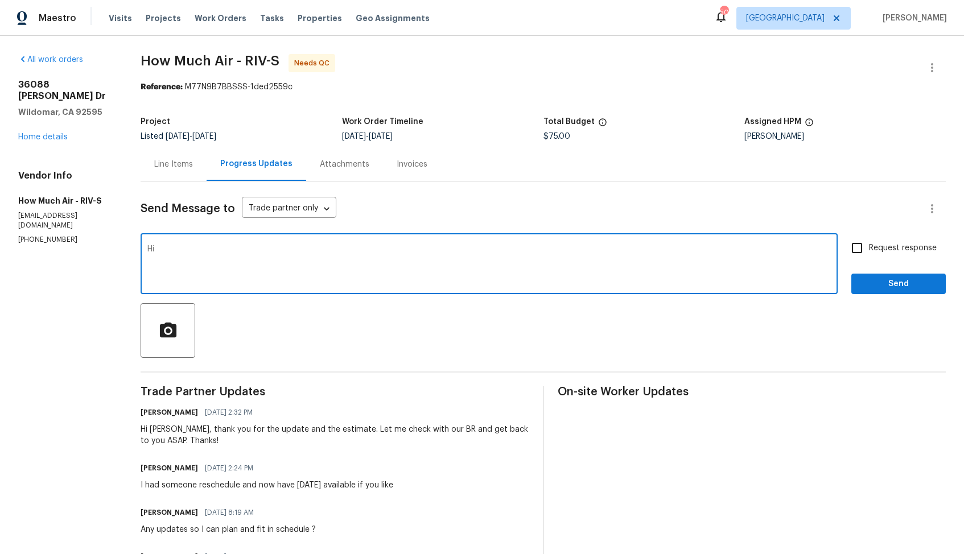
paste textarea "[PERSON_NAME]"
click at [357, 251] on textarea "Hi [PERSON_NAME], we have decded not to move forward with [PERSON_NAME] WO" at bounding box center [489, 265] width 684 height 40
click at [391, 252] on textarea "Hi [PERSON_NAME], we have decided not to move forward with this WO" at bounding box center [489, 265] width 684 height 40
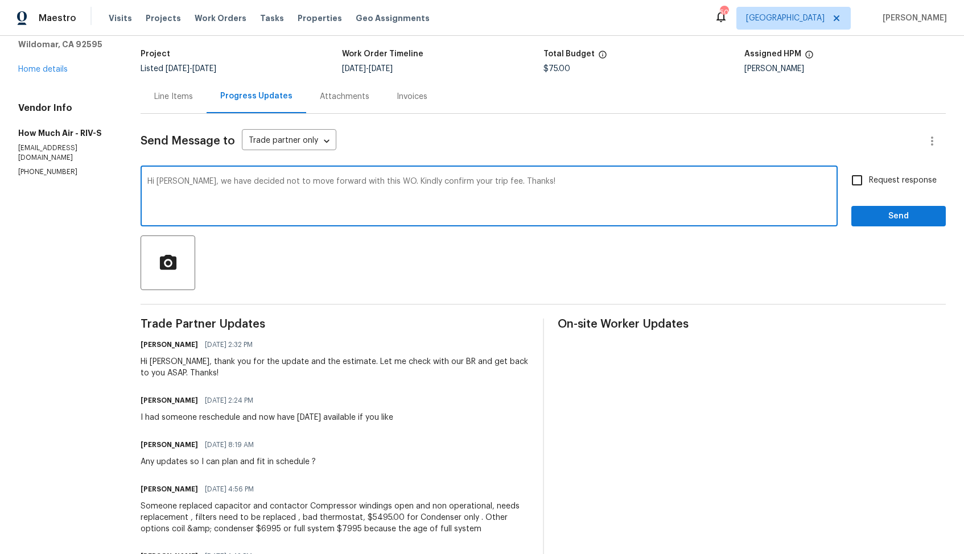
scroll to position [81, 0]
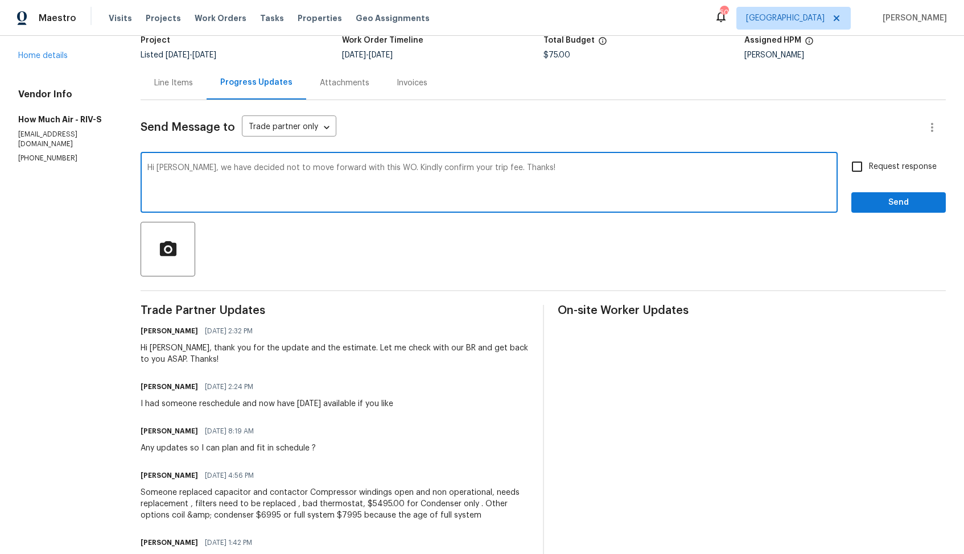
type textarea "Hi [PERSON_NAME], we have decided not to move forward with this WO. Kindly conf…"
click at [858, 164] on input "Request response" at bounding box center [857, 167] width 24 height 24
checkbox input "true"
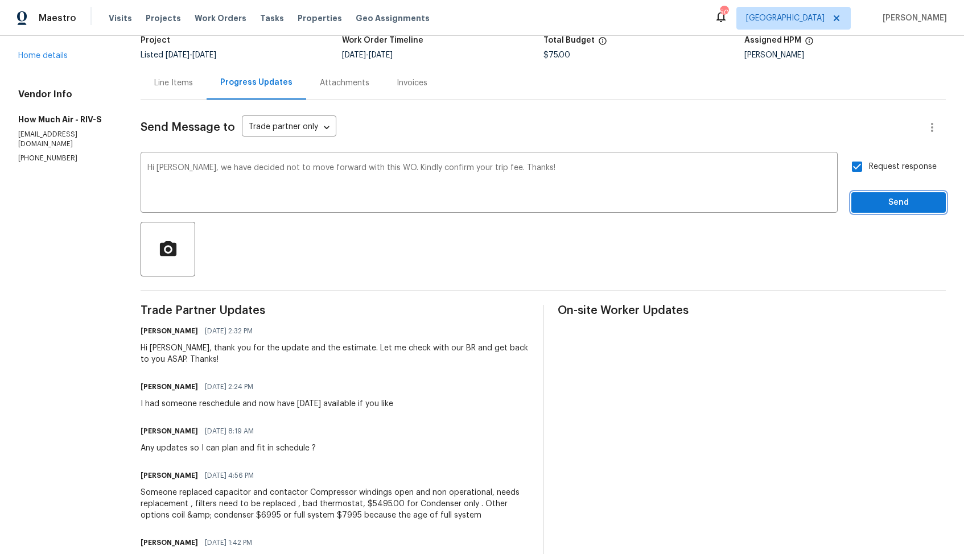
click at [871, 201] on span "Send" at bounding box center [899, 203] width 76 height 14
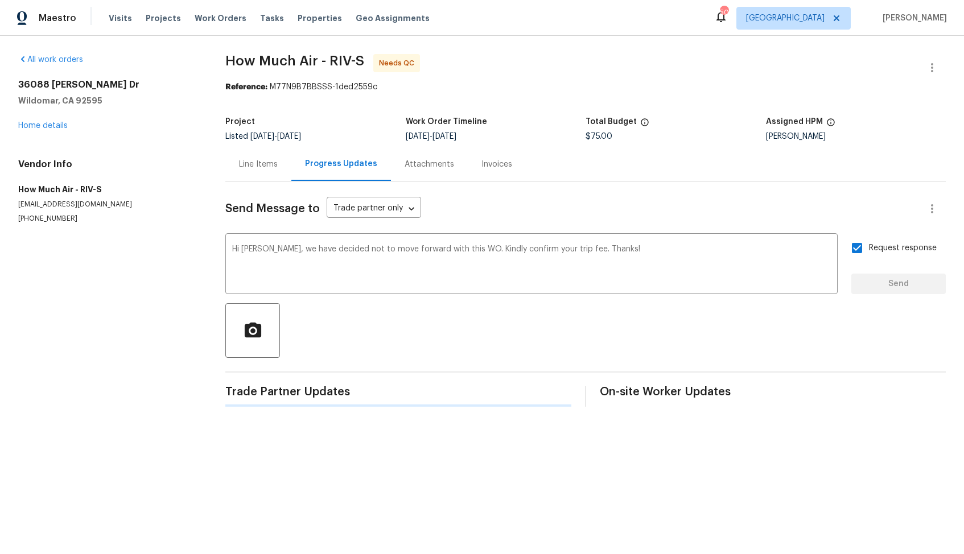
scroll to position [0, 0]
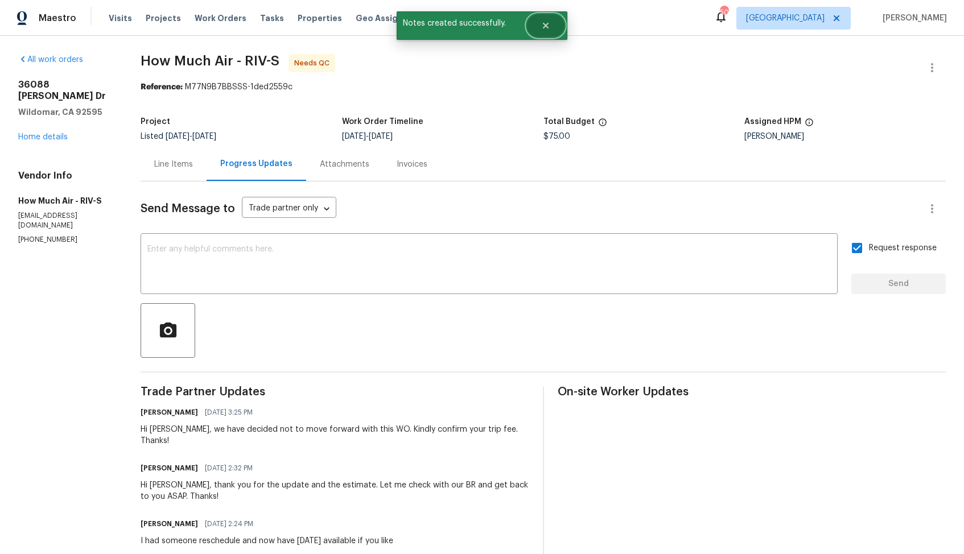
click at [552, 22] on button "Close" at bounding box center [546, 25] width 38 height 23
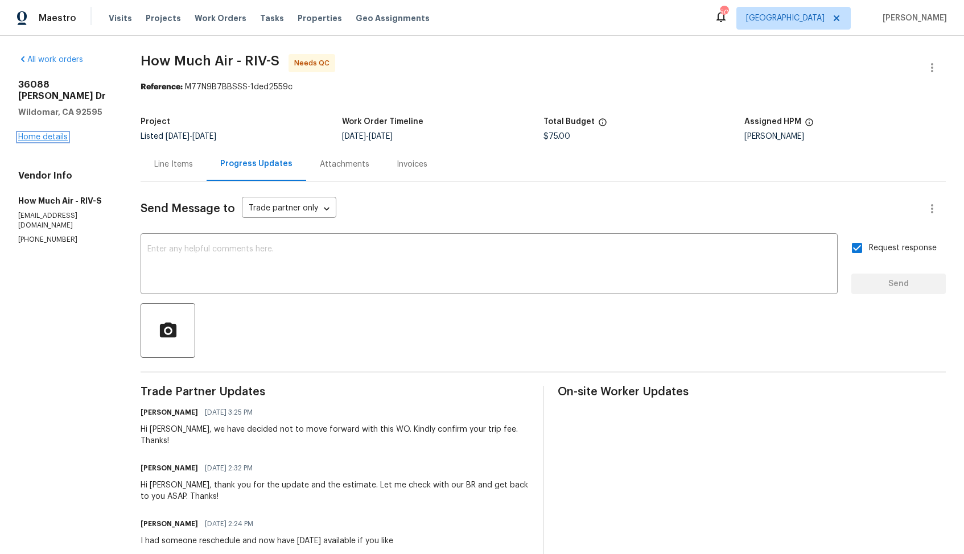
click at [45, 133] on link "Home details" at bounding box center [43, 137] width 50 height 8
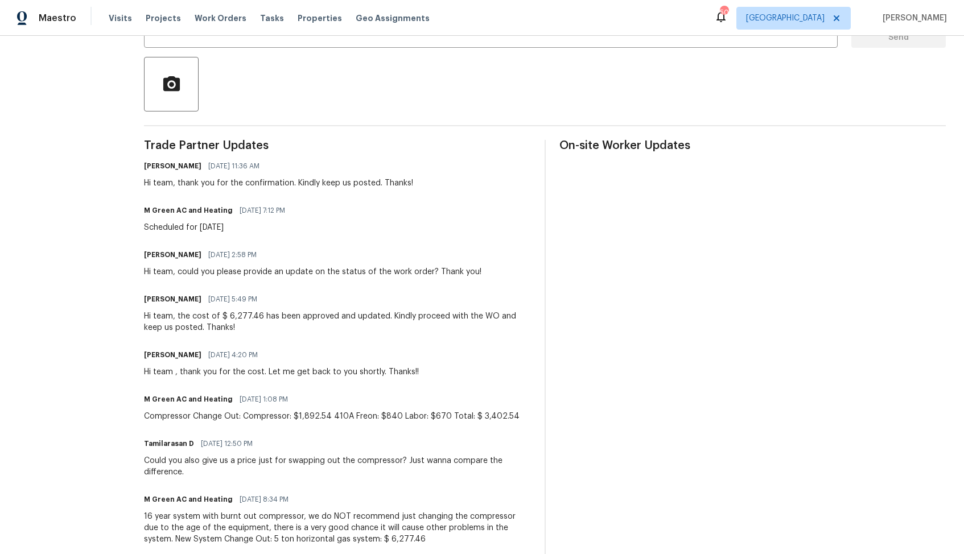
scroll to position [248, 0]
click at [239, 275] on div "Hi team, could you please provide an update on the status of the work order? Th…" at bounding box center [313, 270] width 338 height 11
copy div "Hi team, could you please provide an update on the status of the work order? Th…"
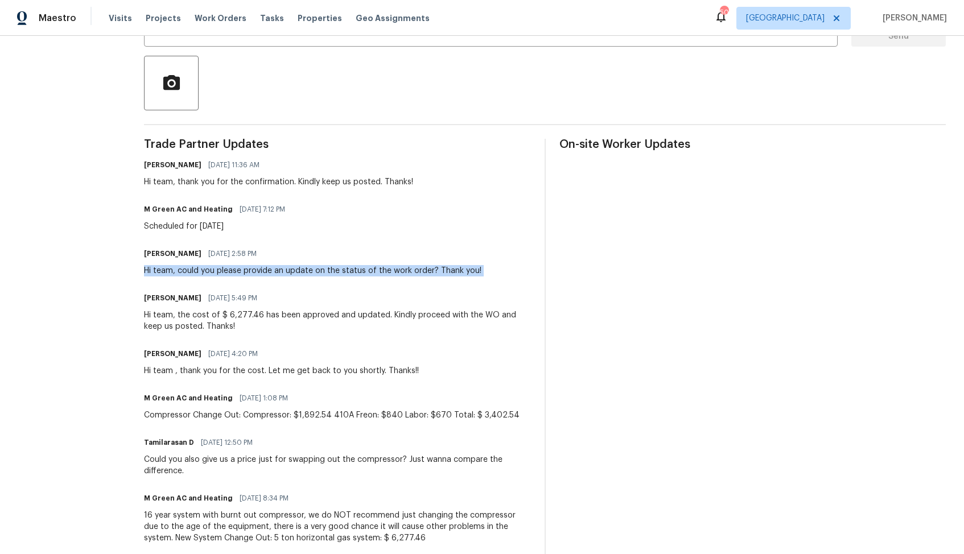
click at [327, 232] on div "M Green AC and Heating [DATE] 7:12 PM Scheduled for [DATE]" at bounding box center [337, 216] width 386 height 31
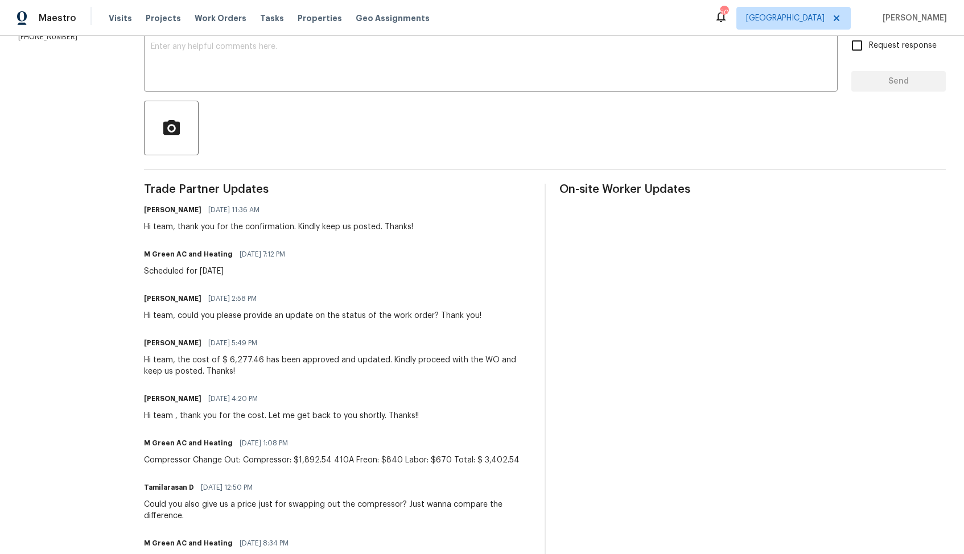
scroll to position [0, 0]
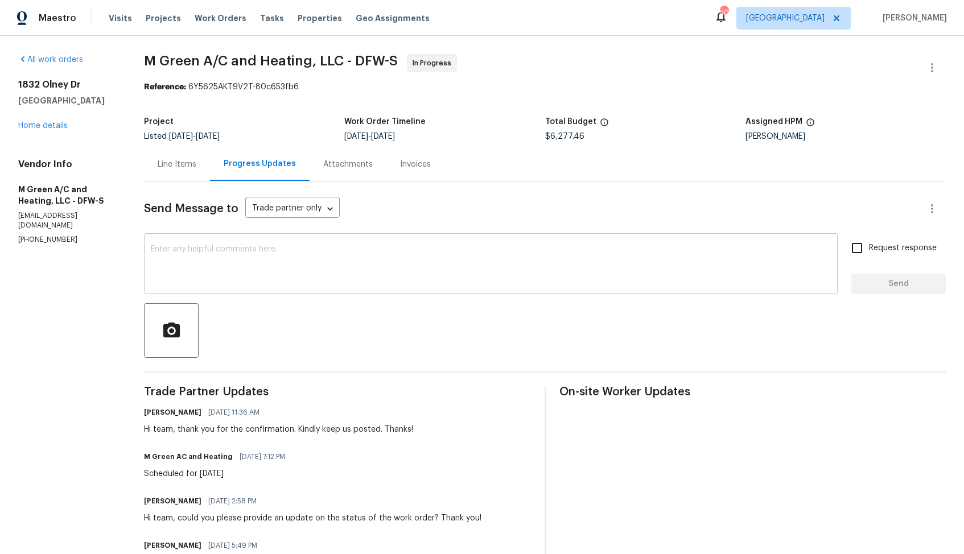
click at [298, 262] on textarea at bounding box center [491, 265] width 680 height 40
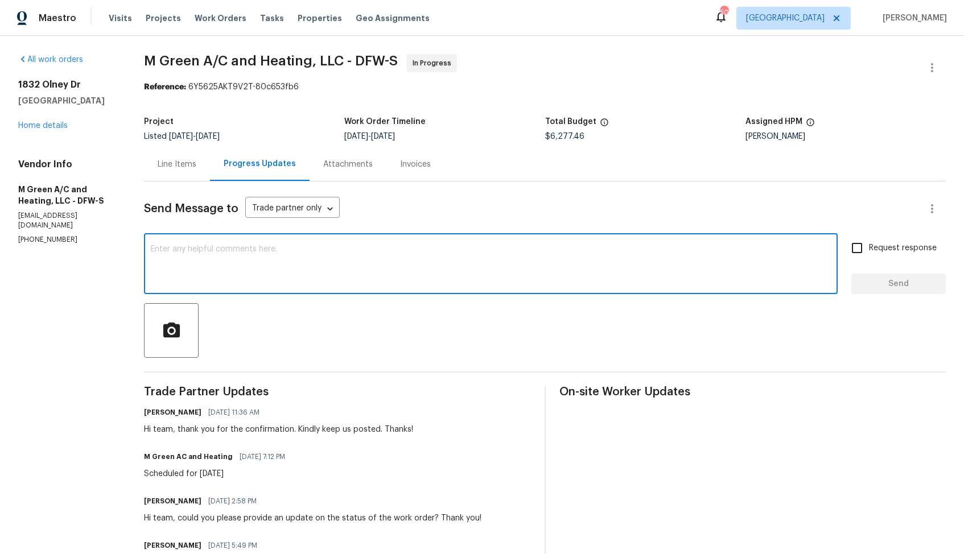
paste textarea "Hi team, could you please provide an update on the status of the work order? Th…"
type textarea "Hi team, could you please provide an update on the status of the work order? Th…"
click at [858, 249] on input "Request response" at bounding box center [857, 248] width 24 height 24
checkbox input "true"
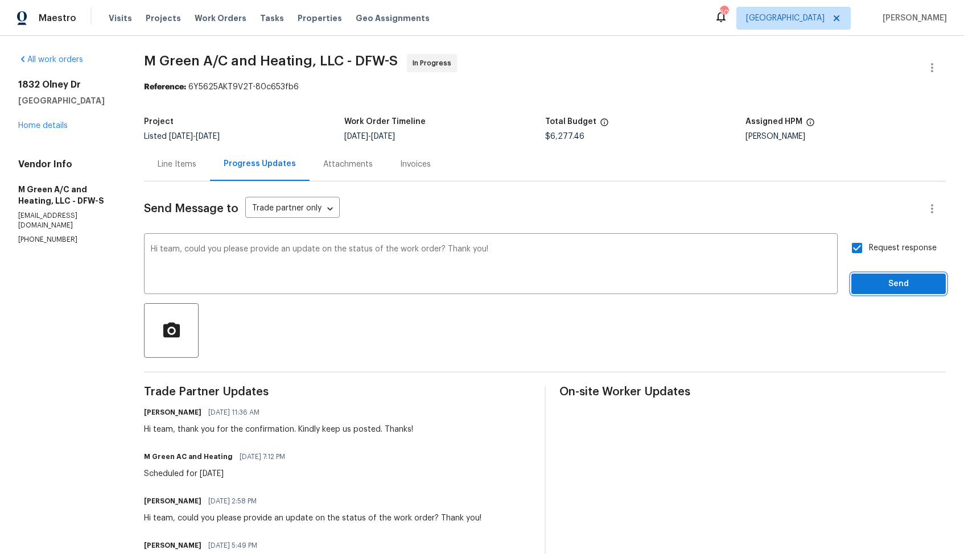
click at [878, 294] on button "Send" at bounding box center [899, 284] width 94 height 21
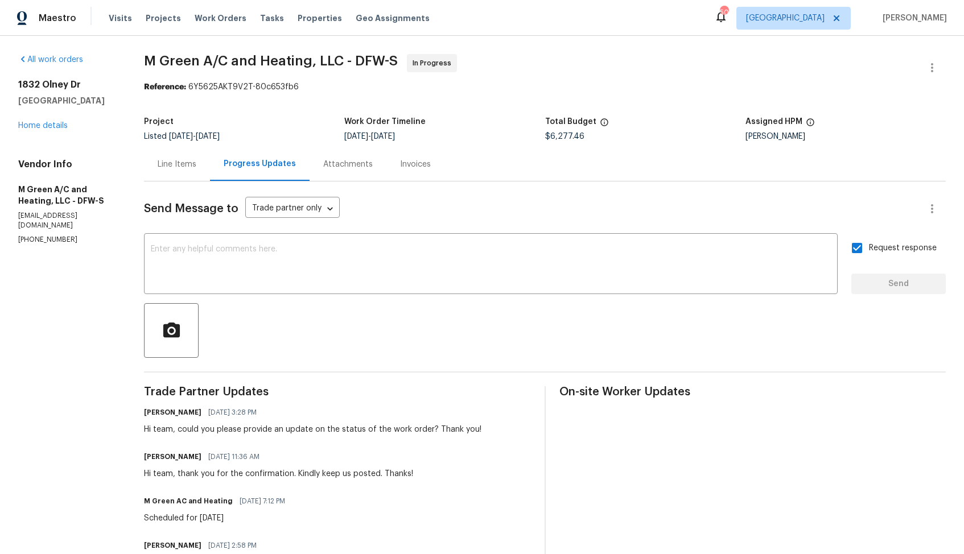
click at [603, 60] on span "M Green A/C and Heating, LLC - DFW-S In Progress" at bounding box center [531, 67] width 775 height 27
click at [46, 124] on link "Home details" at bounding box center [43, 126] width 50 height 8
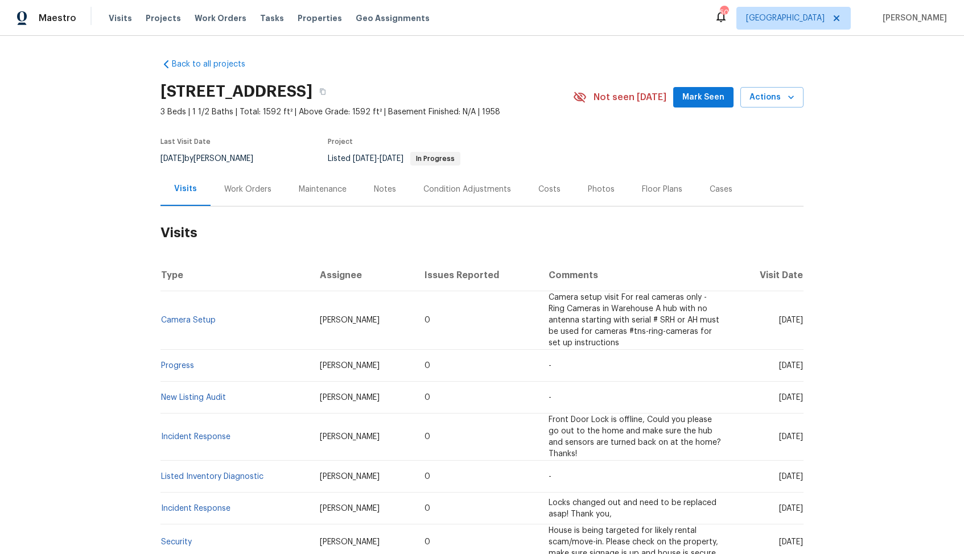
click at [227, 187] on div "Work Orders" at bounding box center [247, 189] width 47 height 11
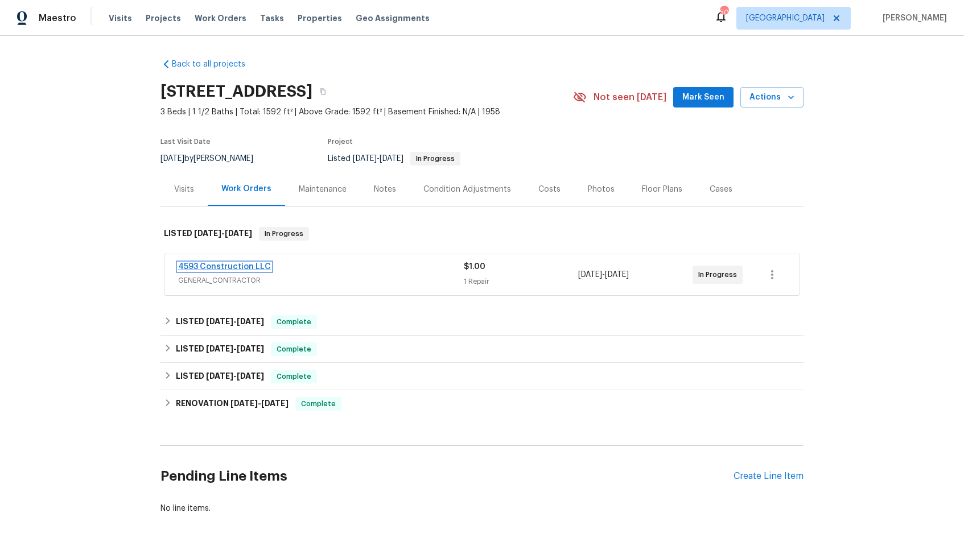
click at [229, 264] on link "4593 Construction LLC" at bounding box center [224, 267] width 93 height 8
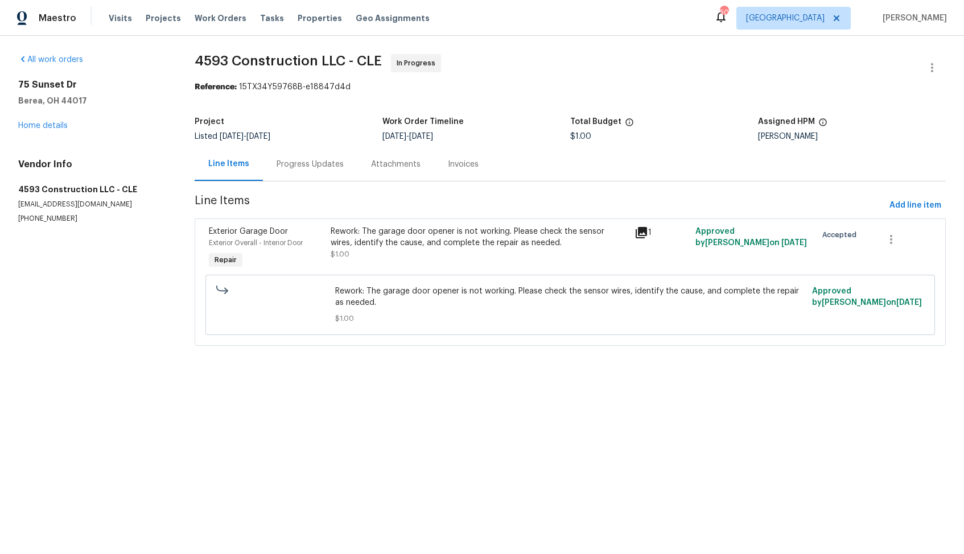
click at [381, 237] on div "Rework: The garage door opener is not working. Please check the sensor wires, i…" at bounding box center [479, 237] width 297 height 23
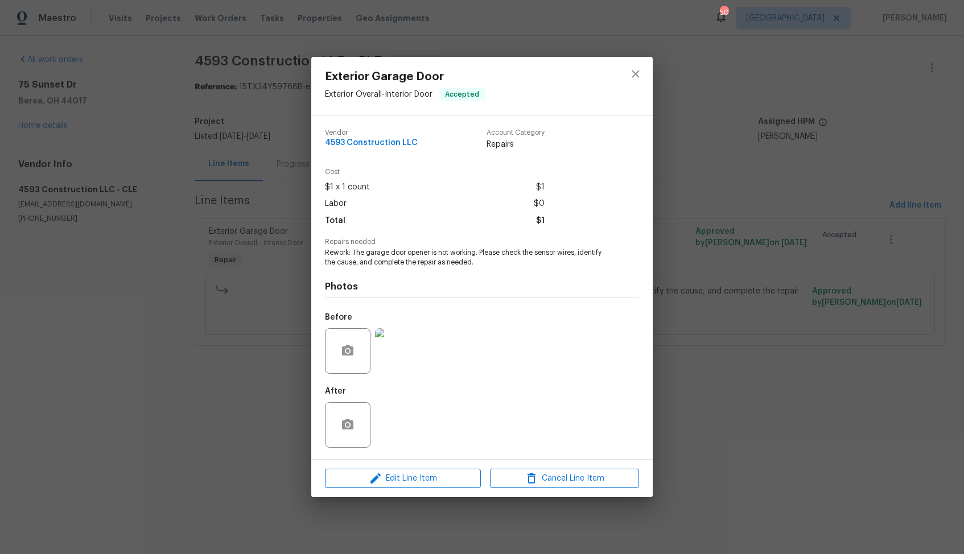
click at [235, 324] on div "Exterior Garage Door Exterior Overall - Interior Door Accepted Vendor 4593 Cons…" at bounding box center [482, 277] width 964 height 554
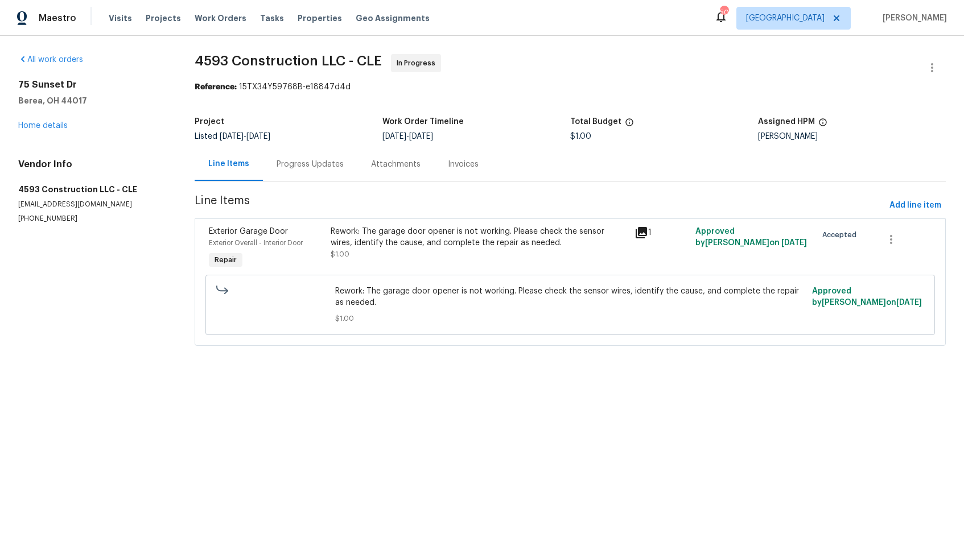
click at [312, 167] on div "Progress Updates" at bounding box center [310, 164] width 67 height 11
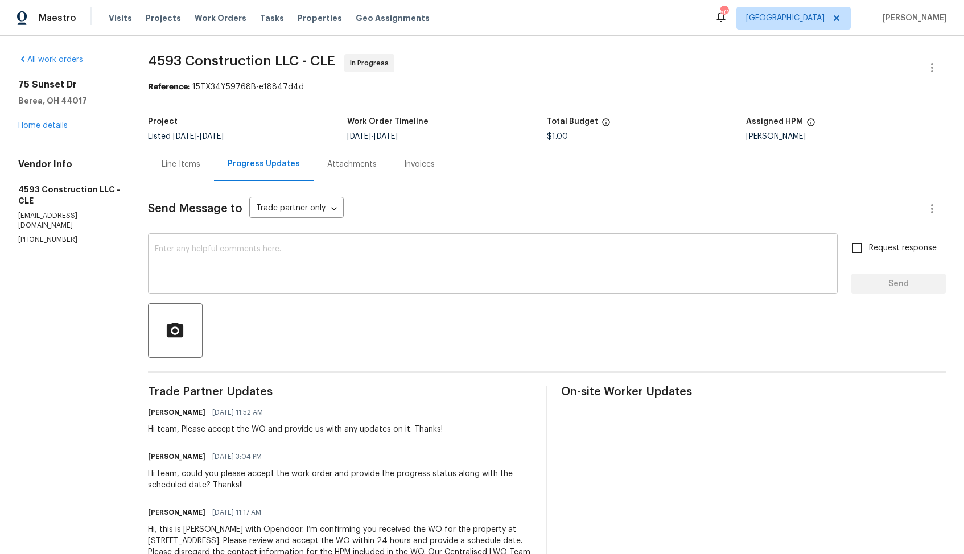
click at [285, 263] on textarea at bounding box center [493, 265] width 676 height 40
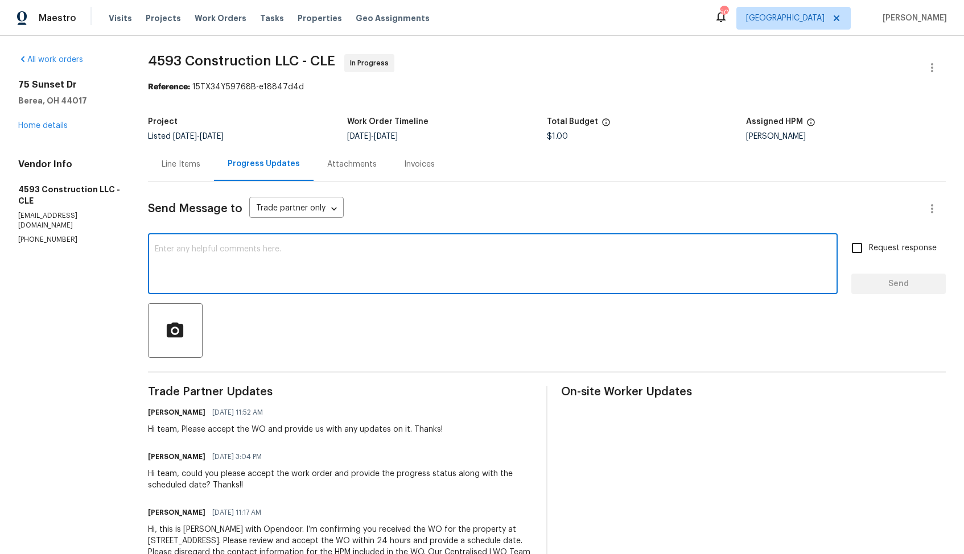
paste textarea "Hi team, do we have an update on the progression status of the work order? Woul…"
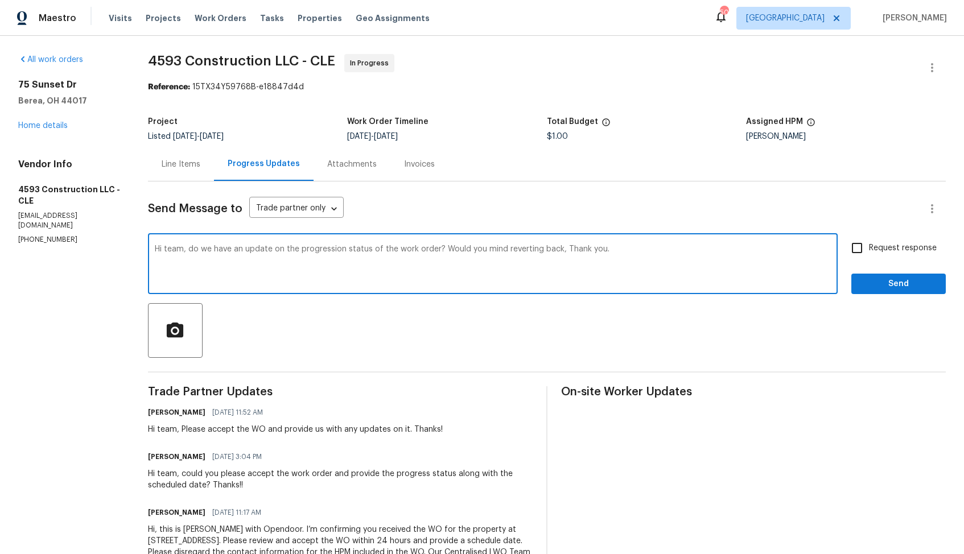
drag, startPoint x: 441, startPoint y: 246, endPoint x: 559, endPoint y: 249, distance: 117.9
click at [559, 249] on textarea "Hi team, do we have an update on the progression status of the work order? Woul…" at bounding box center [493, 265] width 676 height 40
click at [592, 242] on div "Hi team, do we have an update on the progression status of the work order? Than…" at bounding box center [493, 265] width 690 height 58
click at [547, 247] on textarea "Hi team, do we have an update on the progression status of the work order? Than…" at bounding box center [493, 265] width 676 height 40
type textarea "Hi team, do we have an update on the progression status of the work order? Than…"
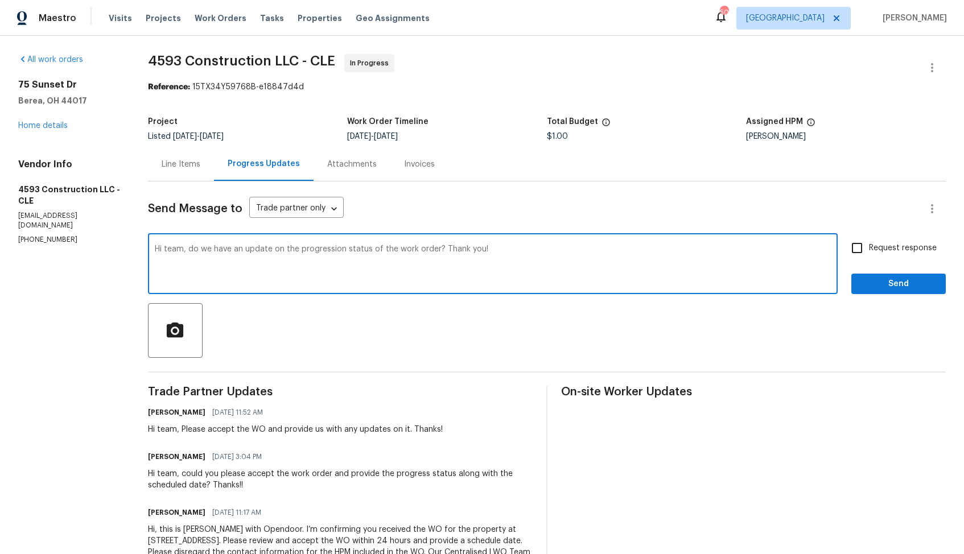
click at [862, 249] on input "Request response" at bounding box center [857, 248] width 24 height 24
checkbox input "true"
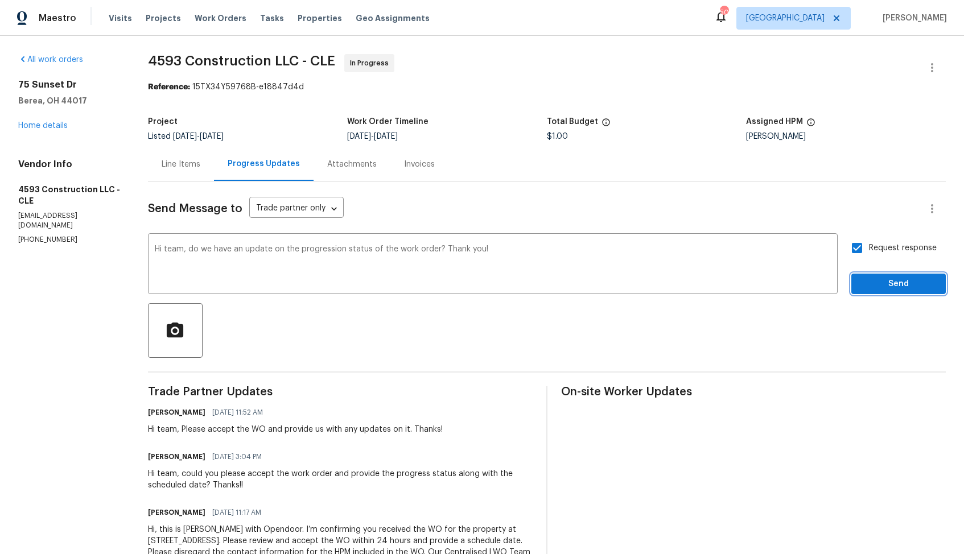
click at [878, 285] on span "Send" at bounding box center [899, 284] width 76 height 14
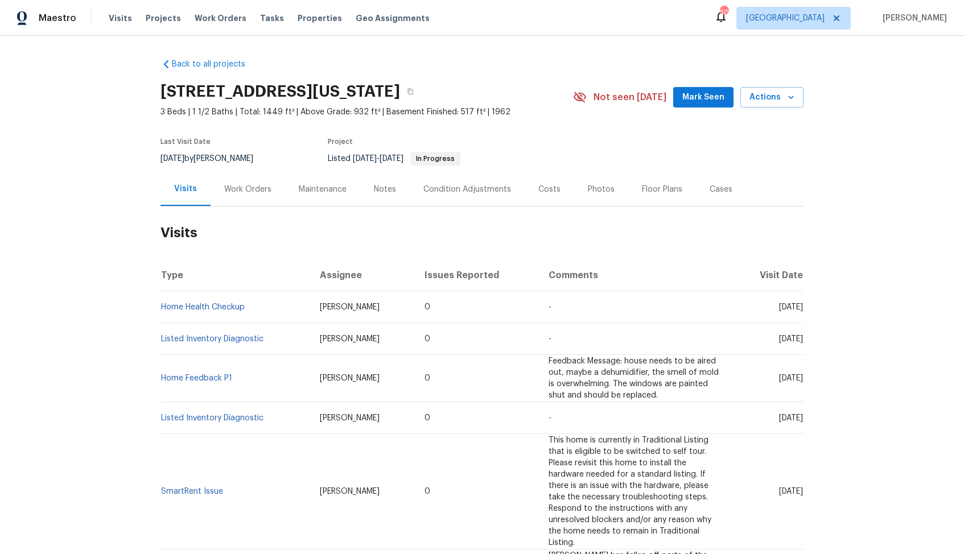
click at [236, 190] on div "Work Orders" at bounding box center [247, 189] width 47 height 11
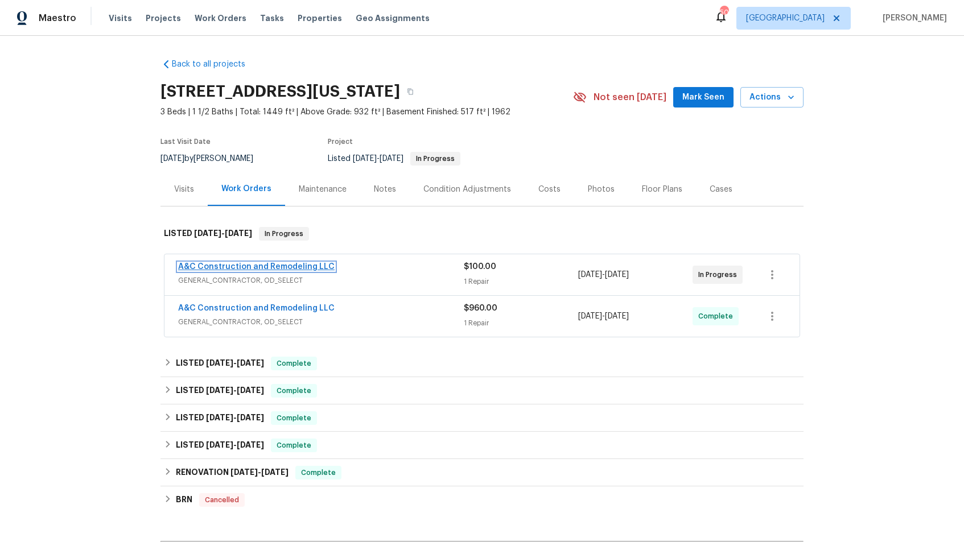
click at [257, 269] on link "A&C Construction and Remodeling LLC" at bounding box center [256, 267] width 157 height 8
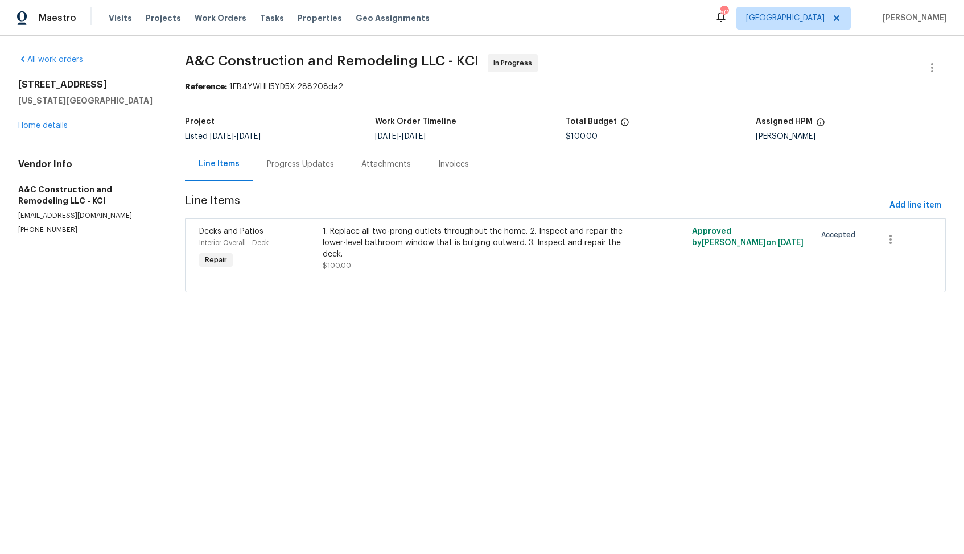
click at [286, 163] on div "Progress Updates" at bounding box center [300, 164] width 67 height 11
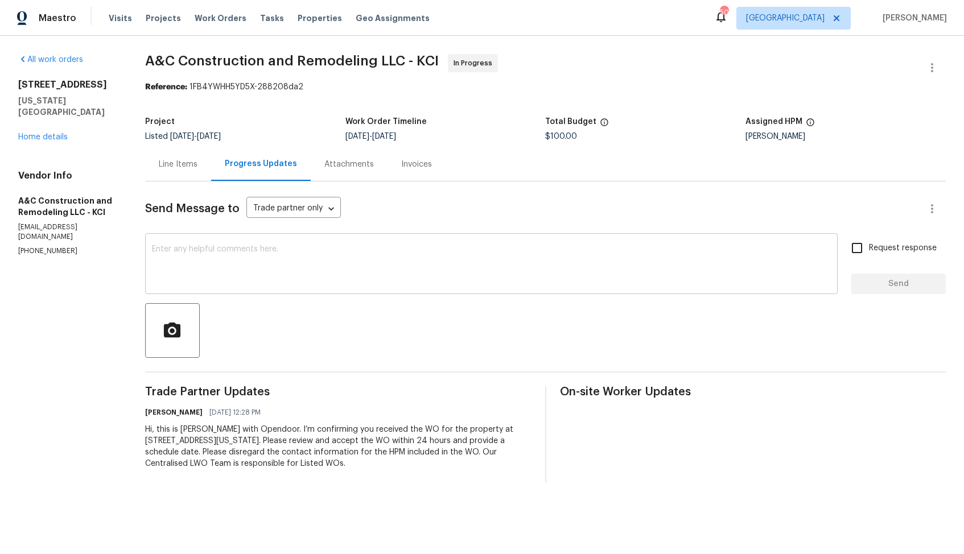
click at [307, 268] on textarea at bounding box center [491, 265] width 679 height 40
click at [493, 260] on textarea at bounding box center [491, 265] width 679 height 40
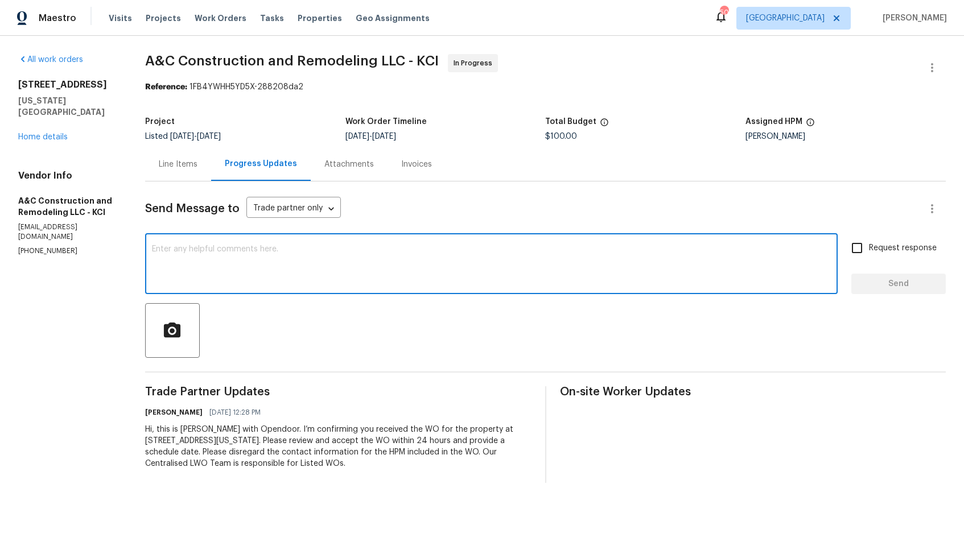
click at [493, 260] on textarea at bounding box center [491, 265] width 679 height 40
paste textarea "Hi team, could you please provide an update on the status of the work order? Th…"
type textarea "Hi team, could you please provide an update on the status of the work order? Th…"
click at [857, 255] on input "Request response" at bounding box center [857, 248] width 24 height 24
checkbox input "true"
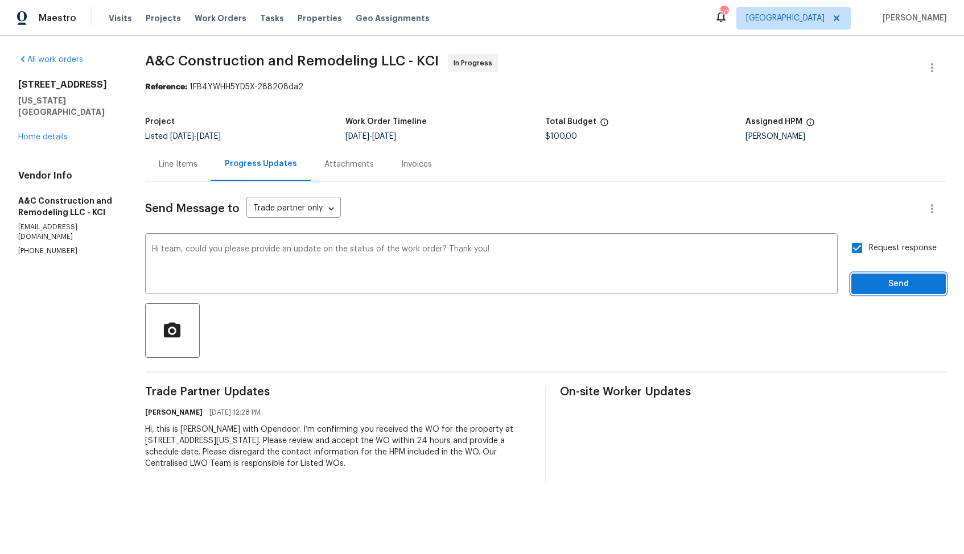
click at [874, 282] on span "Send" at bounding box center [899, 284] width 76 height 14
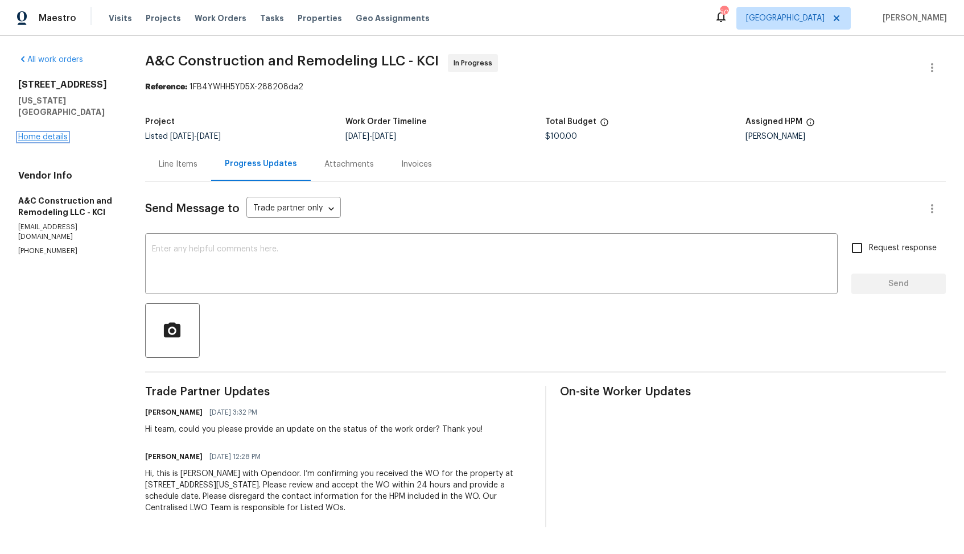
click at [35, 133] on link "Home details" at bounding box center [43, 137] width 50 height 8
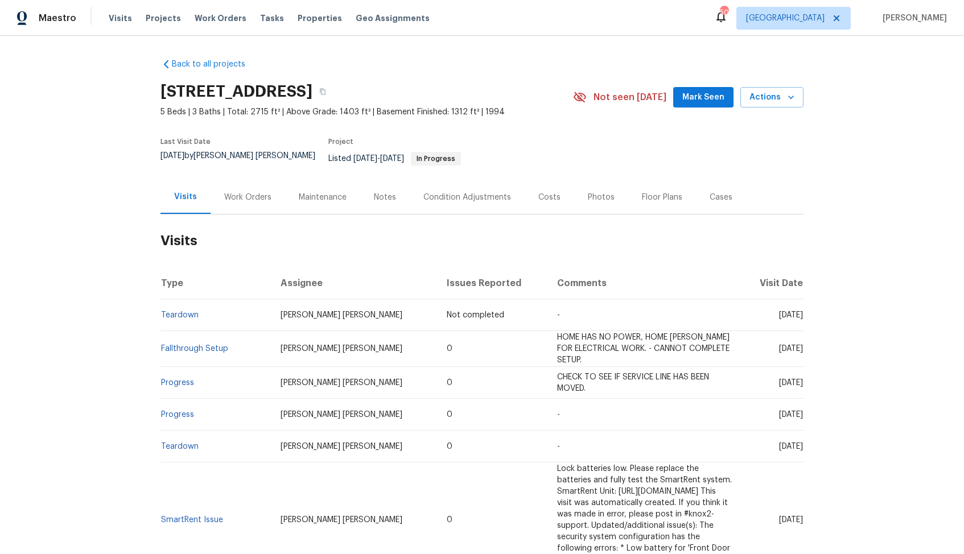
click at [240, 192] on div "Work Orders" at bounding box center [247, 197] width 47 height 11
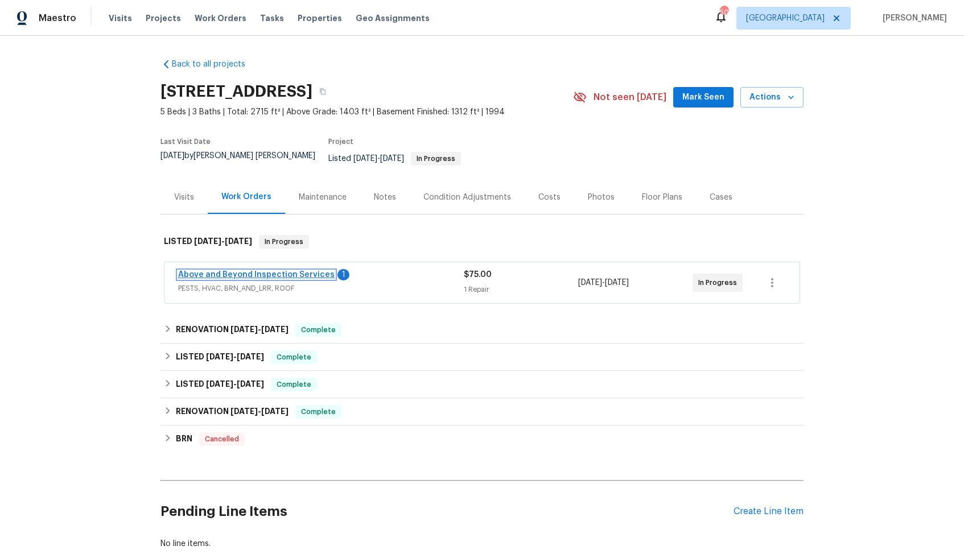
click at [232, 271] on link "Above and Beyond Inspection Services" at bounding box center [256, 275] width 157 height 8
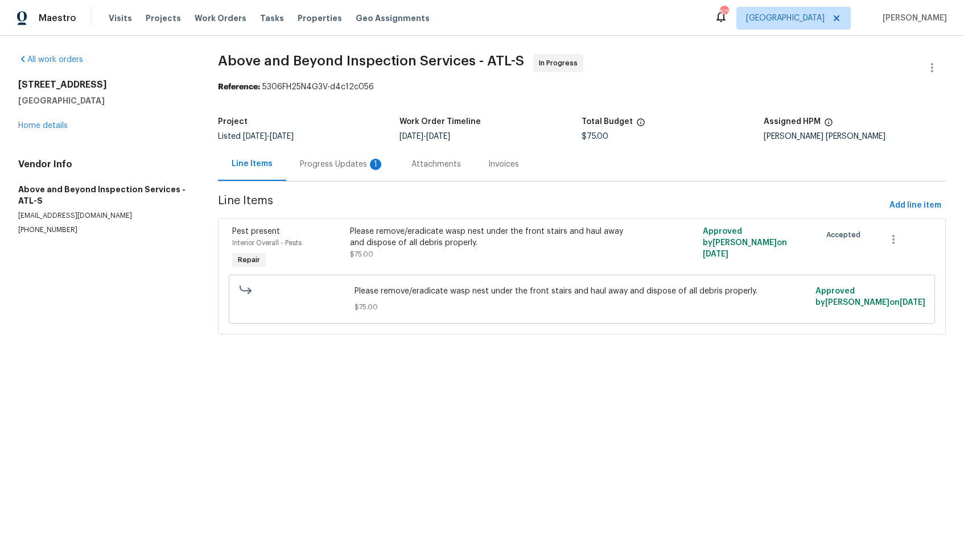
click at [336, 169] on div "Progress Updates 1" at bounding box center [342, 164] width 84 height 11
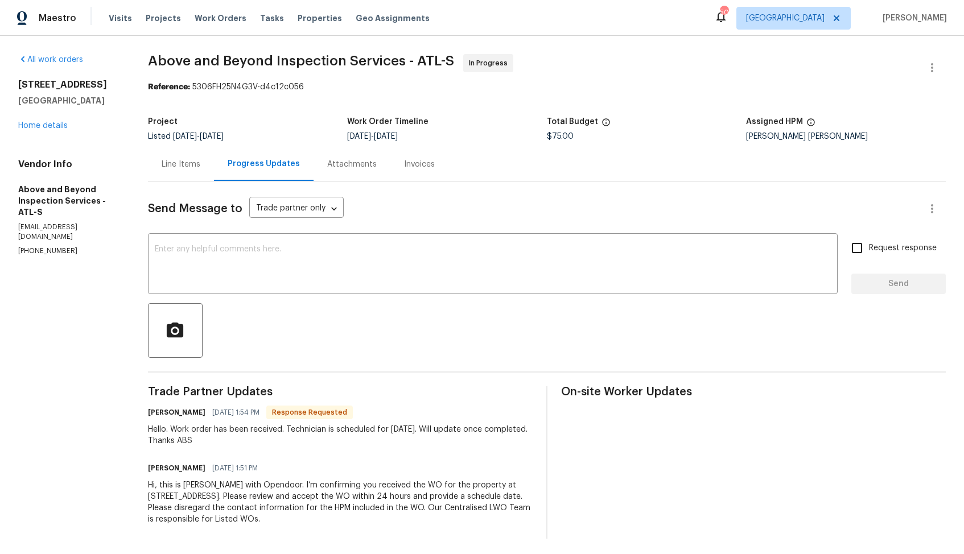
scroll to position [3, 0]
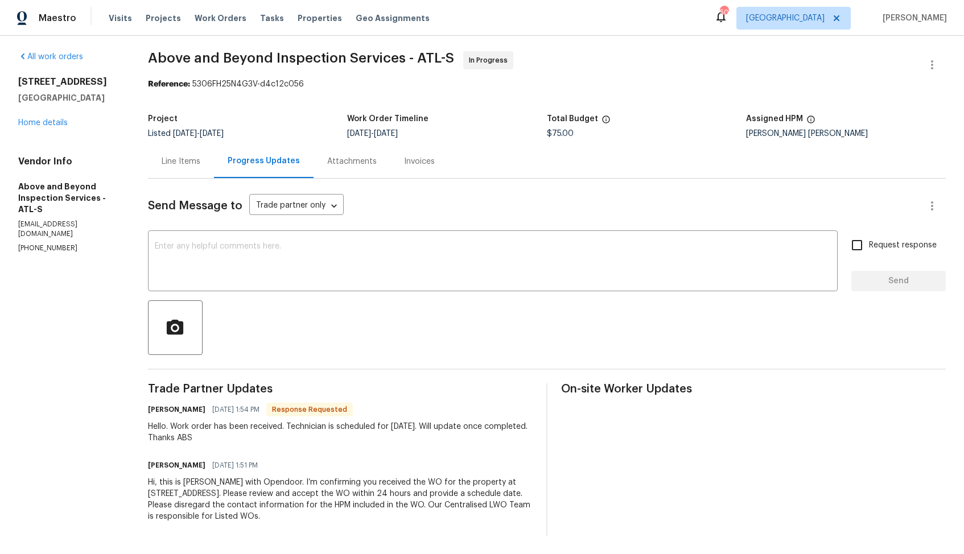
click at [190, 410] on h6 "[PERSON_NAME]" at bounding box center [176, 409] width 57 height 11
copy h6 "[PERSON_NAME]"
click at [491, 266] on textarea at bounding box center [493, 262] width 676 height 40
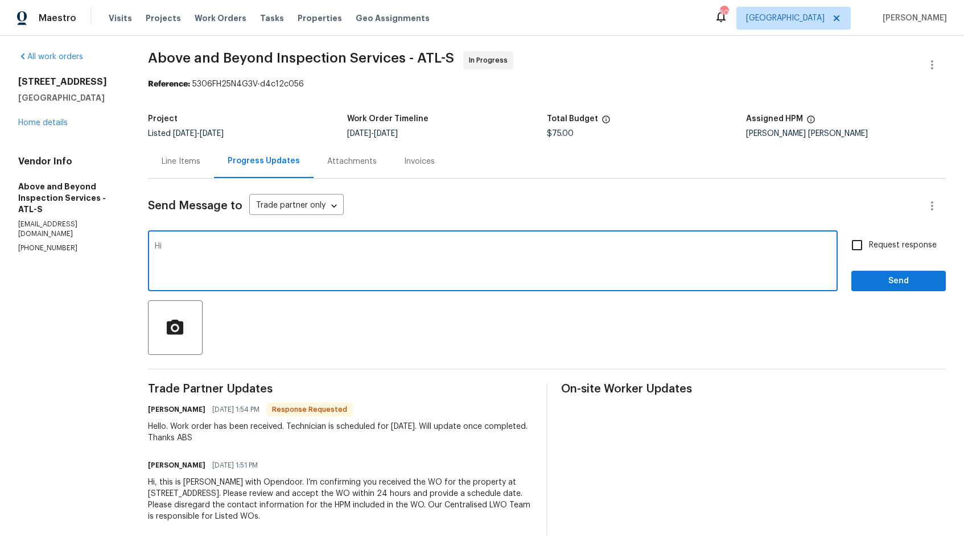
paste textarea "[PERSON_NAME]"
type textarea "Hi [PERSON_NAME], thank you for the update. Kindly keep me posted. Thanks!"
click at [880, 248] on span "Request response" at bounding box center [903, 246] width 68 height 12
click at [869, 248] on input "Request response" at bounding box center [857, 245] width 24 height 24
checkbox input "true"
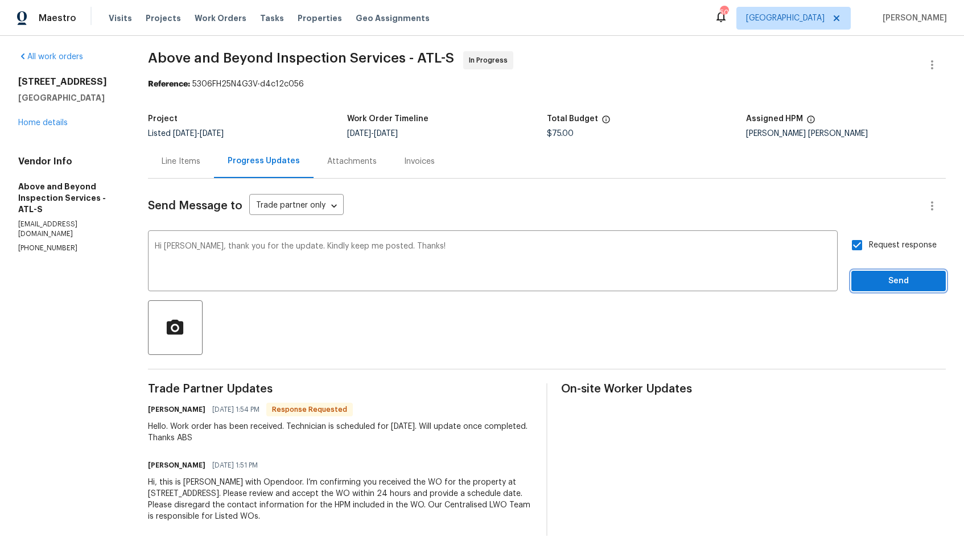
click at [876, 275] on span "Send" at bounding box center [899, 281] width 76 height 14
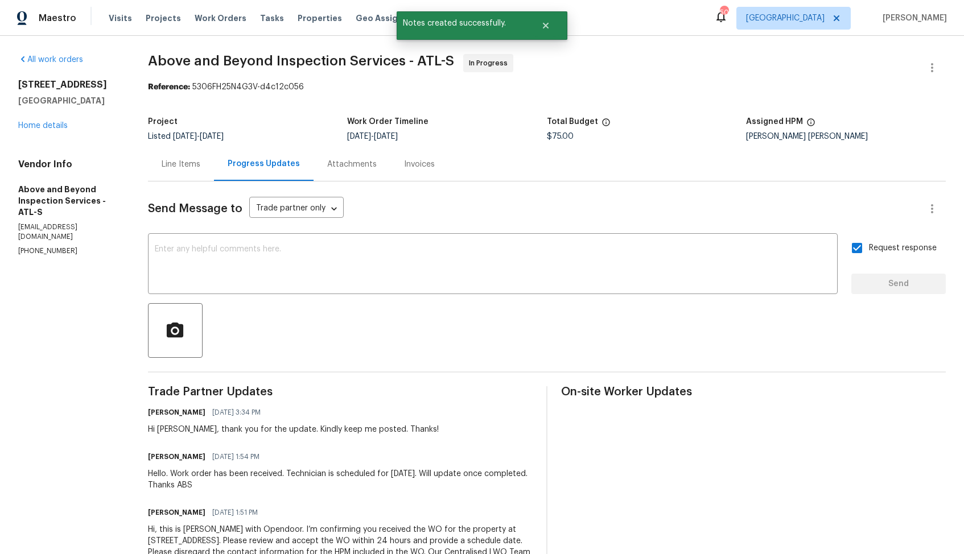
click at [229, 478] on div "Hello. Work order has been received. Technician is scheduled for [DATE]. Will u…" at bounding box center [340, 479] width 385 height 23
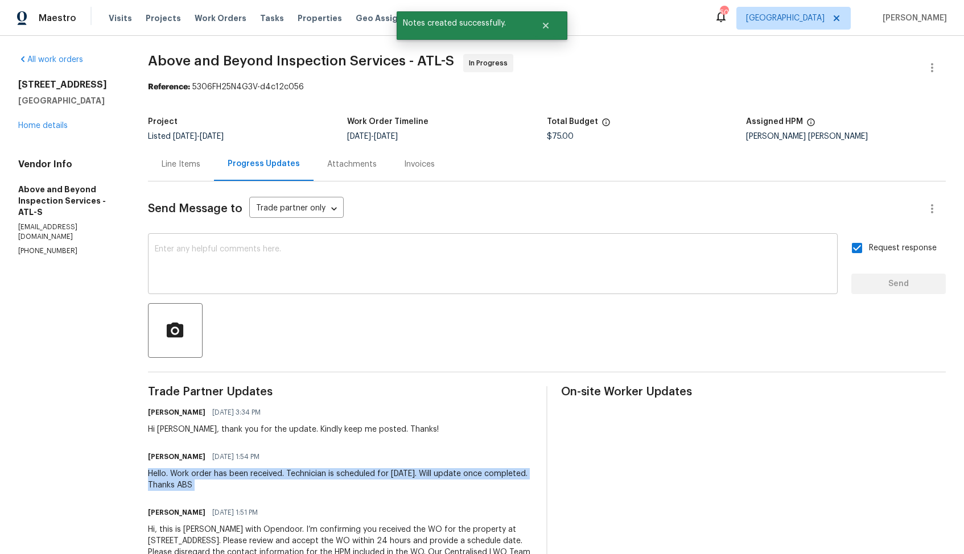
copy div "Hello. Work order has been received. Technician is scheduled for [DATE]. Will u…"
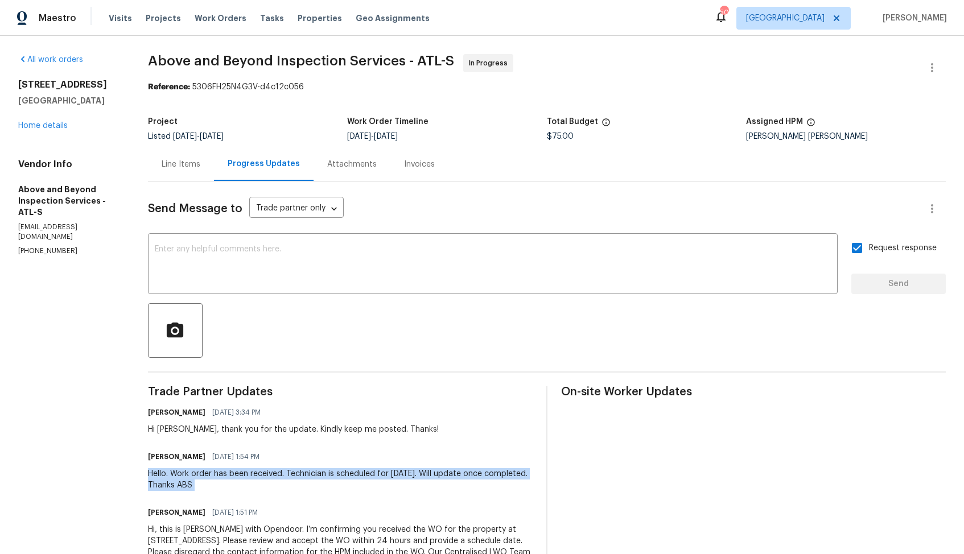
click at [435, 168] on div "Invoices" at bounding box center [419, 164] width 31 height 11
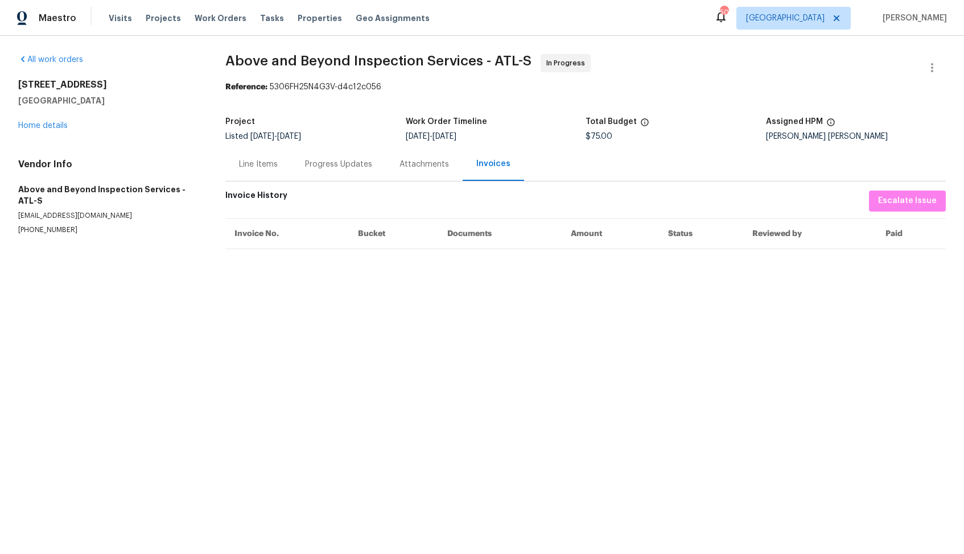
click at [267, 157] on div "Line Items" at bounding box center [258, 164] width 66 height 34
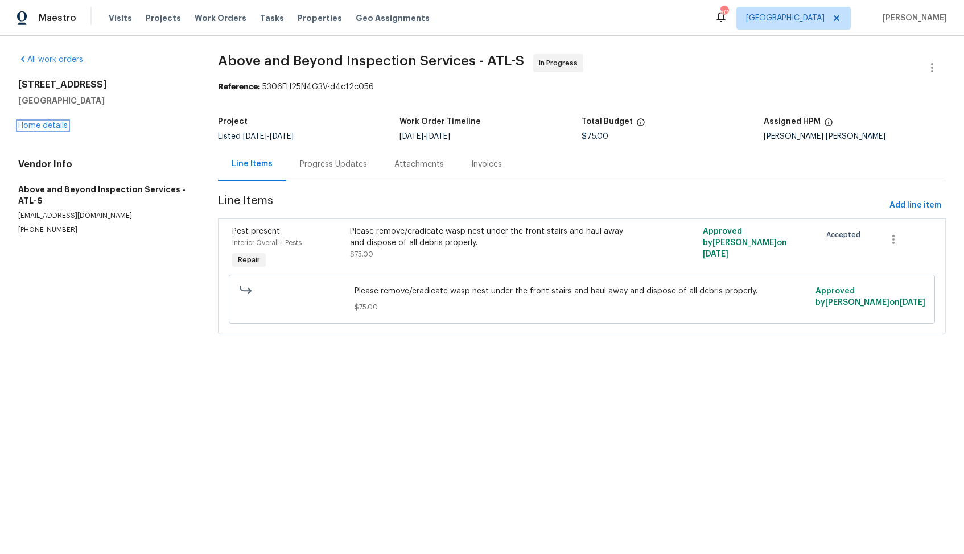
click at [52, 124] on link "Home details" at bounding box center [43, 126] width 50 height 8
